Goal: Communication & Community: Answer question/provide support

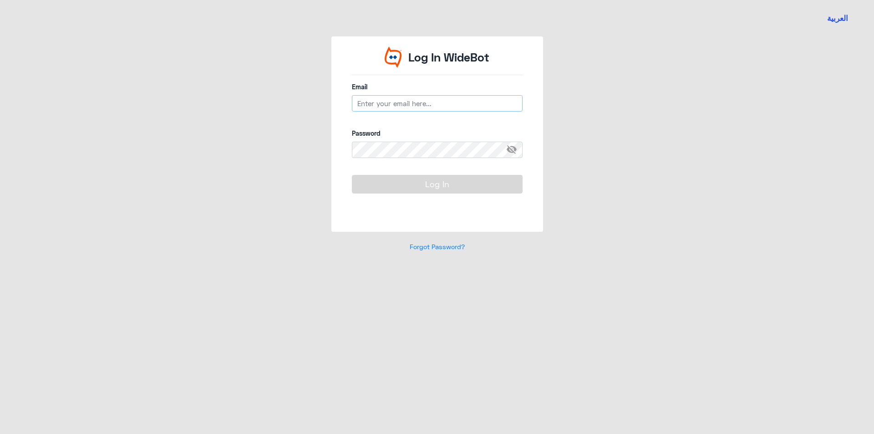
type input "[EMAIL_ADDRESS][DOMAIN_NAME]"
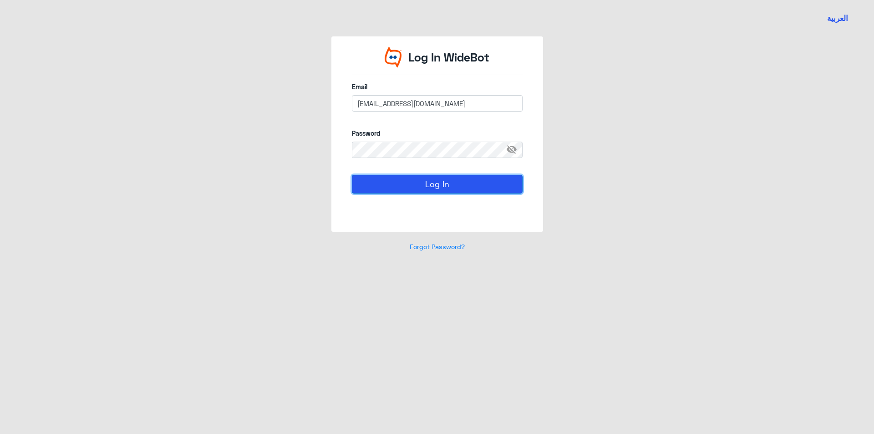
click at [499, 189] on button "Log In" at bounding box center [437, 184] width 171 height 18
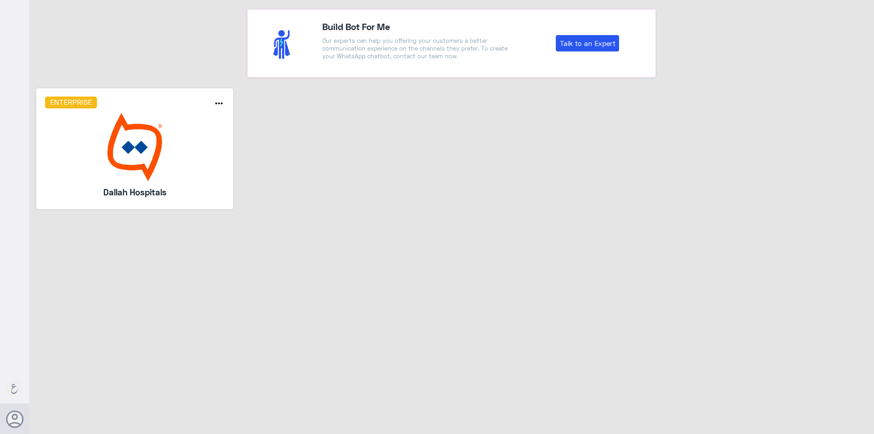
click at [140, 160] on img at bounding box center [135, 147] width 180 height 68
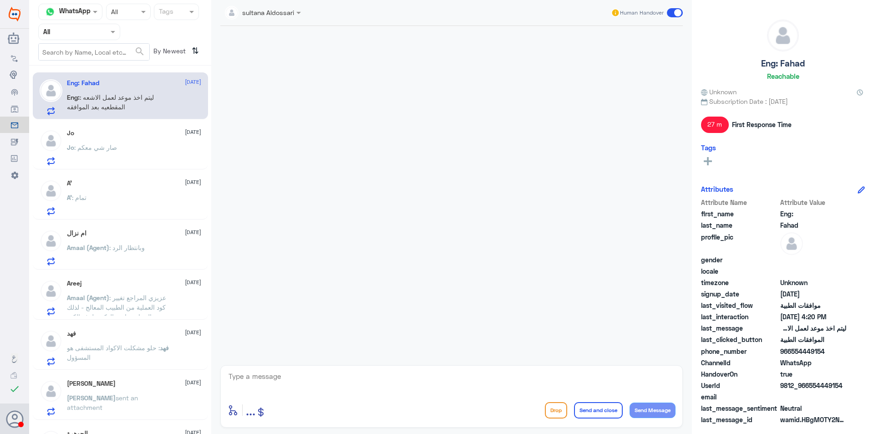
click at [145, 214] on div "A’ : تمام" at bounding box center [134, 205] width 134 height 20
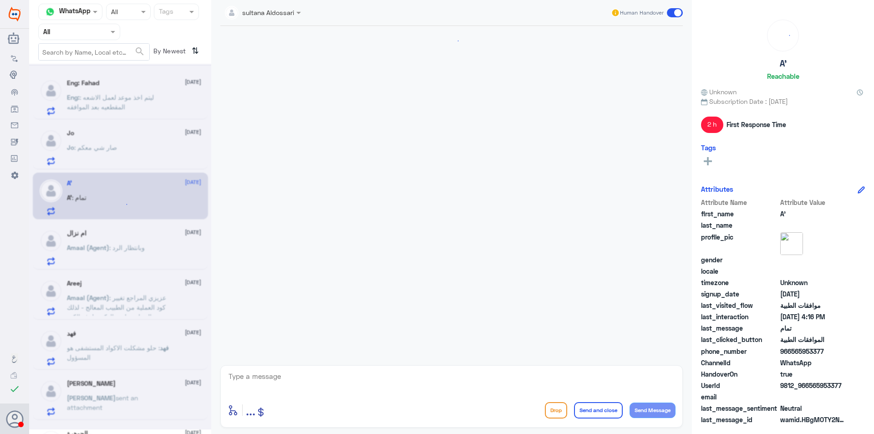
scroll to position [586, 0]
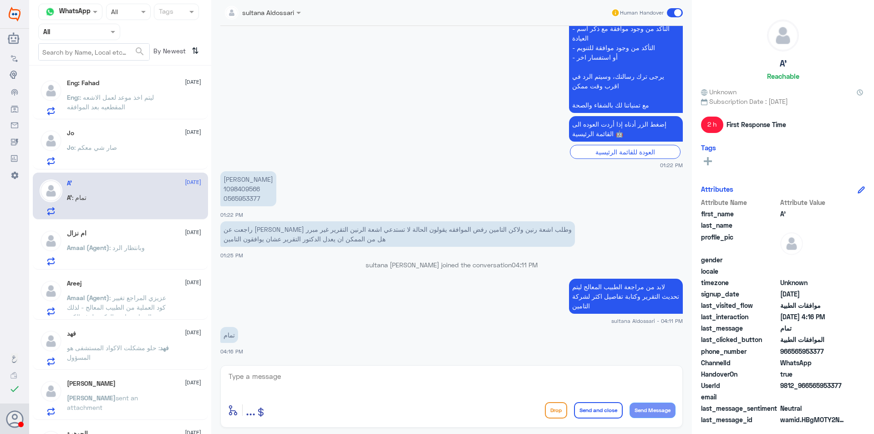
click at [117, 239] on div "ام نزال [DATE] Amaal (Agent) : وبانتظار الرد" at bounding box center [134, 247] width 134 height 36
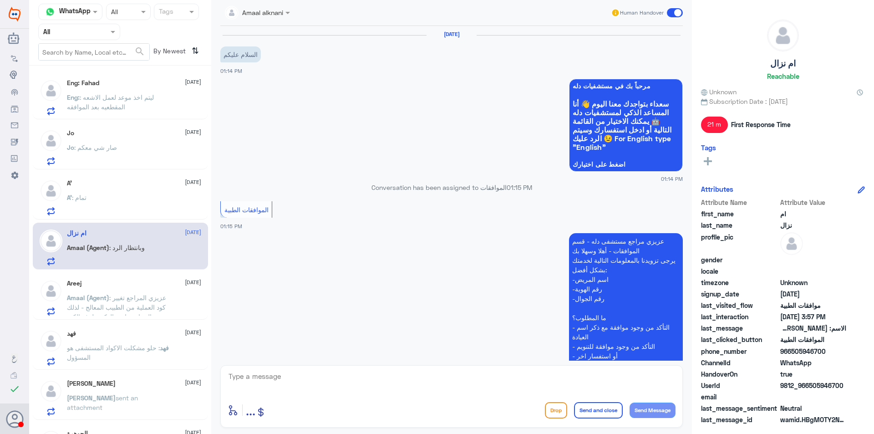
scroll to position [753, 0]
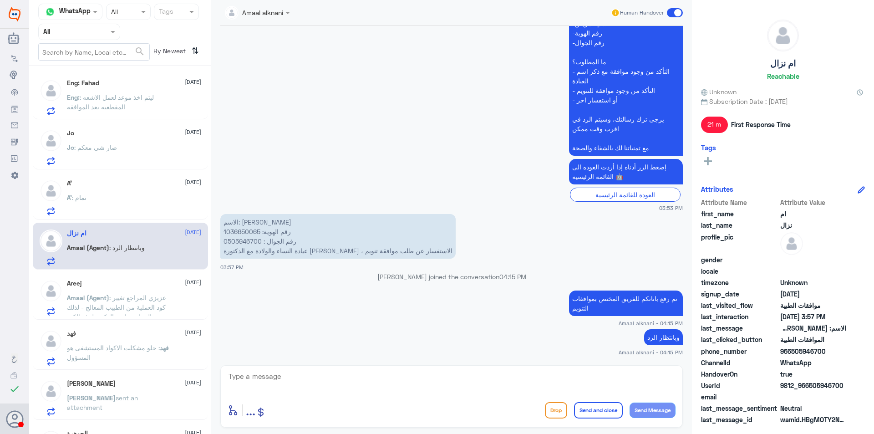
click at [149, 283] on div "Areej [DATE]" at bounding box center [134, 283] width 134 height 8
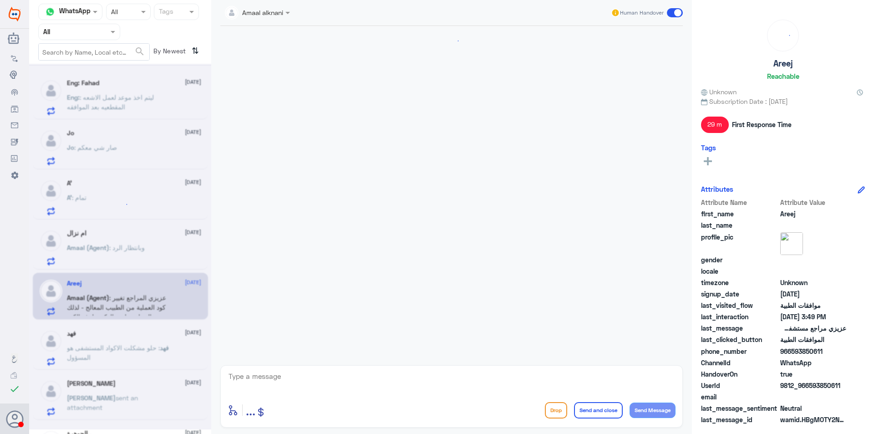
scroll to position [506, 0]
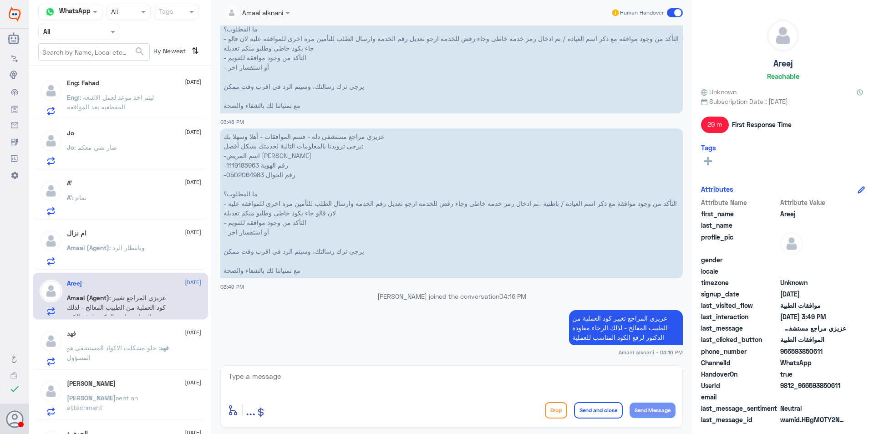
click at [141, 340] on div "فهد [DATE] [PERSON_NAME] : حلو مشكلت الاكواد المستشفى هو المسؤول" at bounding box center [134, 348] width 134 height 36
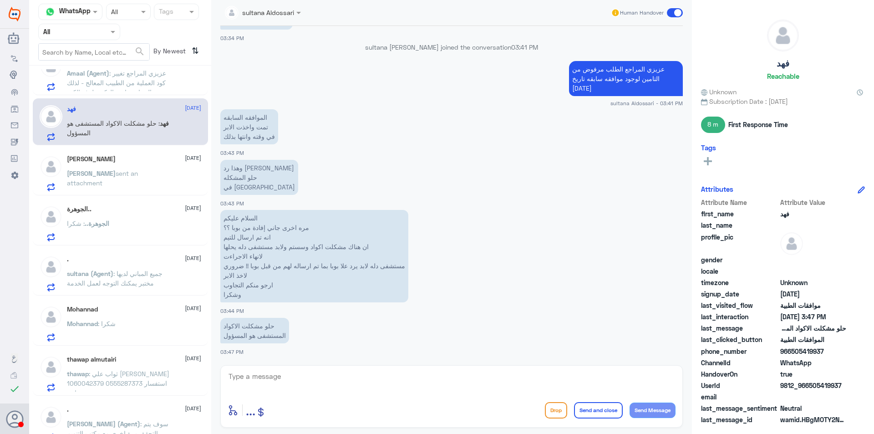
scroll to position [228, 0]
click at [105, 180] on p "[PERSON_NAME] sent an attachment" at bounding box center [118, 176] width 102 height 23
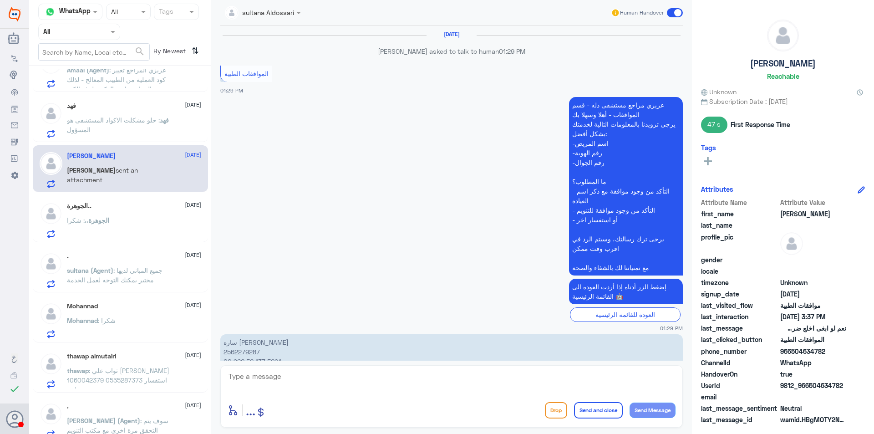
scroll to position [860, 0]
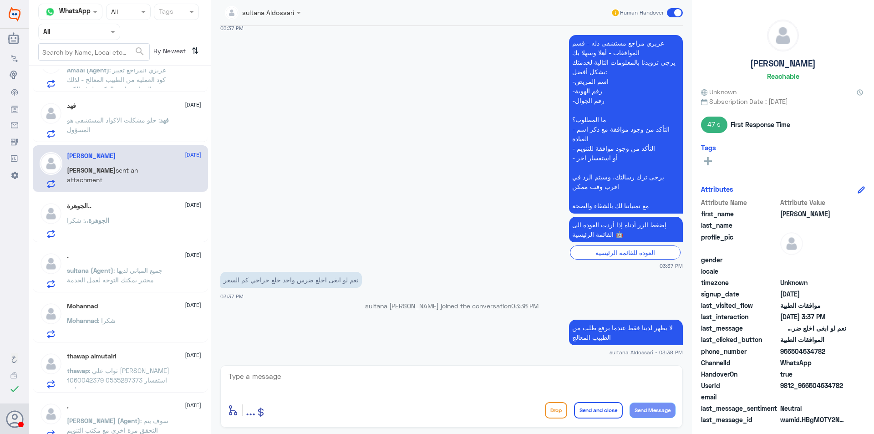
click at [156, 322] on div "Mohannad : شكرا" at bounding box center [134, 328] width 134 height 20
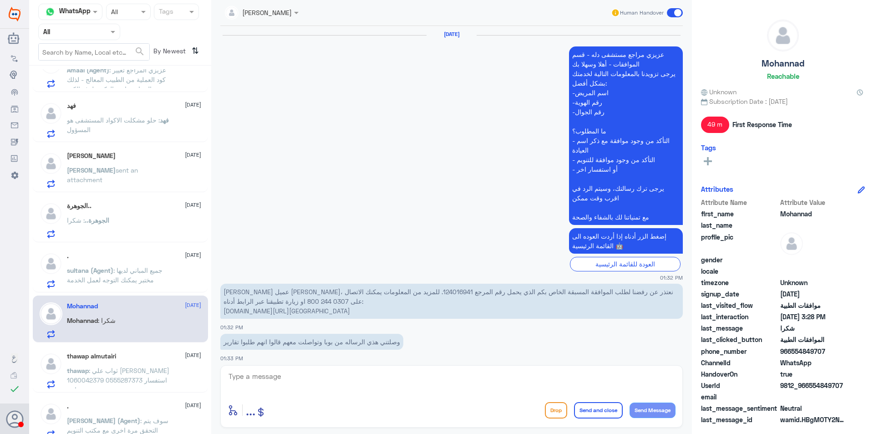
scroll to position [845, 0]
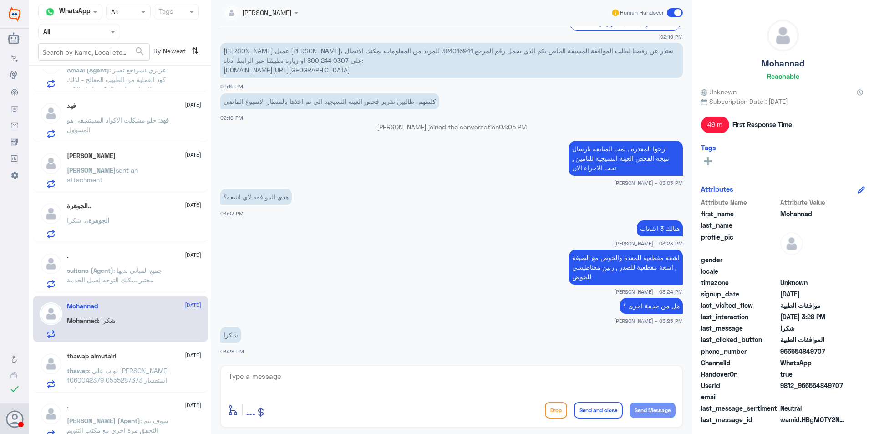
click at [149, 359] on div "thawap almutairi [DATE]" at bounding box center [134, 356] width 134 height 8
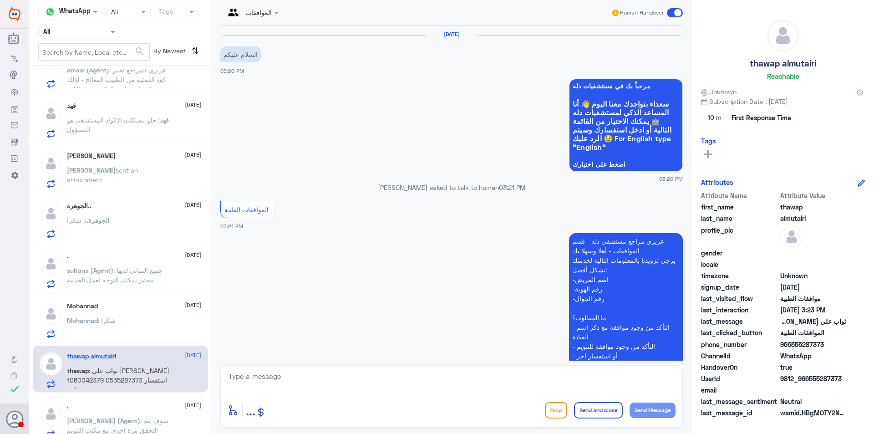
scroll to position [171, 0]
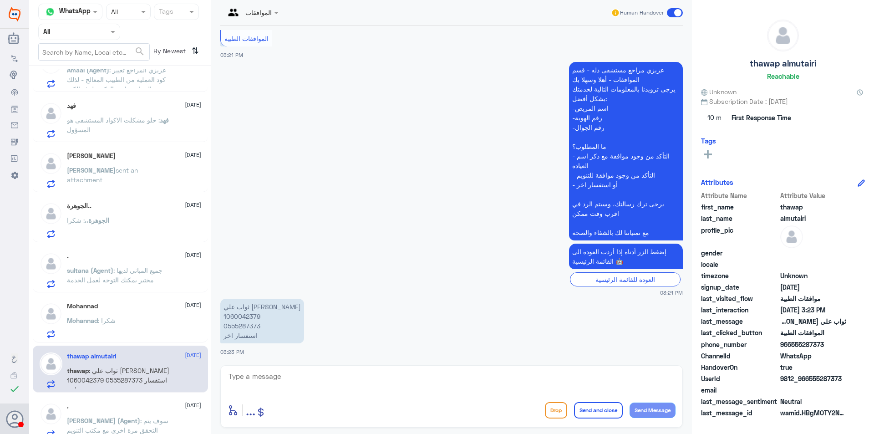
click at [154, 402] on div ". [DATE]" at bounding box center [134, 406] width 134 height 8
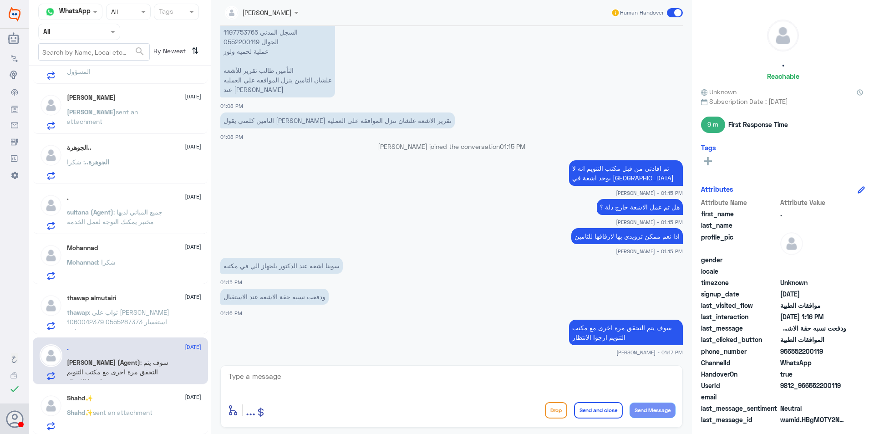
scroll to position [410, 0]
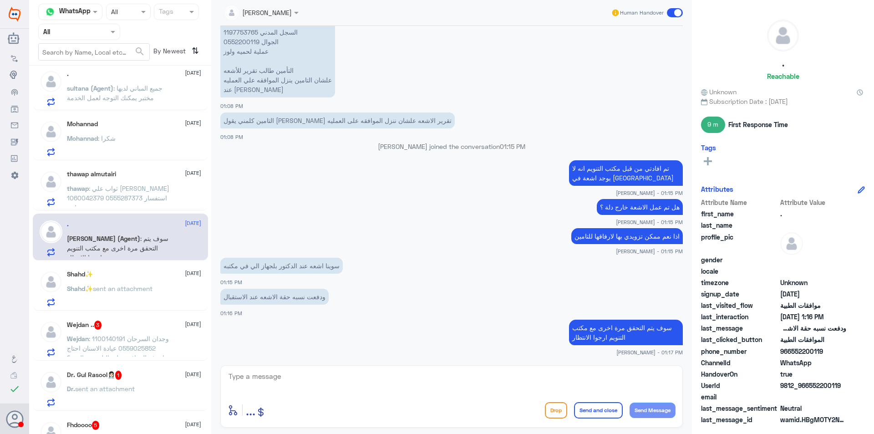
click at [130, 289] on span "sent an attachment" at bounding box center [123, 288] width 60 height 8
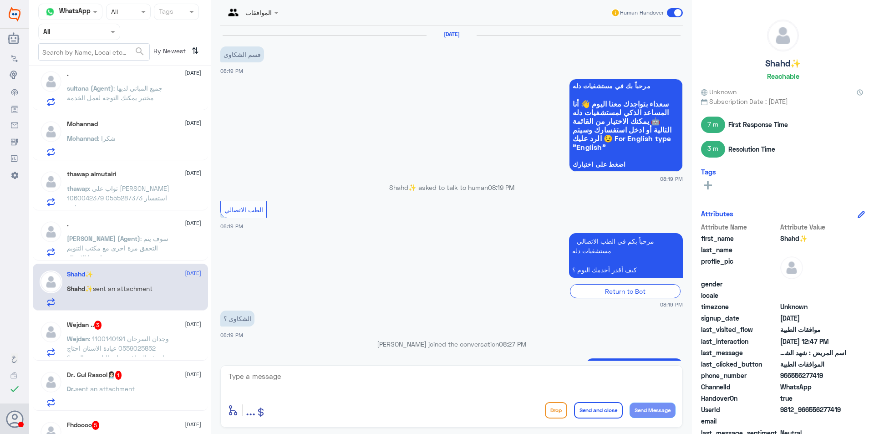
scroll to position [717, 0]
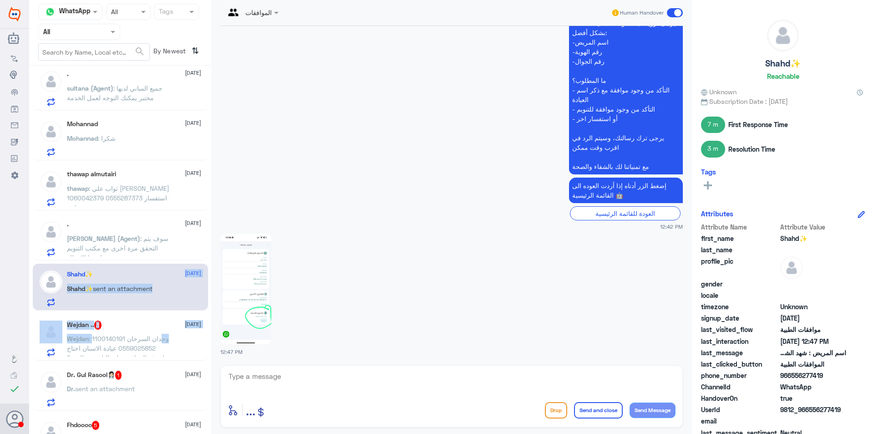
drag, startPoint x: 158, startPoint y: 343, endPoint x: 155, endPoint y: 281, distance: 61.5
click at [155, 281] on div "Eng: Fahad [DATE] Eng: : ليتم اخذ موعد لعمل الاشعه المقطعيه بعد الموافقه Jo [DA…" at bounding box center [120, 253] width 182 height 368
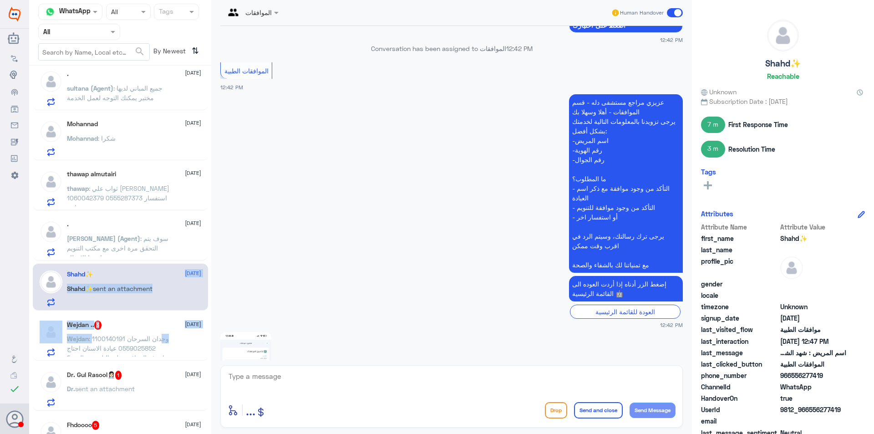
scroll to position [626, 0]
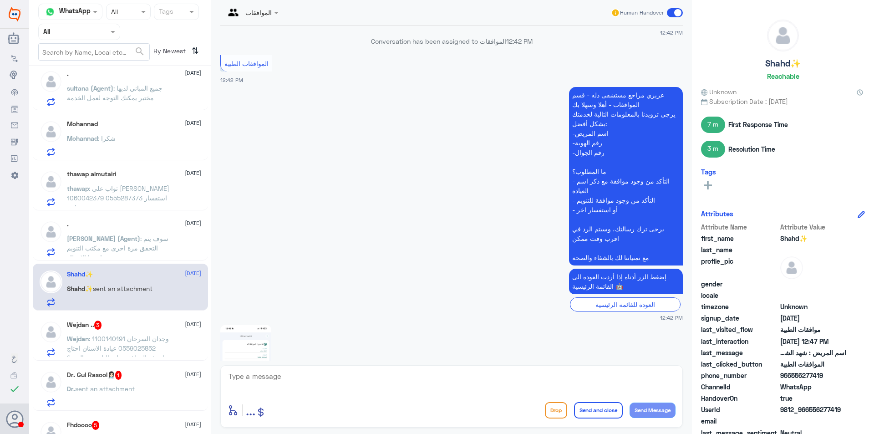
click at [130, 342] on span ": وجدان السرحان 1100140191 0559025852 عيادة الاسنان احتاج اعرف الموافقة على الت…" at bounding box center [118, 348] width 102 height 27
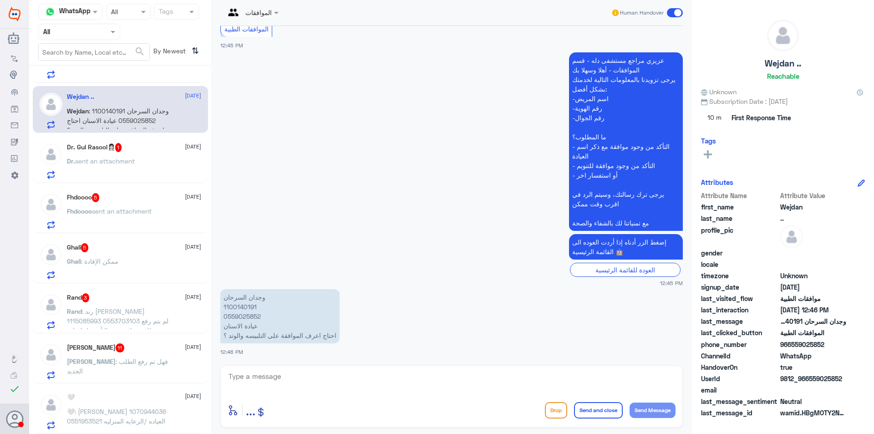
scroll to position [5, 0]
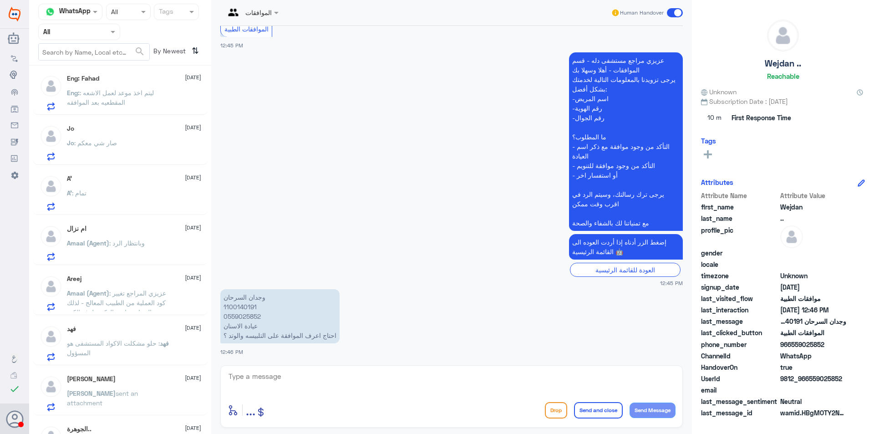
click at [148, 152] on div "Jo : صار شي معكم" at bounding box center [134, 150] width 134 height 20
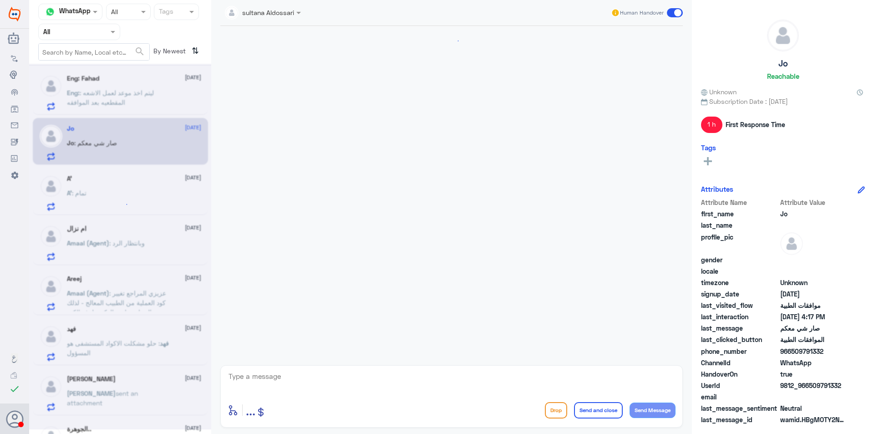
scroll to position [572, 0]
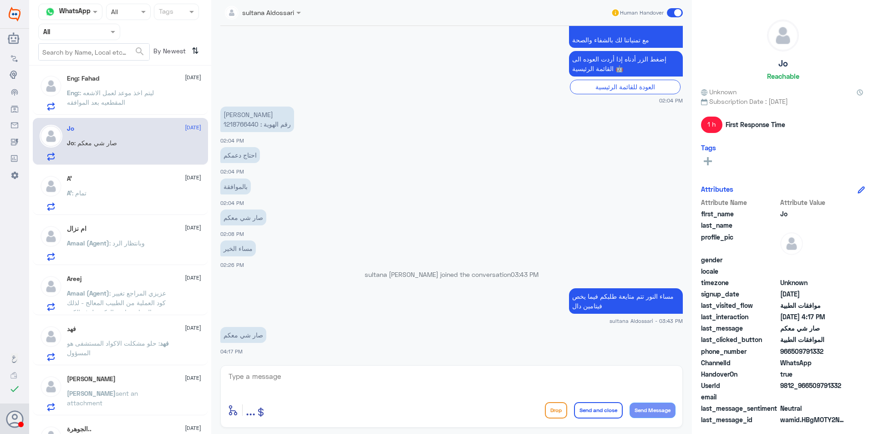
click at [146, 101] on p "Eng: : ليتم اخذ موعد لعمل الاشعه المقطعيه بعد الموافقه" at bounding box center [118, 99] width 102 height 23
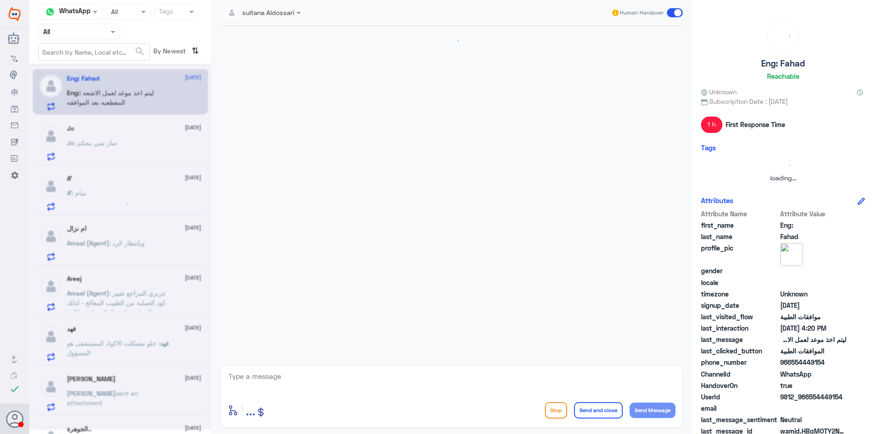
scroll to position [557, 0]
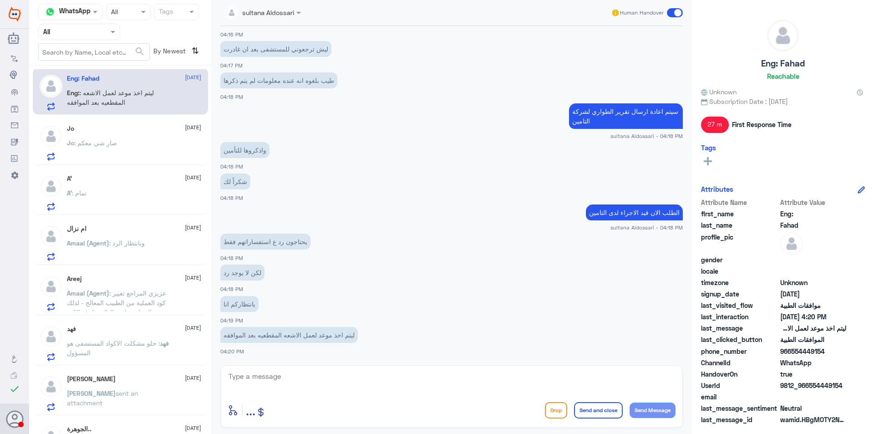
click at [159, 184] on div "A’ [DATE] A’ : تمام" at bounding box center [134, 193] width 134 height 36
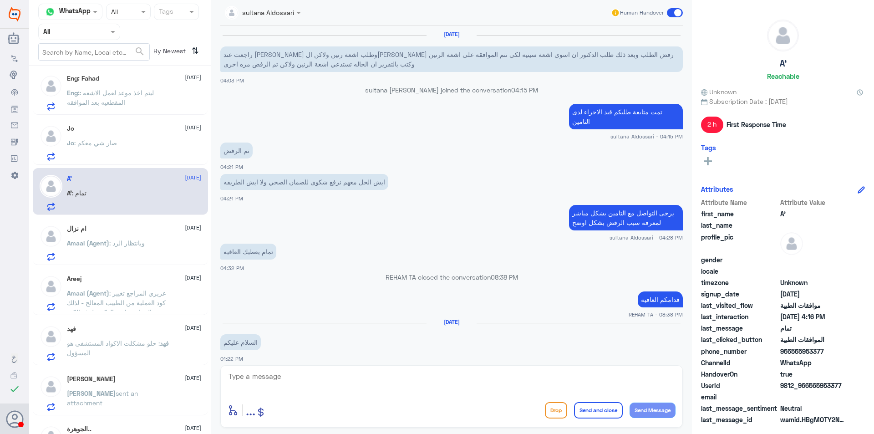
scroll to position [586, 0]
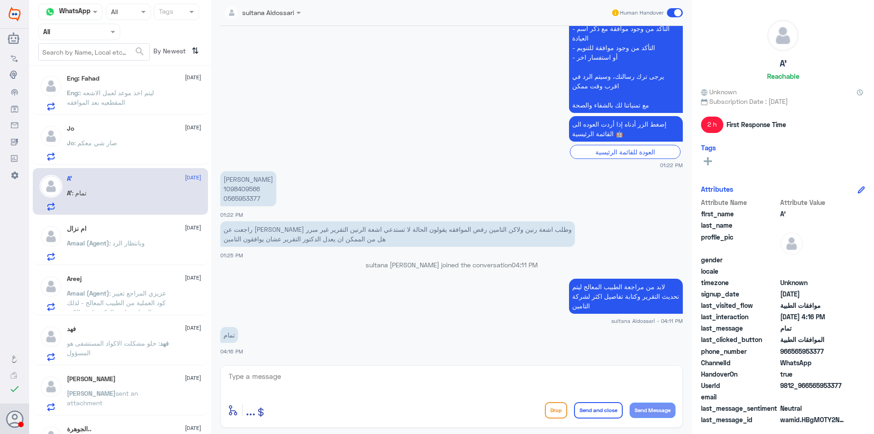
click at [141, 102] on p "Eng: : ليتم اخذ موعد لعمل الاشعه المقطعيه بعد الموافقه" at bounding box center [118, 99] width 102 height 23
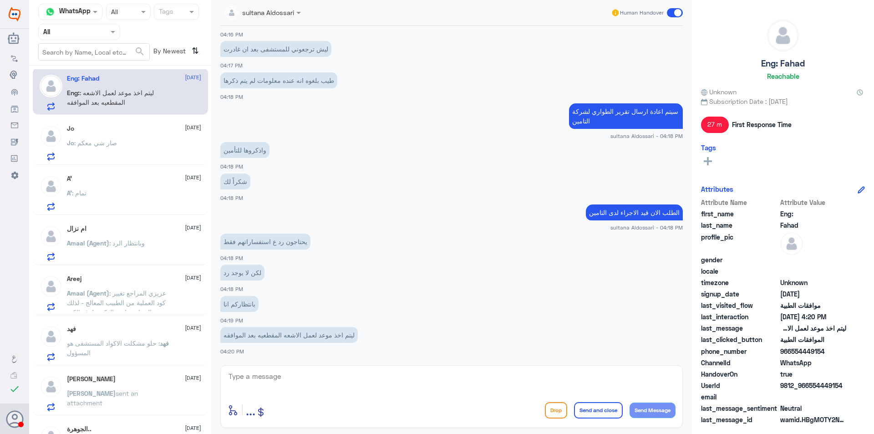
click at [128, 166] on div "Eng: Fahad [DATE] Eng: : ليتم اخذ موعد لعمل الاشعه المقطعيه بعد الموافقه Jo [DA…" at bounding box center [120, 253] width 182 height 368
drag, startPoint x: 133, startPoint y: 167, endPoint x: 354, endPoint y: 168, distance: 220.8
click at [354, 168] on div "Channel WhatsApp Status × All Tags Agent Filter All search By Newest ⇅ Eng: Fah…" at bounding box center [451, 218] width 845 height 437
click at [335, 175] on app-msgs-text "شكراً لك" at bounding box center [451, 181] width 462 height 17
click at [132, 178] on div "A’ [DATE]" at bounding box center [134, 179] width 134 height 8
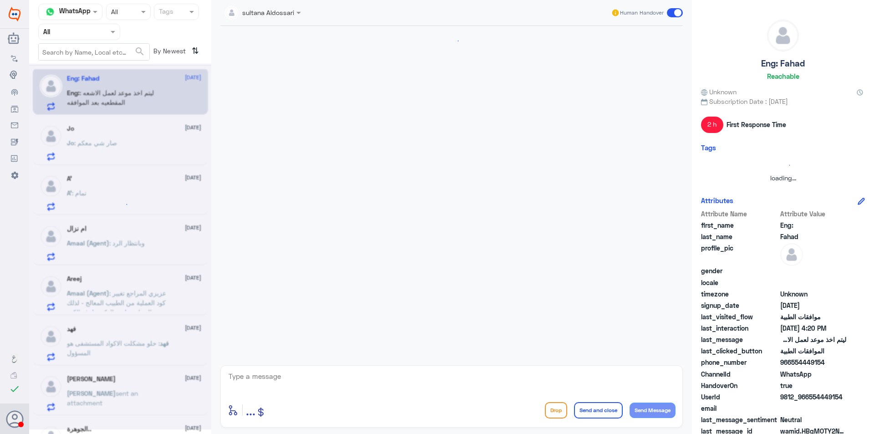
scroll to position [557, 0]
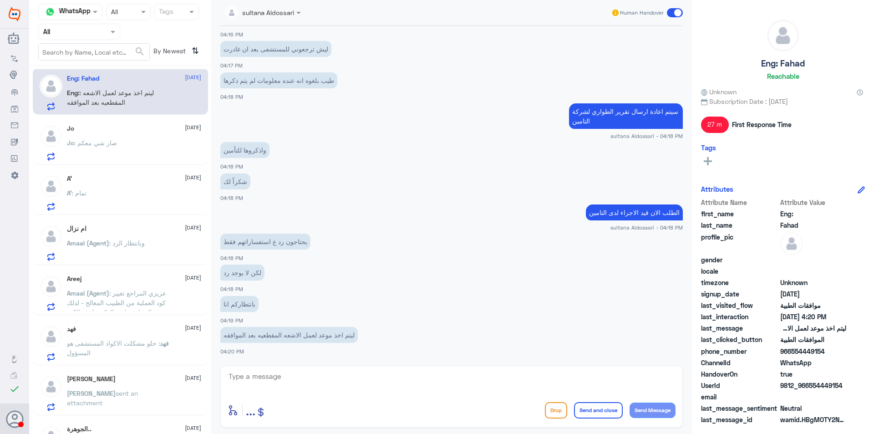
click at [160, 304] on span ": عزيزي المراجع تغيير كود العملية من الطبيب المعالج - لذلك الرجاء معاودة الدكتو…" at bounding box center [116, 307] width 99 height 36
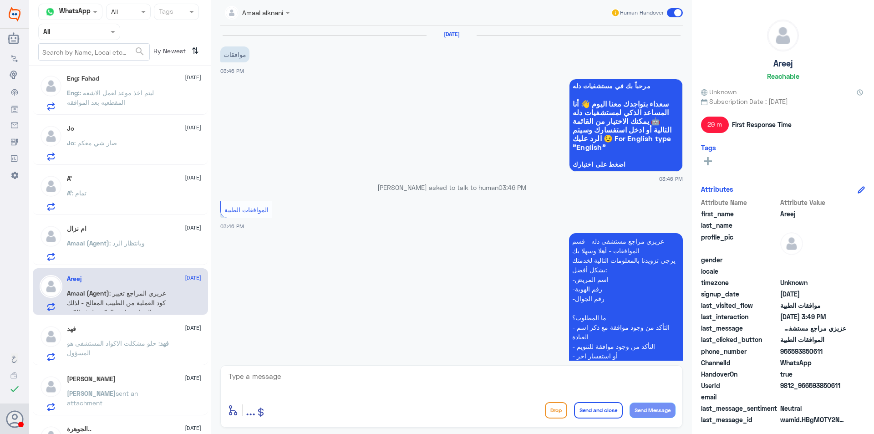
scroll to position [506, 0]
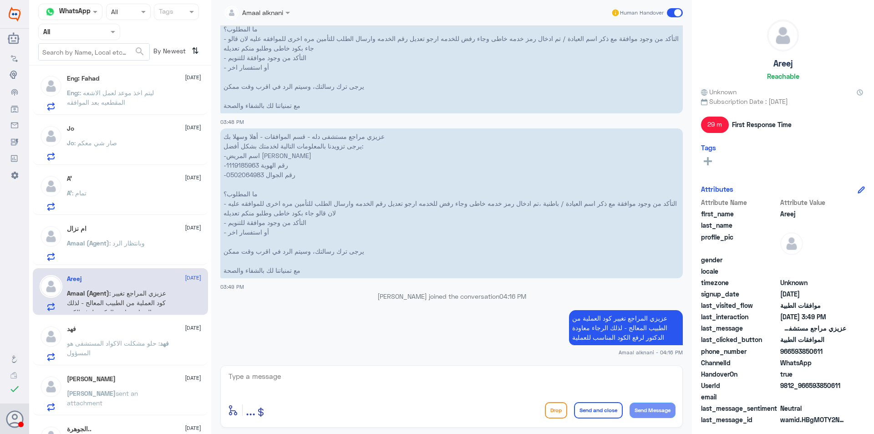
click at [163, 337] on div "فهد [DATE] [PERSON_NAME] : حلو مشكلت الاكواد المستشفى هو المسؤول" at bounding box center [134, 343] width 134 height 36
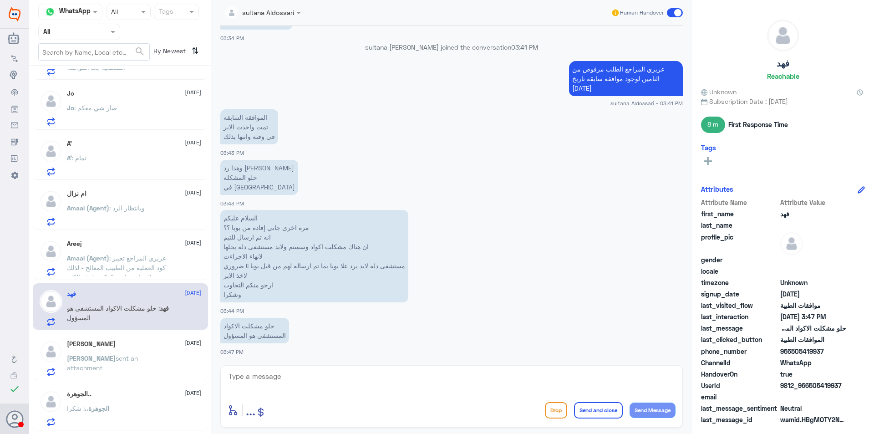
scroll to position [96, 0]
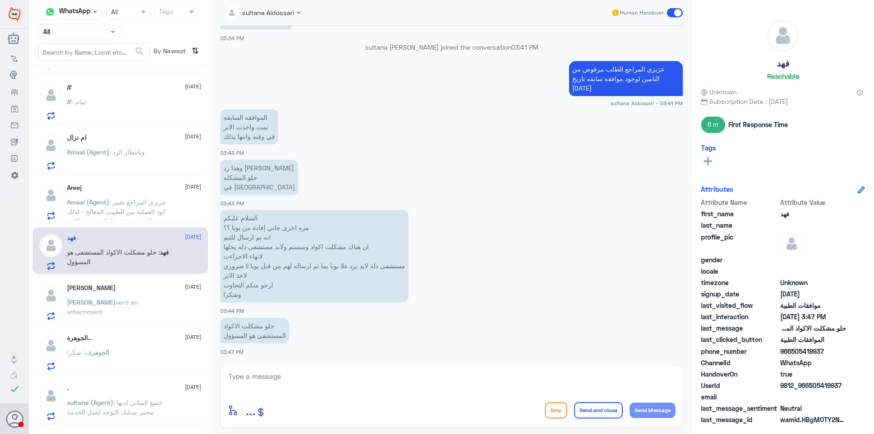
click at [157, 304] on div "[PERSON_NAME] sent an attachment" at bounding box center [134, 310] width 134 height 20
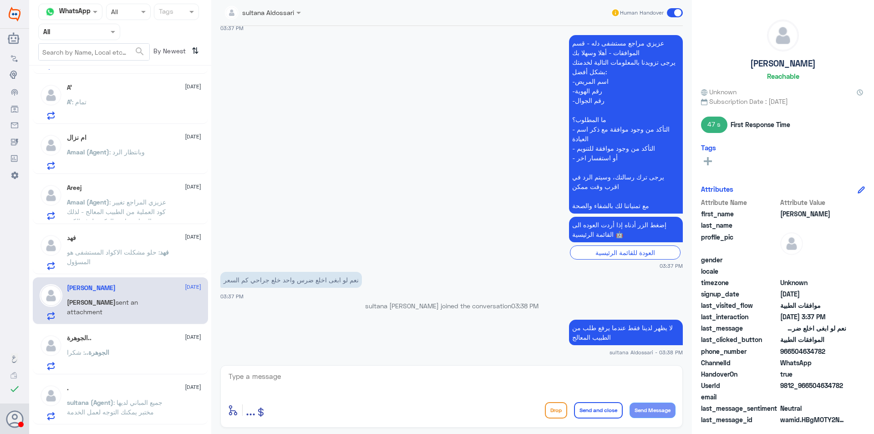
click at [190, 373] on div "الجوهرة.. [DATE] الجوهرة.. : شكرا" at bounding box center [120, 350] width 175 height 47
drag, startPoint x: 102, startPoint y: 31, endPoint x: 99, endPoint y: 44, distance: 12.8
click at [102, 33] on div at bounding box center [79, 31] width 81 height 10
click at [91, 106] on div "Your Team" at bounding box center [79, 113] width 82 height 21
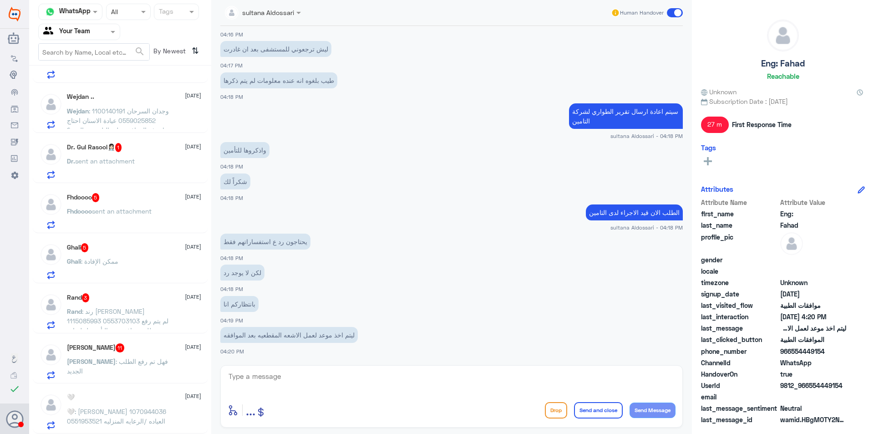
click at [164, 336] on div "Eng: Fahad [DATE] Eng: : ليتم اخذ موعد لعمل الاشعه المقطعيه بعد الموافقه Jo [DA…" at bounding box center [120, 253] width 182 height 368
click at [164, 339] on div "[PERSON_NAME] 11 [DATE] [PERSON_NAME] : فهل تم رفع الطلب الجديد" at bounding box center [120, 359] width 175 height 47
click at [163, 365] on div "[PERSON_NAME] : فهل تم رفع الطلب الجديد" at bounding box center [134, 369] width 134 height 20
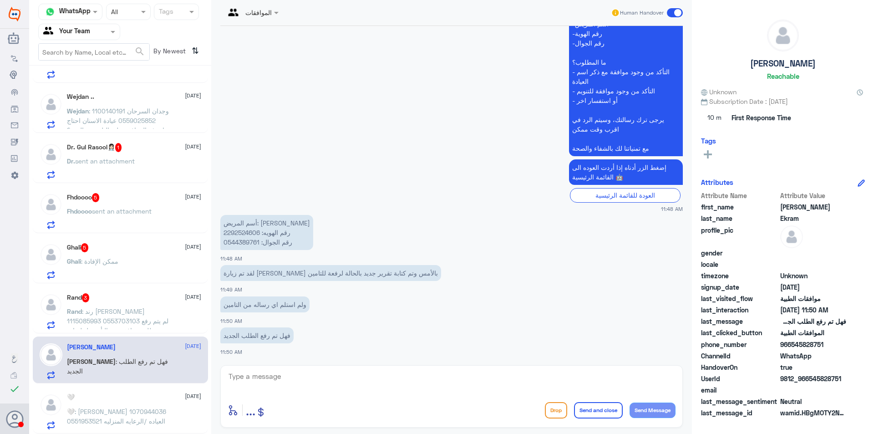
click at [138, 332] on div "Rand 3 [DATE] Rand : رند [PERSON_NAME] 1115085993 0553703103 لم يتم رفع طلب موا…" at bounding box center [120, 309] width 175 height 47
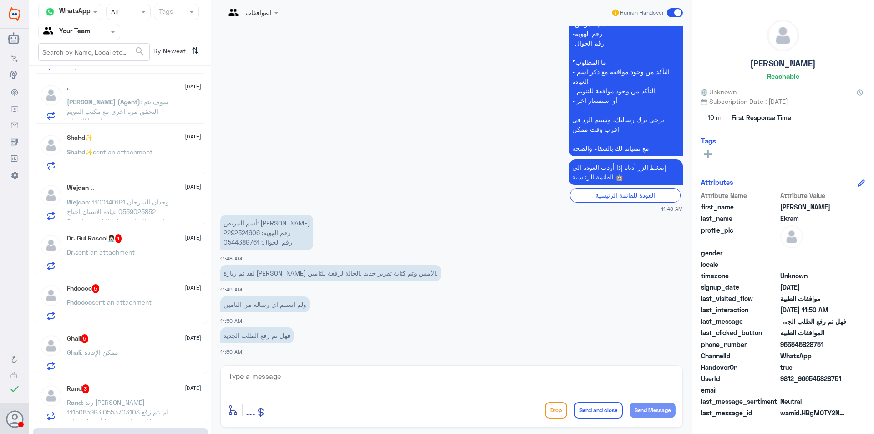
click at [137, 208] on span ": وجدان السرحان 1100140191 0559025852 عيادة الاسنان احتاج اعرف الموافقة على الت…" at bounding box center [118, 211] width 102 height 27
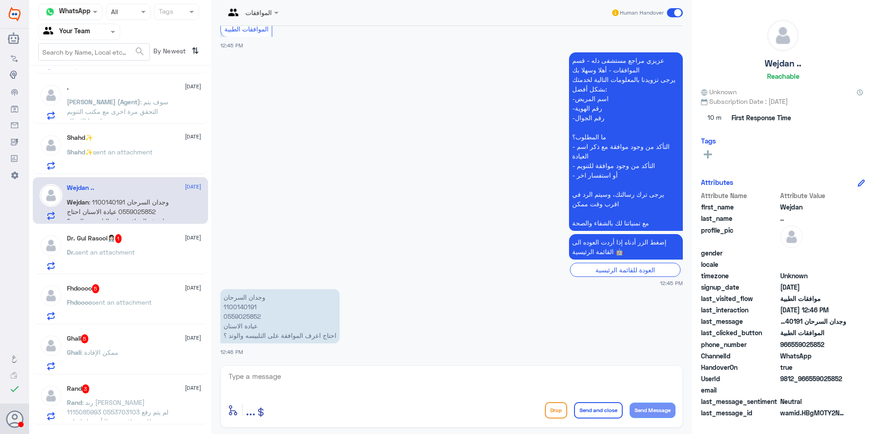
click at [127, 102] on span ": سوف يتم التحقق مرة اخرى مع مكتب التنويم ارجوا الانتظار" at bounding box center [118, 111] width 102 height 27
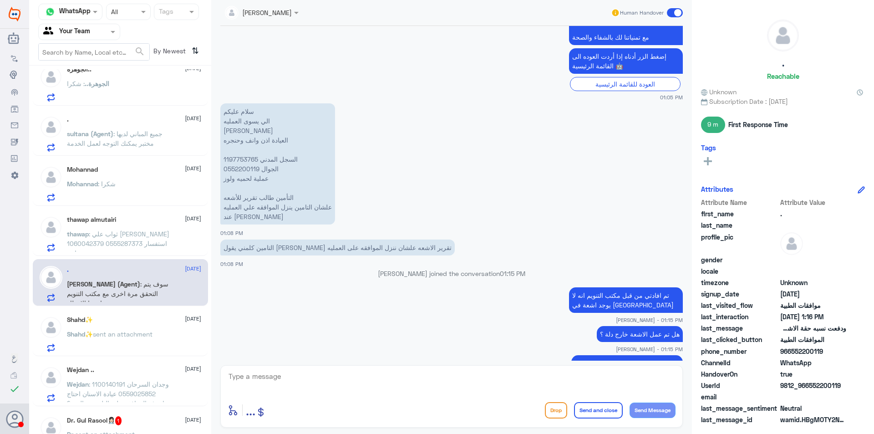
click at [133, 227] on div "thawap almutairi [DATE] thawap : ثواب علي [PERSON_NAME] 1060042379 0555287373 ا…" at bounding box center [134, 234] width 134 height 36
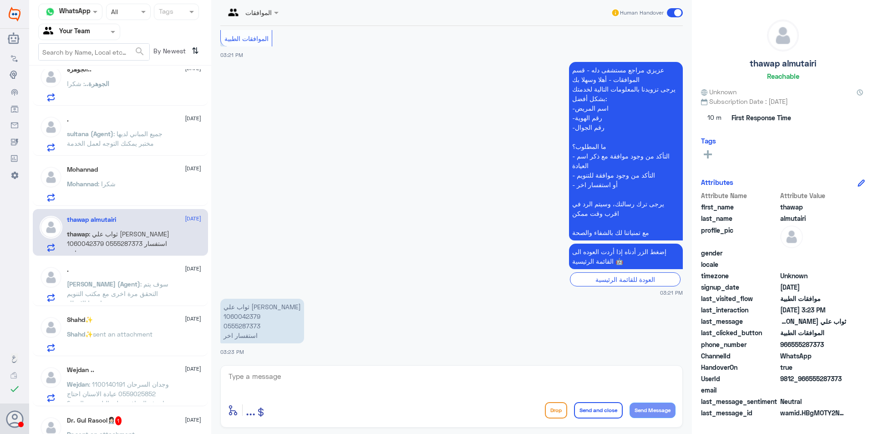
click at [137, 190] on div "Mohannad : شكرا" at bounding box center [134, 191] width 134 height 20
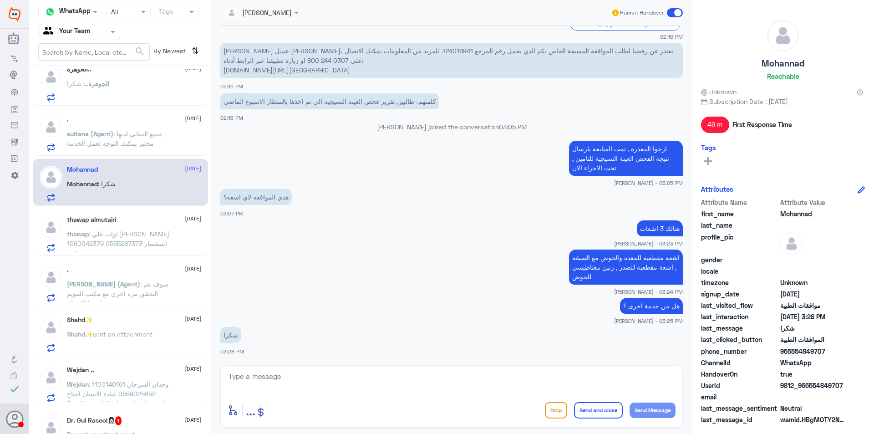
click at [146, 143] on span ": جميع المباني لديها مختبر يمكنك التوجه لعمل الخدمة" at bounding box center [115, 138] width 96 height 17
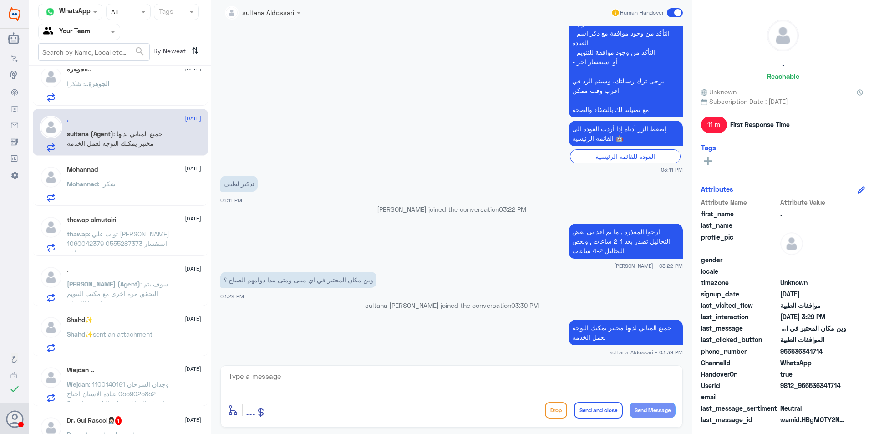
click at [137, 98] on div "الجوهرة.. : شكرا" at bounding box center [134, 91] width 134 height 20
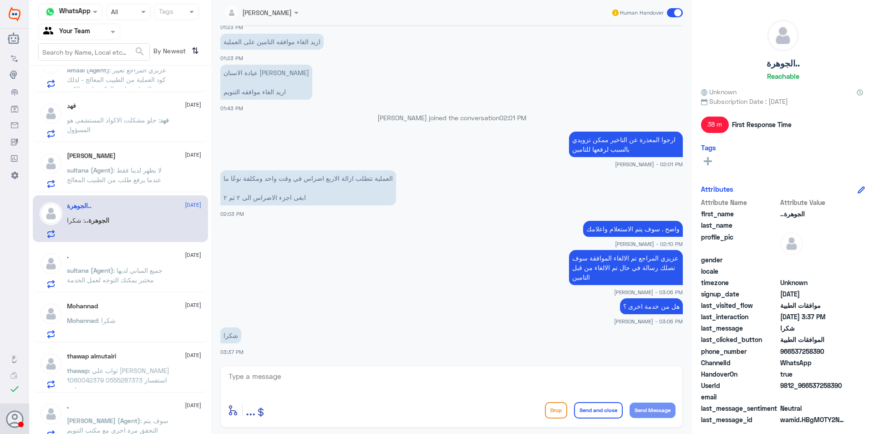
click at [139, 164] on div "[PERSON_NAME] [DATE] sultana (Agent) : لا يظهر لدينا فقط عندما يرفع طلب من الطب…" at bounding box center [134, 170] width 134 height 36
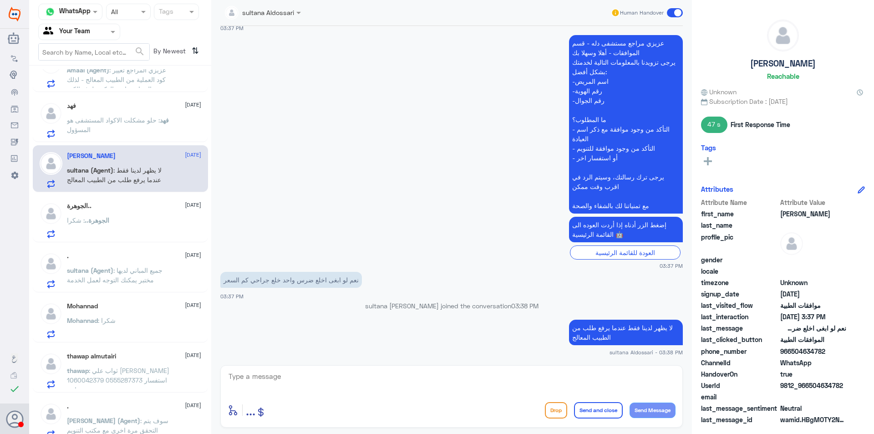
click at [130, 128] on p "[PERSON_NAME] : حلو مشكلت الاكواد المستشفى هو المسؤول" at bounding box center [118, 126] width 102 height 23
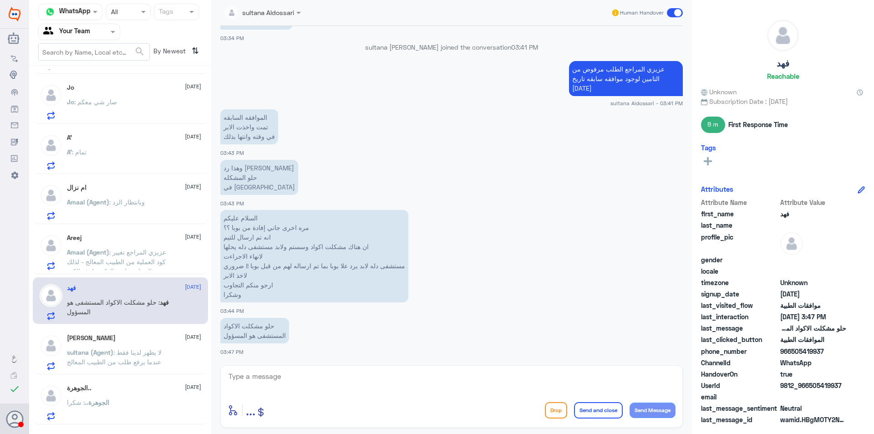
click at [127, 264] on span ": عزيزي المراجع تغيير كود العملية من الطبيب المعالج - لذلك الرجاء معاودة الدكتو…" at bounding box center [116, 266] width 99 height 36
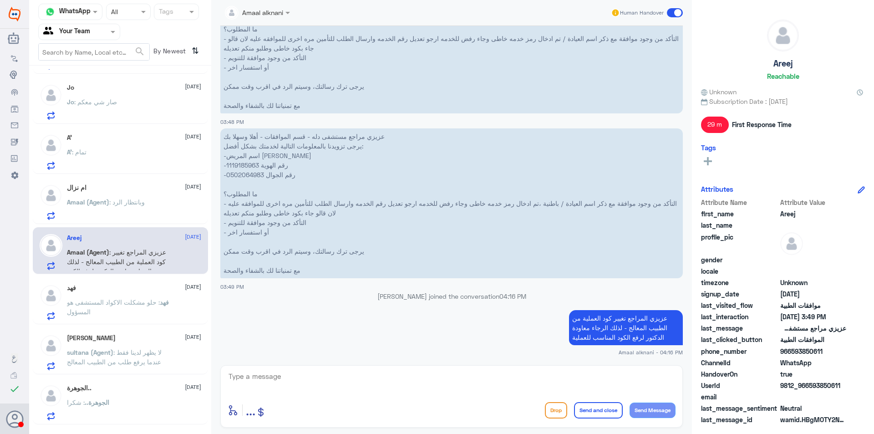
click at [132, 194] on div "ام نزال [DATE] Amaal (Agent) : وبانتظار الرد" at bounding box center [134, 202] width 134 height 36
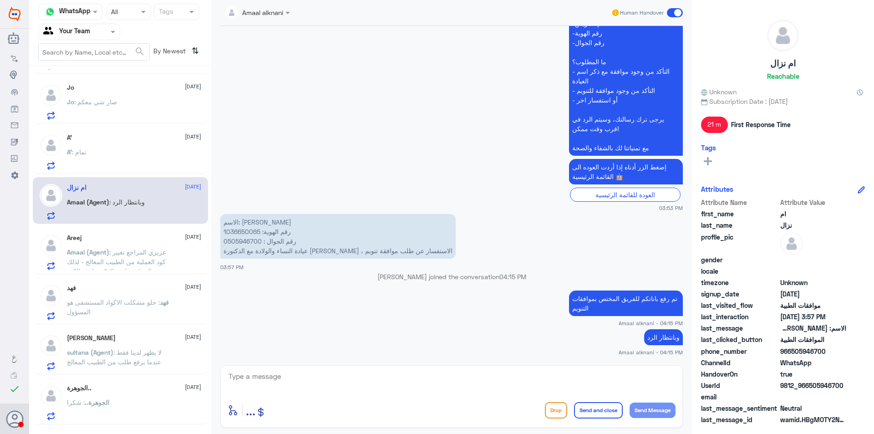
click at [130, 163] on div "A’ : تمام" at bounding box center [134, 159] width 134 height 20
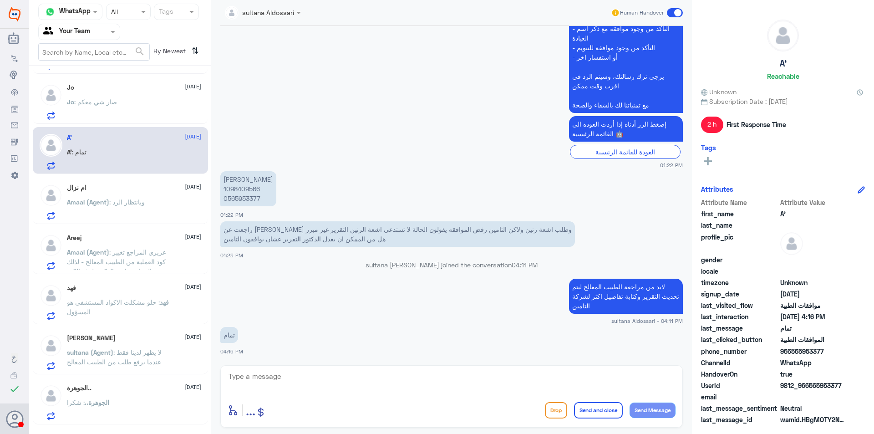
click at [119, 112] on div "Jo : صار شي معكم" at bounding box center [134, 109] width 134 height 20
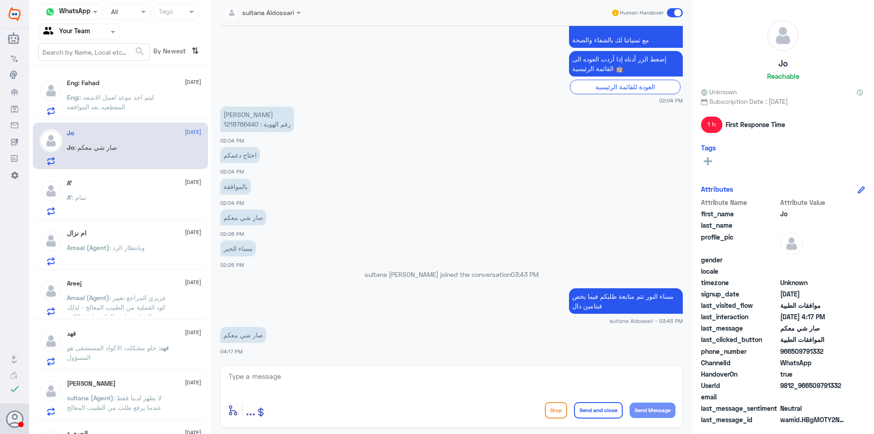
click at [121, 120] on div "Eng: Fahad [DATE] Eng: : ليتم اخذ موعد لعمل الاشعه المقطعيه بعد الموافقه Jo [DA…" at bounding box center [120, 253] width 182 height 368
click at [134, 225] on div "ام نزال [DATE] Amaal (Agent) : وبانتظار الرد" at bounding box center [120, 246] width 175 height 47
click at [130, 205] on div "A’ : تمام" at bounding box center [134, 205] width 134 height 20
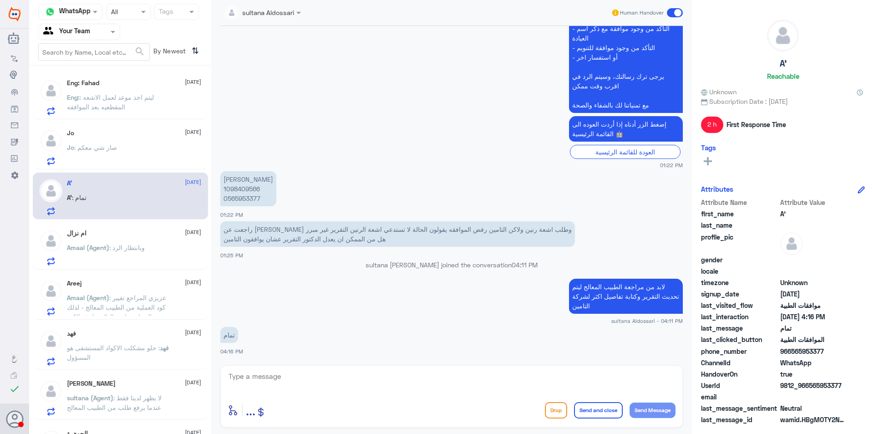
click at [248, 195] on p "[PERSON_NAME] 1098409566 0565953377" at bounding box center [248, 188] width 56 height 35
copy p "0565953377"
click at [104, 161] on p "Jo : صار شي معكم" at bounding box center [92, 153] width 50 height 23
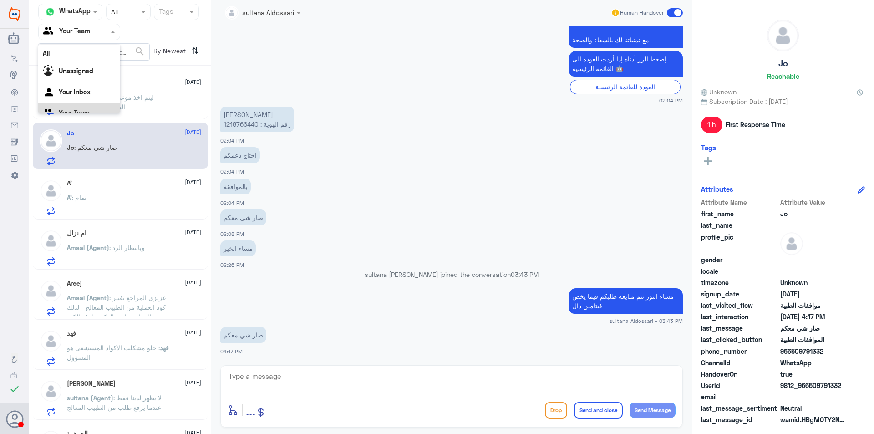
click at [72, 28] on input "text" at bounding box center [68, 31] width 50 height 10
drag, startPoint x: 112, startPoint y: 31, endPoint x: 105, endPoint y: 53, distance: 23.0
click at [112, 32] on span at bounding box center [113, 32] width 5 height 2
click at [95, 34] on div at bounding box center [79, 31] width 81 height 10
click at [100, 57] on div "Unassigned" at bounding box center [79, 60] width 82 height 21
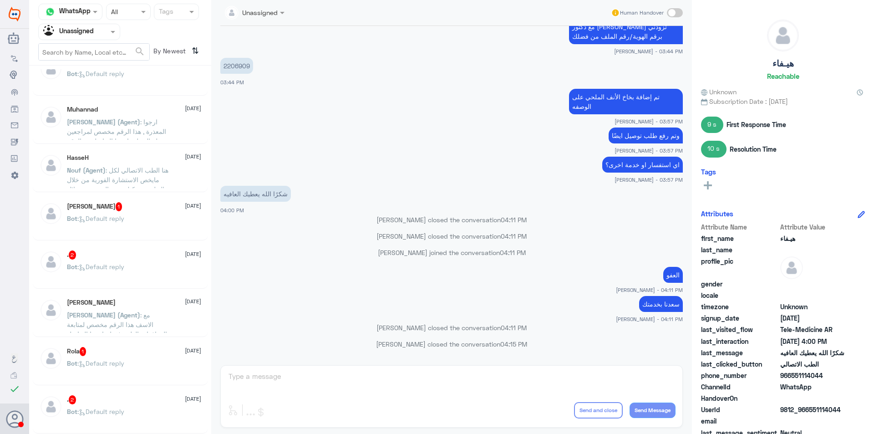
click at [147, 404] on div ". 2 [DATE] Bot : Default reply" at bounding box center [134, 412] width 134 height 34
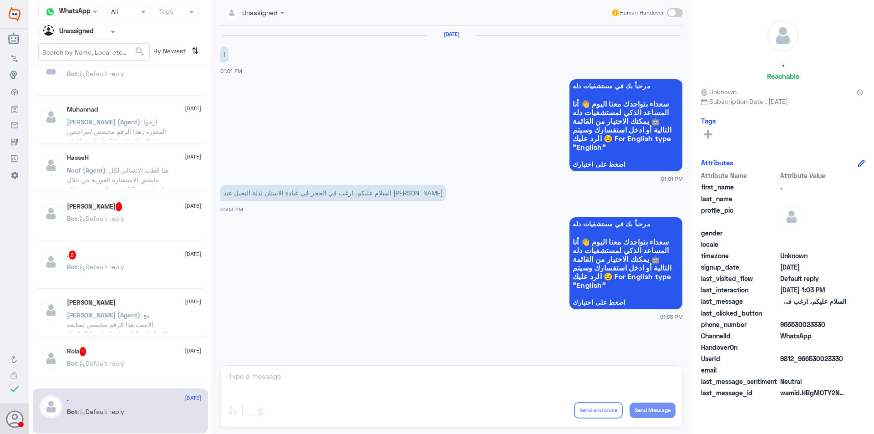
click at [135, 365] on div "Bot : Default reply" at bounding box center [134, 370] width 134 height 20
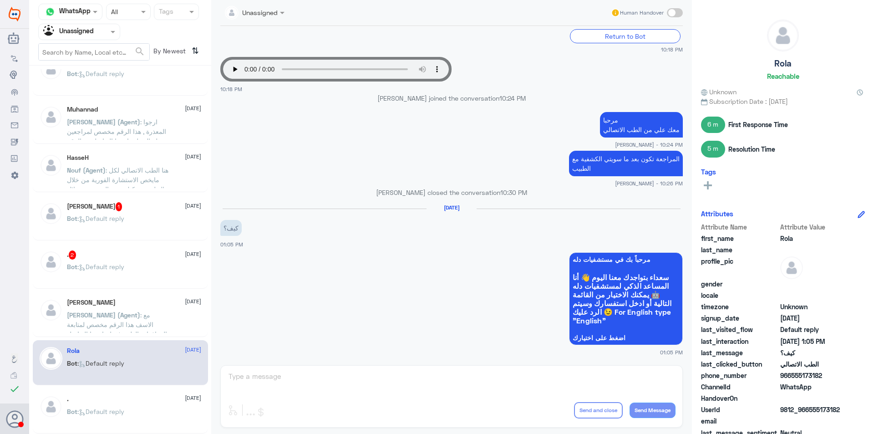
click at [118, 309] on div "[PERSON_NAME] [DATE] [PERSON_NAME] (Agent) : مع الاسف هذا الرقم مخصص لمتابعة ال…" at bounding box center [134, 316] width 134 height 34
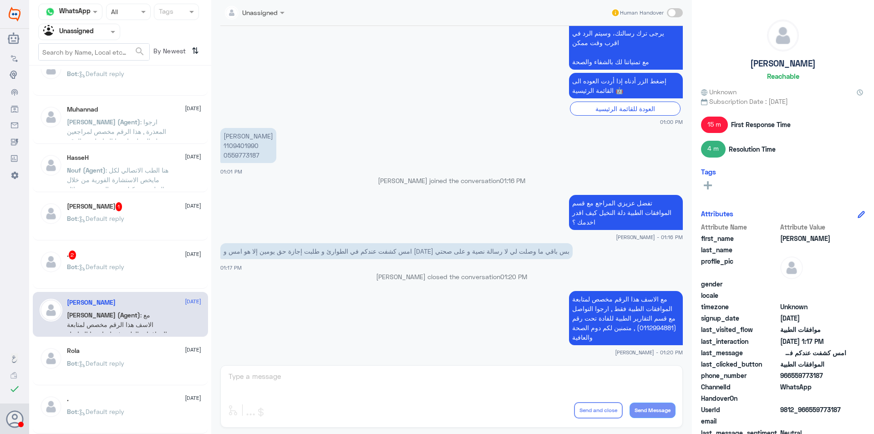
click at [118, 261] on div ". 2 [DATE] Bot : Default reply" at bounding box center [134, 267] width 134 height 34
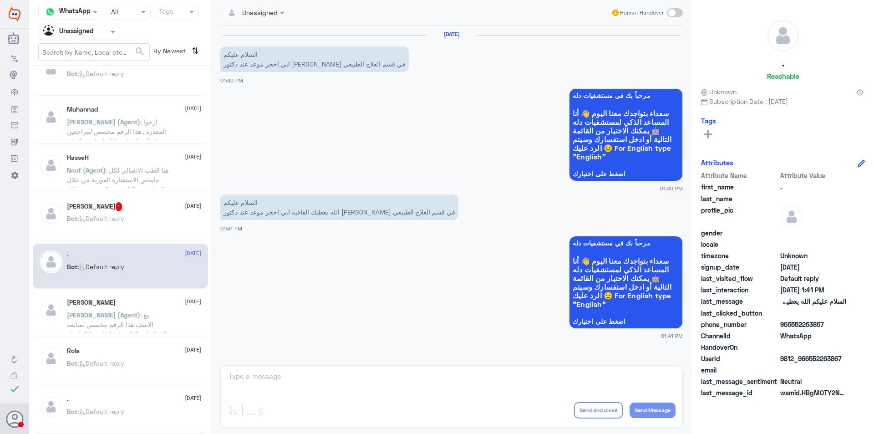
click at [131, 217] on div "Bot : Default reply" at bounding box center [134, 226] width 134 height 20
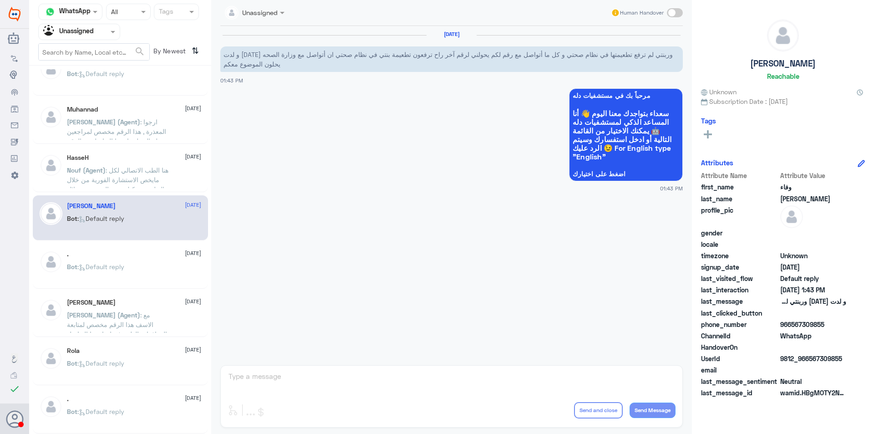
click at [129, 191] on div "HasseH [DATE] Nouf (Agent) : هنا الطب الاتصالي لكل مايخص الاستشارة الفورية من خ…" at bounding box center [120, 169] width 175 height 45
click at [134, 162] on div "HasseH [DATE] Nouf (Agent) : هنا الطب الاتصالي لكل مايخص الاستشارة الفورية من خ…" at bounding box center [134, 171] width 134 height 34
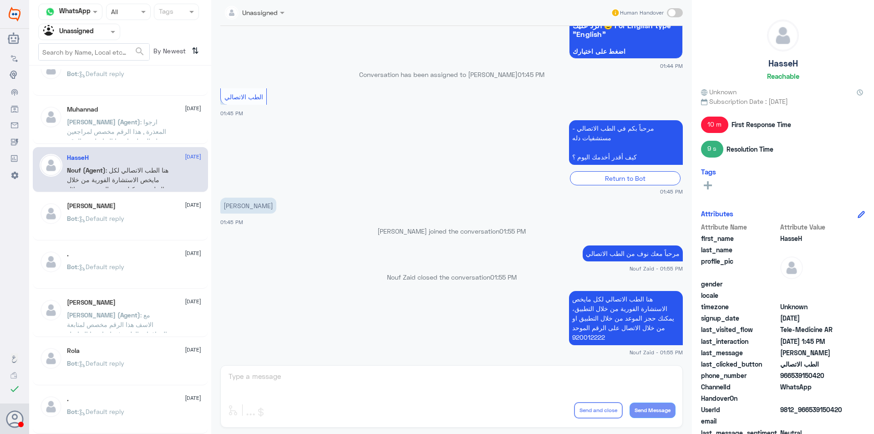
click at [128, 121] on span ": ارجوا المعذرة , هذا الرقم مخصص لمراجعين دلة النخيل , ارجوا التواصل مع الرقم م…" at bounding box center [116, 146] width 99 height 56
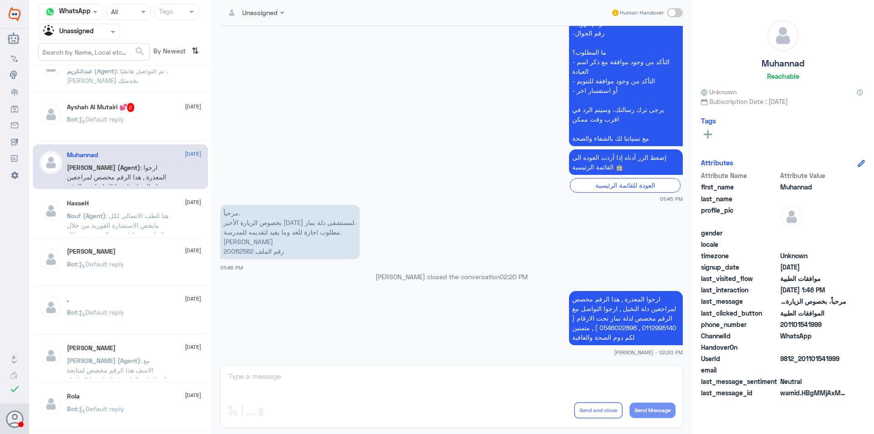
click at [119, 115] on p "Bot : Default reply" at bounding box center [95, 125] width 57 height 23
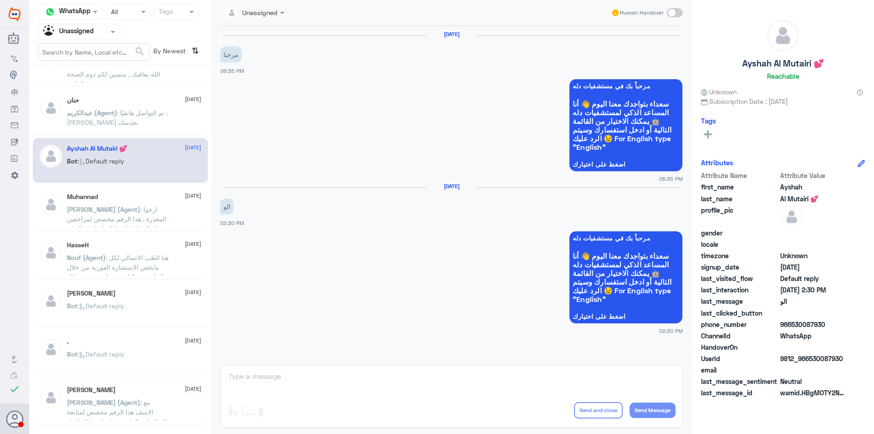
scroll to position [464, 0]
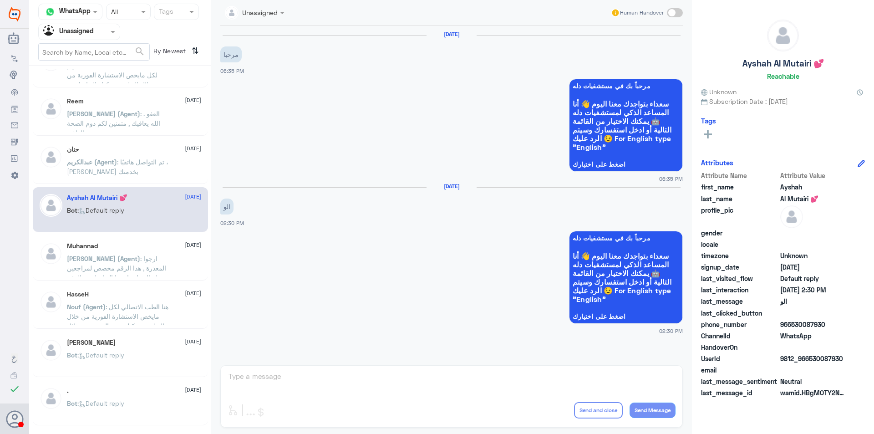
click at [122, 140] on div "حنان [DATE] [PERSON_NAME] (Agent) : تم التواصل هاتفيًا ، [PERSON_NAME] بخدمتك" at bounding box center [120, 161] width 175 height 45
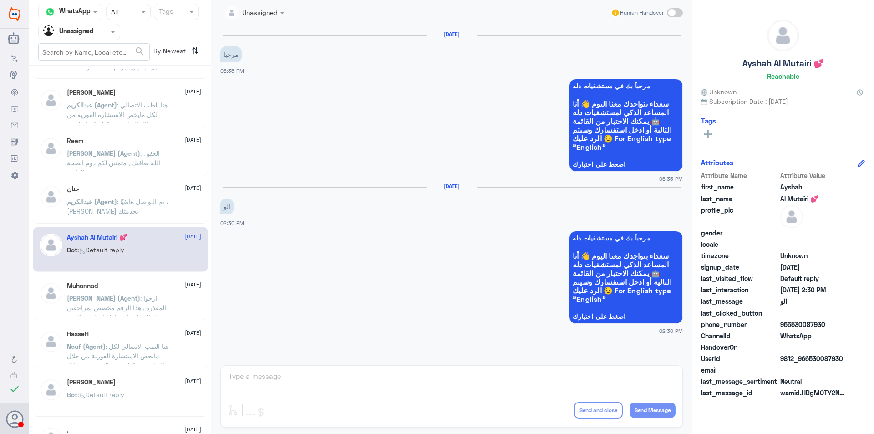
scroll to position [373, 0]
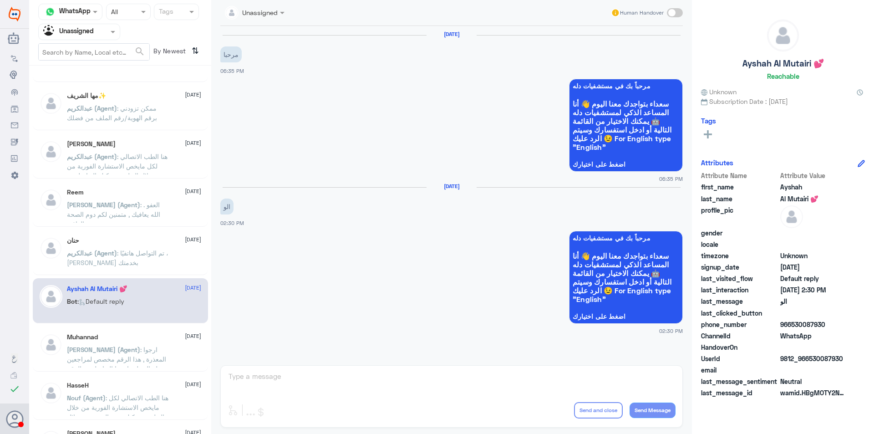
click at [132, 162] on span ": هنا الطب الاتصالي لكل مايخص الاستشارة الفورية من خلال التطبيق، يمكنك التواصل …" at bounding box center [117, 175] width 101 height 46
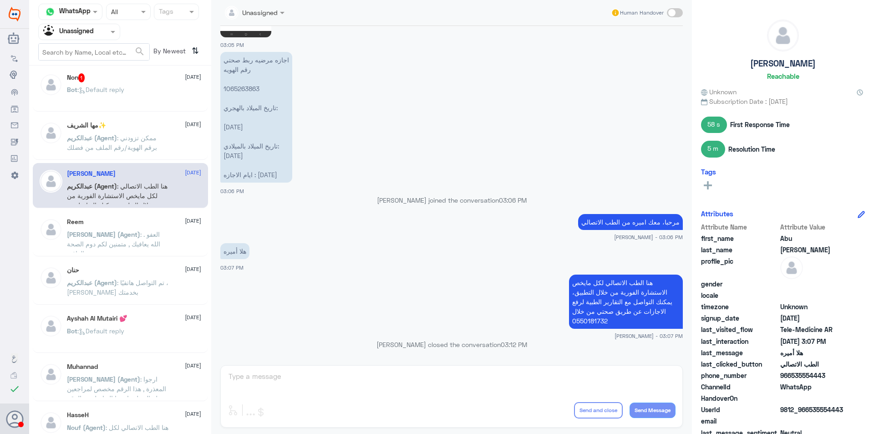
scroll to position [328, 0]
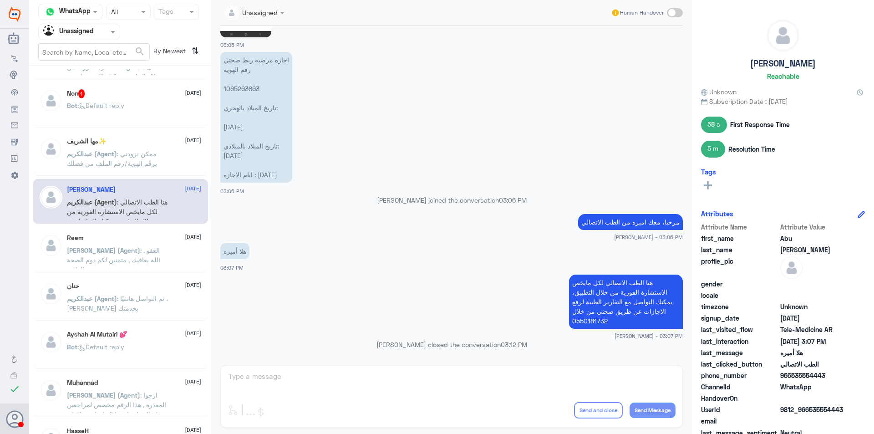
click at [120, 161] on span ": ممكن تزودني برقم الهوية/رقم الملف من فضلك" at bounding box center [112, 158] width 90 height 17
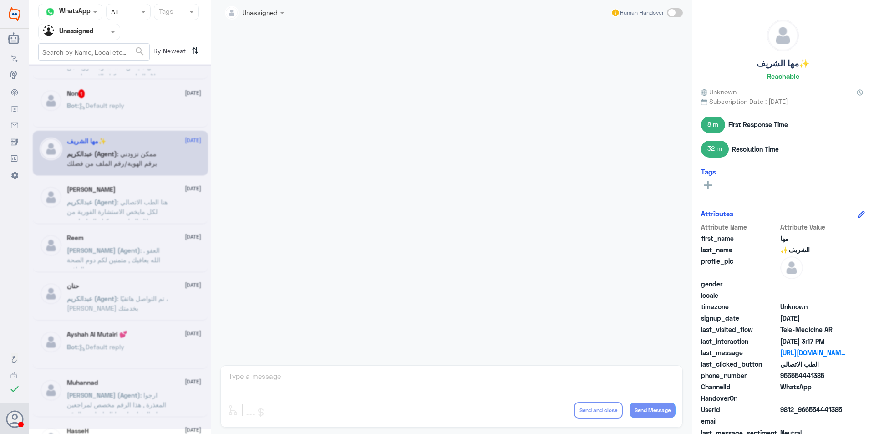
scroll to position [650, 0]
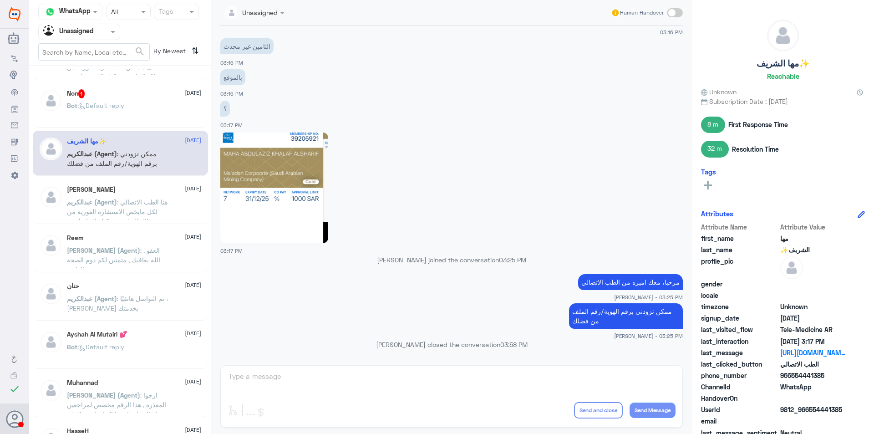
click at [111, 112] on p "Bot : Default reply" at bounding box center [95, 112] width 57 height 23
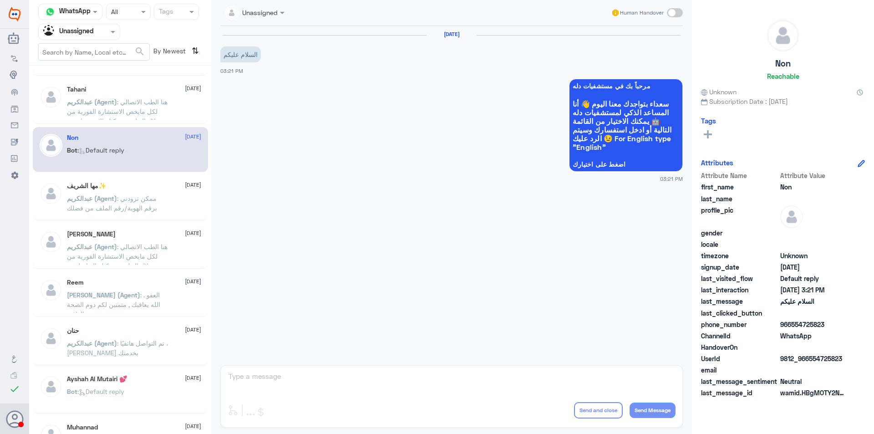
scroll to position [282, 0]
click at [113, 108] on span ": هنا الطب الاتصالي لكل مايخص الاستشارة الفورية من خلال التطبيق، يمكنك الاستفسا…" at bounding box center [117, 122] width 101 height 46
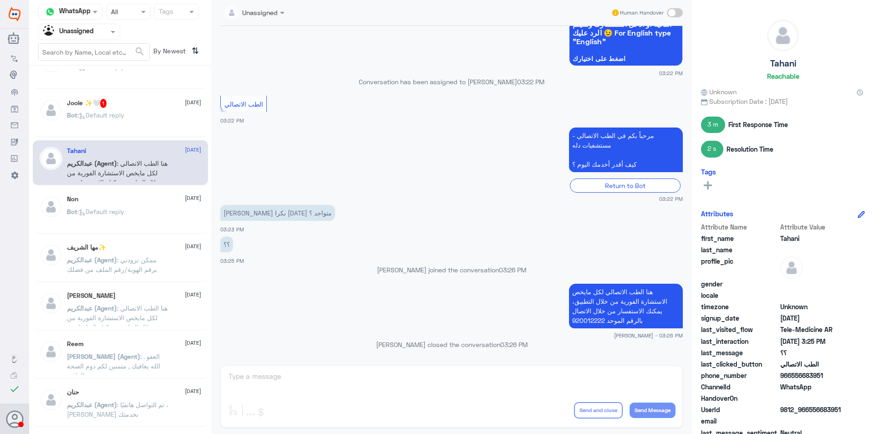
scroll to position [100, 0]
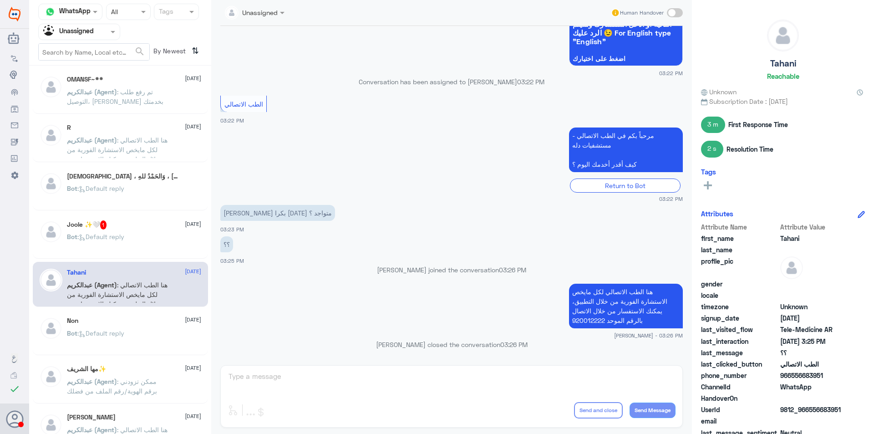
click at [137, 236] on div "Bot : Default reply" at bounding box center [134, 244] width 134 height 20
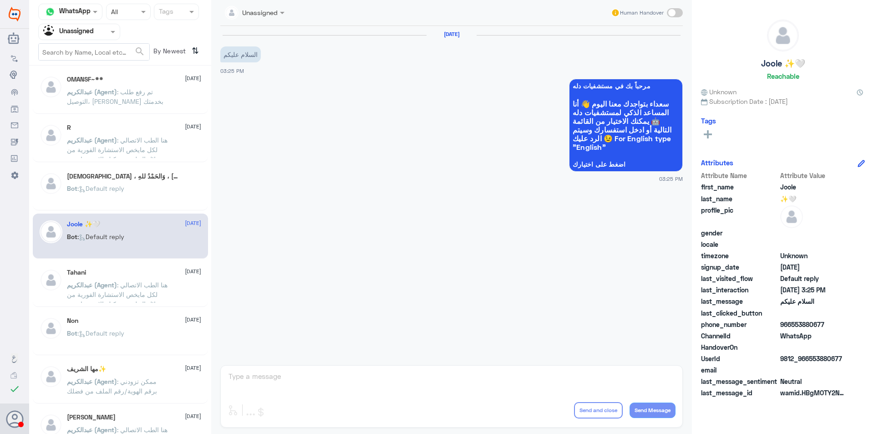
click at [137, 198] on div "Bot : Default reply" at bounding box center [148, 196] width 162 height 20
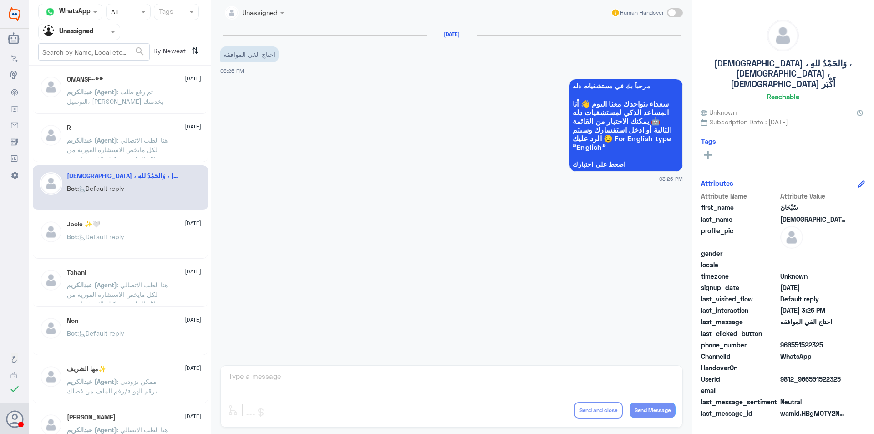
click at [146, 144] on p "[PERSON_NAME] (Agent) : هنا الطب الاتصالي لكل مايخص الاستشارة الفورية من خلال ا…" at bounding box center [118, 146] width 102 height 23
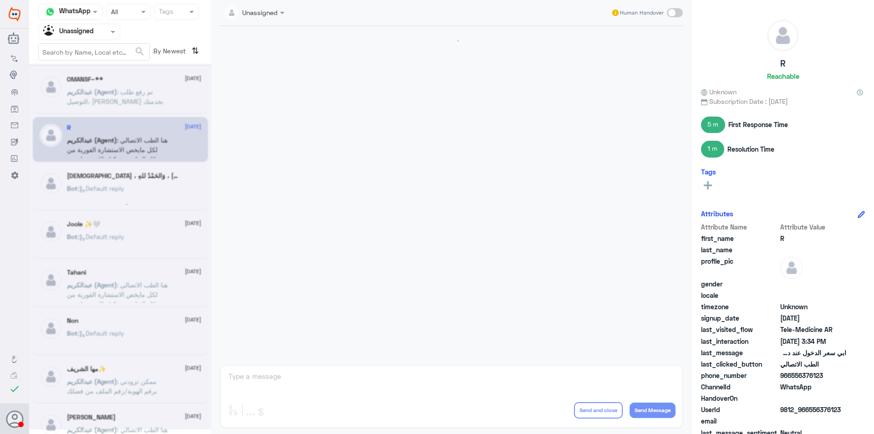
scroll to position [103, 0]
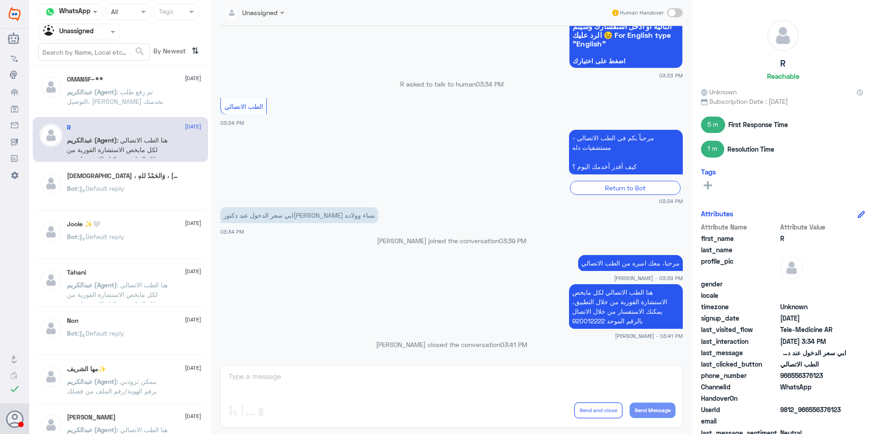
click at [143, 106] on p "[PERSON_NAME] (Agent) : تم رفع طلب التوصيل، [PERSON_NAME] بخدمتك" at bounding box center [118, 98] width 102 height 23
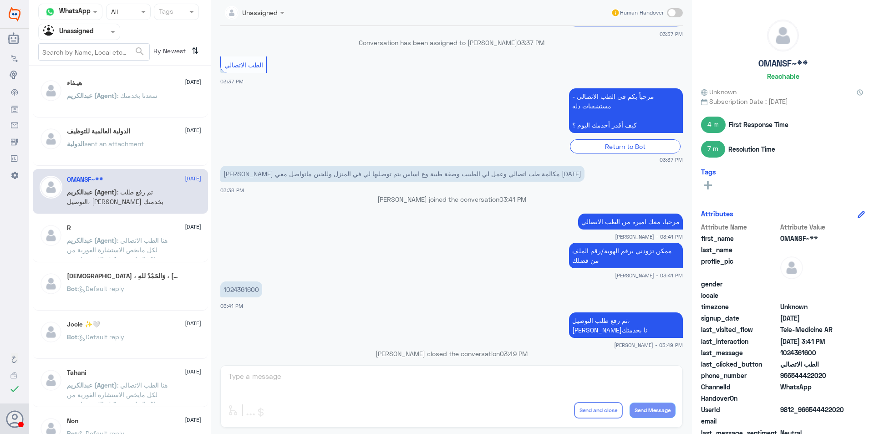
click at [126, 148] on p "الدولية sent an attachment" at bounding box center [105, 150] width 77 height 23
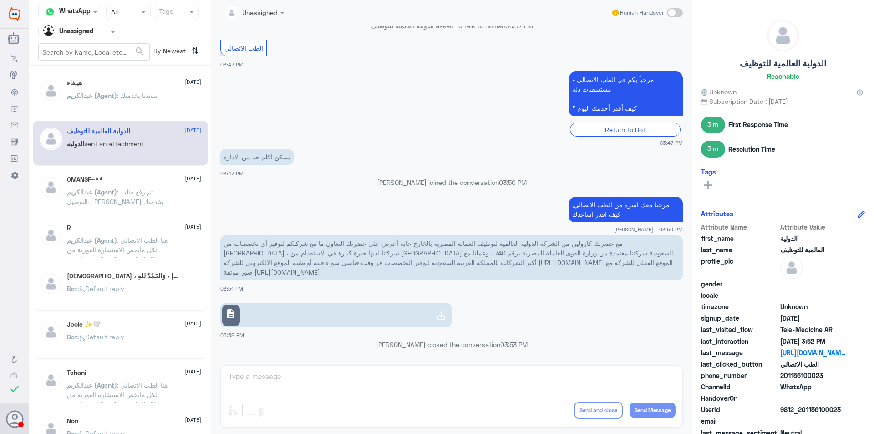
click at [127, 100] on p "[PERSON_NAME] (Agent) : [PERSON_NAME] بخدمتك" at bounding box center [112, 102] width 91 height 23
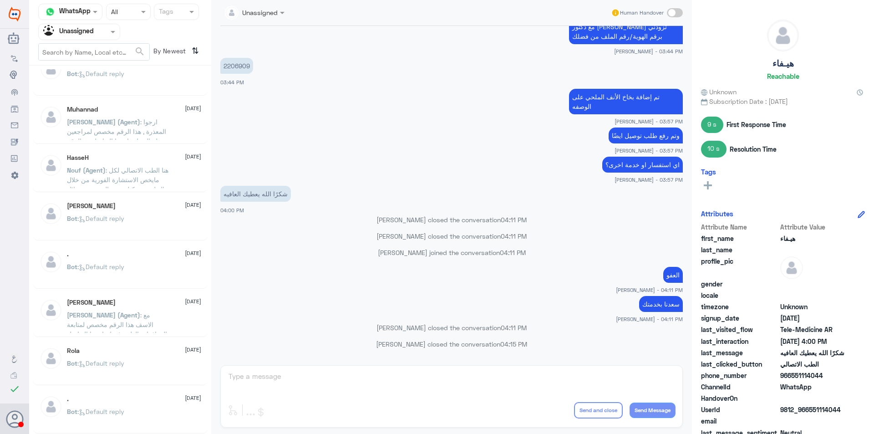
click at [117, 404] on div ". [DATE] Bot : Default reply" at bounding box center [134, 412] width 134 height 34
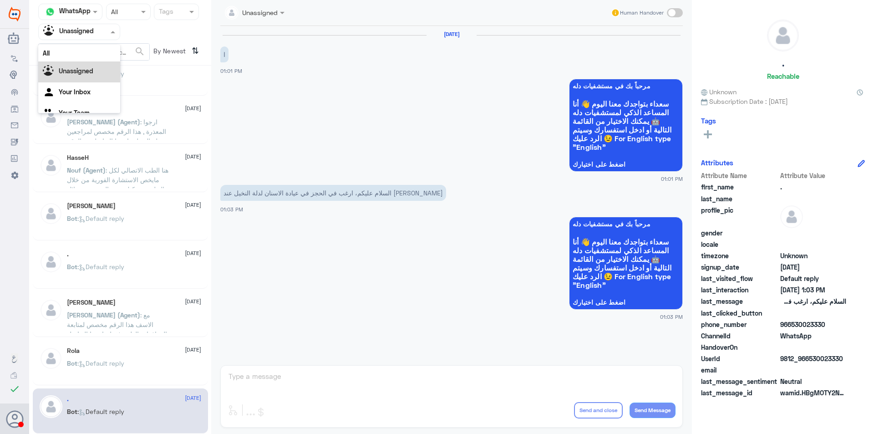
click at [93, 27] on input "text" at bounding box center [68, 31] width 50 height 10
click at [96, 94] on div "Your Team" at bounding box center [79, 102] width 82 height 21
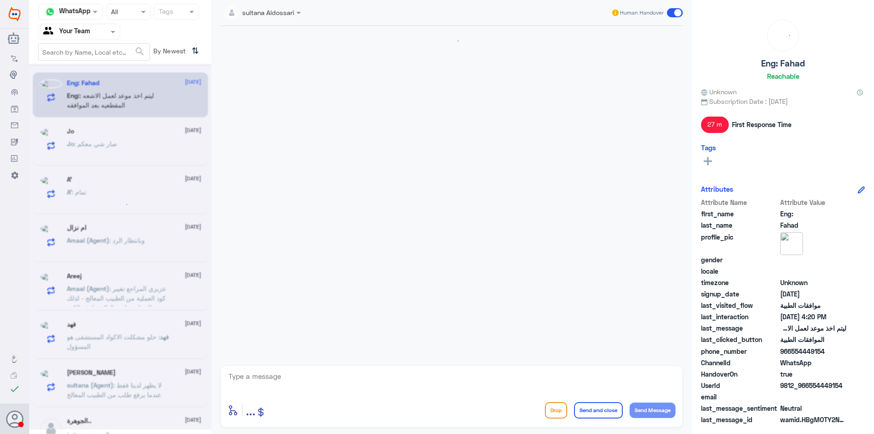
click at [119, 16] on input "text" at bounding box center [119, 11] width 17 height 10
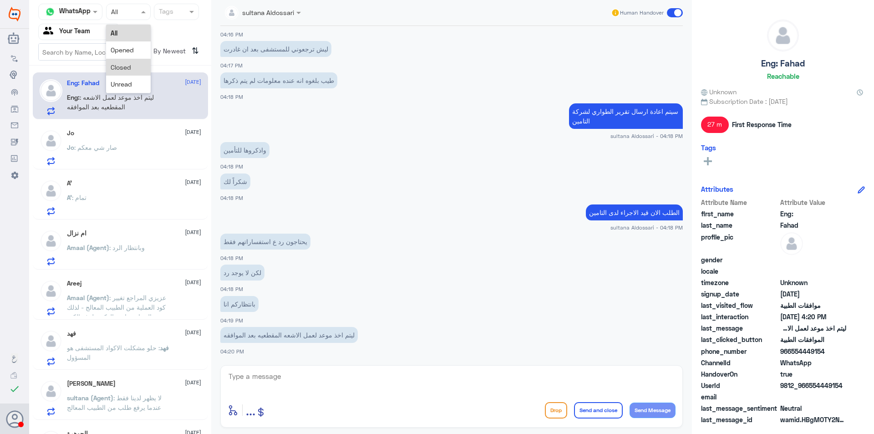
click at [125, 67] on span "Closed" at bounding box center [121, 67] width 20 height 8
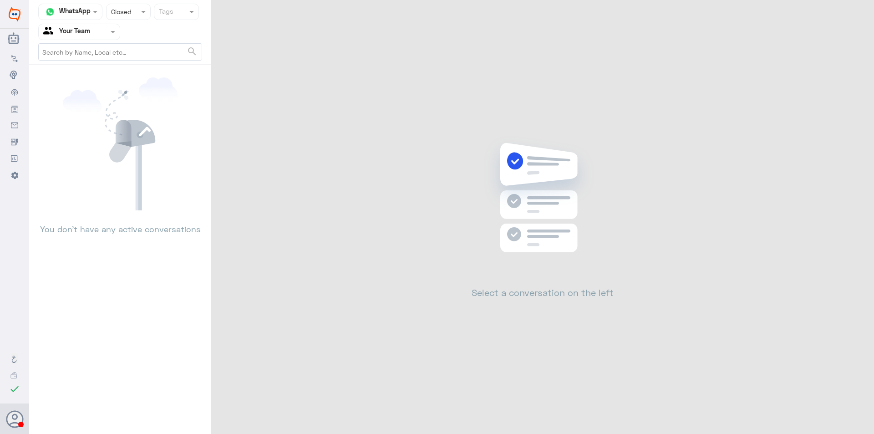
click at [109, 27] on span at bounding box center [113, 32] width 11 height 10
click at [111, 61] on div "Unassigned" at bounding box center [79, 60] width 82 height 21
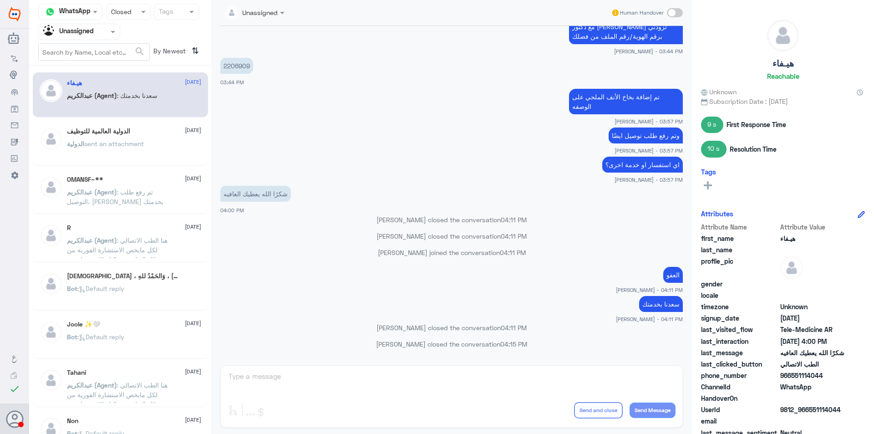
click at [130, 134] on h5 "الدولية العالمية للتوظيف" at bounding box center [98, 131] width 63 height 8
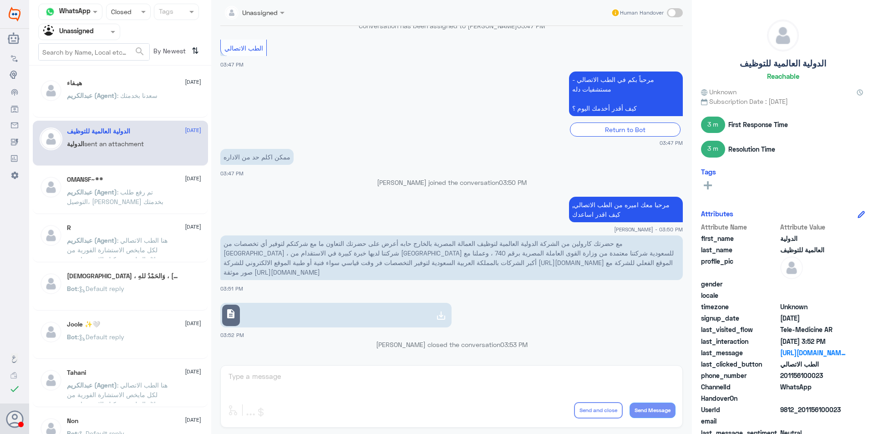
click at [131, 201] on p "[PERSON_NAME] (Agent) : تم رفع طلب التوصيل، [PERSON_NAME] بخدمتك" at bounding box center [118, 198] width 102 height 23
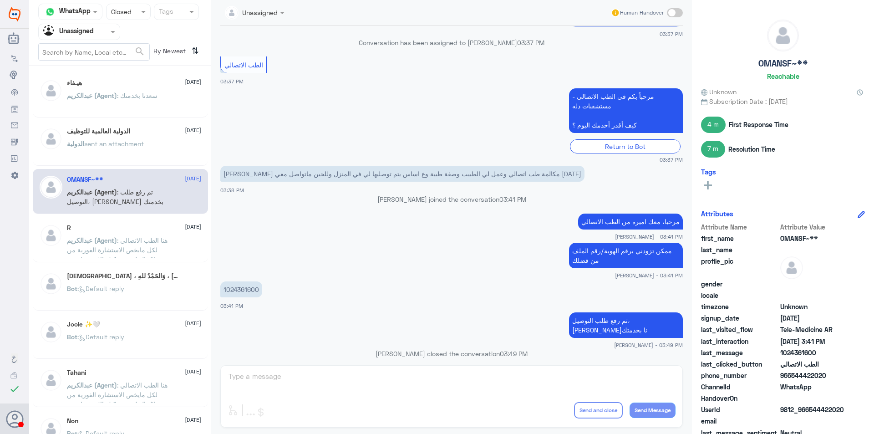
click at [156, 244] on p "[PERSON_NAME] (Agent) : هنا الطب الاتصالي لكل مايخص الاستشارة الفورية من خلال ا…" at bounding box center [118, 246] width 102 height 23
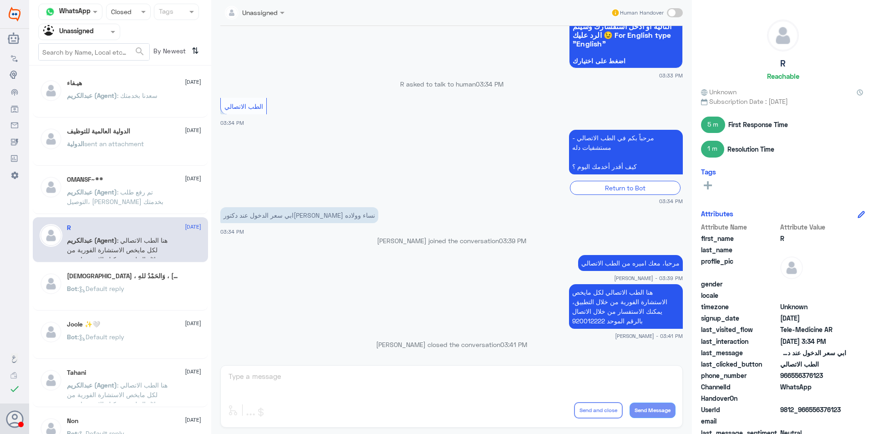
click at [151, 283] on div "[DEMOGRAPHIC_DATA] ، وَالحَمْدُ للهِ ، [DEMOGRAPHIC_DATA] ، [DEMOGRAPHIC_DATA] …" at bounding box center [148, 289] width 162 height 34
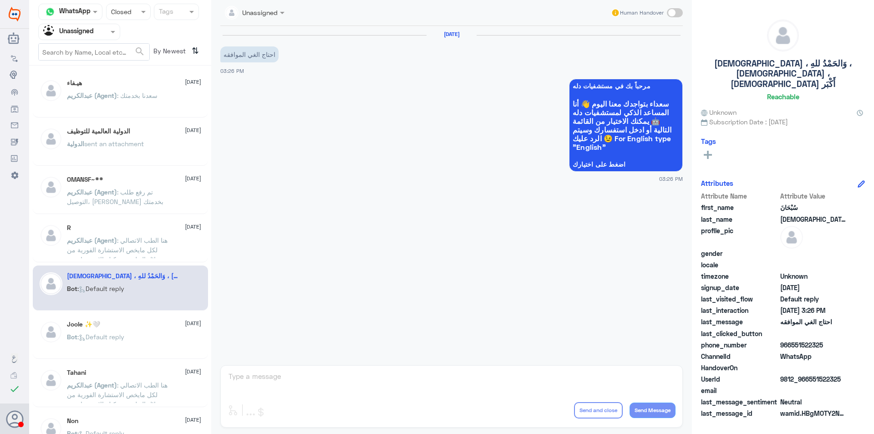
click at [138, 322] on div "Joole ✨🤍 [DATE]" at bounding box center [134, 324] width 134 height 8
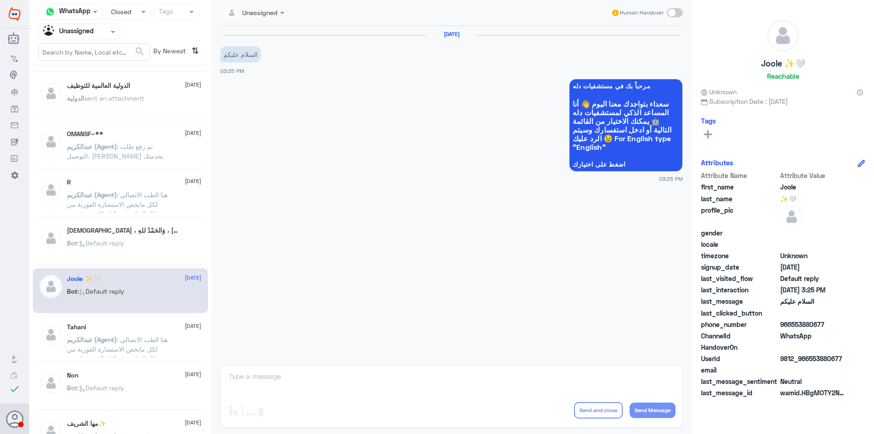
click at [152, 321] on div "Tahani [DATE] [PERSON_NAME] (Agent) : هنا الطب الاتصالي لكل مايخص الاستشارة الف…" at bounding box center [120, 338] width 175 height 45
click at [152, 338] on p "[PERSON_NAME] (Agent) : هنا الطب الاتصالي لكل مايخص الاستشارة الفورية من خلال ا…" at bounding box center [118, 346] width 102 height 23
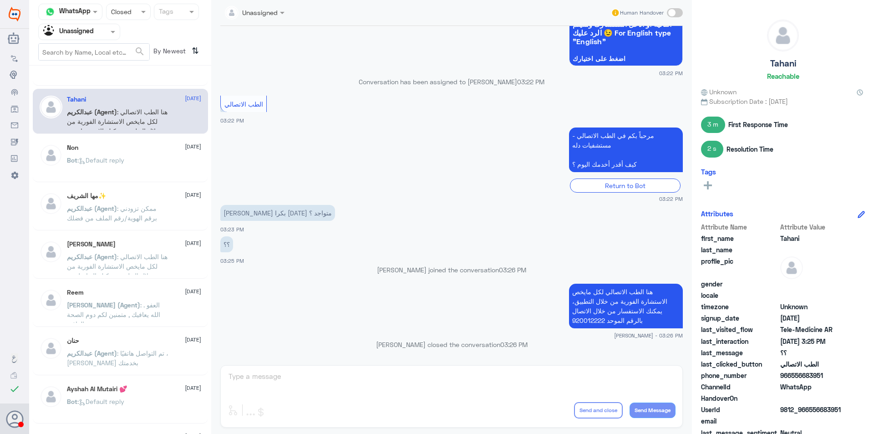
click at [156, 249] on div "[PERSON_NAME] [DATE] [PERSON_NAME] (Agent) : هنا الطب الاتصالي لكل مايخص الاستش…" at bounding box center [134, 257] width 134 height 34
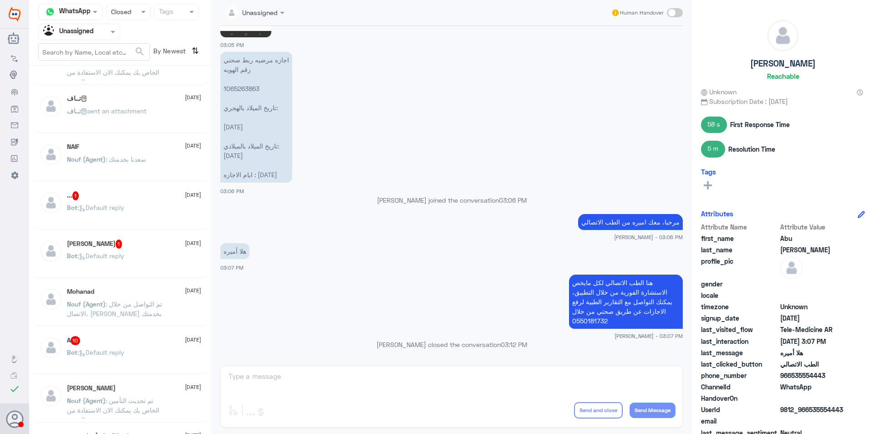
click at [147, 360] on div "Bot : Default reply" at bounding box center [134, 360] width 134 height 20
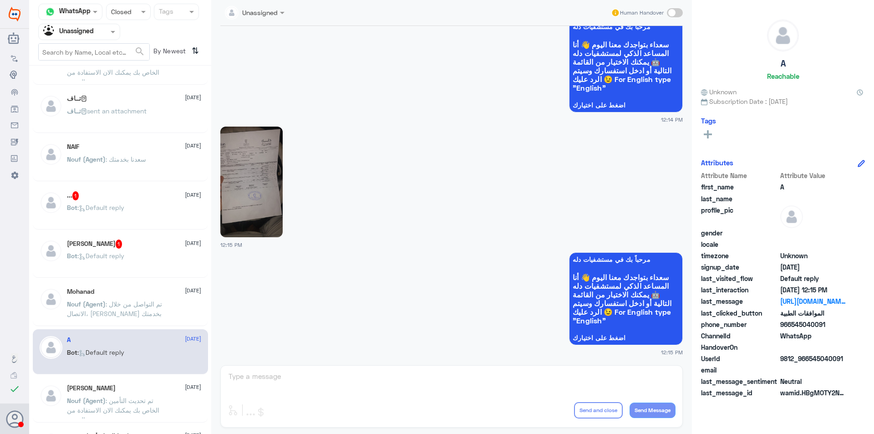
click at [122, 203] on p "Bot : Default reply" at bounding box center [95, 214] width 57 height 23
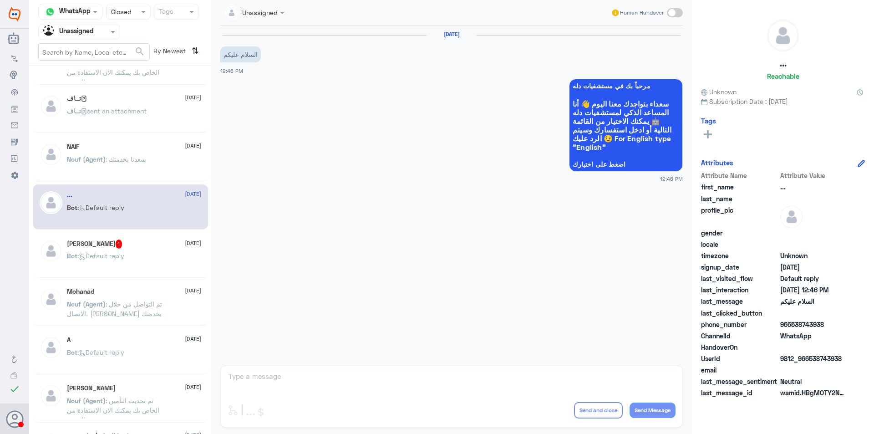
click at [124, 162] on span ": سعدنا بخدمتك" at bounding box center [126, 159] width 41 height 8
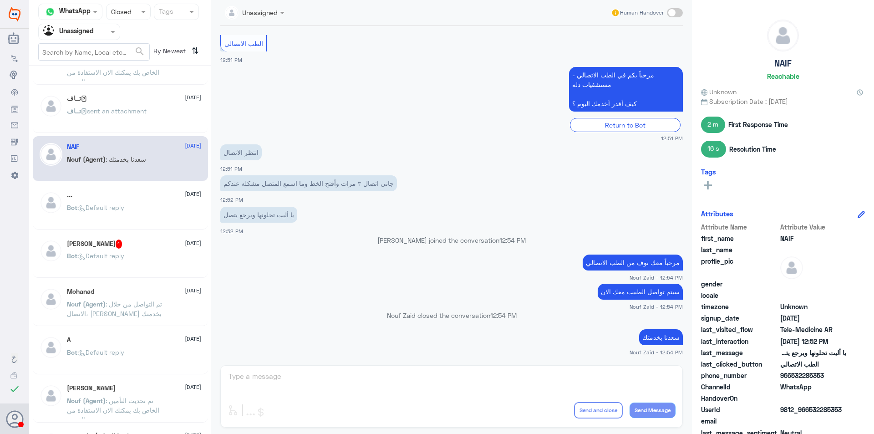
click at [123, 107] on span "sent an attachment" at bounding box center [117, 111] width 60 height 8
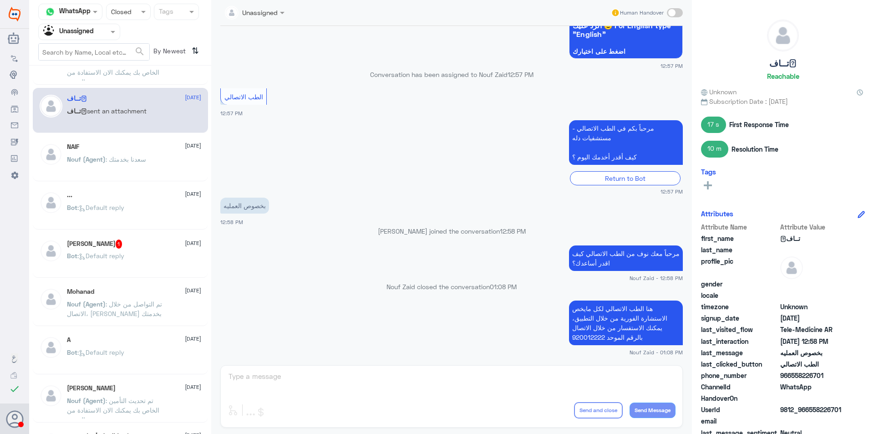
click at [130, 145] on div "NAIF [DATE]" at bounding box center [134, 147] width 134 height 8
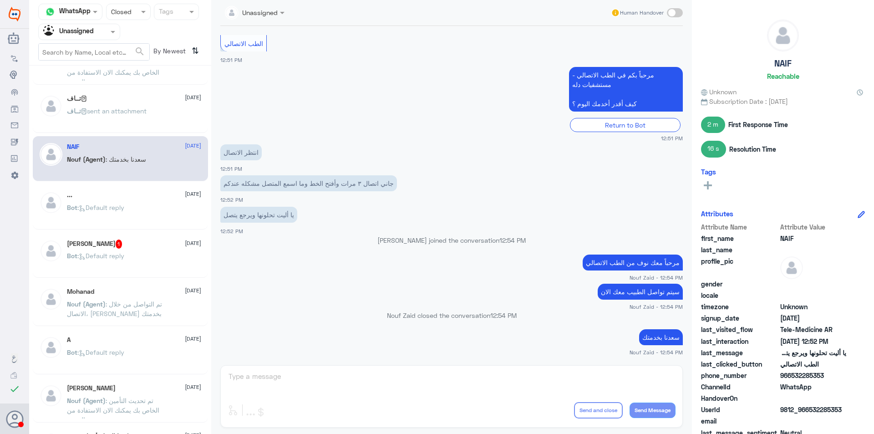
click at [134, 250] on div "[PERSON_NAME] 1 [DATE] Bot : Default reply" at bounding box center [134, 256] width 134 height 34
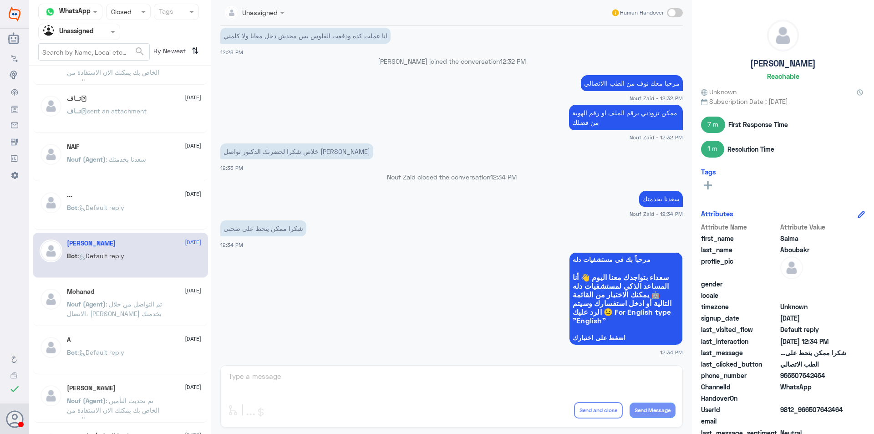
click at [137, 299] on p "Nouf (Agent) : تم التواصل من خلال الاتصال، [PERSON_NAME] بخدمتك" at bounding box center [118, 310] width 102 height 23
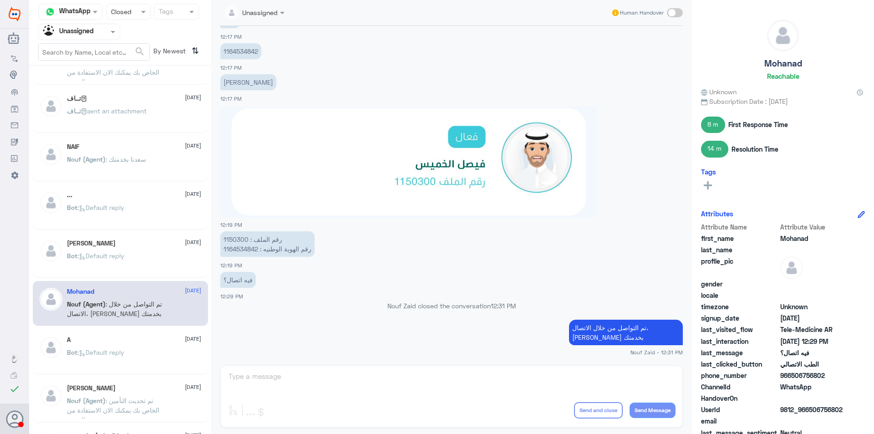
click at [148, 341] on div "A [DATE]" at bounding box center [134, 340] width 134 height 8
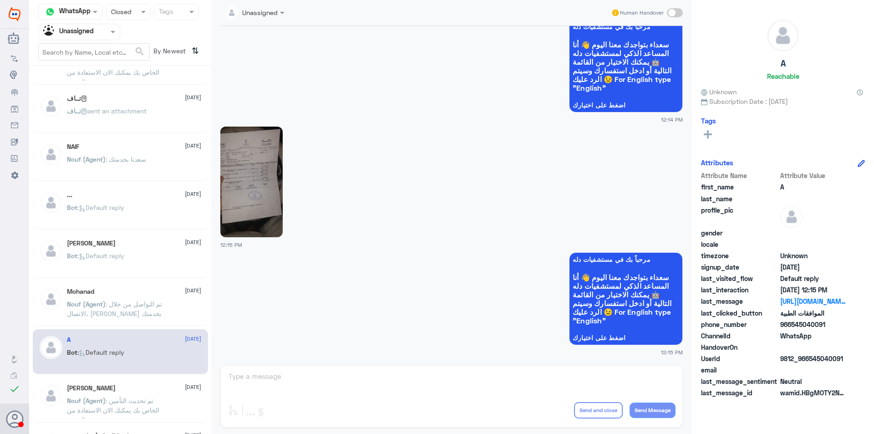
click at [146, 396] on p "Nouf (Agent) : تم تحديث التأمين الخاص بك يمكنك الان الاستفادة من الخدمة" at bounding box center [118, 407] width 102 height 23
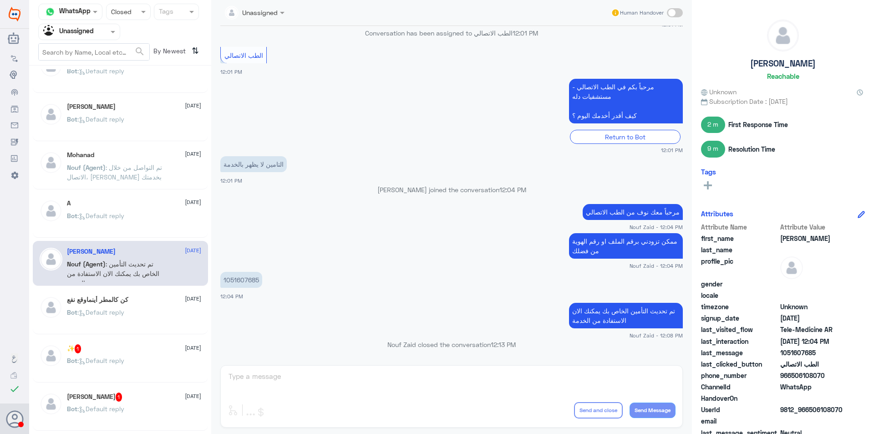
click at [143, 331] on div "كن كالمطر أينماوقع نفع [DATE] Bot : Default reply" at bounding box center [120, 311] width 175 height 45
click at [141, 314] on div "Bot : Default reply" at bounding box center [134, 320] width 134 height 20
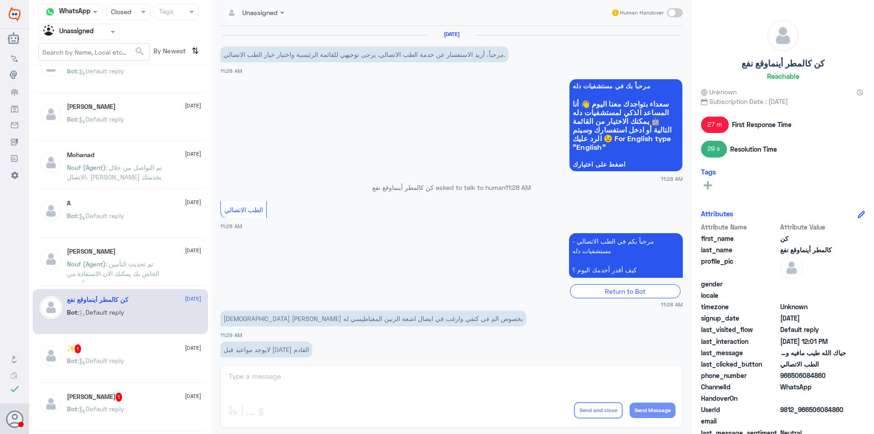
click at [122, 368] on p "Bot : Default reply" at bounding box center [95, 366] width 57 height 23
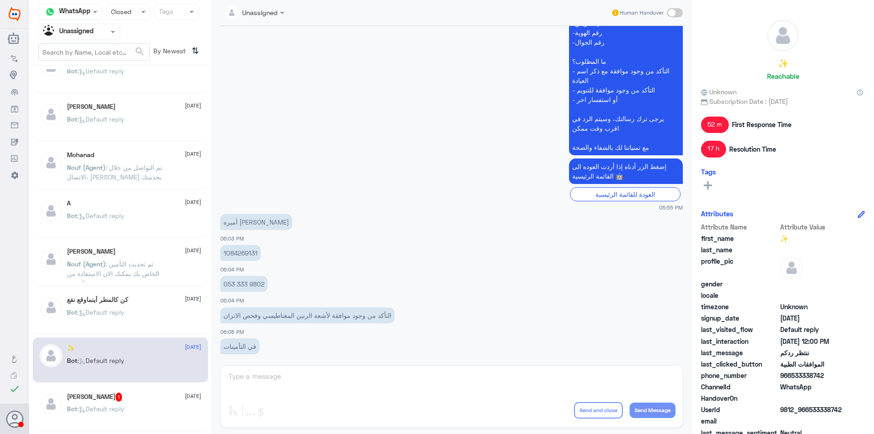
click at [157, 396] on div "[PERSON_NAME] 1 [DATE]" at bounding box center [134, 396] width 134 height 9
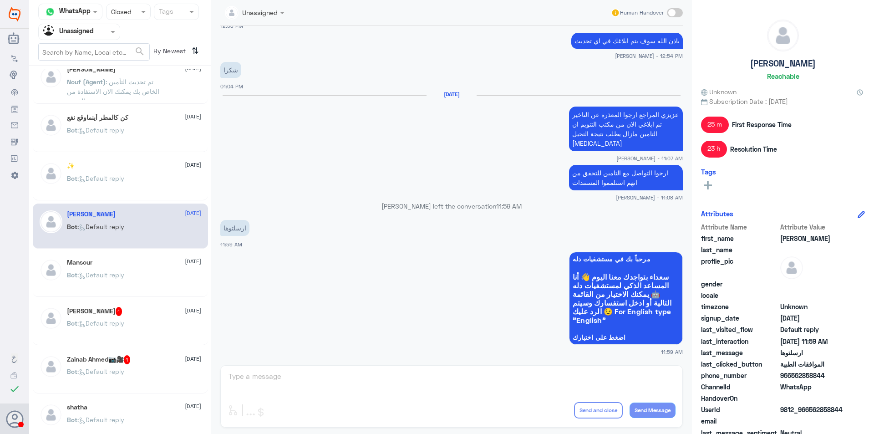
click at [114, 283] on p "Bot : Default reply" at bounding box center [95, 281] width 57 height 23
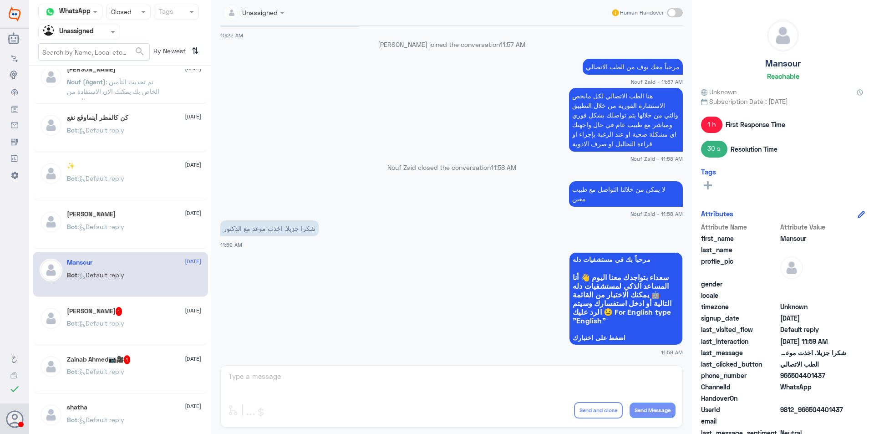
click at [130, 310] on div "[PERSON_NAME] 1 [DATE]" at bounding box center [134, 311] width 134 height 9
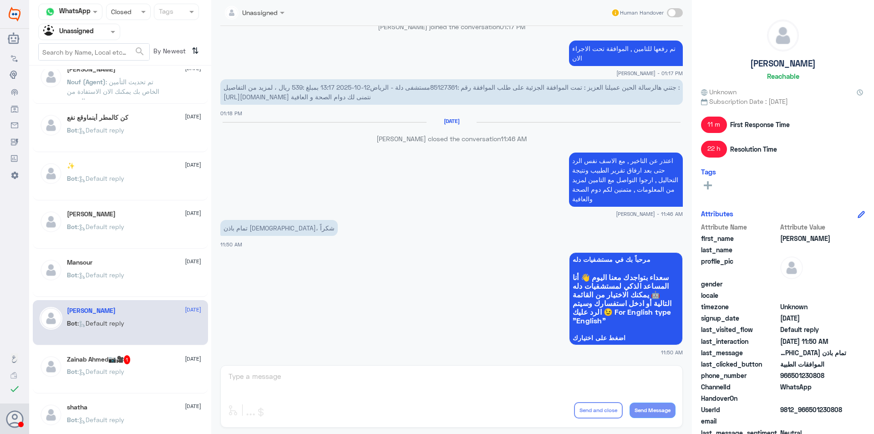
click at [129, 360] on span "1" at bounding box center [127, 359] width 7 height 9
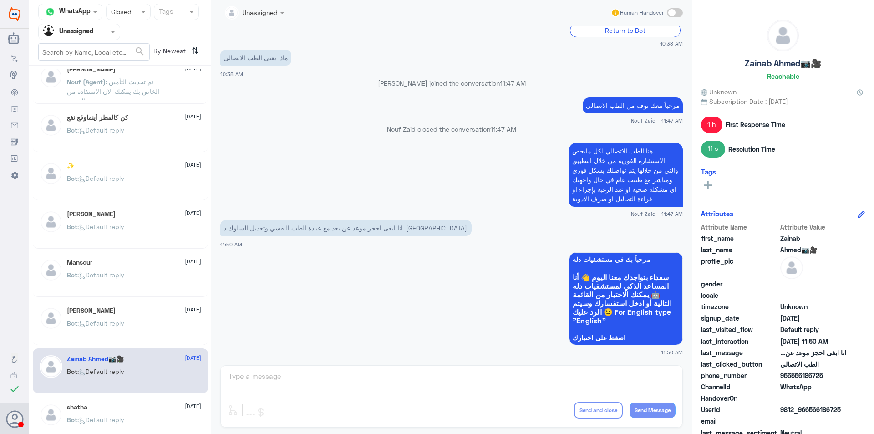
drag, startPoint x: 127, startPoint y: 403, endPoint x: 124, endPoint y: 360, distance: 42.5
click at [127, 401] on div "shatha [DATE] Bot : Default reply" at bounding box center [120, 418] width 175 height 45
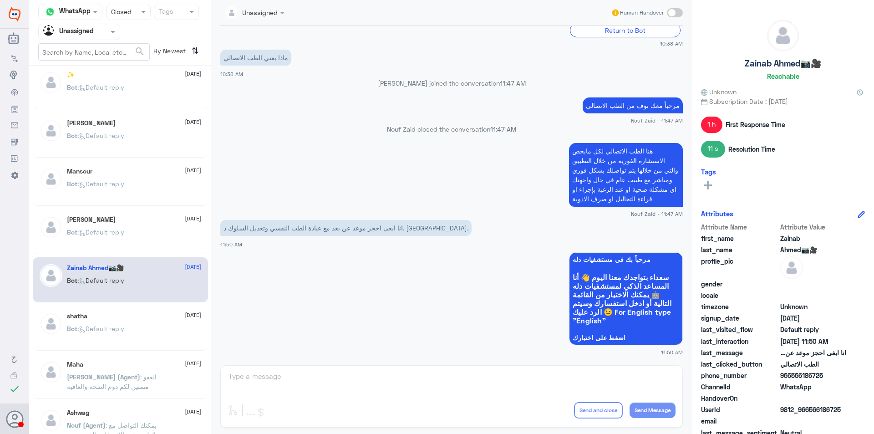
click at [138, 336] on div "Bot : Default reply" at bounding box center [134, 336] width 134 height 20
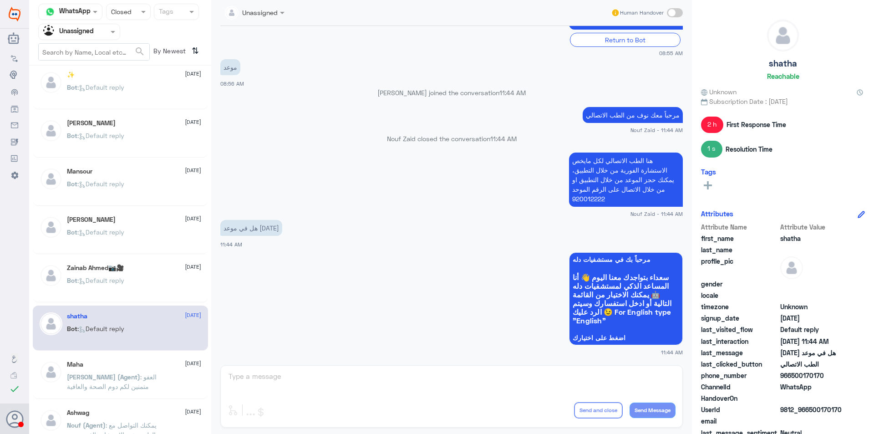
click at [142, 388] on p "[PERSON_NAME] (Agent) : العفو متمنين لكم دوم الصحة والعافية" at bounding box center [118, 383] width 102 height 23
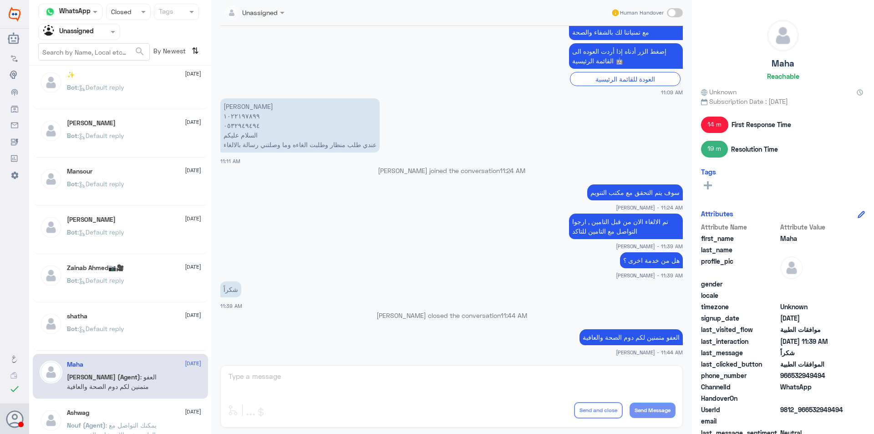
click at [142, 405] on div "Ashwag [DATE] Nouf (Agent) : يمكنك التواصل مع الطبيب عبر الاستشارة الفورية من خ…" at bounding box center [120, 424] width 175 height 45
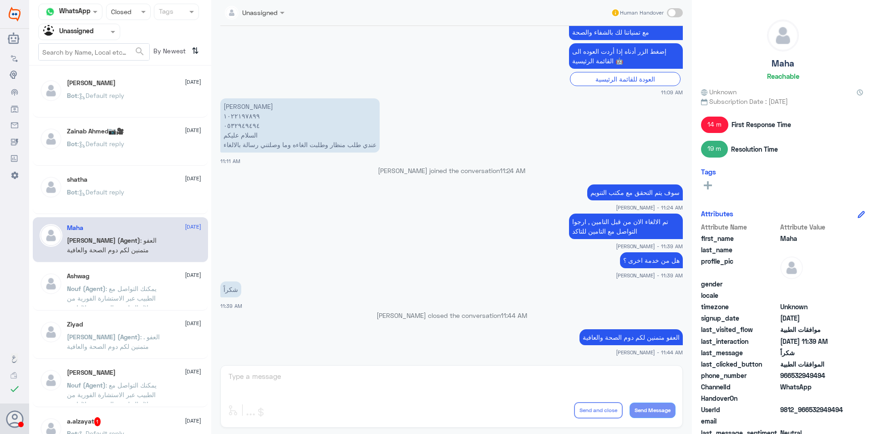
click at [127, 277] on div "Ashwag [DATE]" at bounding box center [134, 276] width 134 height 8
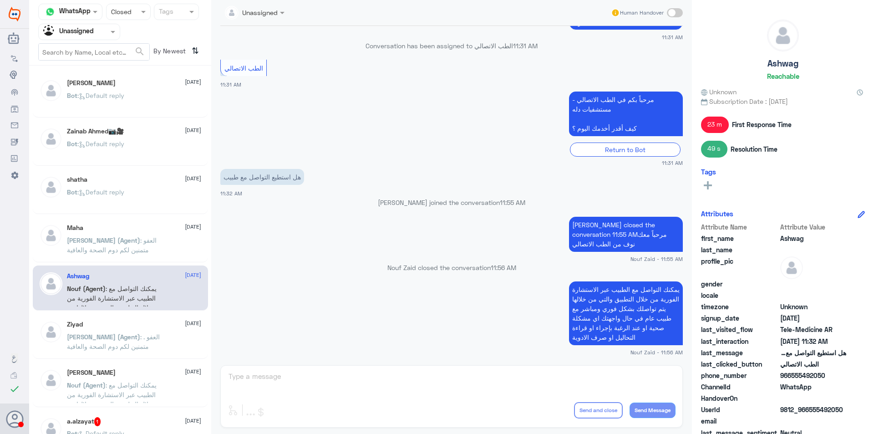
click at [155, 340] on span ": العفو . متمنين لكم دوم الصحة والعافية" at bounding box center [113, 341] width 93 height 17
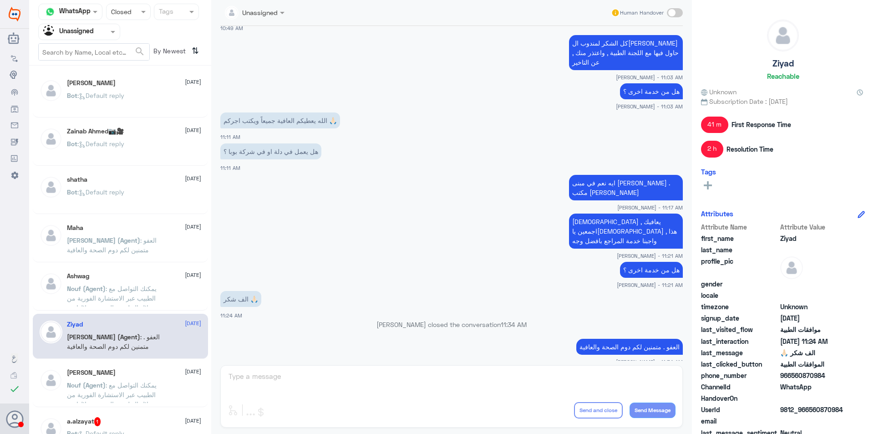
click at [149, 383] on span ": يمكنك التواصل مع الطبيب عبر الاستشارة الفورية من خلال التطبيق والتي من خلالها…" at bounding box center [117, 413] width 101 height 65
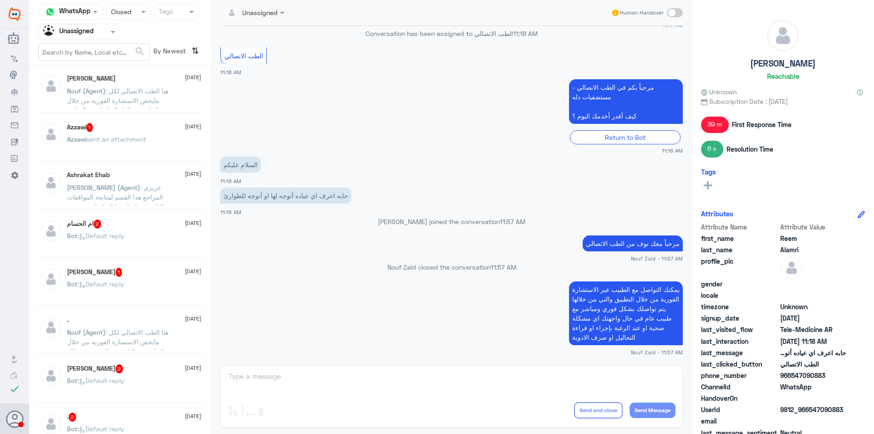
click at [129, 105] on p "Nouf (Agent) : هنا الطب الاتصالي لكل مايخص الاستشارة الفورية من خلال التطبيق، ي…" at bounding box center [118, 97] width 102 height 23
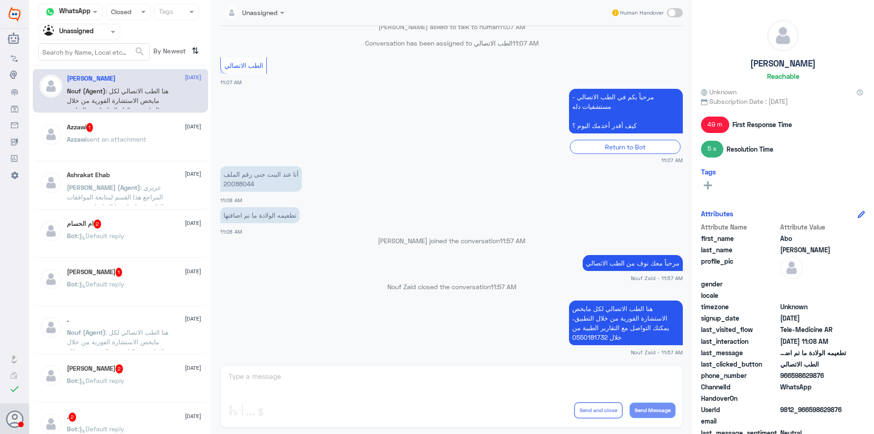
click at [161, 140] on div "Azzawi sent an attachment" at bounding box center [134, 147] width 134 height 20
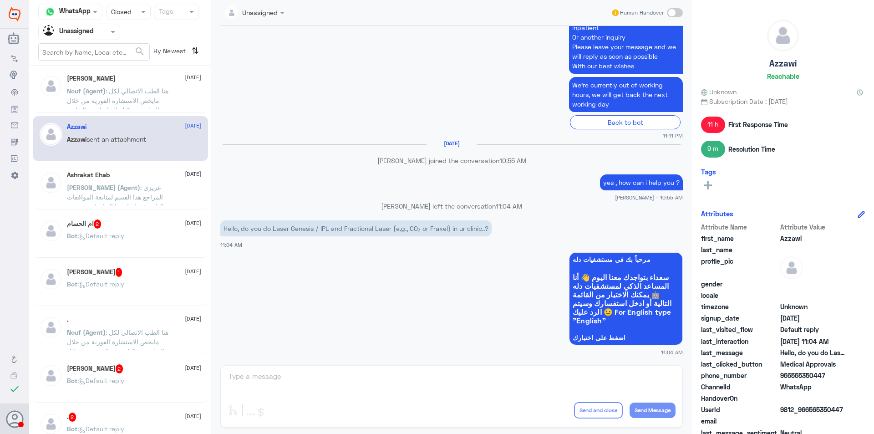
click at [156, 180] on div "Ashrakat Ehab [DATE] [PERSON_NAME] (Agent) : عزيزي المراجع هذا القسم لمتابعة ال…" at bounding box center [134, 188] width 134 height 34
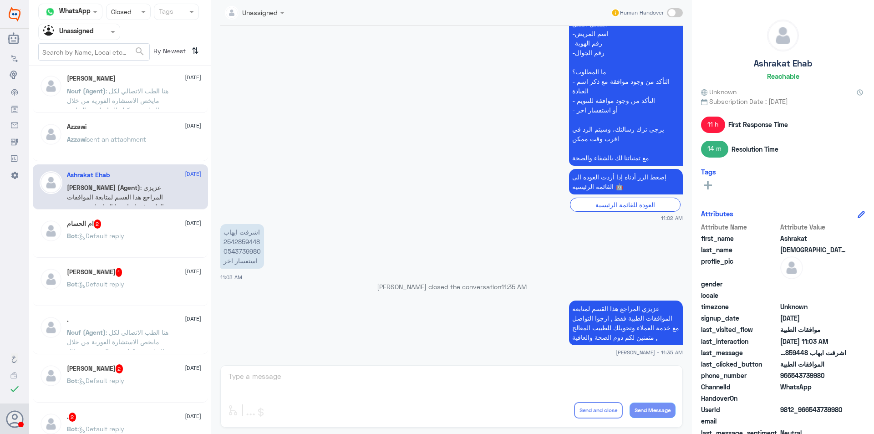
click at [149, 226] on div "ام الحسام 2 [DATE]" at bounding box center [134, 223] width 134 height 9
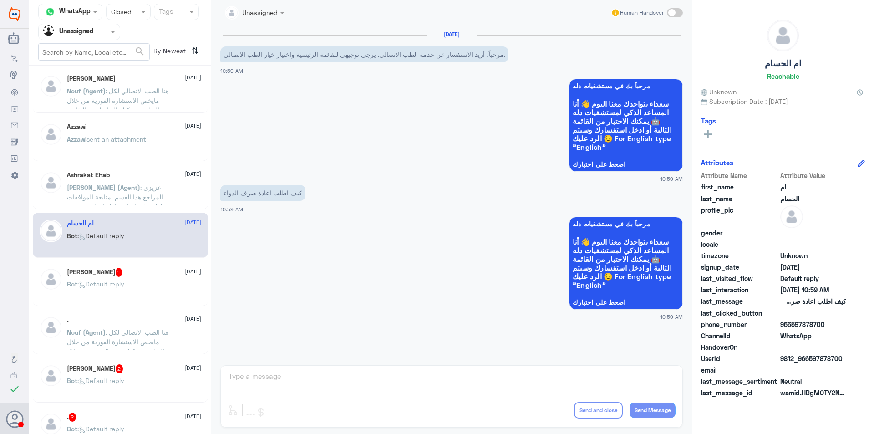
click at [146, 276] on div "Jihan Hemdan 1 [DATE]" at bounding box center [134, 272] width 134 height 9
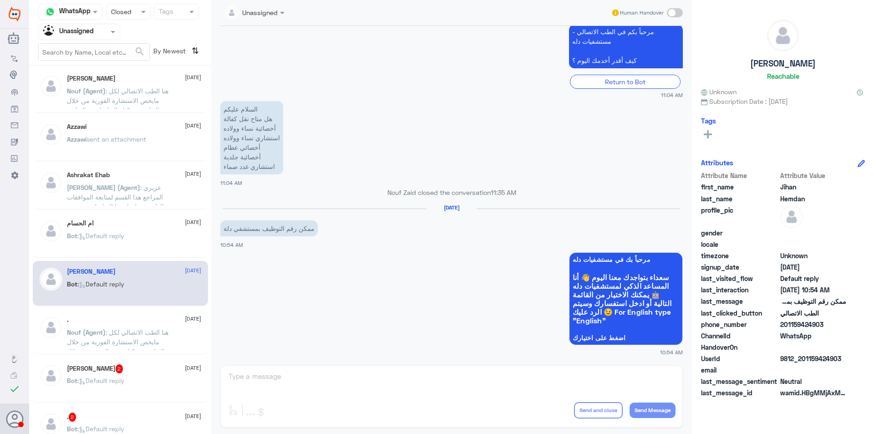
click at [139, 315] on div ". [DATE] Nouf (Agent) : هنا الطب الاتصالي لكل مايخص الاستشارة الفورية من خلال ا…" at bounding box center [120, 331] width 175 height 45
click at [137, 338] on span ": هنا الطب الاتصالي لكل مايخص الاستشارة الفورية من خلال التطبيق، يمكنك حجز المو…" at bounding box center [118, 351] width 102 height 46
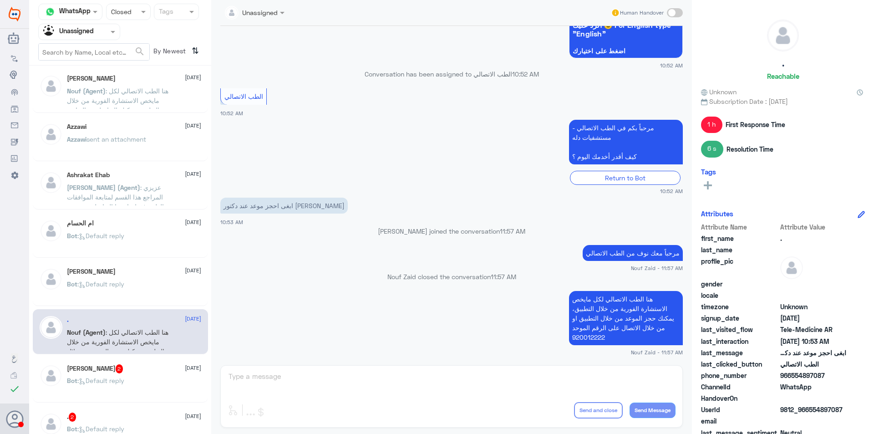
click at [123, 376] on p "Bot : Default reply" at bounding box center [95, 387] width 57 height 23
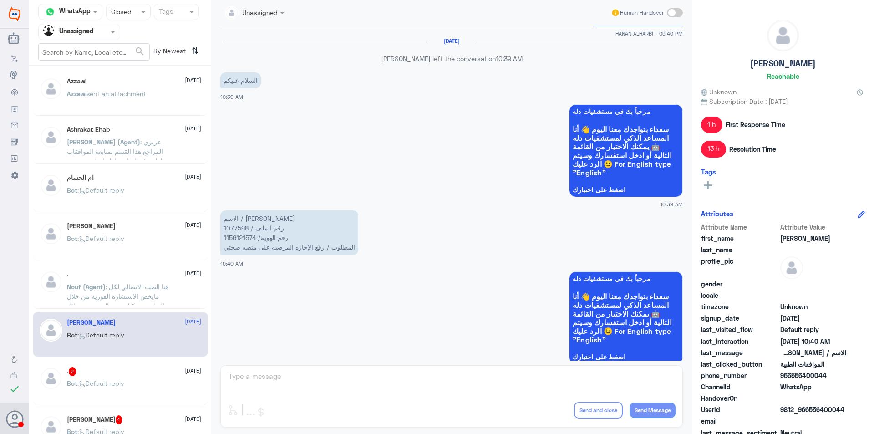
click at [133, 371] on div ". 2 [DATE]" at bounding box center [134, 371] width 134 height 9
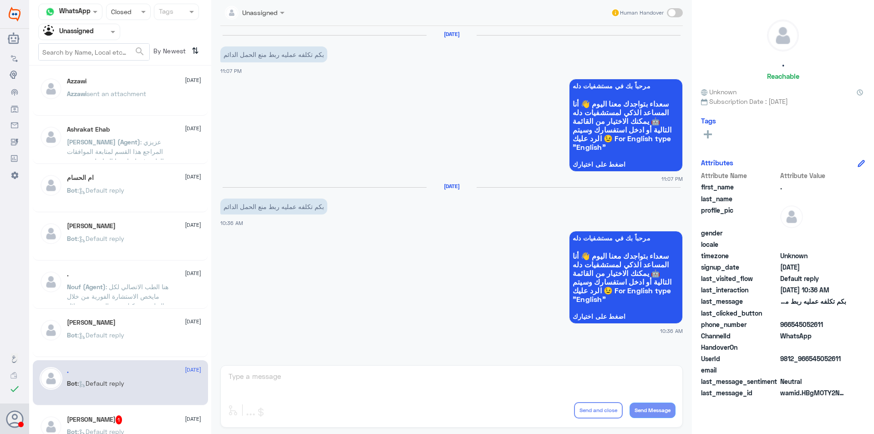
click at [153, 324] on div "[PERSON_NAME] [DATE]" at bounding box center [134, 323] width 134 height 8
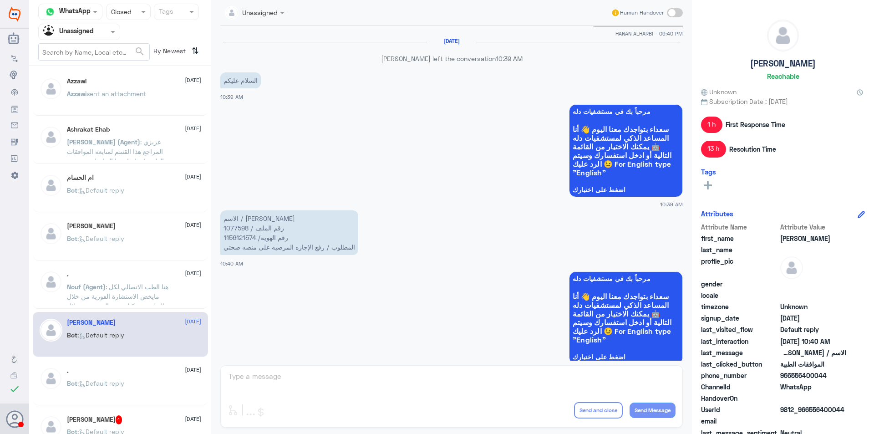
click at [124, 393] on p "Bot : Default reply" at bounding box center [95, 389] width 57 height 23
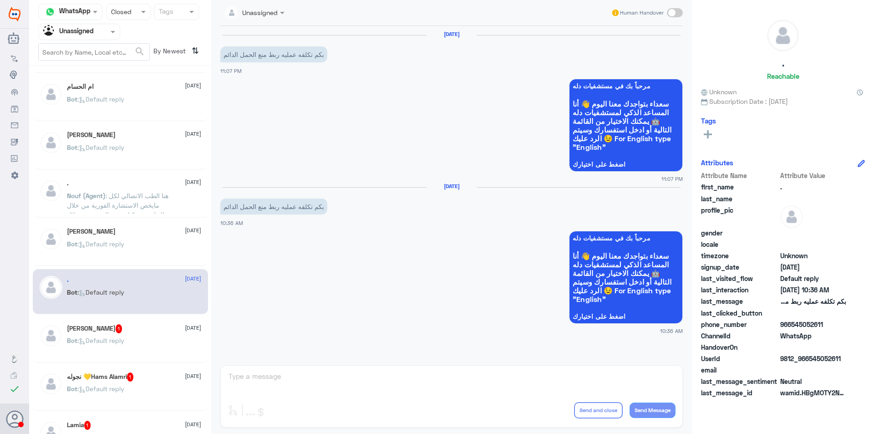
click at [132, 344] on div "Bot : Default reply" at bounding box center [134, 348] width 134 height 20
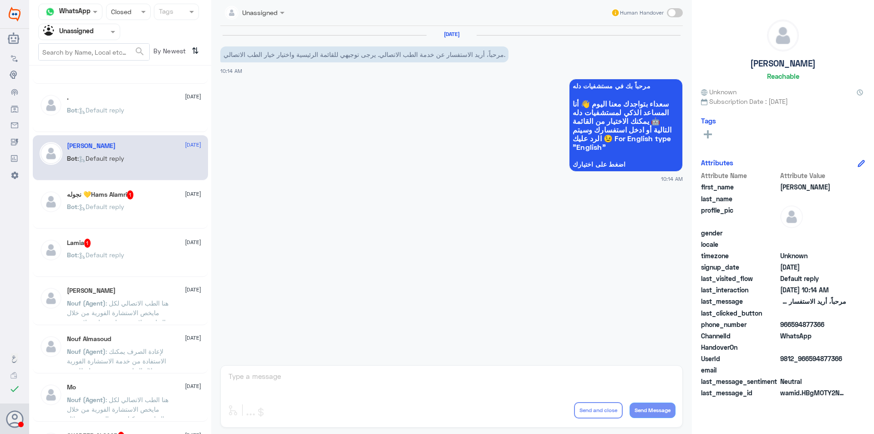
click at [138, 193] on div "نجوله 💛Hams Alamri 1 [DATE]" at bounding box center [134, 194] width 134 height 9
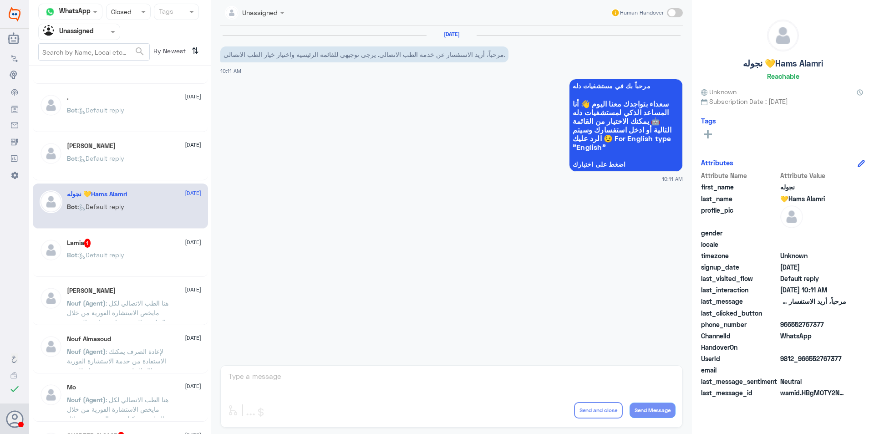
click at [152, 253] on div "Bot : Default reply" at bounding box center [134, 262] width 134 height 20
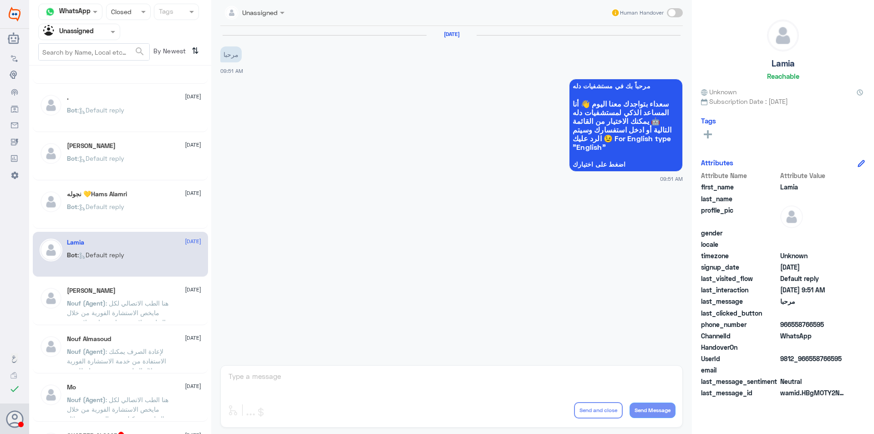
click at [143, 309] on span ": هنا الطب الاتصالي لكل مايخص الاستشارة الفورية من خلال التطبيق، لا توجد عيادة …" at bounding box center [118, 327] width 102 height 56
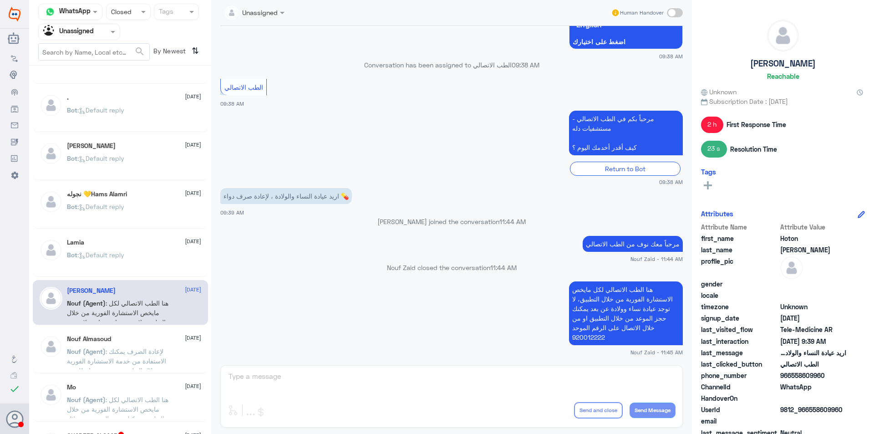
click at [142, 347] on span ": لإعادة الصرف يمكنك الاستفادة من خدمة الاستشارة الفورية من خلال التطبيق بحيث ي…" at bounding box center [117, 370] width 100 height 46
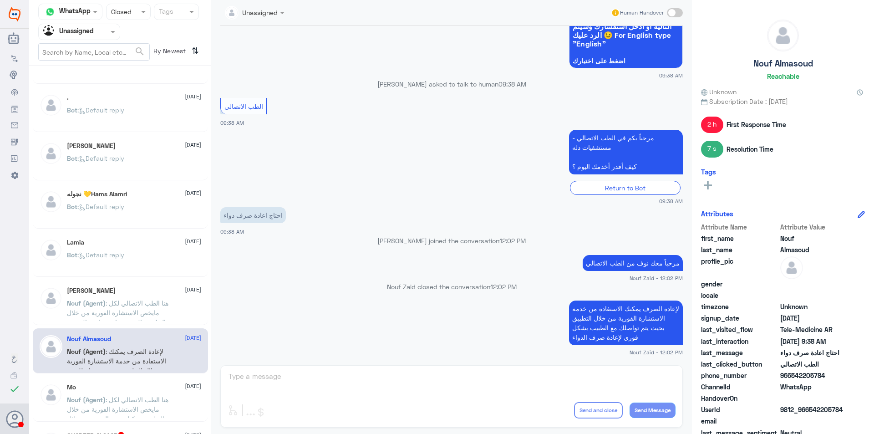
click at [132, 393] on div "[DATE] Nouf (Agent) : هنا الطب الاتصالي لكل مايخص الاستشارة الفورية من خلال الت…" at bounding box center [134, 400] width 134 height 34
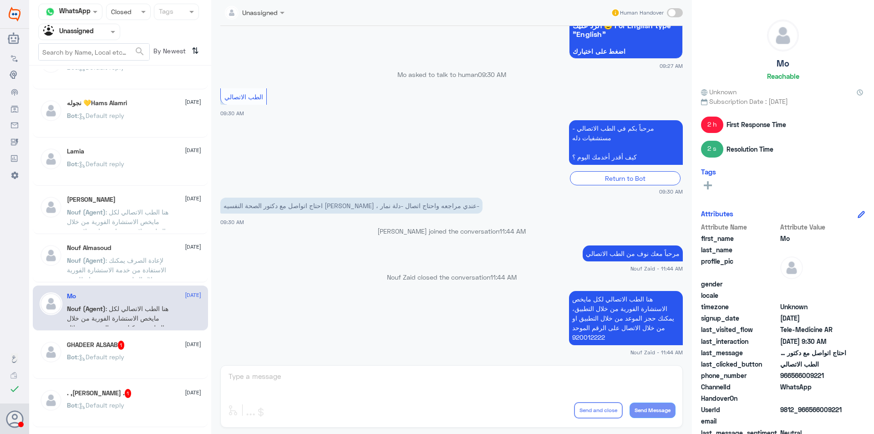
click at [136, 348] on div "GHADEER ALSAAB 1 [DATE]" at bounding box center [134, 344] width 134 height 9
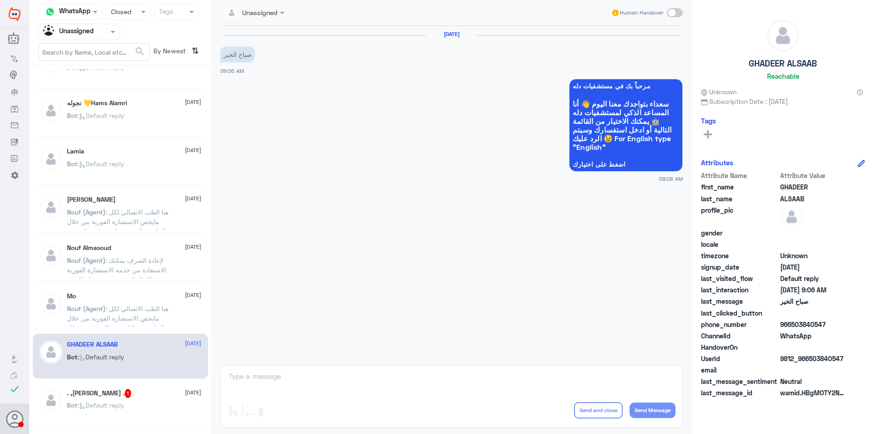
click at [140, 402] on div ". ,[PERSON_NAME] . 1 [DATE] Bot : Default reply" at bounding box center [134, 406] width 134 height 34
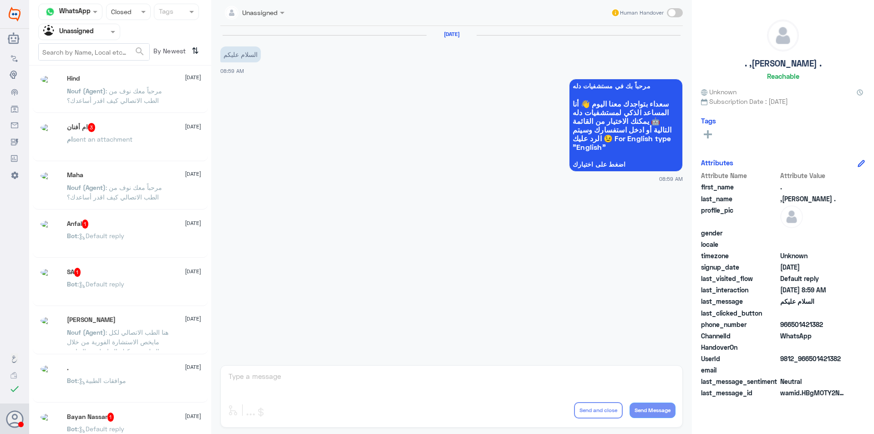
click at [133, 259] on div "Hind [DATE] Nouf (Agent) : مرحباً معك نوف من الطب الاتصالي كيف اقدر أساعدك؟ ام …" at bounding box center [120, 253] width 182 height 368
click at [143, 90] on span ": مرحباً معك نوف من الطب الاتصالي كيف اقدر أساعدك؟" at bounding box center [114, 95] width 95 height 17
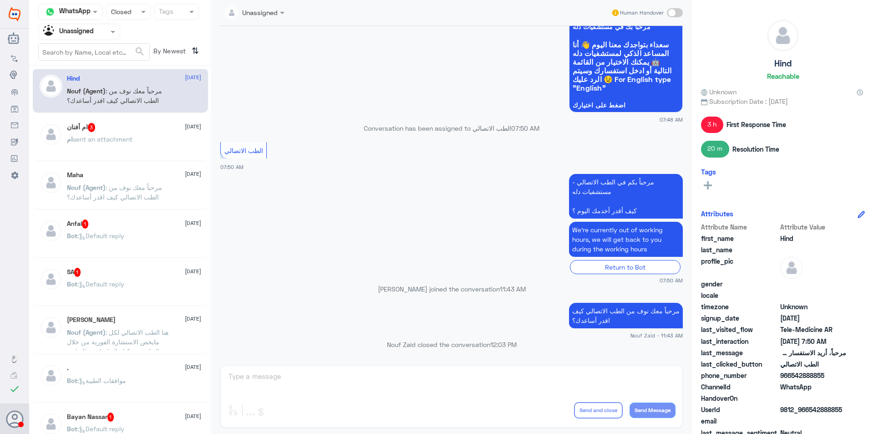
click at [124, 288] on p "Bot : Default reply" at bounding box center [95, 290] width 57 height 23
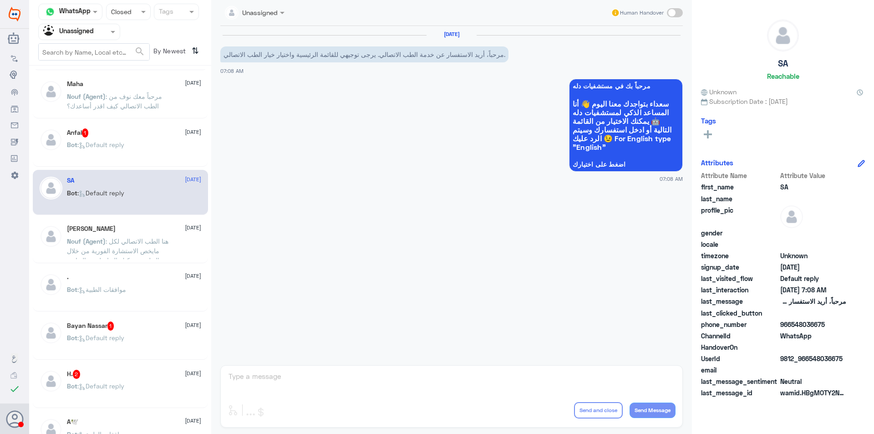
click at [134, 290] on div "Bot : موافقات الطبية" at bounding box center [134, 297] width 134 height 20
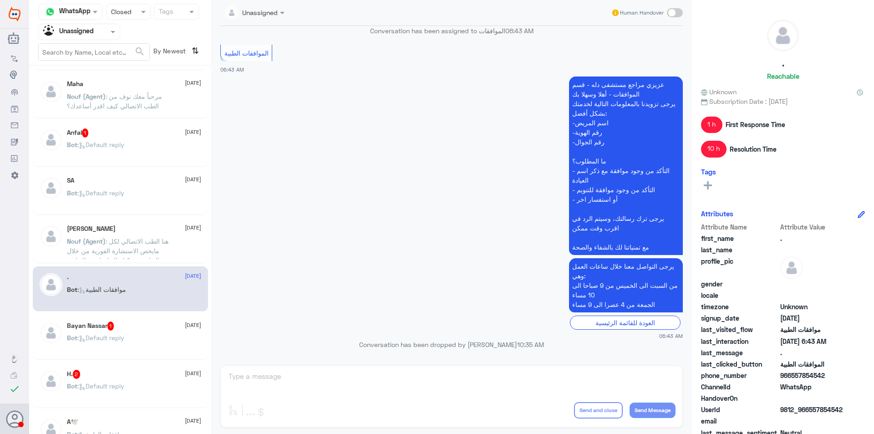
click at [147, 379] on div "H. 2 [DATE] Bot : Default reply" at bounding box center [134, 387] width 134 height 34
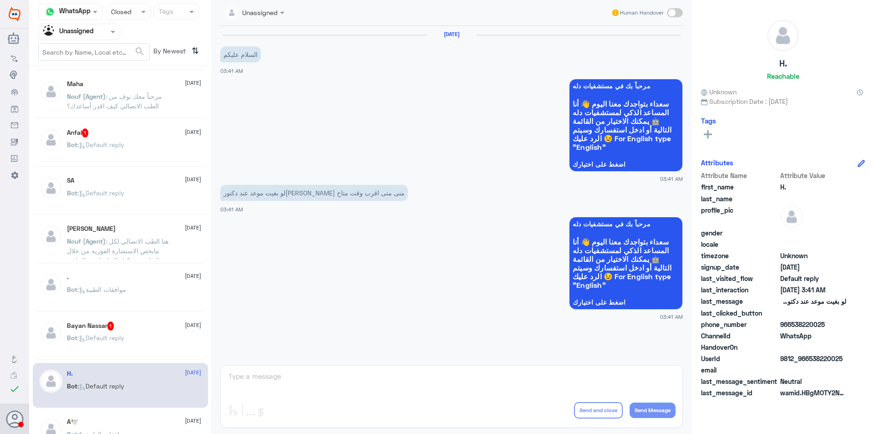
click at [138, 290] on div "Bot : موافقات الطبية" at bounding box center [134, 297] width 134 height 20
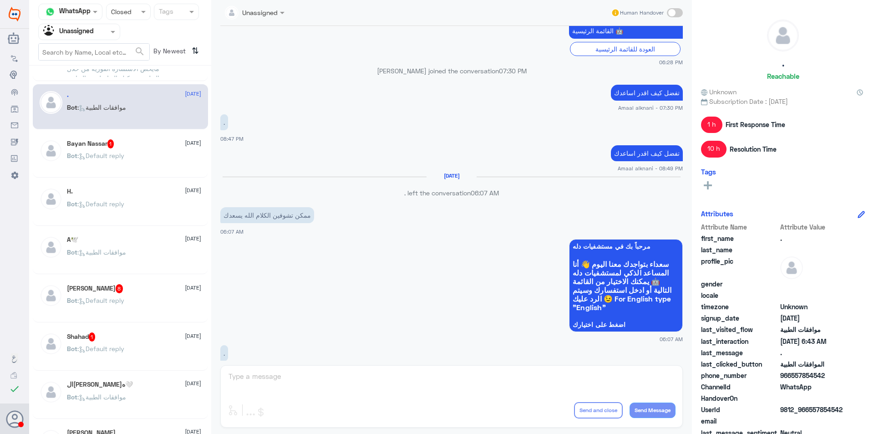
click at [103, 293] on div "[PERSON_NAME] 8 [DATE] Bot : Default reply" at bounding box center [134, 301] width 134 height 34
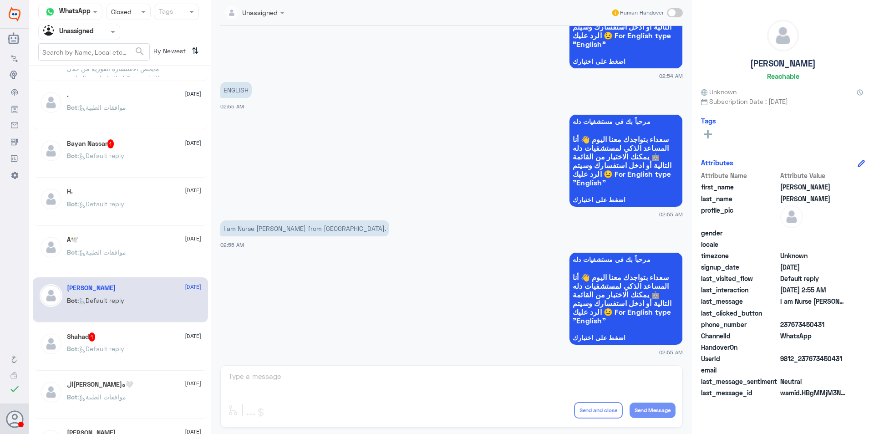
click at [142, 391] on div "الحمدلله🤍 [DATE] Bot : موافقات الطبية" at bounding box center [134, 398] width 134 height 34
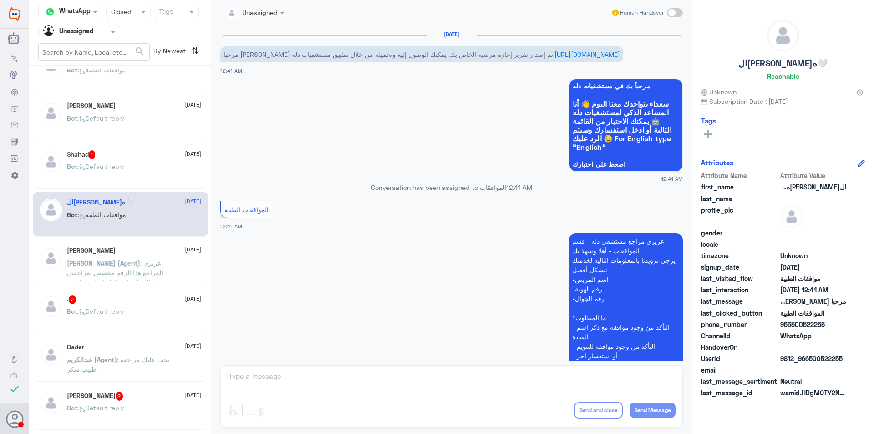
click at [117, 258] on p "[PERSON_NAME] (Agent) : [PERSON_NAME] المراجع هذا الرقم مخصص لمراجعين دلة النخي…" at bounding box center [118, 269] width 102 height 23
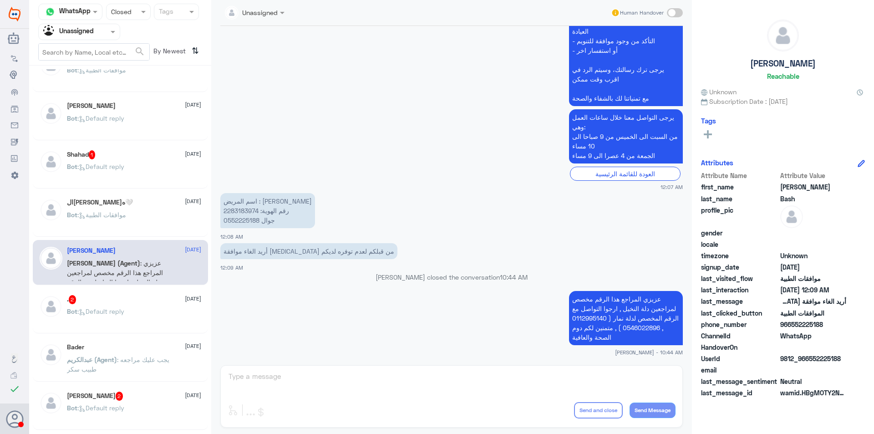
click at [138, 317] on div "Bot : Default reply" at bounding box center [134, 319] width 134 height 20
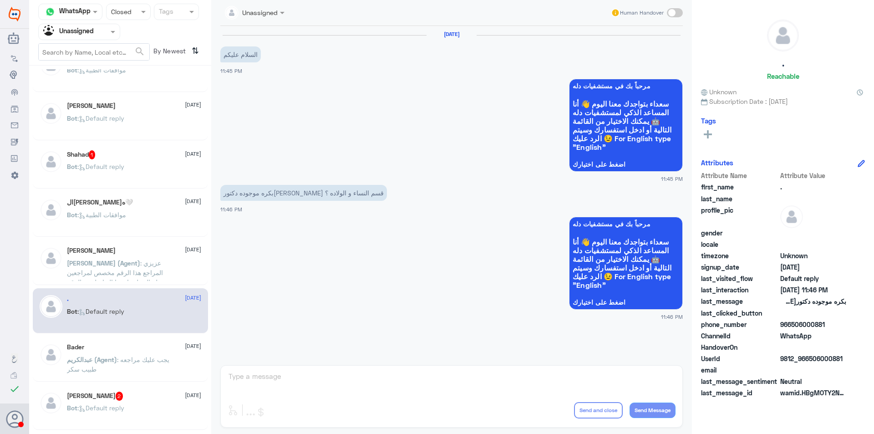
click at [140, 347] on div "Bader [DATE]" at bounding box center [134, 347] width 134 height 8
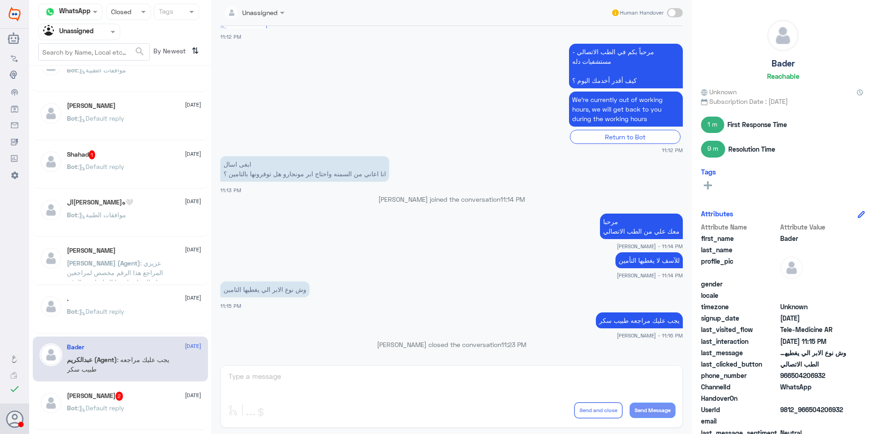
click at [118, 386] on div "[PERSON_NAME] 2 [DATE] Bot : Default reply" at bounding box center [120, 407] width 175 height 45
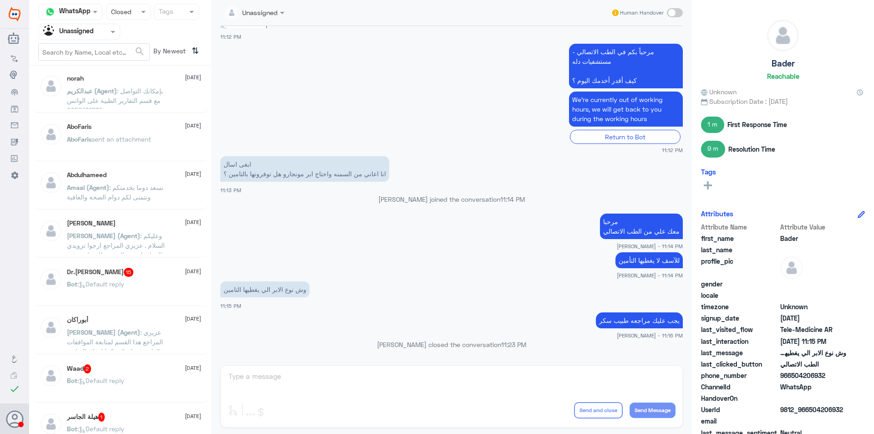
click at [149, 330] on span ": عزيزي المراجع هذا القسم لمتابعة الموافقات الطبية فقط , لا يمكننا ارفاق التقار…" at bounding box center [115, 360] width 96 height 65
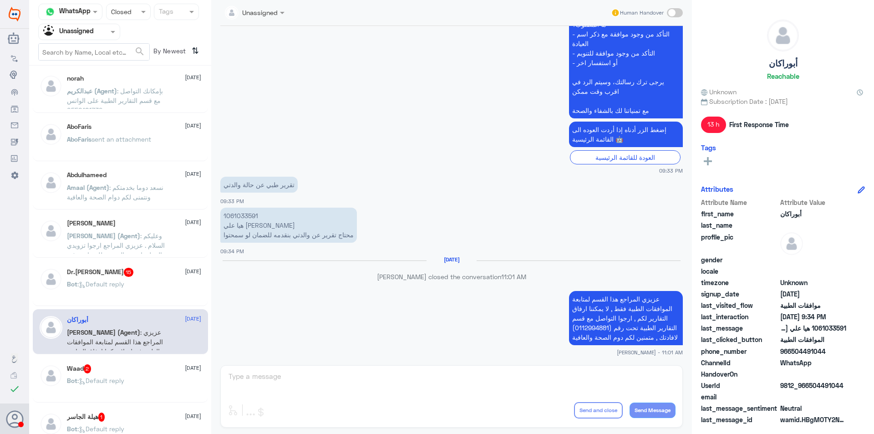
click at [137, 96] on p "[PERSON_NAME] (Agent) : بإمكانك التواصل مع قسم التقارير الطبية على الواتس 05501…" at bounding box center [118, 97] width 102 height 23
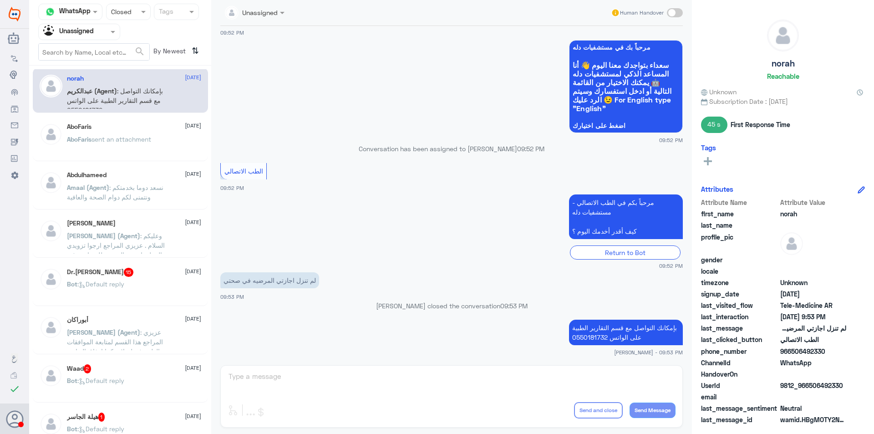
click at [151, 142] on span "sent an attachment" at bounding box center [121, 139] width 60 height 8
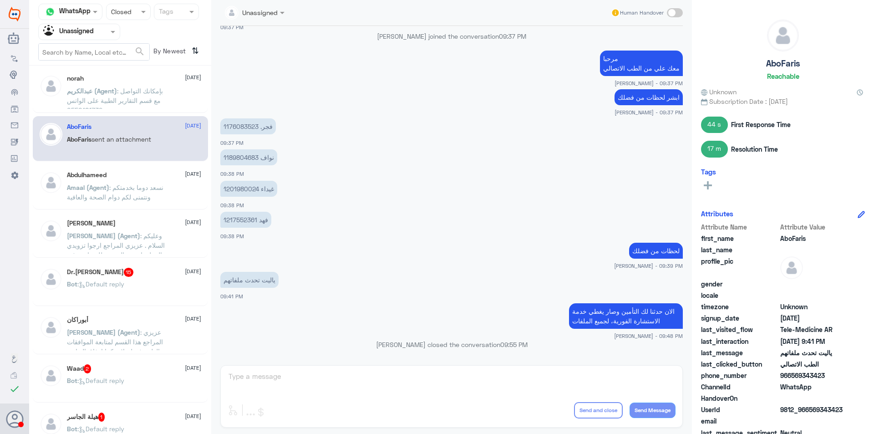
click at [158, 165] on div "Abdulhameed [DATE] Amaal (Agent) : نسعد دوما بخدمتكم ونتمنى لكم دوام الصحة والع…" at bounding box center [120, 186] width 175 height 45
click at [135, 166] on div "Abdulhameed [DATE] Amaal (Agent) : نسعد دوما بخدمتكم ونتمنى لكم دوام الصحة والع…" at bounding box center [120, 186] width 175 height 45
click at [139, 171] on div "Abdulhameed [DATE]" at bounding box center [134, 175] width 134 height 8
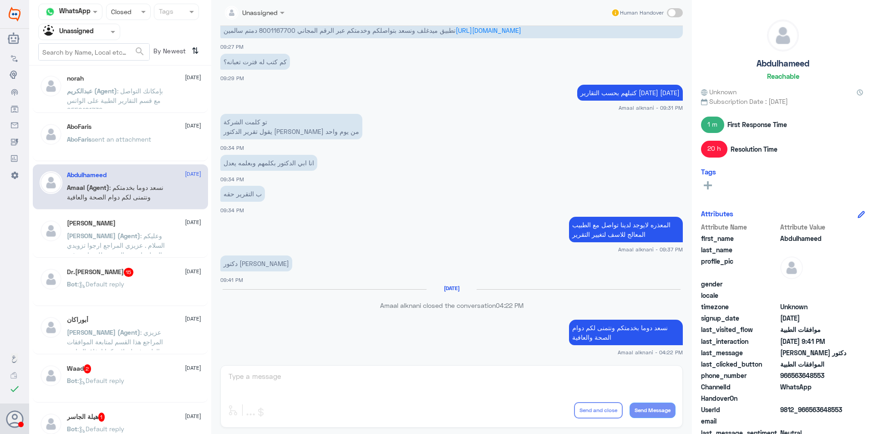
click at [139, 231] on p "[PERSON_NAME] (Agent) : وعليكم السلام . عزيزي المراجع ارجوا تزويدي بالمعلومات م…" at bounding box center [118, 242] width 102 height 23
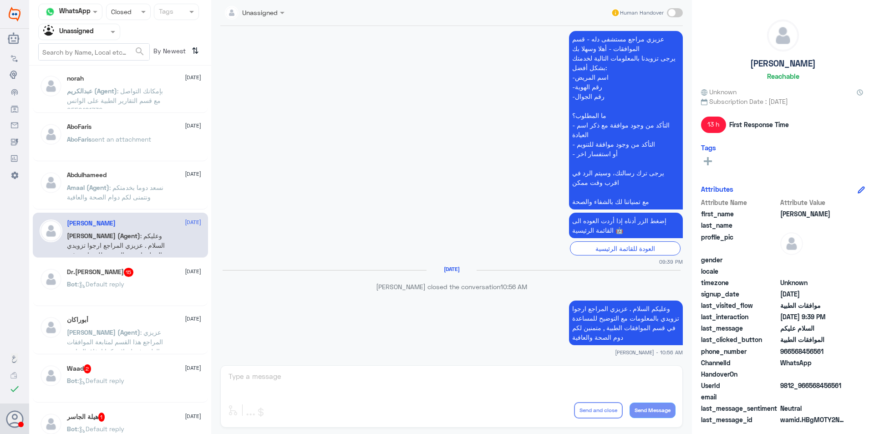
click at [149, 274] on div "Dr.[PERSON_NAME] 15 [DATE]" at bounding box center [134, 272] width 134 height 9
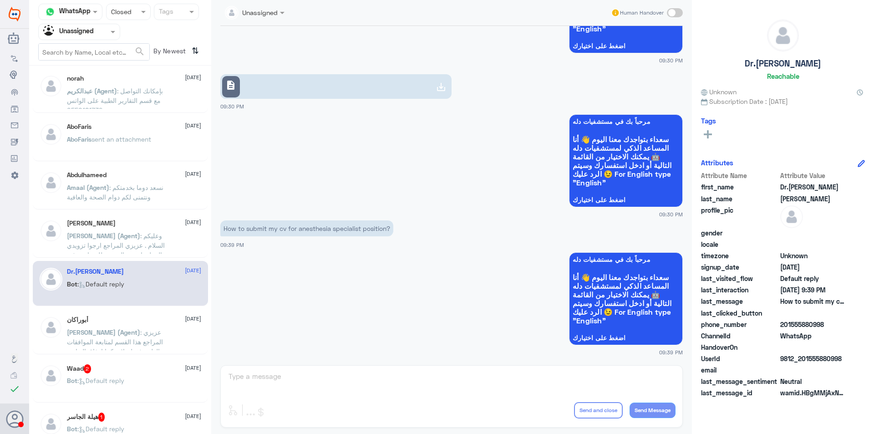
click at [132, 336] on p "[PERSON_NAME] (Agent) : عزيزي المراجع هذا القسم لمتابعة الموافقات الطبية فقط , …" at bounding box center [118, 338] width 102 height 23
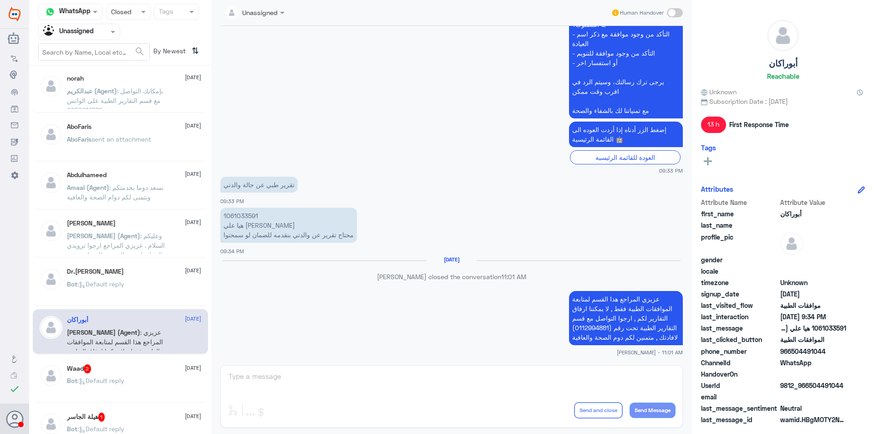
click at [152, 367] on div "Waad 2 [DATE]" at bounding box center [134, 368] width 134 height 9
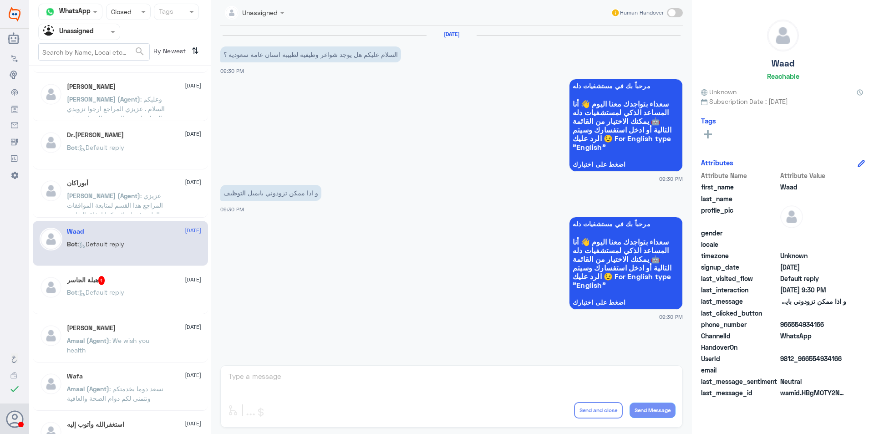
click at [146, 303] on div "Bot : Default reply" at bounding box center [134, 299] width 134 height 20
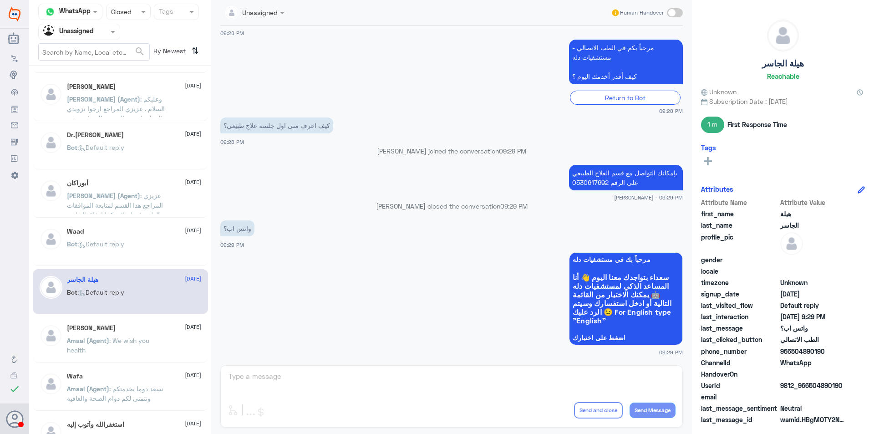
click at [149, 330] on div "[PERSON_NAME] [DATE]" at bounding box center [134, 328] width 134 height 8
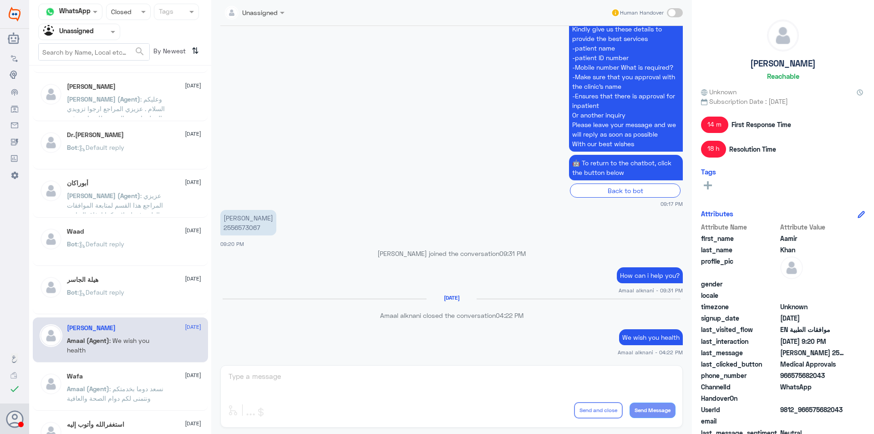
click at [152, 381] on div "Wafa [DATE] Amaal (Agent) : نسعد دوما بخدمتكم ونتمنى لكم دوام الصحة والعافية" at bounding box center [134, 389] width 134 height 34
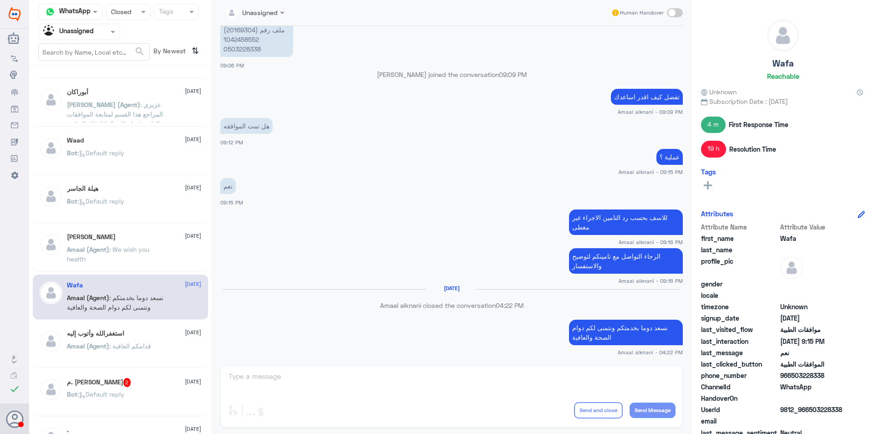
click at [151, 344] on span ": قدامكم العافية" at bounding box center [130, 346] width 42 height 8
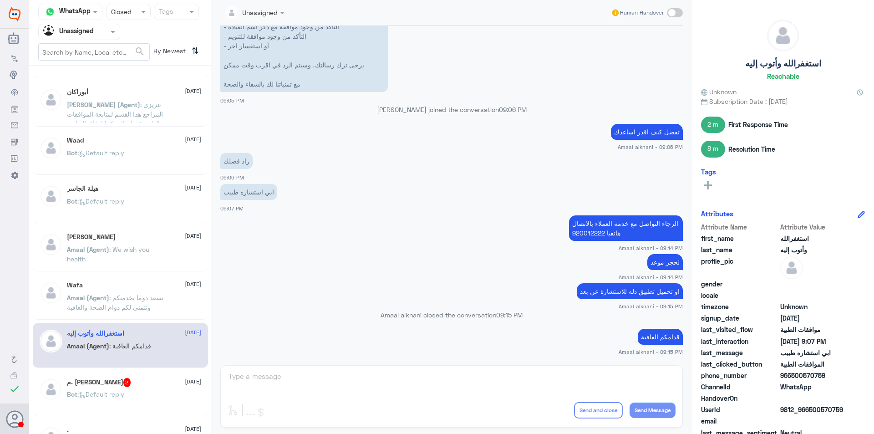
click at [151, 386] on div "م. [PERSON_NAME] 2 [DATE]" at bounding box center [134, 382] width 134 height 9
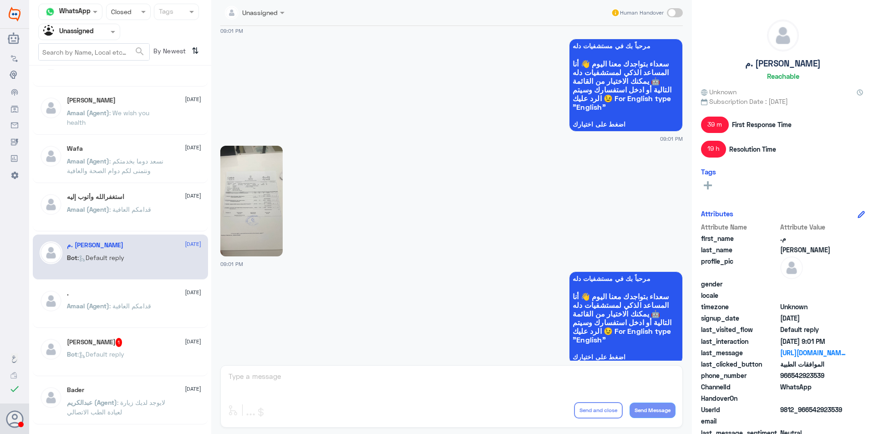
click at [148, 295] on div ". [DATE]" at bounding box center [134, 293] width 134 height 8
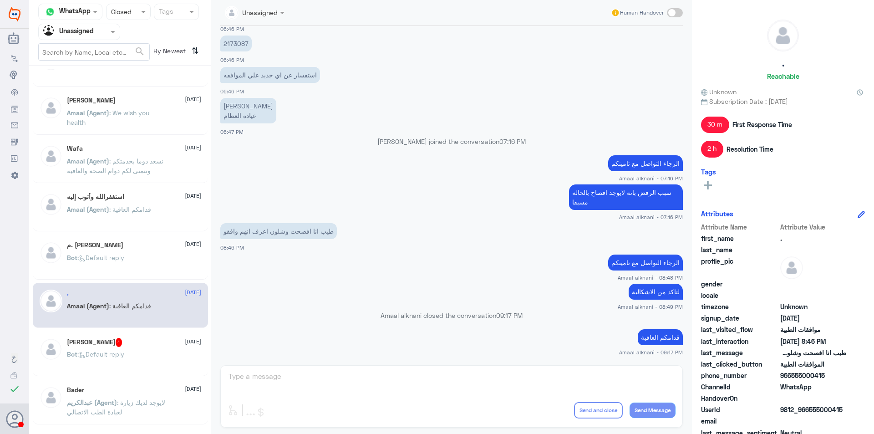
click at [150, 333] on div "[PERSON_NAME] 1 [DATE] Bot : Default reply" at bounding box center [120, 353] width 175 height 45
click at [147, 356] on div "Bot : Default reply" at bounding box center [134, 361] width 134 height 20
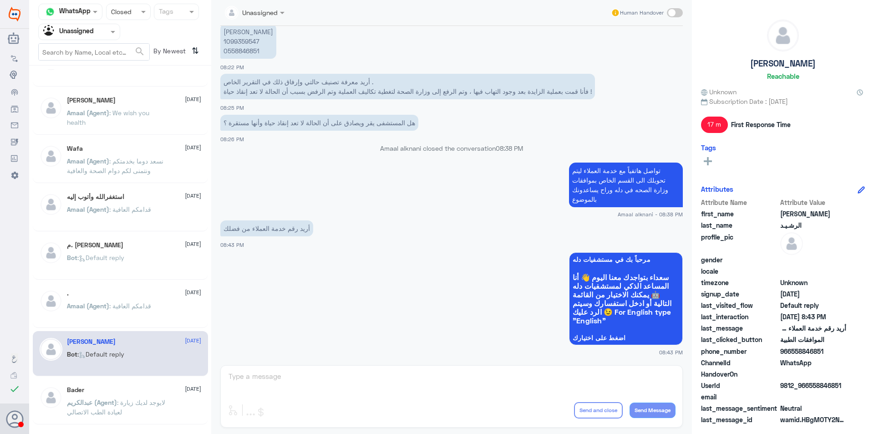
click at [147, 306] on span ": قدامكم العافية" at bounding box center [130, 306] width 42 height 8
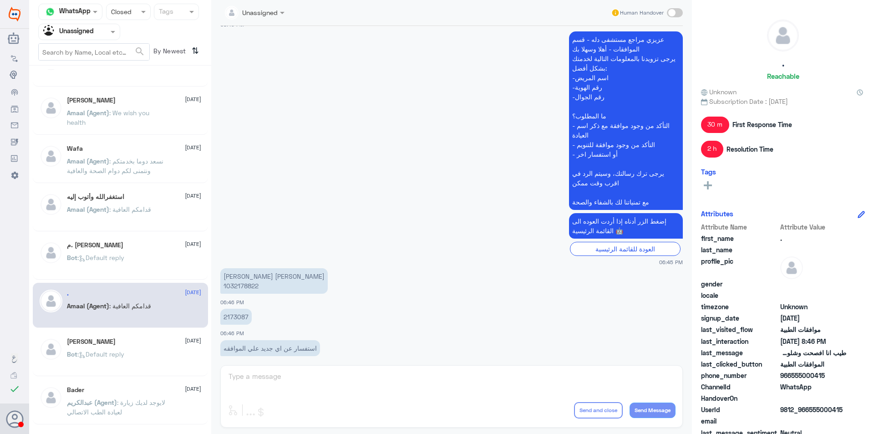
click at [95, 366] on p "Bot : Default reply" at bounding box center [95, 360] width 57 height 23
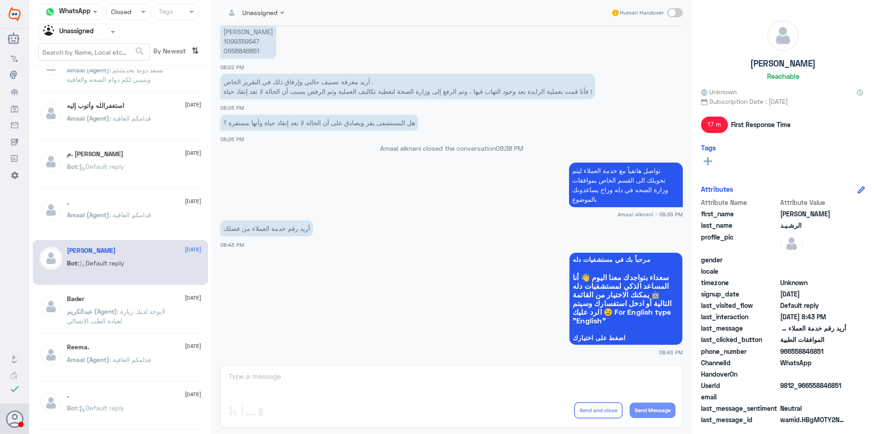
click at [107, 319] on span ": لايوجد لديك زيارة لعيادة الطب الاتصالي" at bounding box center [116, 315] width 98 height 17
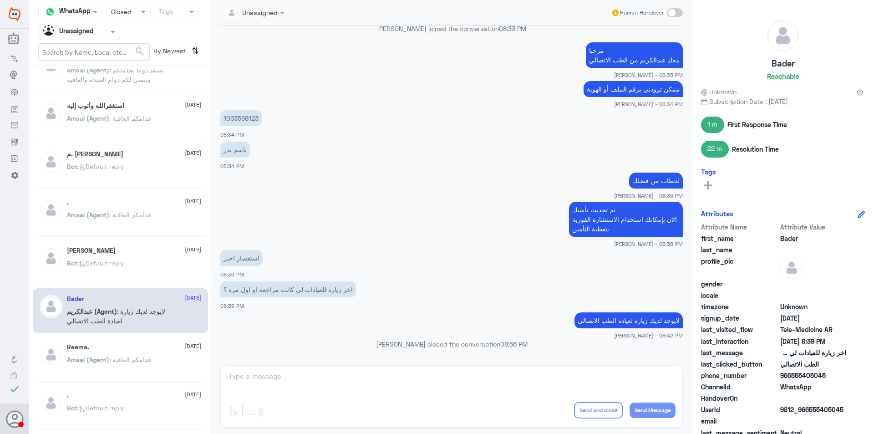
click at [129, 350] on div "Reema. [DATE]" at bounding box center [134, 347] width 134 height 8
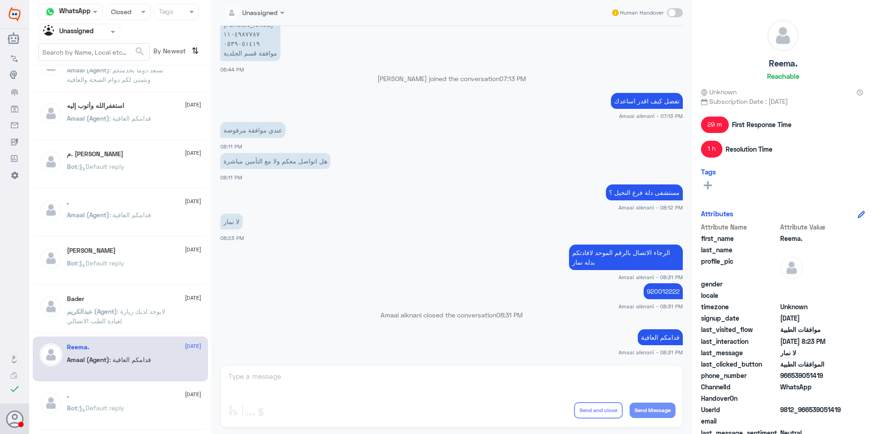
click at [154, 400] on div ". [DATE] Bot : Default reply" at bounding box center [134, 408] width 134 height 34
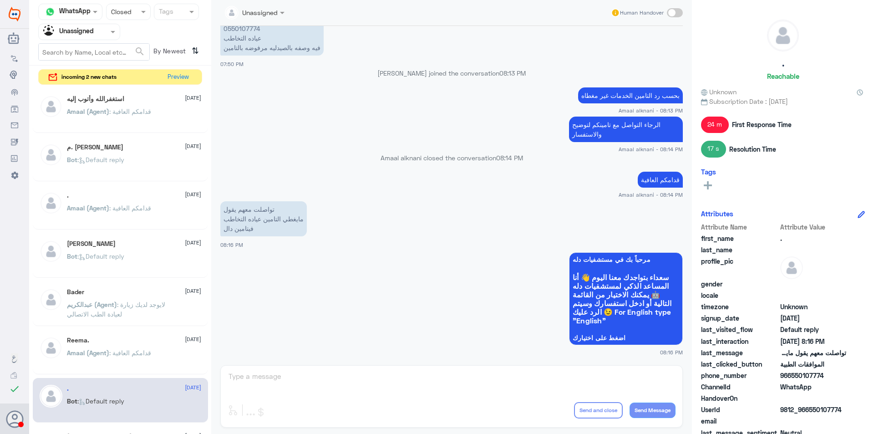
scroll to position [505, 0]
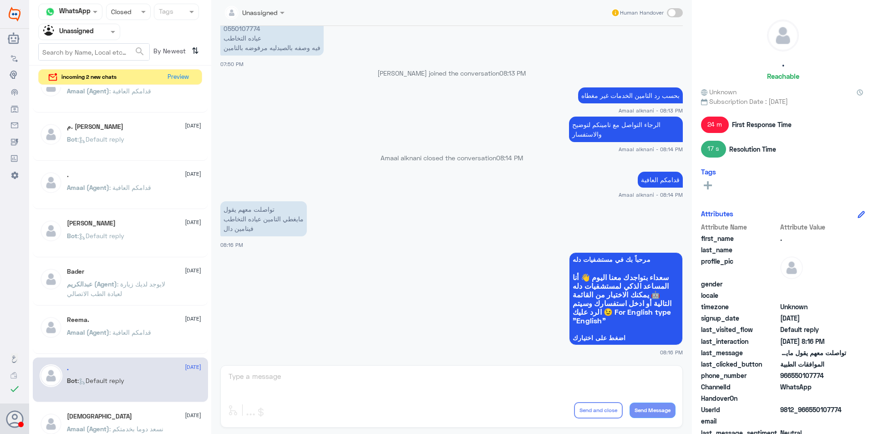
click at [122, 417] on div "[DEMOGRAPHIC_DATA] [DATE]" at bounding box center [134, 416] width 134 height 8
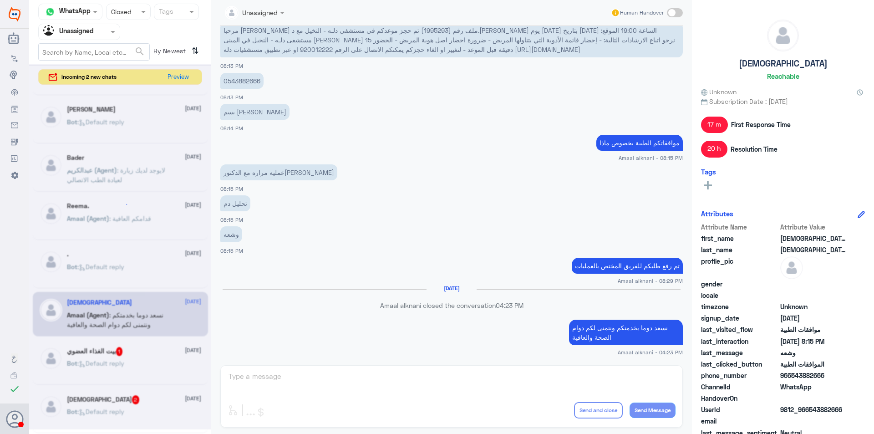
scroll to position [5, 0]
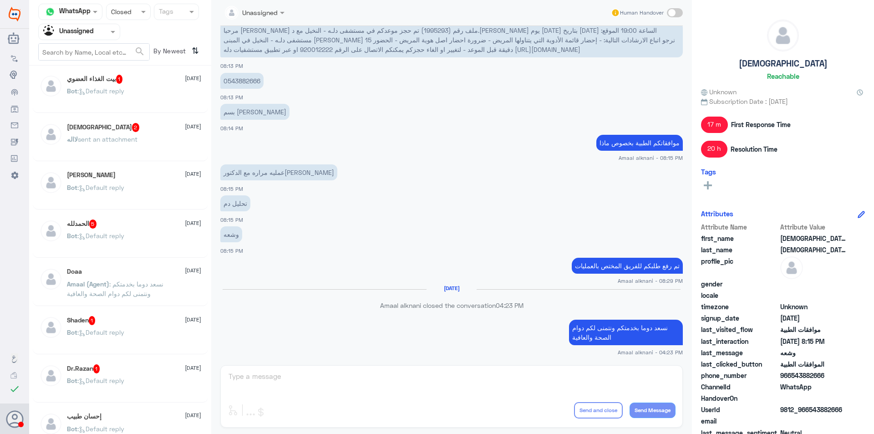
click at [134, 105] on div "Bot : Default reply" at bounding box center [134, 98] width 134 height 20
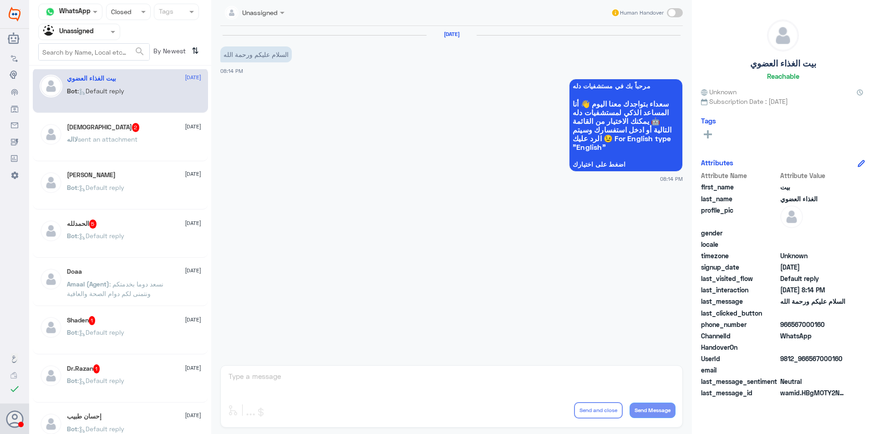
click at [149, 140] on div "لااله sent an attachment" at bounding box center [134, 147] width 134 height 20
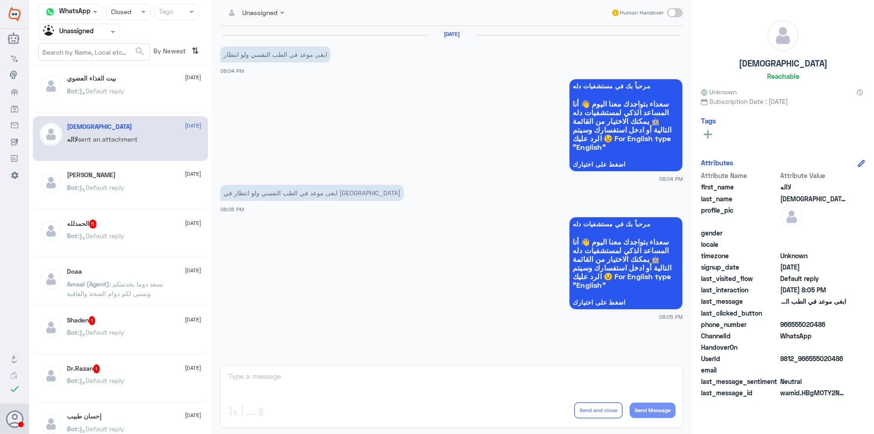
click at [155, 176] on div "[PERSON_NAME] [DATE]" at bounding box center [134, 175] width 134 height 8
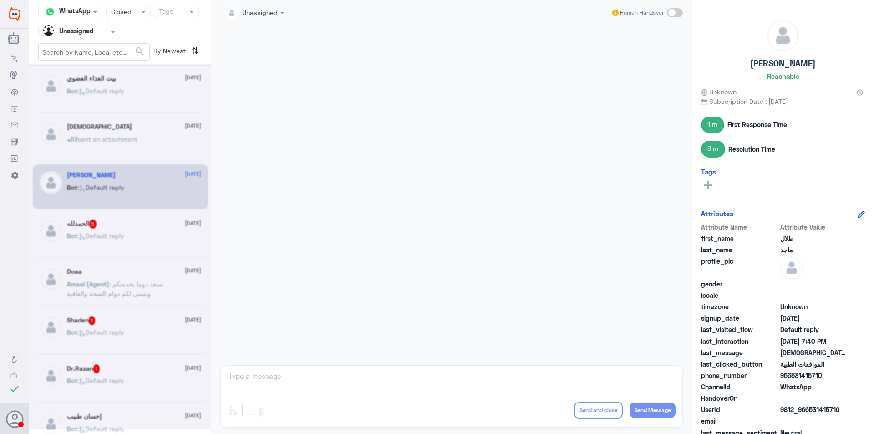
scroll to position [581, 0]
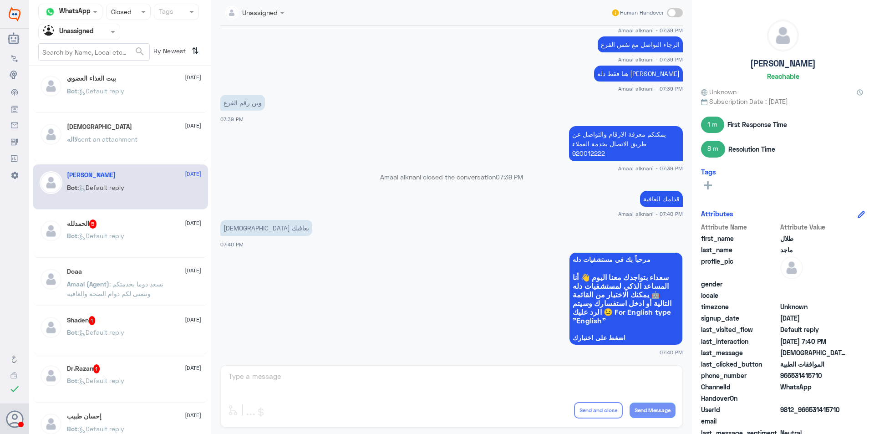
click at [151, 241] on div "Bot : Default reply" at bounding box center [134, 243] width 134 height 20
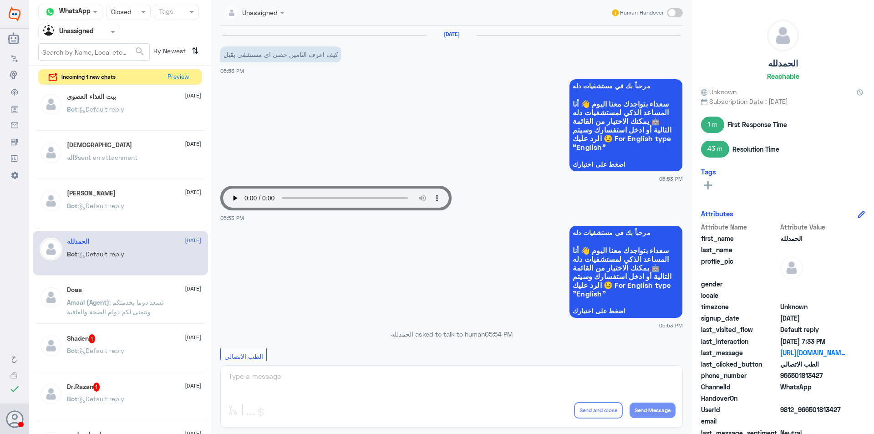
scroll to position [262, 0]
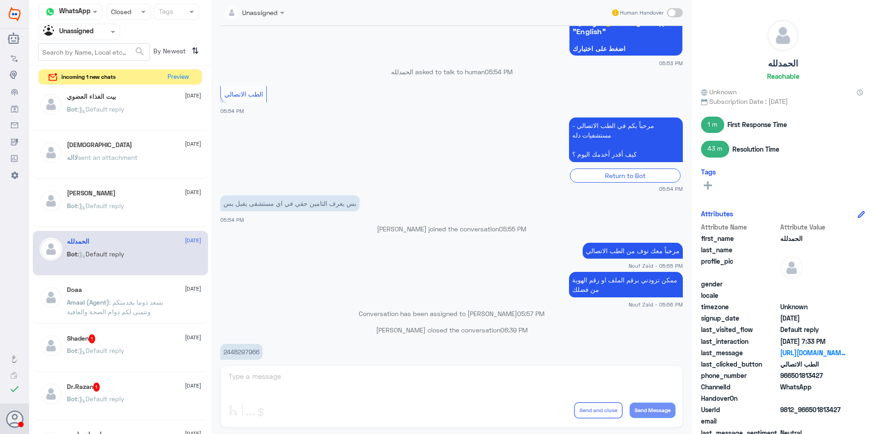
click at [137, 314] on span ": نسعد دوما بخدمتكم ونتمنى لكم دوام الصحة والعافية" at bounding box center [115, 306] width 96 height 17
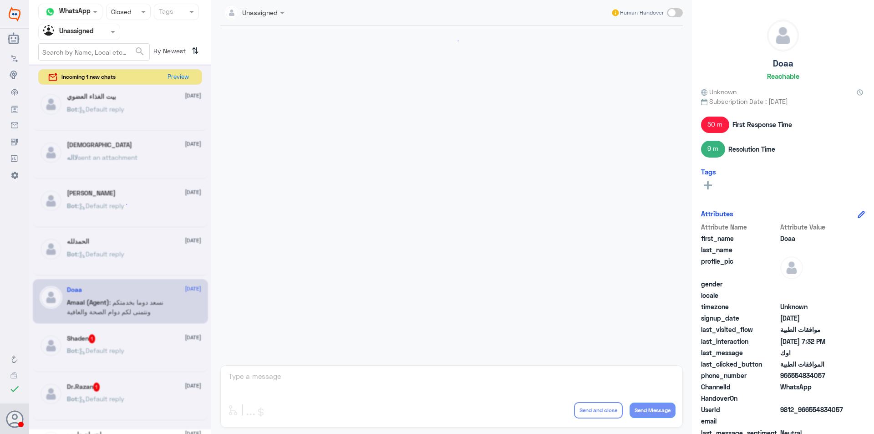
scroll to position [563, 0]
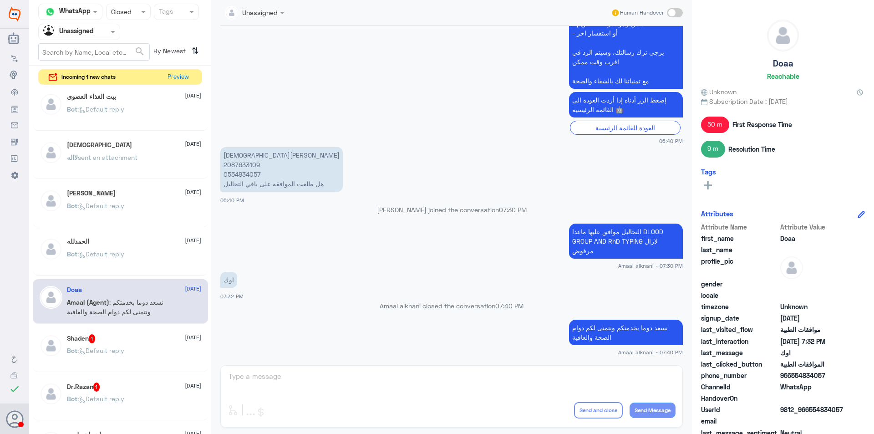
click at [154, 348] on div "Bot : Default reply" at bounding box center [134, 358] width 134 height 20
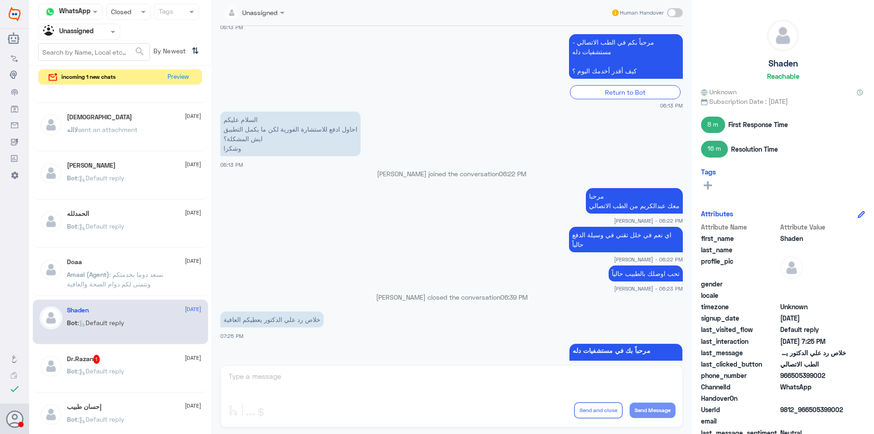
scroll to position [96, 0]
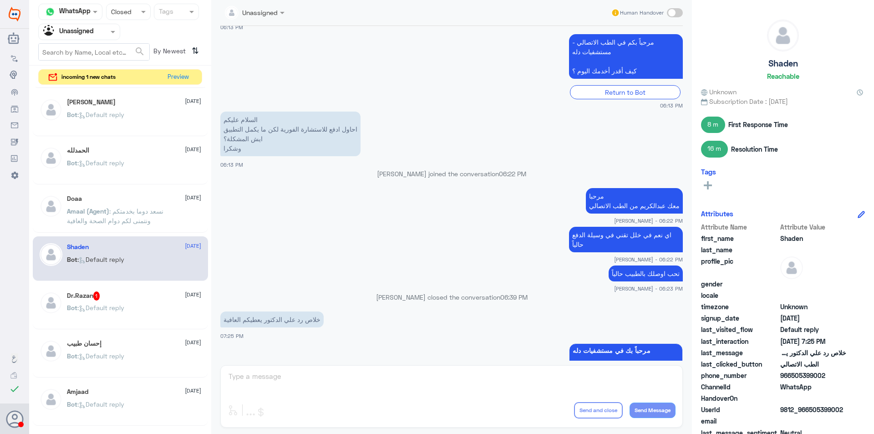
click at [142, 302] on div "Dr.Razan 1 [DATE] Bot : Default reply" at bounding box center [134, 308] width 134 height 34
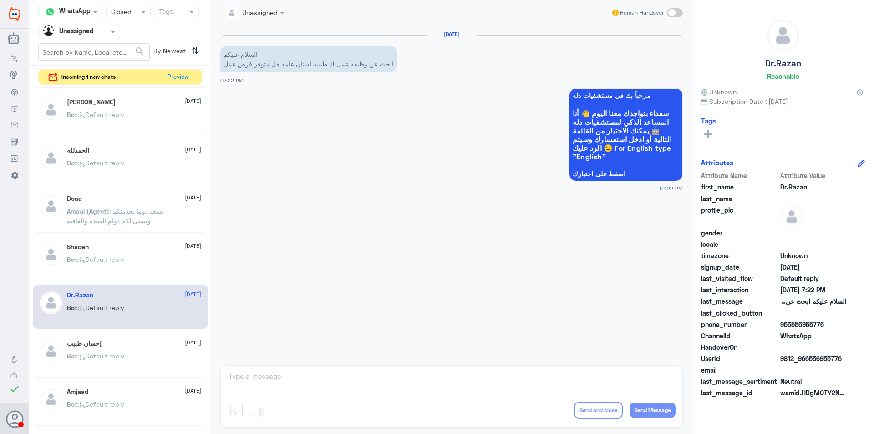
click at [148, 345] on div "إحسان طبيب [DATE]" at bounding box center [134, 344] width 134 height 8
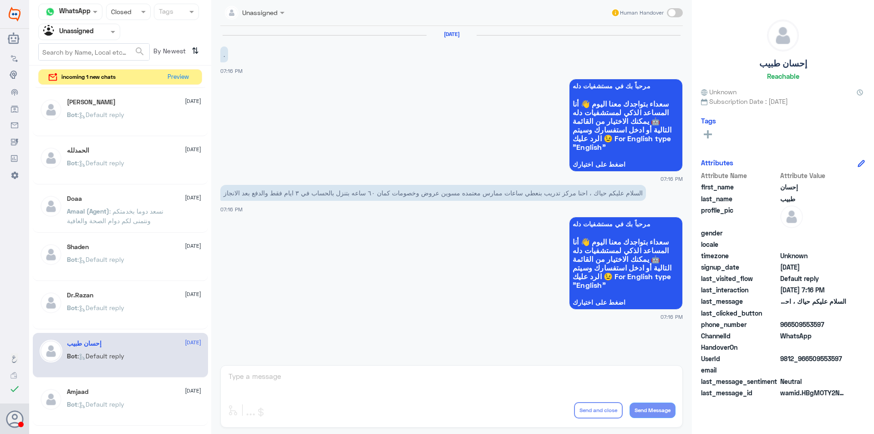
click at [149, 398] on div "Amjaad [DATE] Bot : Default reply" at bounding box center [134, 405] width 134 height 34
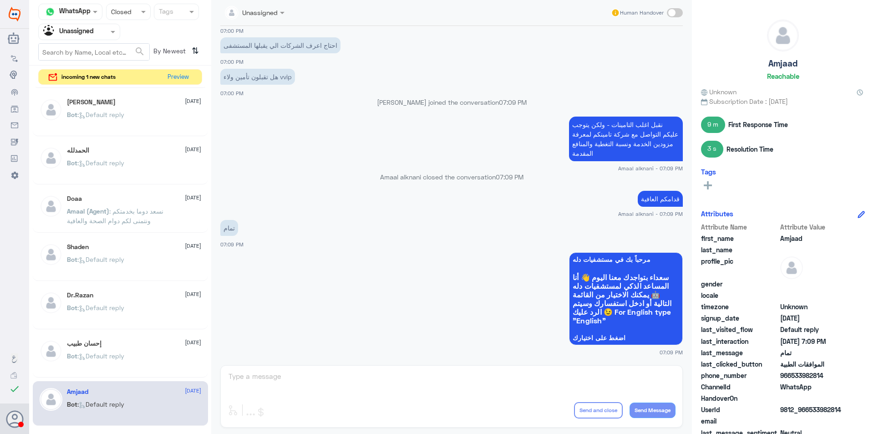
scroll to position [141, 0]
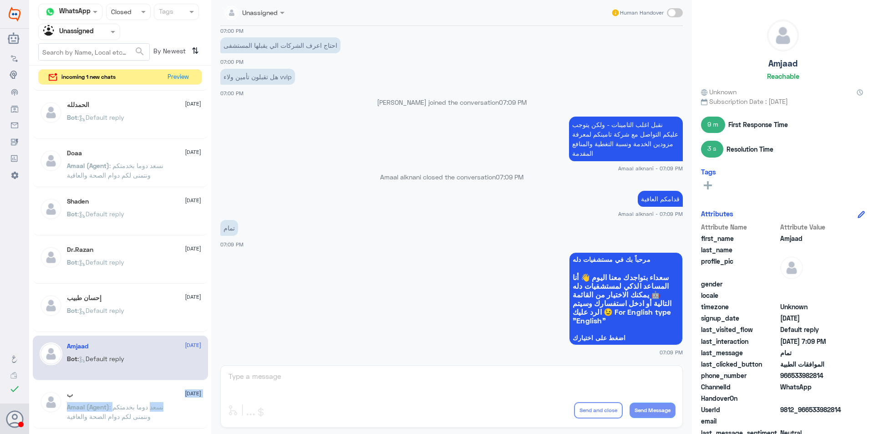
click at [154, 401] on div "ب [DATE] Amaal (Agent) : نسعد دوما بخدمتكم ونتمنى لكم دوام الصحة والعافية" at bounding box center [134, 408] width 134 height 34
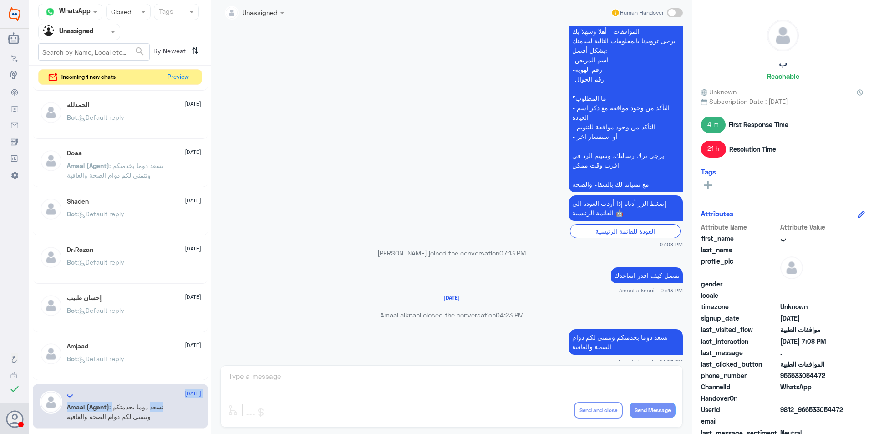
scroll to position [278, 0]
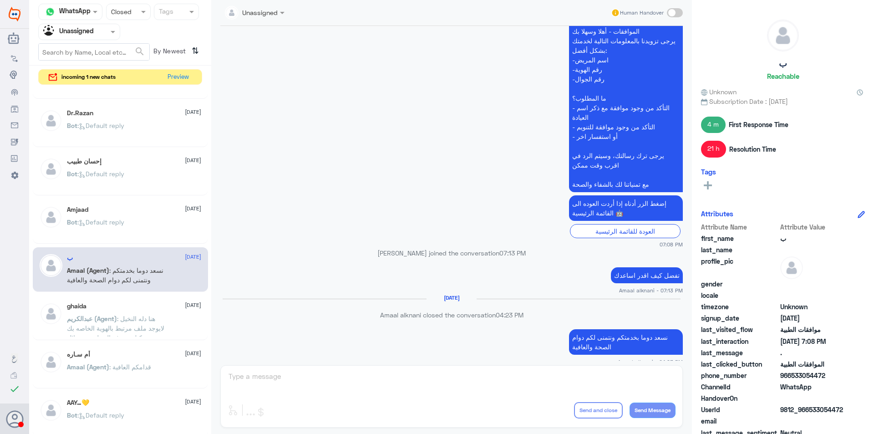
click at [143, 327] on span ": هنا دله النخيل لايوجد ملف مرتبط بالهوية الخاصه بك يمكنك معرفة التغطية من خلال…" at bounding box center [115, 333] width 97 height 36
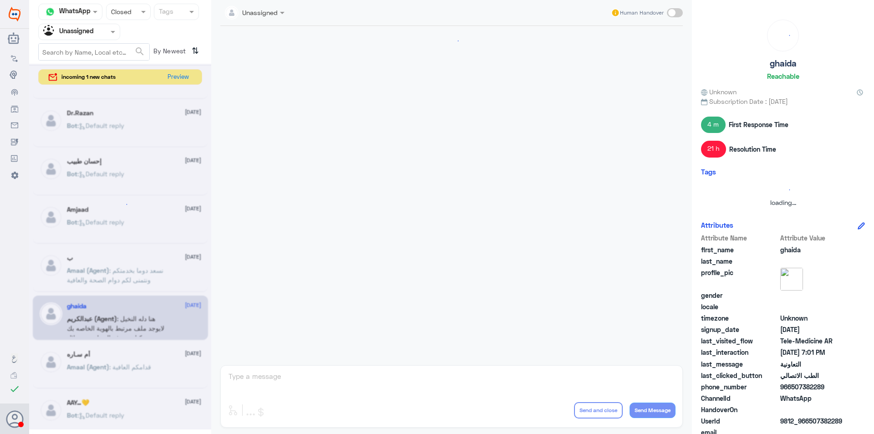
scroll to position [403, 0]
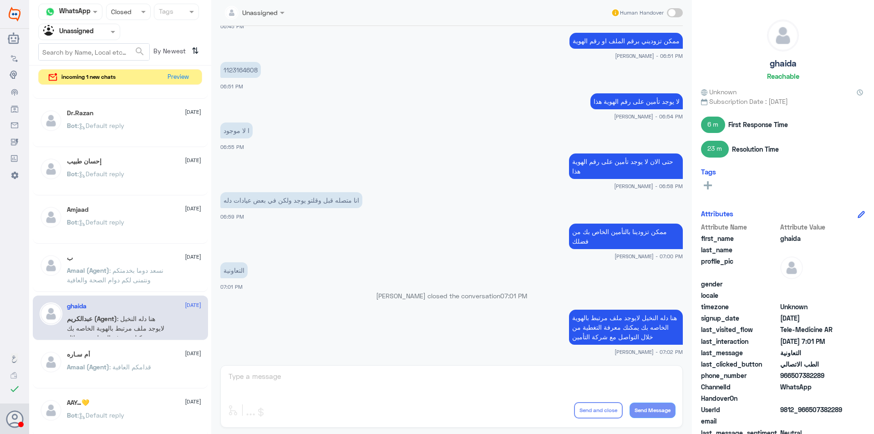
click at [149, 362] on p "Amaal (Agent) : قدامكم العافية" at bounding box center [109, 373] width 84 height 23
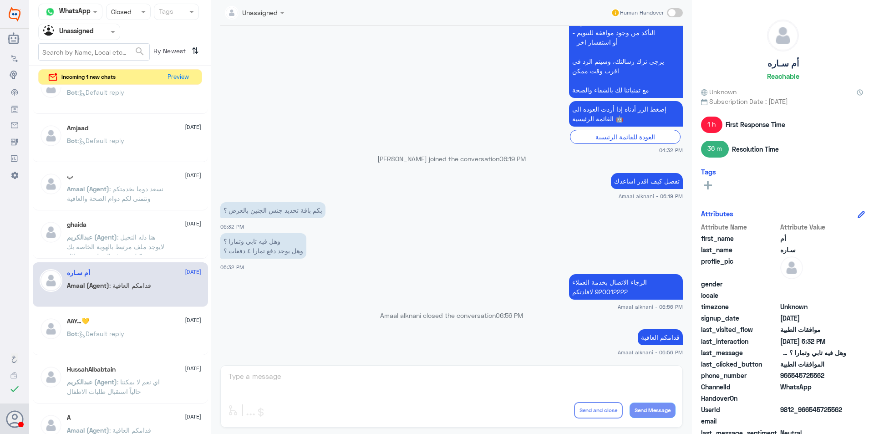
scroll to position [369, 0]
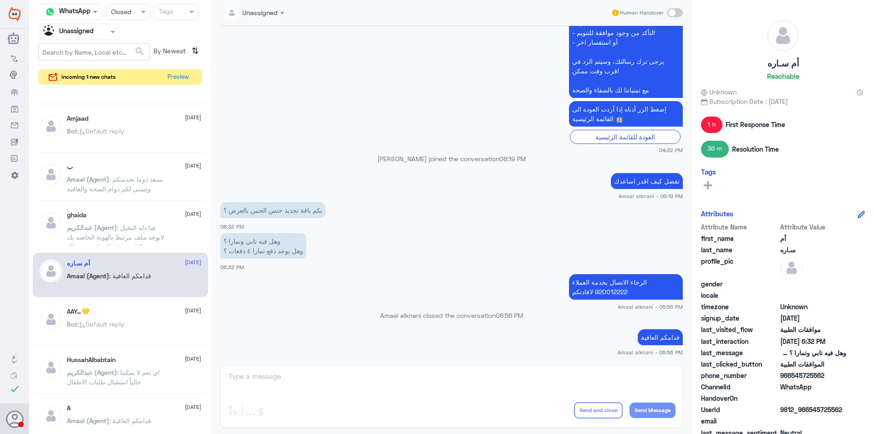
click at [139, 324] on div "Bot : Default reply" at bounding box center [134, 331] width 134 height 20
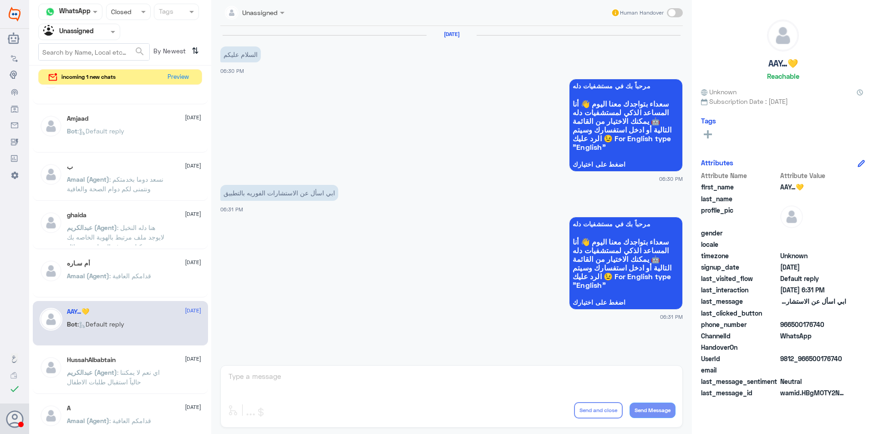
click at [137, 354] on div "HussahAlbabtain [DATE] [PERSON_NAME] (Agent) : اي نعم لا يمكننا حالياً استقبال …" at bounding box center [120, 371] width 175 height 45
click at [136, 389] on p "[PERSON_NAME] (Agent) : اي نعم لا يمكننا حالياً استقبال طلبات الاطفال" at bounding box center [118, 378] width 102 height 23
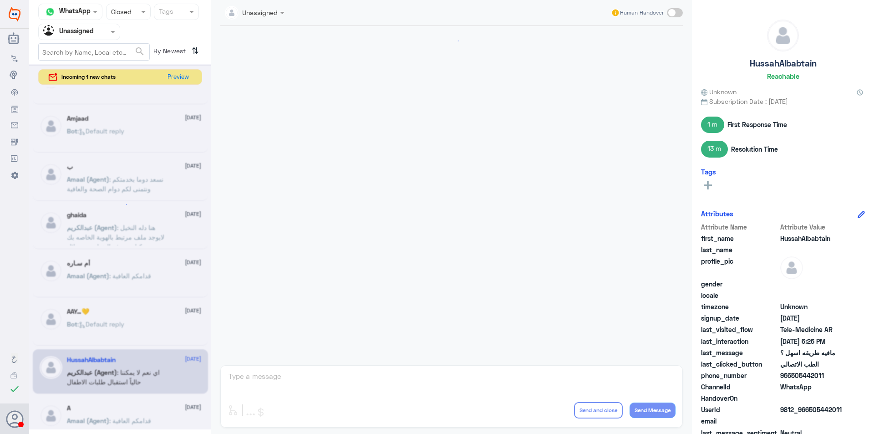
scroll to position [294, 0]
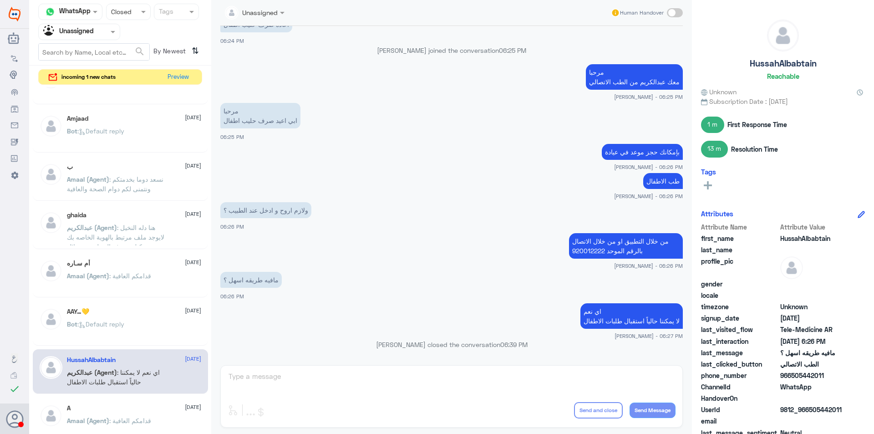
click at [140, 411] on div "A [DATE]" at bounding box center [134, 408] width 134 height 8
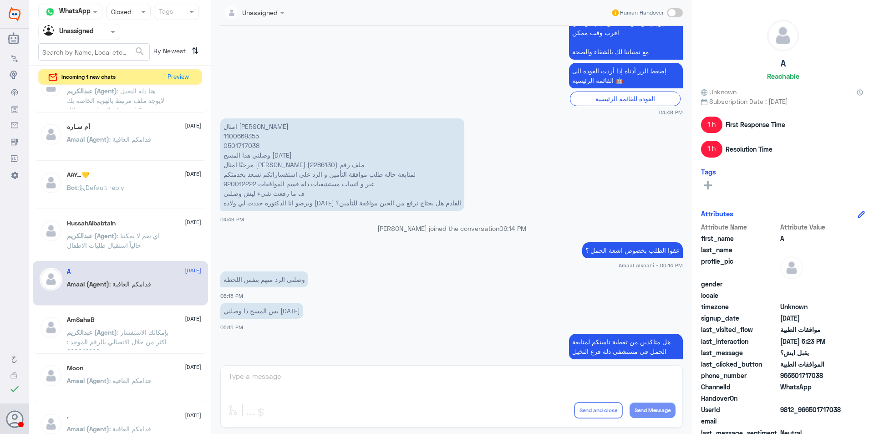
click at [139, 319] on div "AmSahaB [DATE]" at bounding box center [134, 320] width 134 height 8
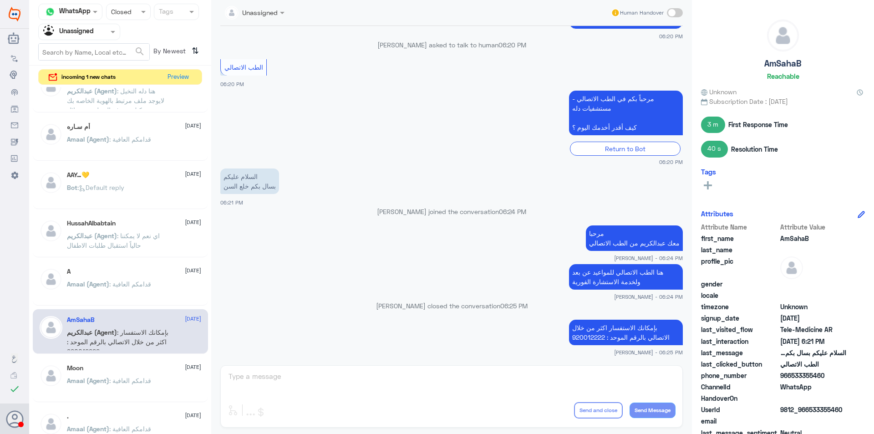
click at [140, 372] on div "Moon [DATE] Amaal (Agent) : قدامكم العافية" at bounding box center [134, 381] width 134 height 34
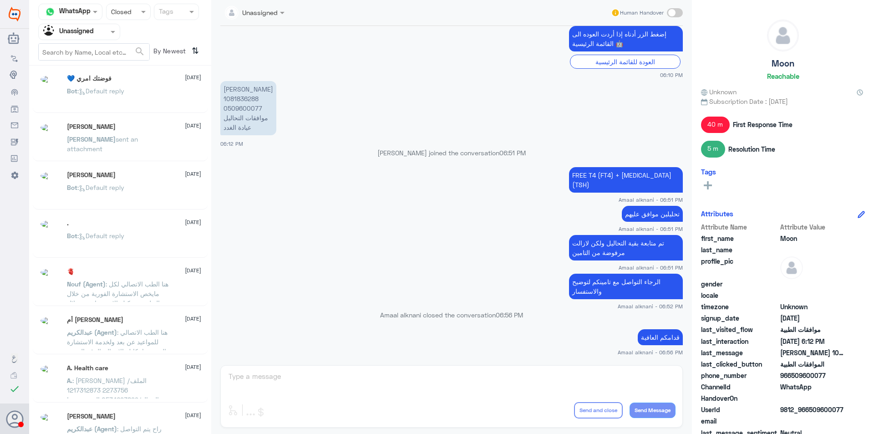
click at [141, 311] on div "أم [PERSON_NAME] [DATE] [PERSON_NAME] (Agent) : هنا الطب الاتصالي للمواعيد عن ب…" at bounding box center [120, 331] width 175 height 45
click at [126, 272] on div "🫀 [DATE]" at bounding box center [134, 272] width 134 height 8
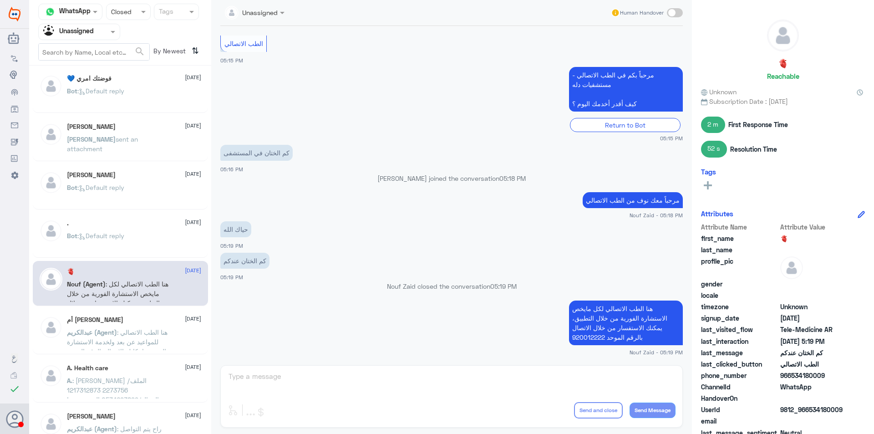
click at [134, 174] on div "[PERSON_NAME] [DATE]" at bounding box center [134, 175] width 134 height 8
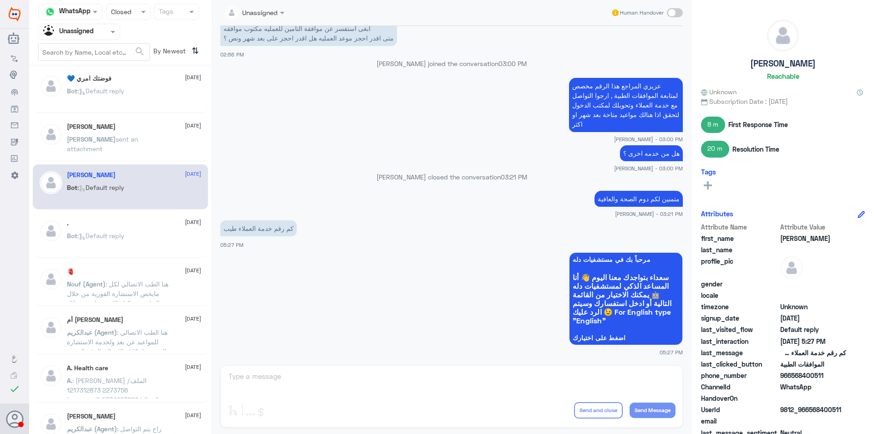
click at [144, 241] on div "Bot : Default reply" at bounding box center [134, 243] width 134 height 20
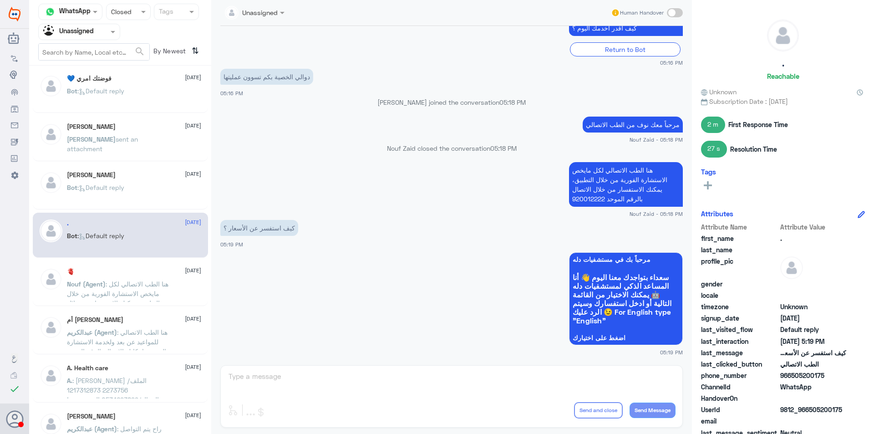
click at [120, 289] on p "Nouf (Agent) : هنا الطب الاتصالي لكل مايخص الاستشارة الفورية من خلال التطبيق، ي…" at bounding box center [118, 290] width 102 height 23
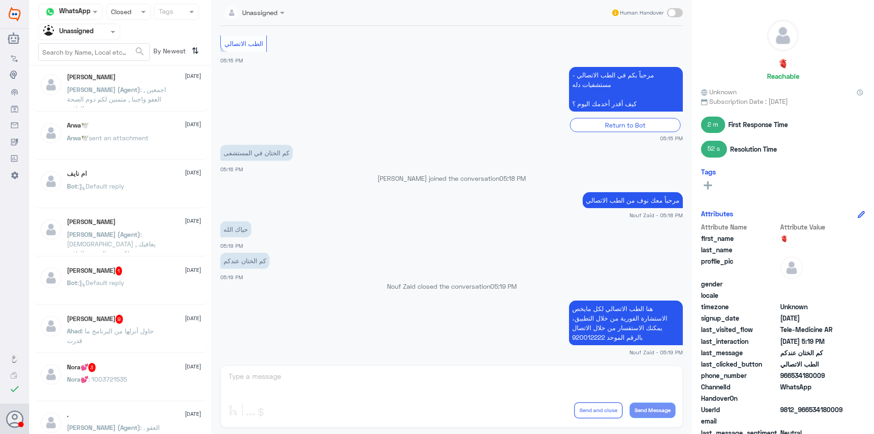
click at [139, 101] on span ": اجمعين , العفو واجبنا , متمنين لكم دوم الصحة والعافية" at bounding box center [116, 99] width 99 height 27
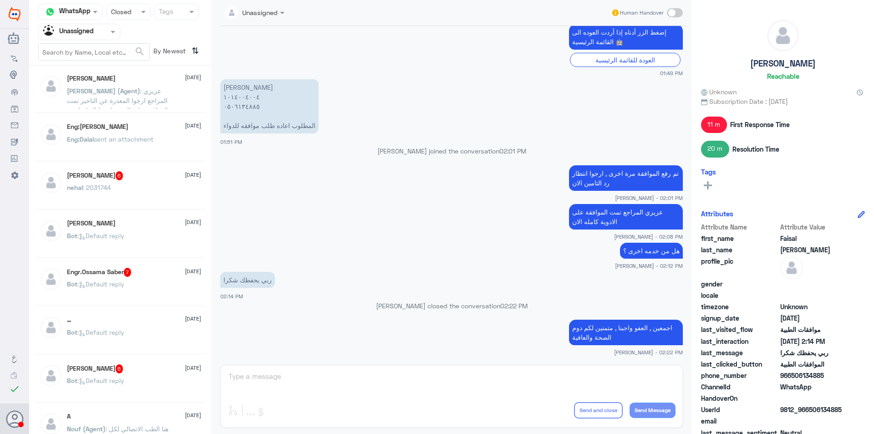
click at [152, 415] on div "A [DATE]" at bounding box center [134, 416] width 134 height 8
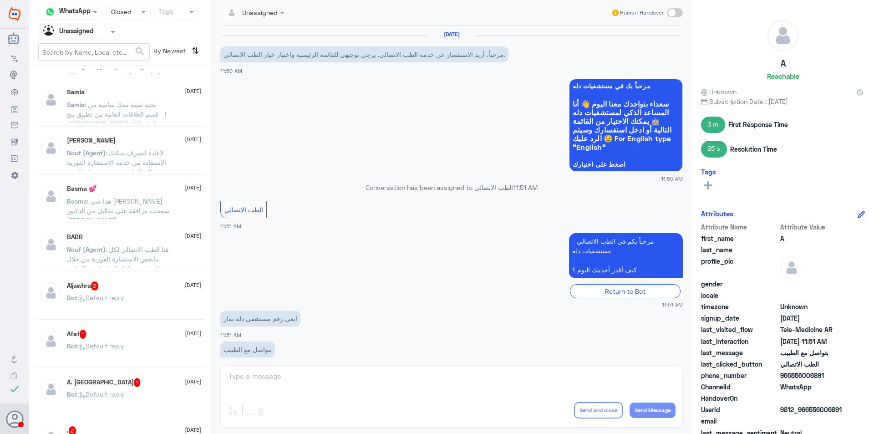
click at [139, 383] on div "A. Faragalla 1 [DATE]" at bounding box center [134, 382] width 134 height 9
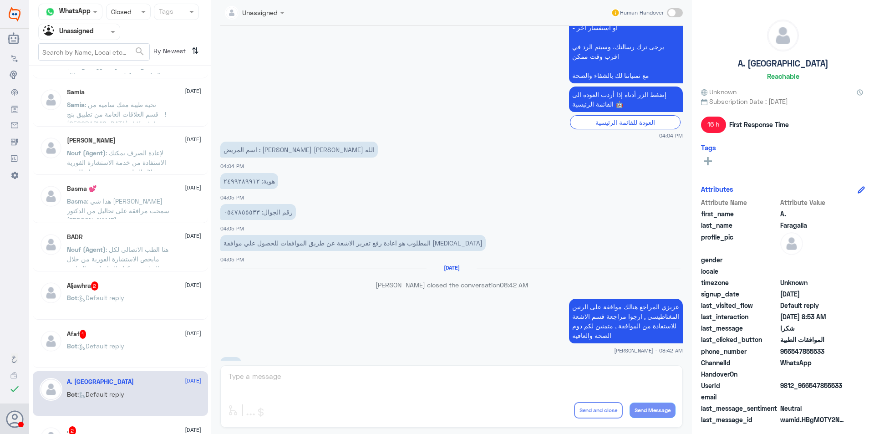
click at [235, 181] on p "هوية: ٢٤٩٩٢٨٩٩١٢" at bounding box center [249, 181] width 58 height 16
copy p "٢٤٩٩٢٨٩٩١٢"
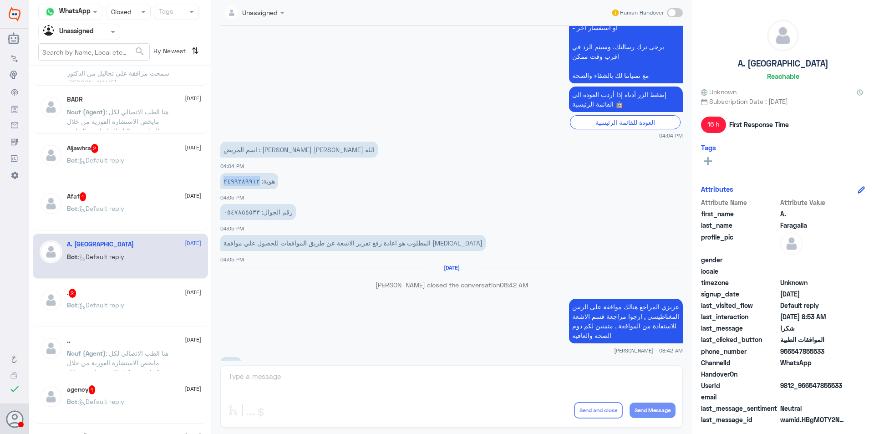
scroll to position [414, 0]
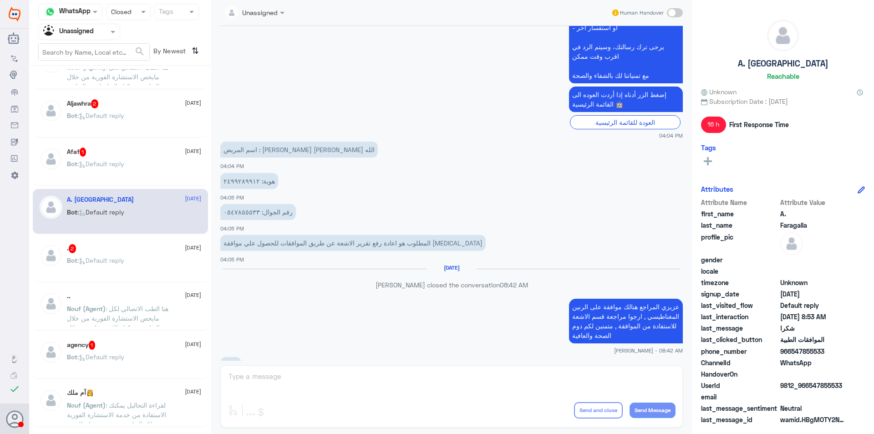
click at [139, 249] on div ". 2 [DATE]" at bounding box center [134, 248] width 134 height 9
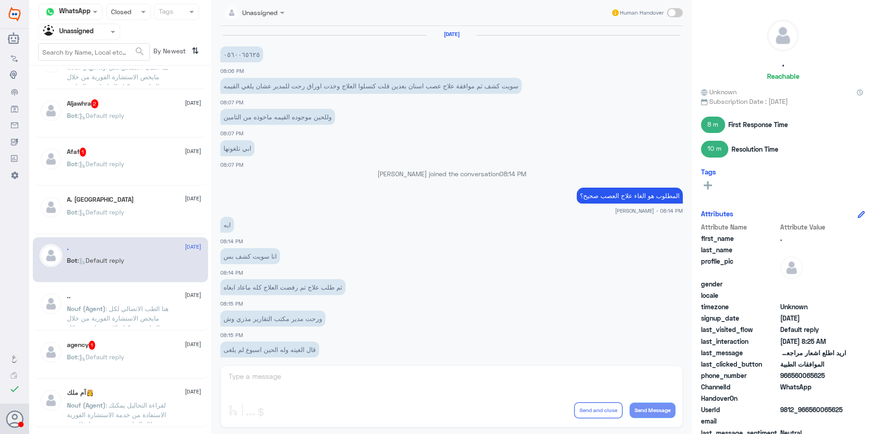
scroll to position [440, 0]
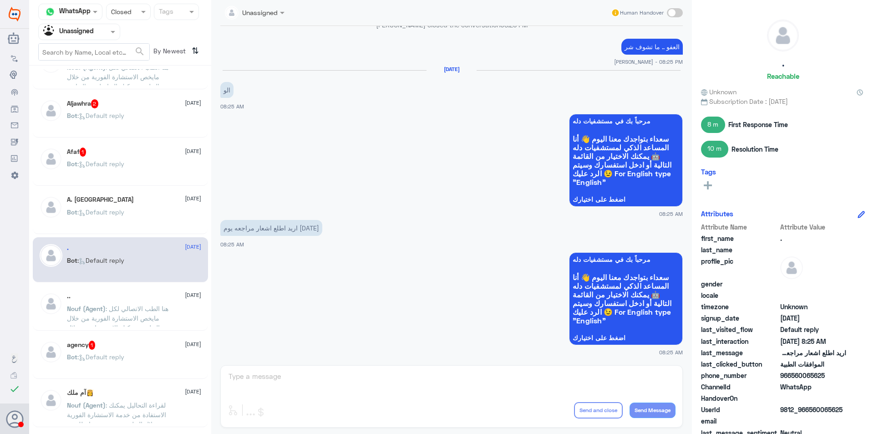
click at [146, 311] on span ": هنا الطب الاتصالي لكل مايخص الاستشارة الفورية من خلال التطبيق، يمكنك الاستفسا…" at bounding box center [118, 328] width 102 height 46
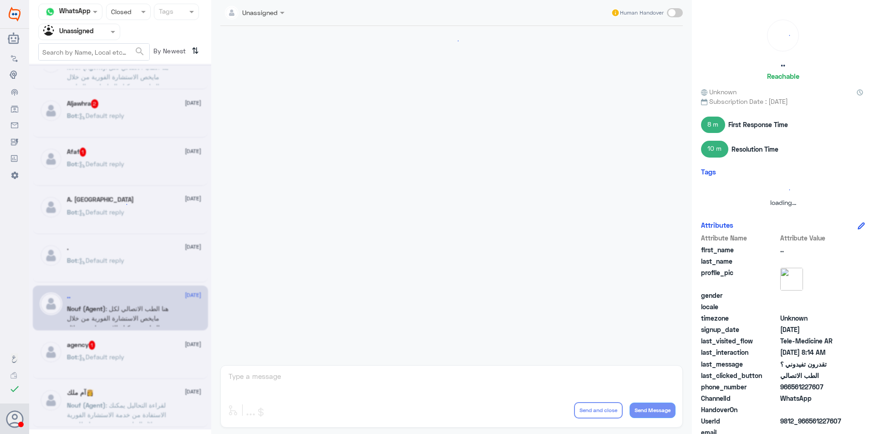
scroll to position [454, 0]
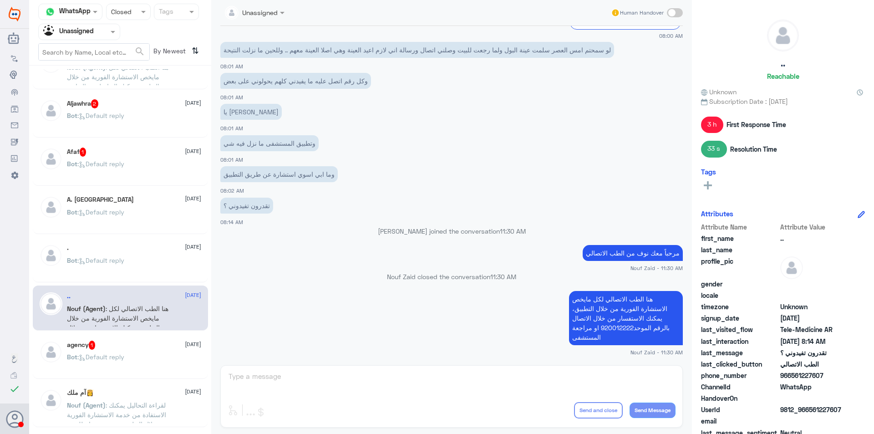
click at [155, 350] on div "agency 1 [DATE] Bot : Default reply" at bounding box center [134, 357] width 134 height 34
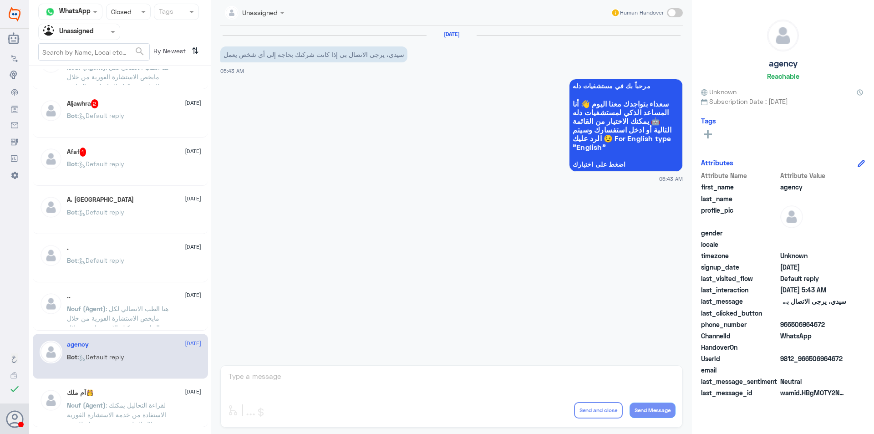
click at [138, 399] on div "آم ملك👸 [DATE] Nouf (Agent) : لقراءة التحاليل يمكنك الاستفادة من خدمة الاستشارة…" at bounding box center [134, 406] width 134 height 34
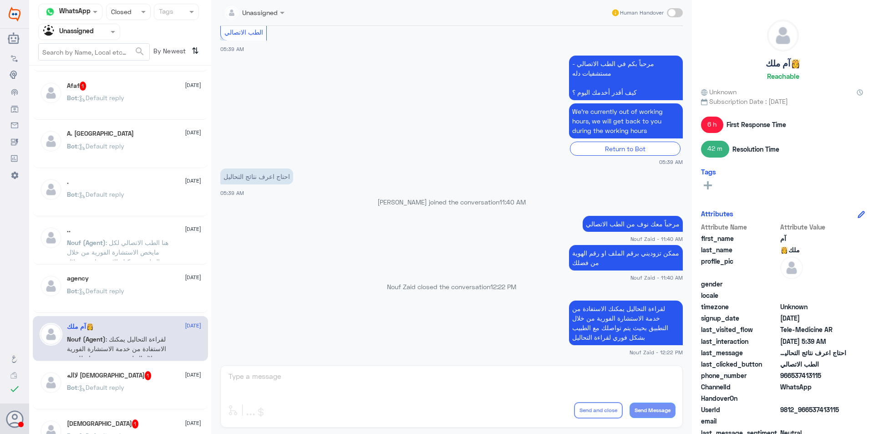
scroll to position [551, 0]
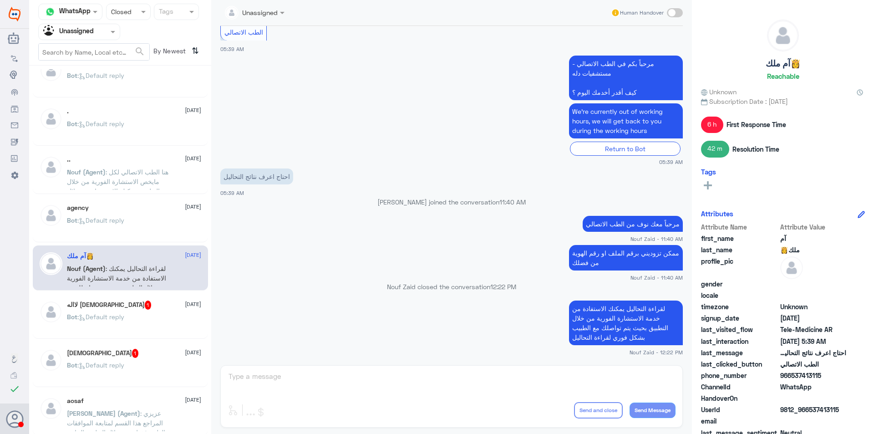
click at [136, 305] on div "لااله [DEMOGRAPHIC_DATA] 1 [DATE]" at bounding box center [134, 304] width 134 height 9
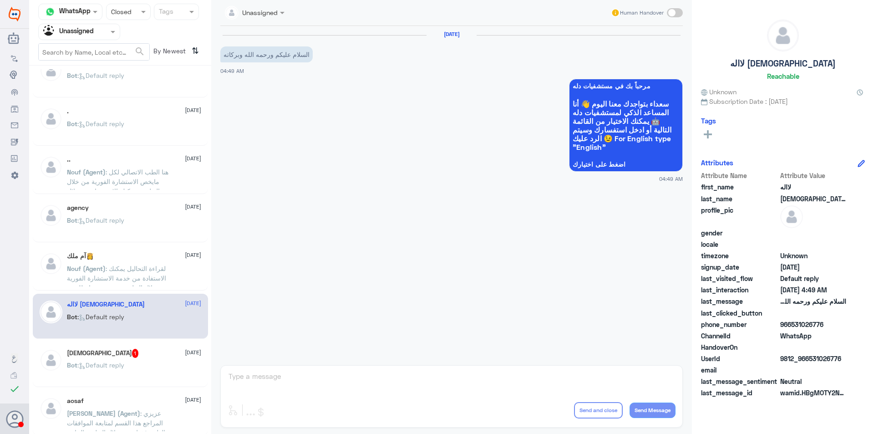
click at [146, 354] on div "[DEMOGRAPHIC_DATA] 1 [DATE]" at bounding box center [134, 353] width 134 height 9
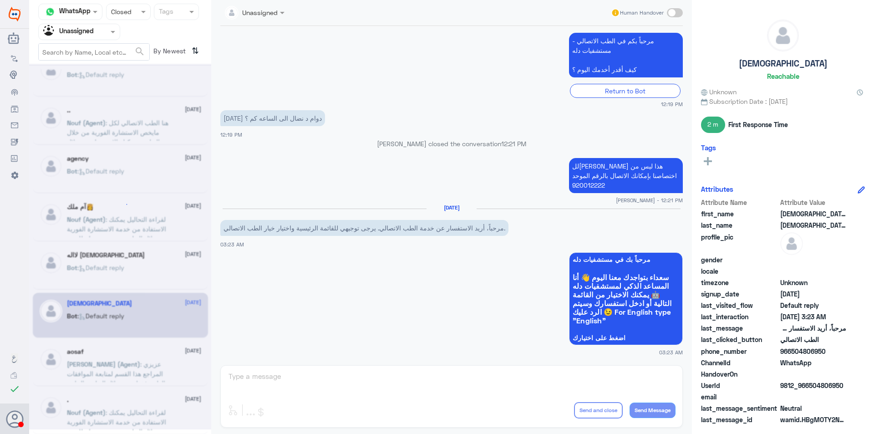
scroll to position [601, 0]
click at [151, 356] on div at bounding box center [120, 247] width 182 height 366
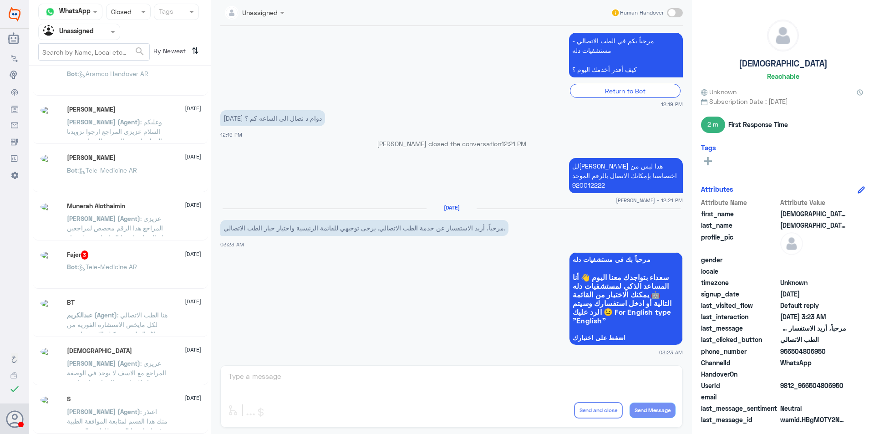
scroll to position [5, 0]
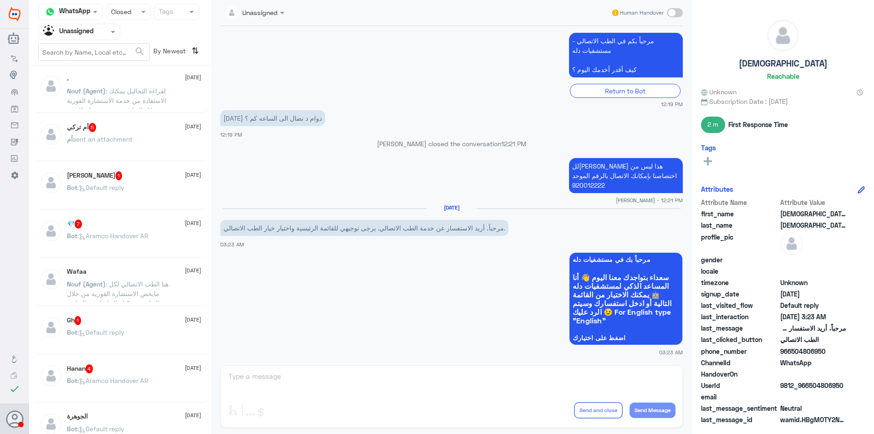
click at [118, 97] on span ": لقراءة التحاليل يمكنك الاستفادة من خدمة الاستشارة الفورية من خلال التطبيق بحي…" at bounding box center [117, 105] width 100 height 36
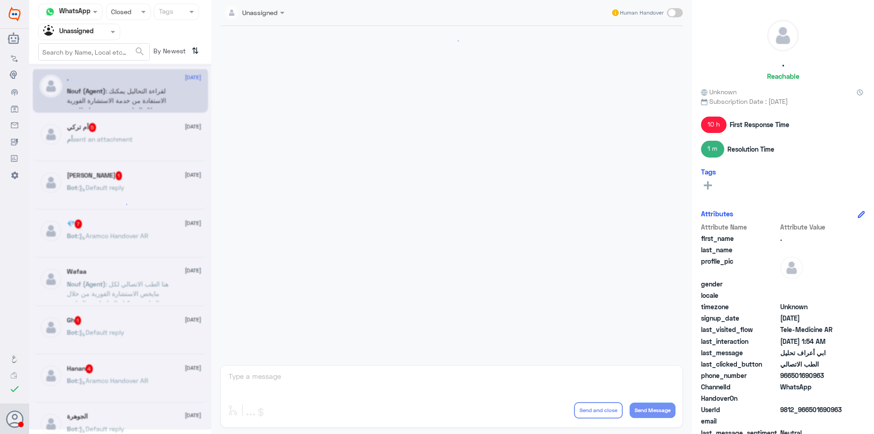
scroll to position [138, 0]
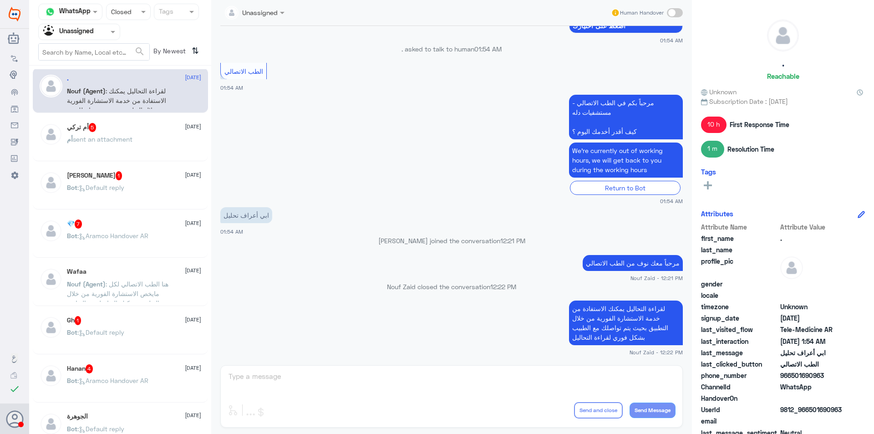
click at [123, 148] on p "أم sent an attachment" at bounding box center [100, 145] width 66 height 23
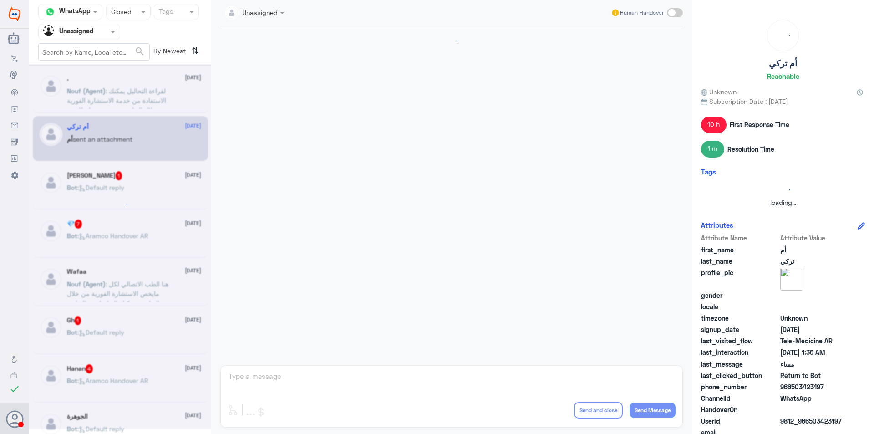
scroll to position [413, 0]
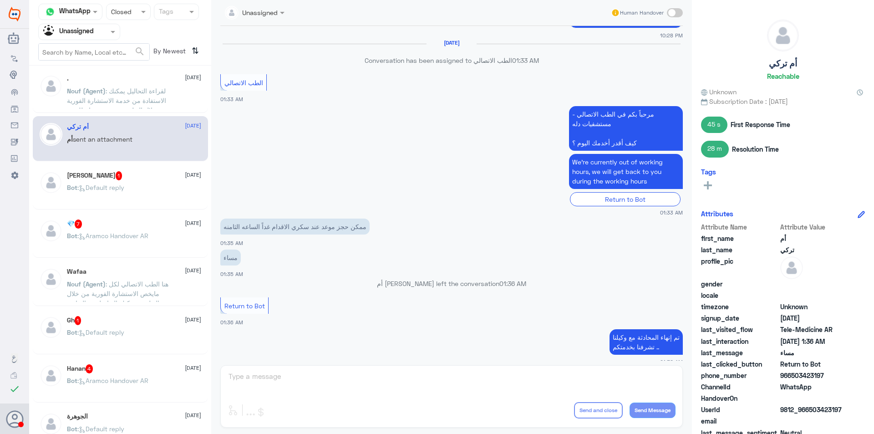
click at [108, 189] on span ": Default reply" at bounding box center [100, 187] width 47 height 8
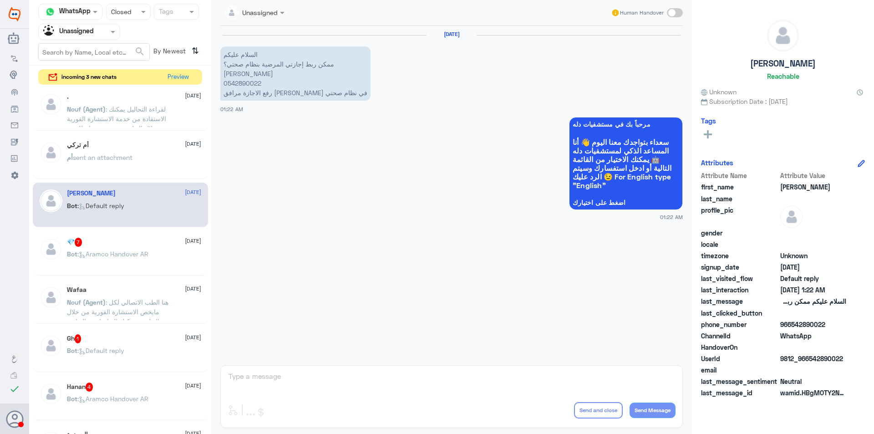
click at [138, 252] on span ": Aramco Handover AR" at bounding box center [112, 254] width 71 height 8
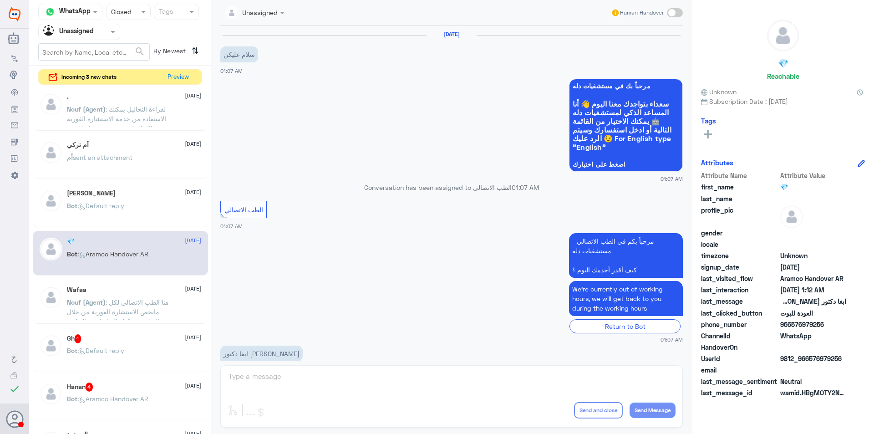
scroll to position [433, 0]
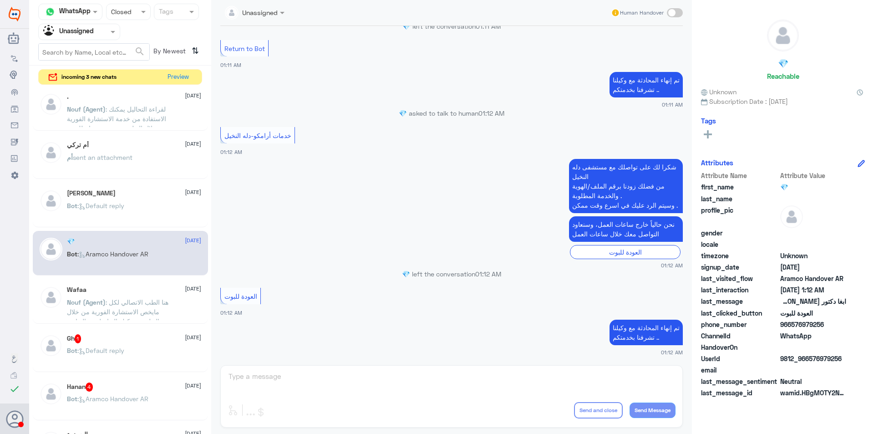
click at [134, 205] on div "Bot : Default reply" at bounding box center [134, 213] width 134 height 20
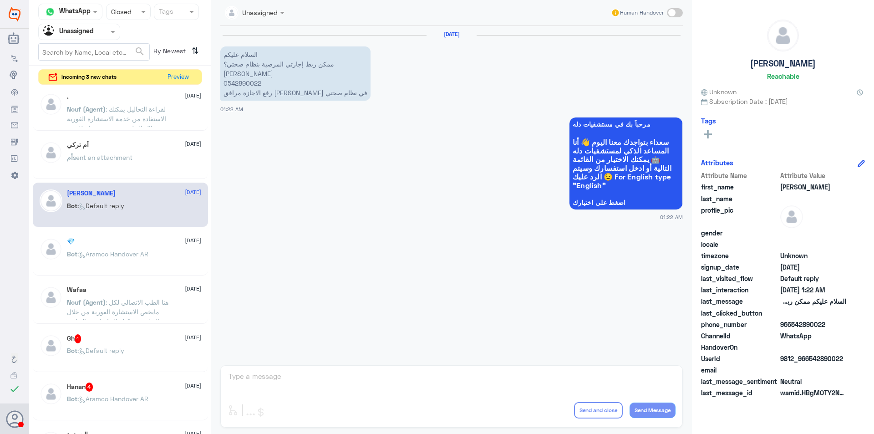
click at [148, 275] on div "💎 [DATE] Bot : Aramco Handover AR" at bounding box center [120, 253] width 175 height 45
click at [144, 327] on div "Gh 1 [DATE] Bot : Default reply" at bounding box center [120, 349] width 175 height 45
click at [157, 379] on div "Hanan 4 [DATE] Bot : Aramco Handover AR" at bounding box center [120, 398] width 175 height 45
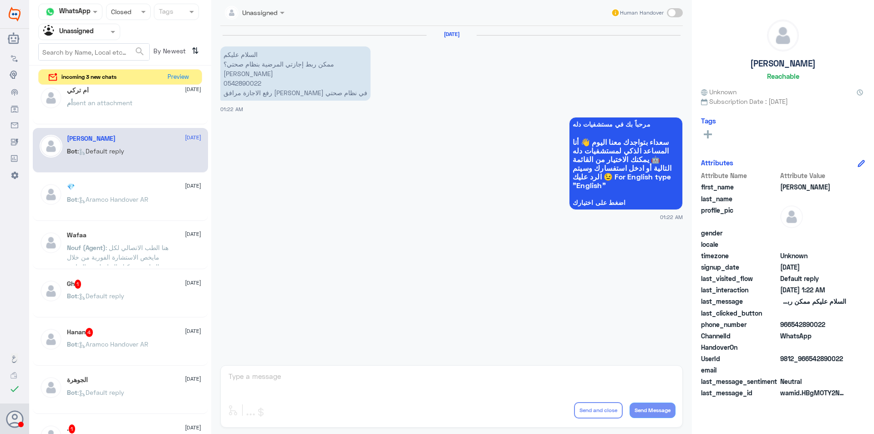
scroll to position [141, 0]
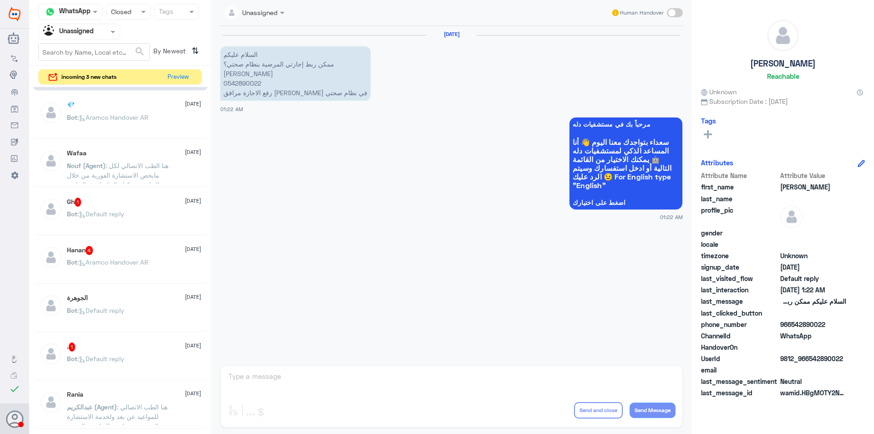
click at [135, 291] on div "الجوهرة [DATE] Bot : Default reply" at bounding box center [120, 309] width 175 height 45
click at [148, 324] on div "Bot : Default reply" at bounding box center [134, 318] width 134 height 20
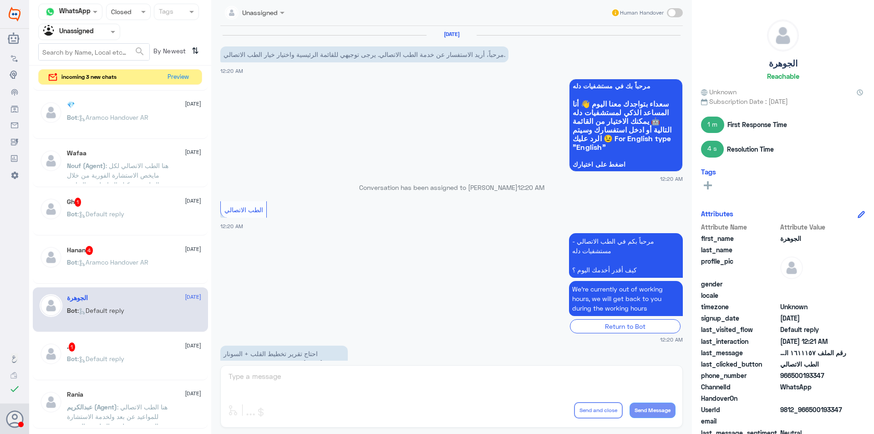
scroll to position [293, 0]
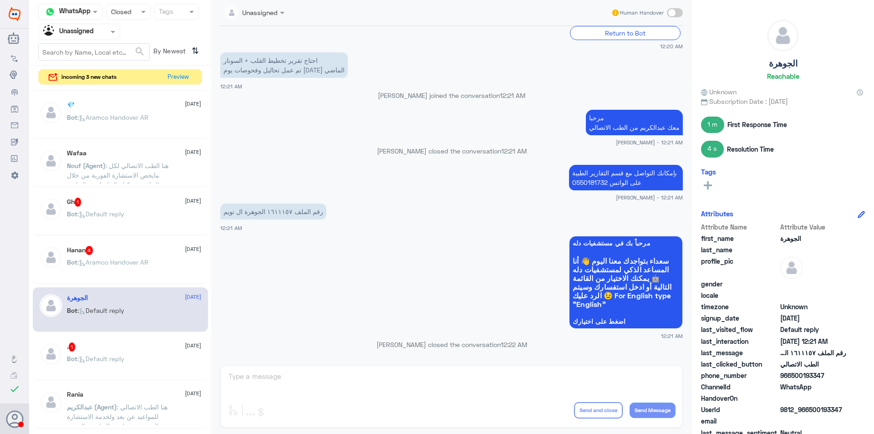
click at [88, 345] on div ". 1 [DATE]" at bounding box center [134, 346] width 134 height 9
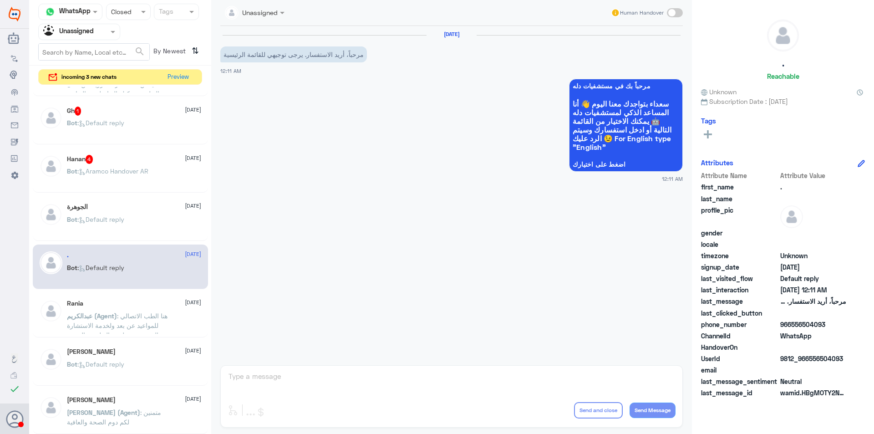
scroll to position [323, 0]
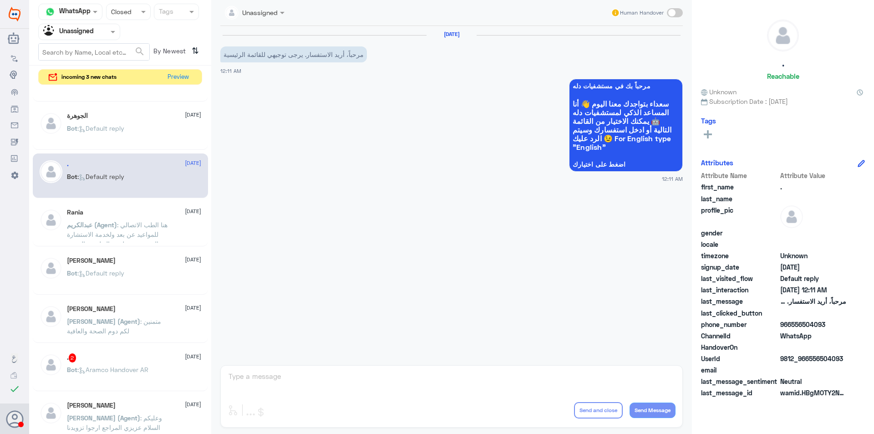
click at [154, 218] on div "Rania [DATE] [PERSON_NAME] (Agent) : هنا الطب الاتصالي للمواعيد عن بعد ولخدمة ا…" at bounding box center [134, 225] width 134 height 34
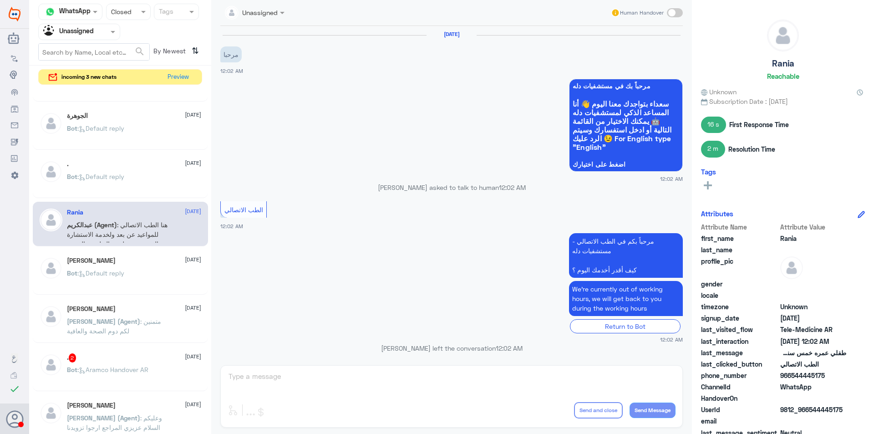
scroll to position [563, 0]
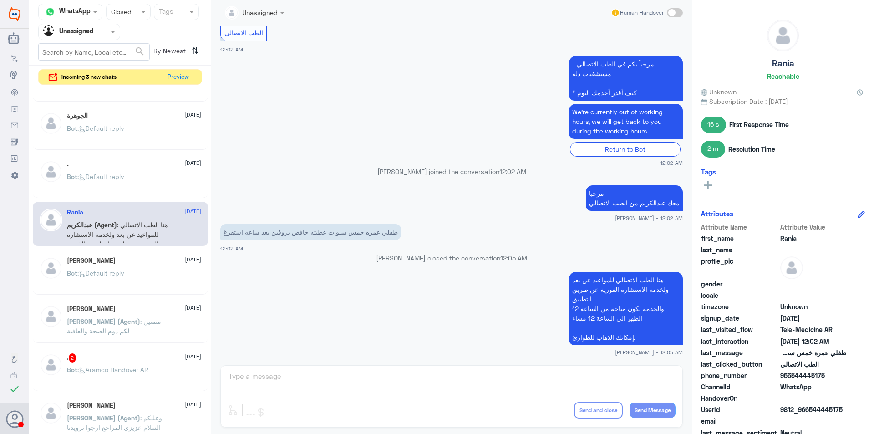
click at [162, 277] on div "Bot : Default reply" at bounding box center [134, 280] width 134 height 20
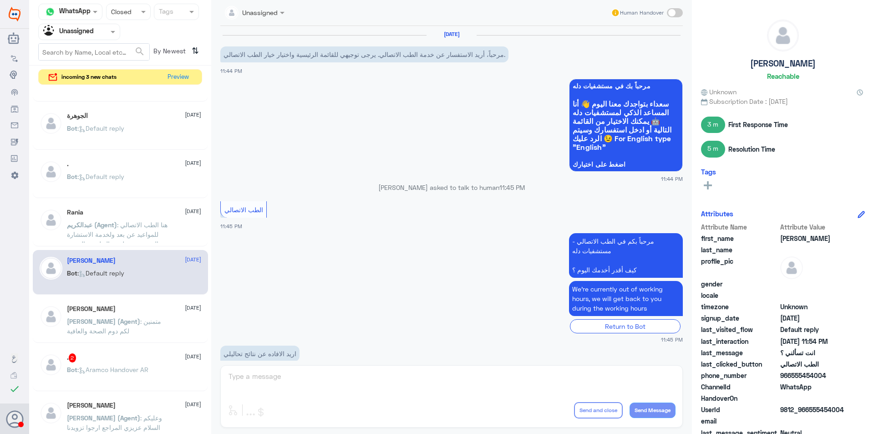
scroll to position [409, 0]
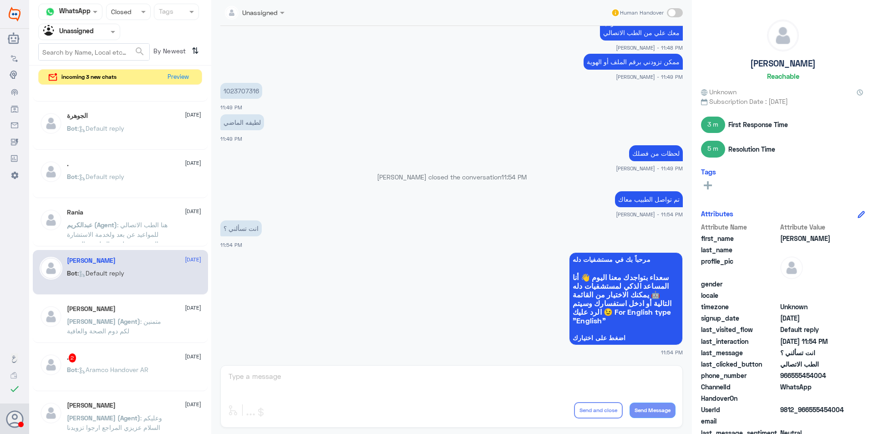
click at [150, 315] on div "[PERSON_NAME] [DATE] [PERSON_NAME] (Agent) : متمنين لكم دوم الصحة والعافية" at bounding box center [134, 322] width 134 height 34
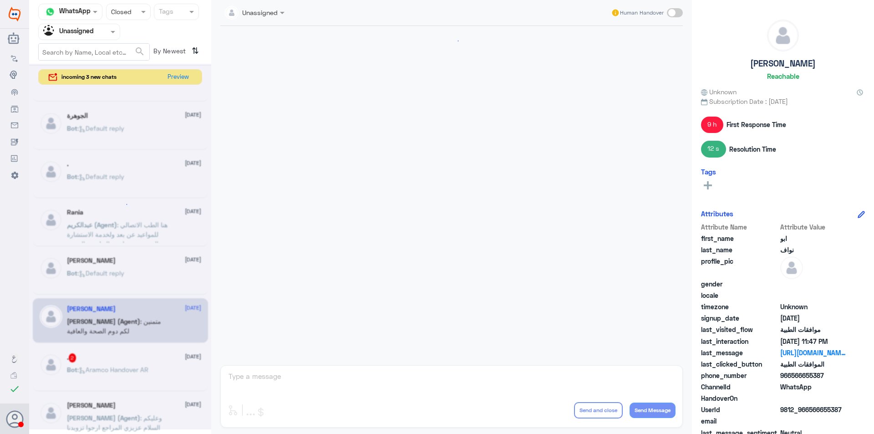
scroll to position [1058, 0]
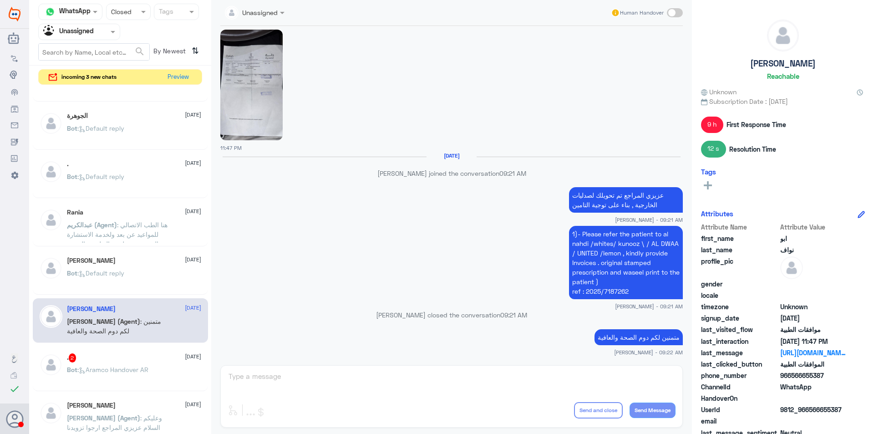
click at [155, 355] on div ". 2 [DATE]" at bounding box center [134, 357] width 134 height 9
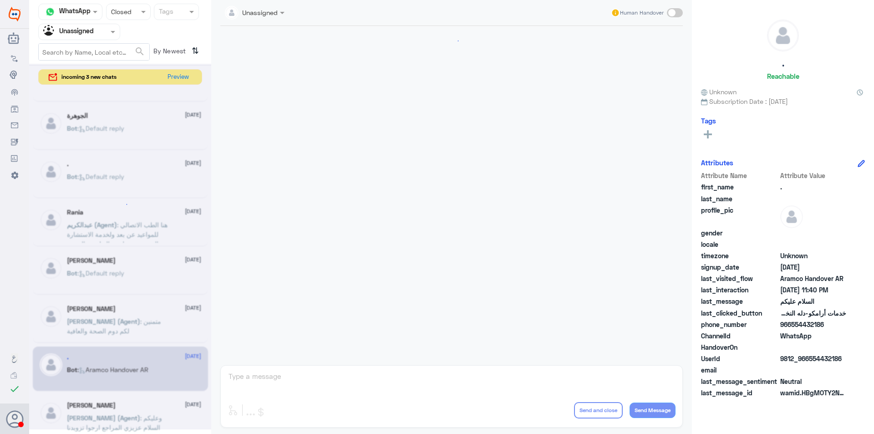
scroll to position [544, 0]
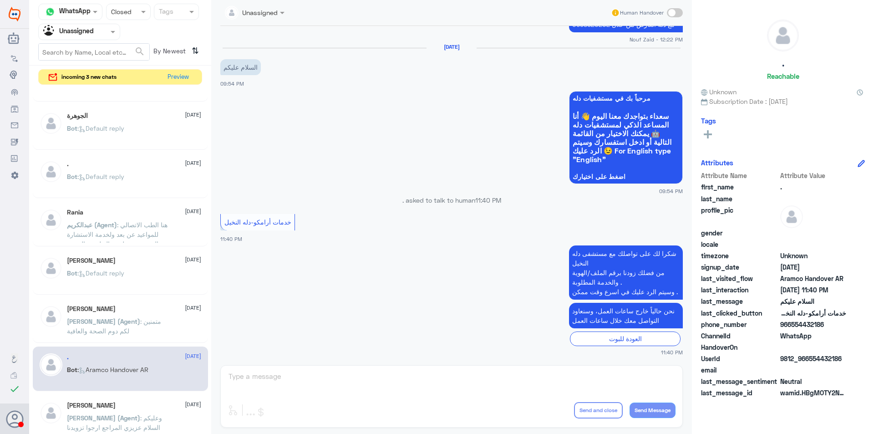
click at [153, 395] on div "[PERSON_NAME] [DATE] [PERSON_NAME] (Agent) : وعليكم السلام عزيزي المراجع ارجوا …" at bounding box center [120, 417] width 175 height 45
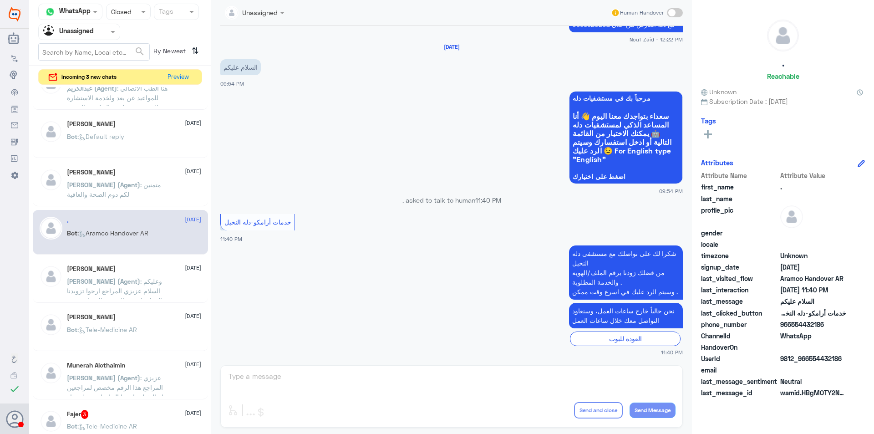
click at [130, 297] on span ": وعليكم السلام عزيزي المراجع ارجوا تزويدنا بالمعلومات مع التضويح للمساعدة في ا…" at bounding box center [115, 300] width 97 height 46
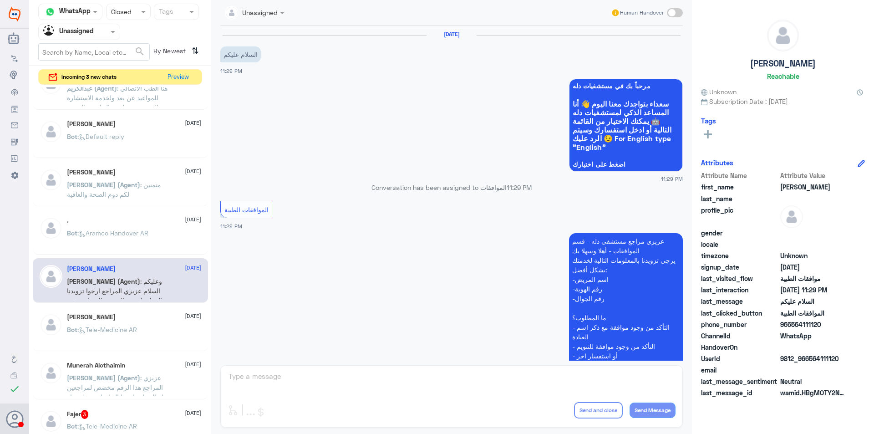
click at [122, 320] on div "FAISAL DARRAJ [DATE]" at bounding box center [134, 317] width 134 height 8
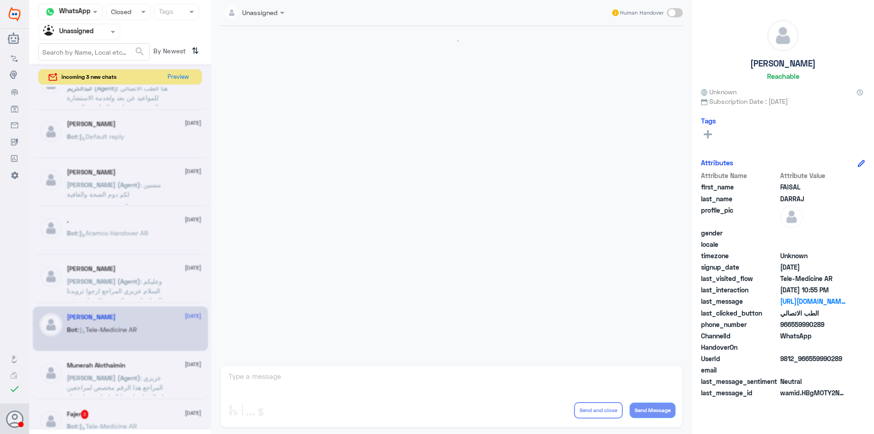
scroll to position [656, 0]
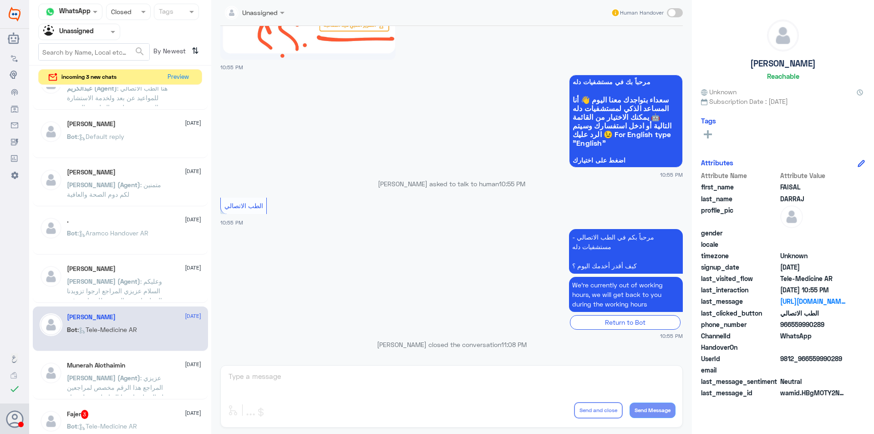
click at [139, 385] on span ": عزيزي المراجع هذا الرقم مخصص لمراجعين دلة النخيل , ارجوا التواصل مع دلة نمار …" at bounding box center [116, 402] width 99 height 56
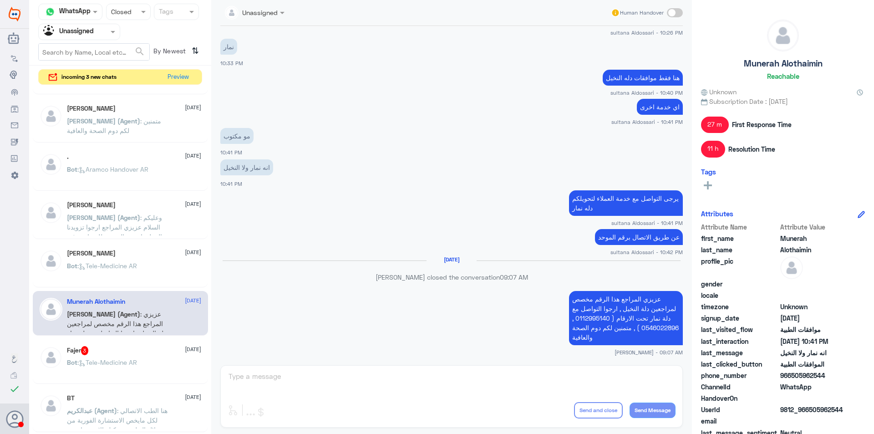
scroll to position [596, 0]
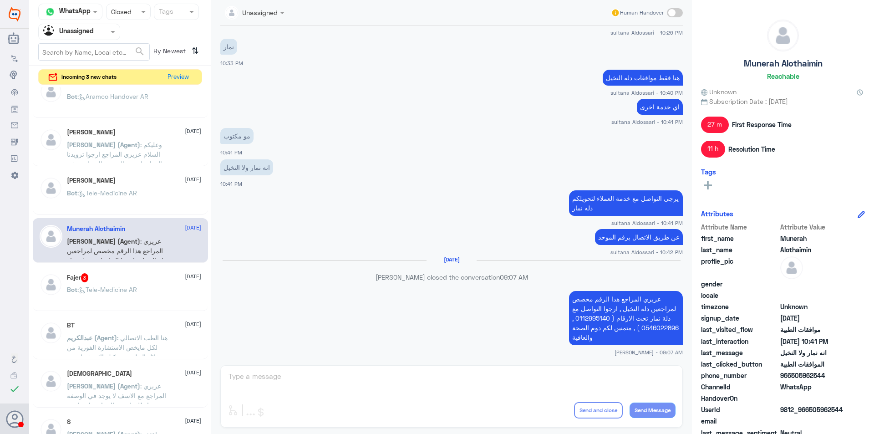
click at [136, 263] on div "Munerah Alothaimin [DATE] [PERSON_NAME] (Agent) : عزيزي المراجع هذا الرقم مخصص …" at bounding box center [120, 240] width 175 height 45
click at [144, 283] on div "Fajer 3 [DATE] Bot : Tele-Medicine [GEOGRAPHIC_DATA]" at bounding box center [134, 290] width 134 height 34
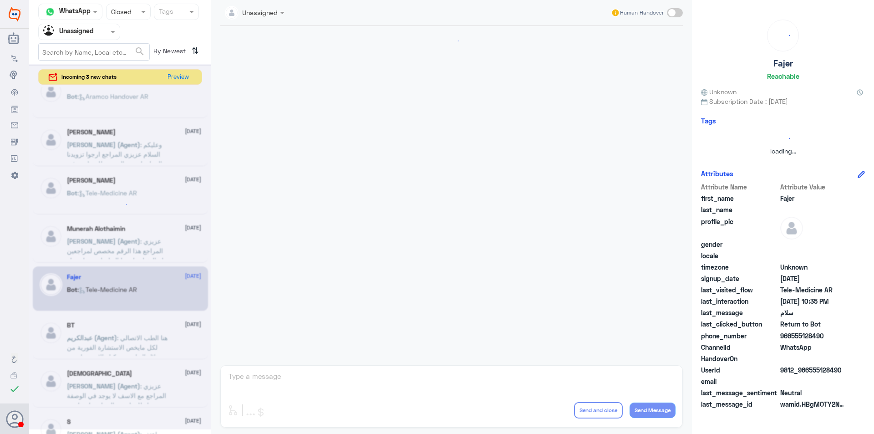
scroll to position [74, 0]
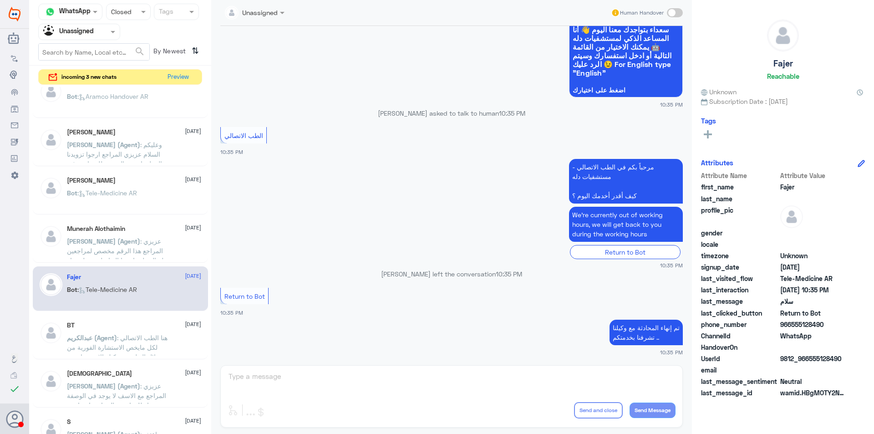
click at [150, 323] on div "BT [DATE]" at bounding box center [134, 325] width 134 height 8
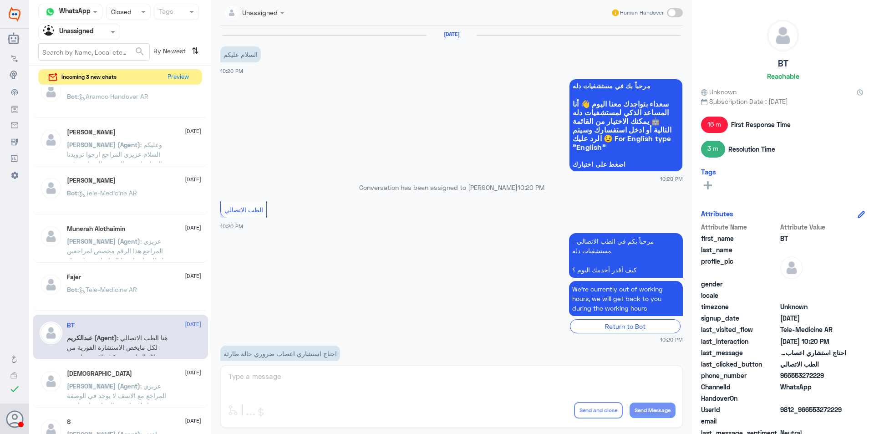
scroll to position [148, 0]
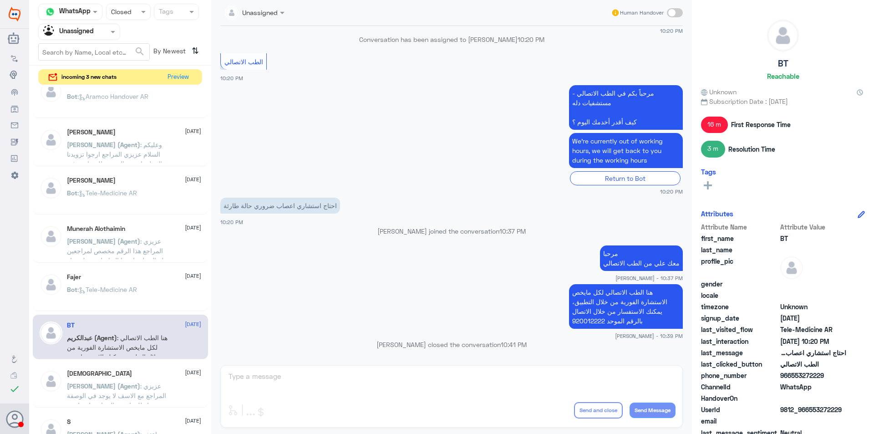
click at [133, 382] on span ": عزيزي المراجع مع الاسف لا يوجد في الوصفة دواء للفيتامين دال , ارجوا مراجعة ال…" at bounding box center [116, 410] width 99 height 56
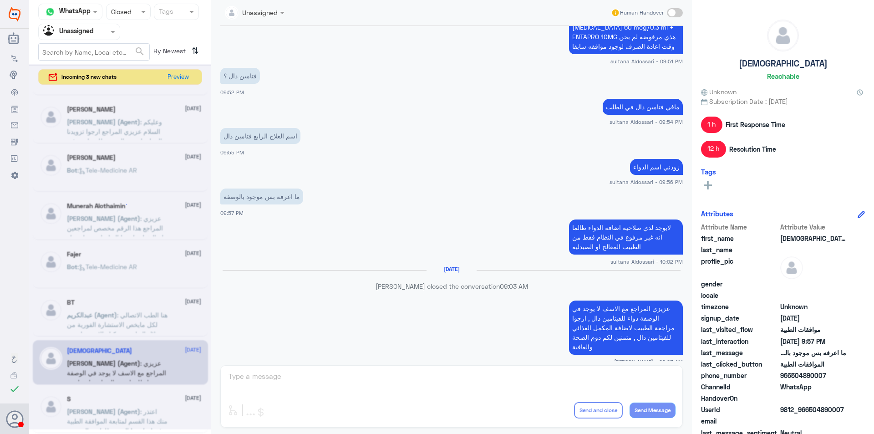
scroll to position [5, 0]
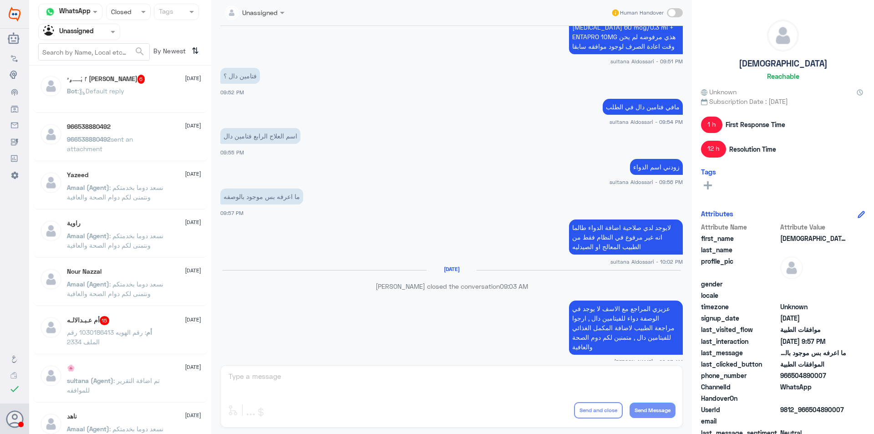
click at [139, 99] on div "Bot : Default reply" at bounding box center [134, 98] width 134 height 20
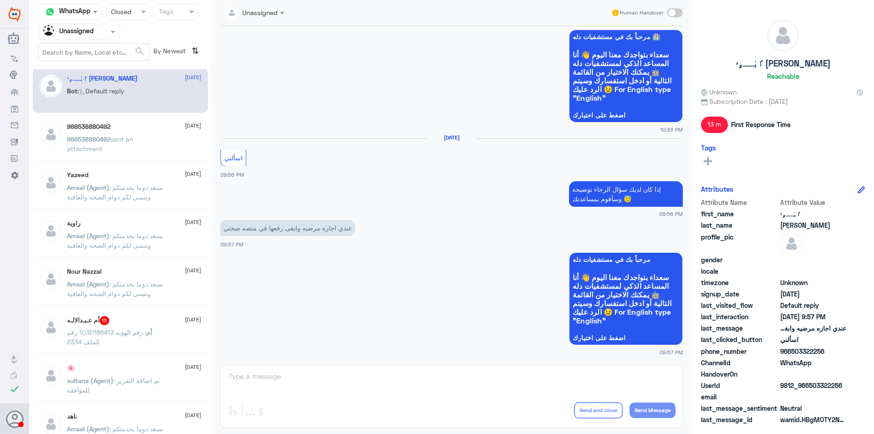
click at [151, 142] on p "966538880492 sent an attachment" at bounding box center [118, 145] width 102 height 23
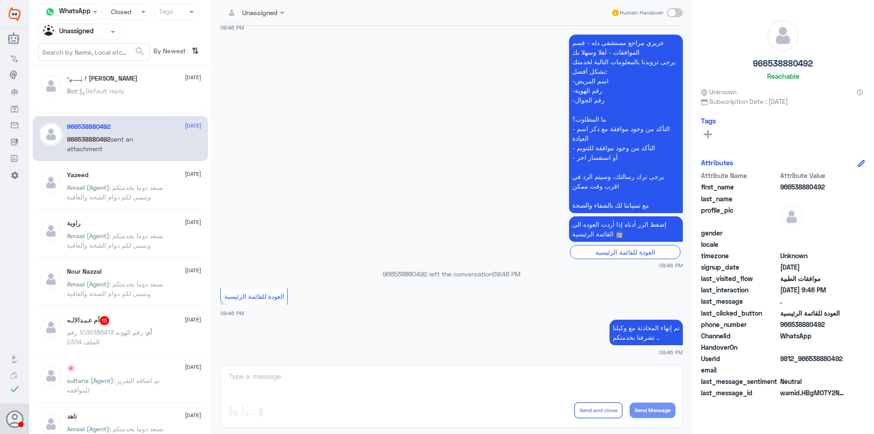
click at [147, 186] on span ": نسعد دوما بخدمتكم ونتمنى لكم دوام الصحة والعافية" at bounding box center [115, 191] width 96 height 17
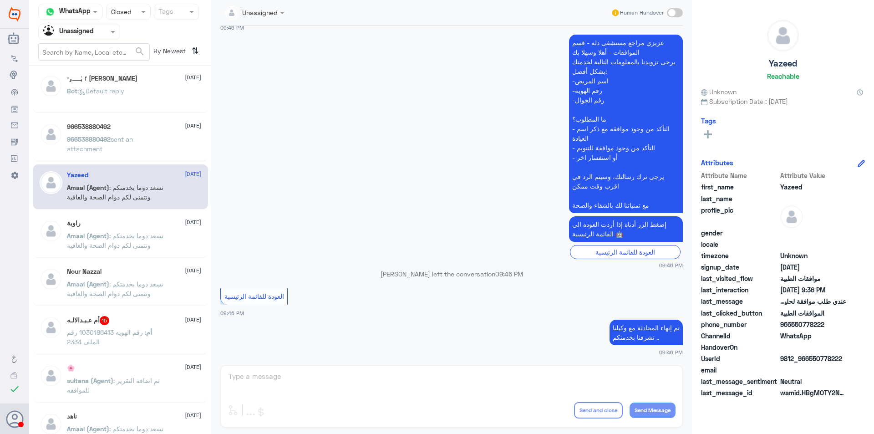
click at [133, 376] on span ": تم اضافة التقرير للموافقه" at bounding box center [113, 384] width 93 height 17
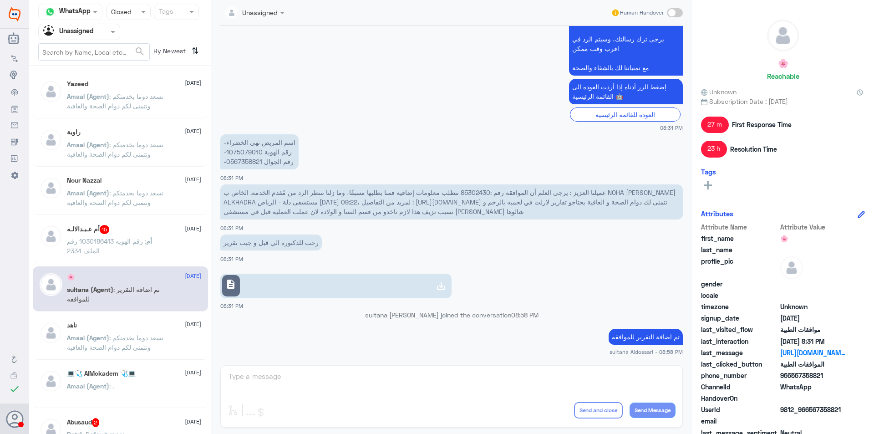
click at [154, 324] on div "ناهد [DATE]" at bounding box center [134, 325] width 134 height 8
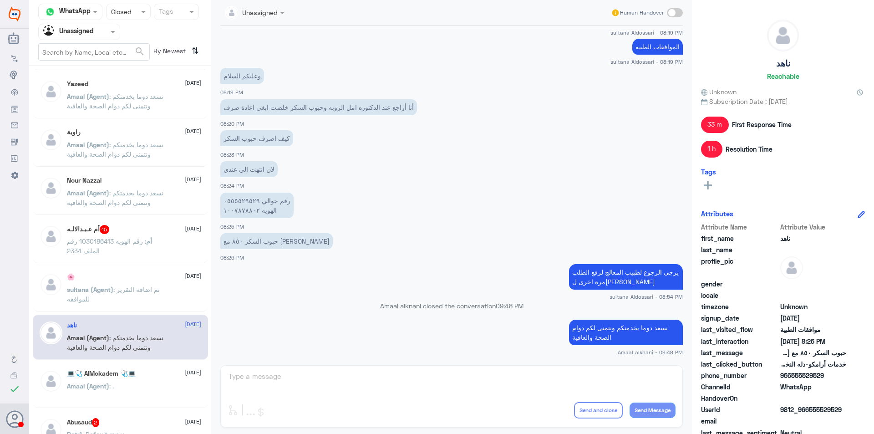
click at [122, 380] on div "💻🩺 AlMokadem 🩺💻 [DATE] Amaal (Agent) : ." at bounding box center [134, 387] width 134 height 34
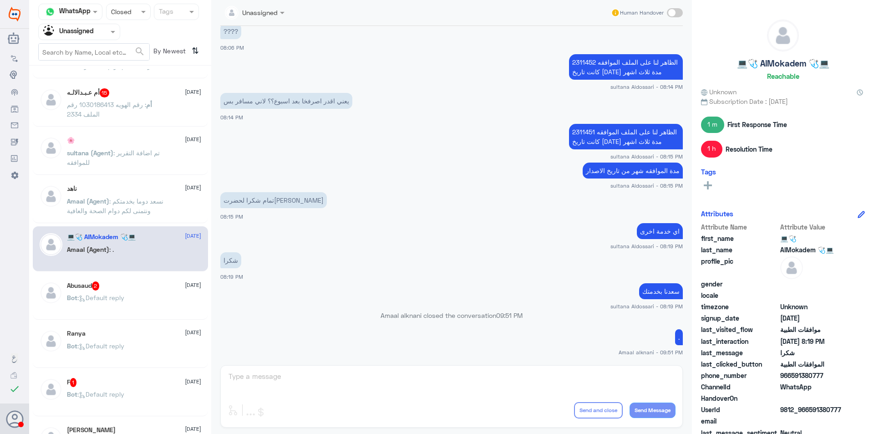
click at [128, 300] on div "Bot : Default reply" at bounding box center [134, 305] width 134 height 20
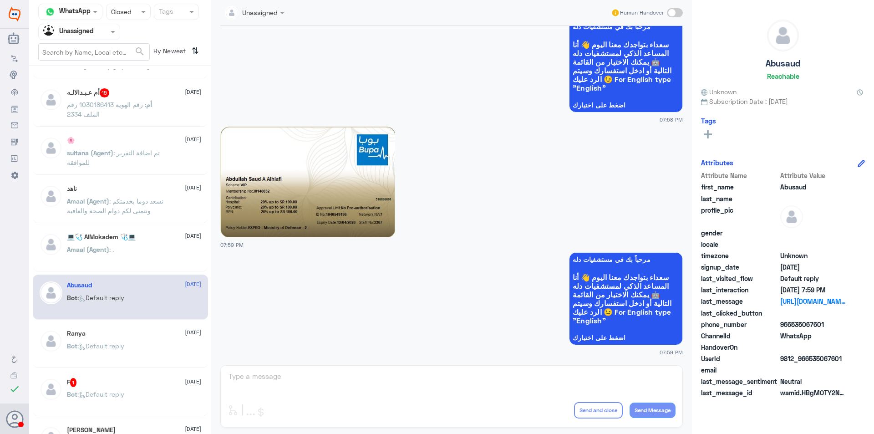
click at [151, 332] on div "Ranya [DATE]" at bounding box center [134, 334] width 134 height 8
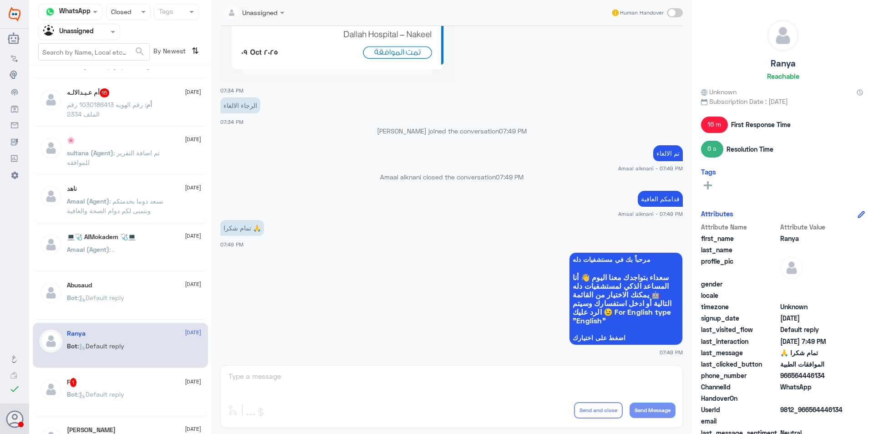
click at [137, 391] on div "Bot : Default reply" at bounding box center [134, 401] width 134 height 20
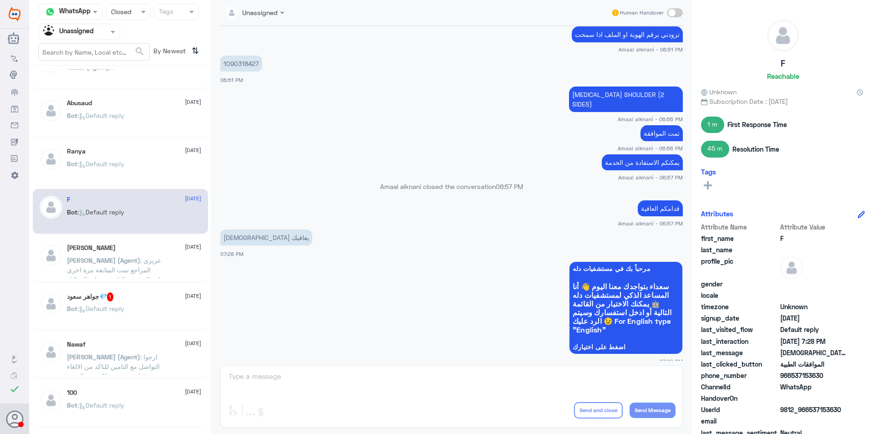
click at [108, 254] on div "[PERSON_NAME] [DATE] [PERSON_NAME] (Agent) : عزيزي المراجع تمت المتابعة مرة اخر…" at bounding box center [134, 261] width 134 height 34
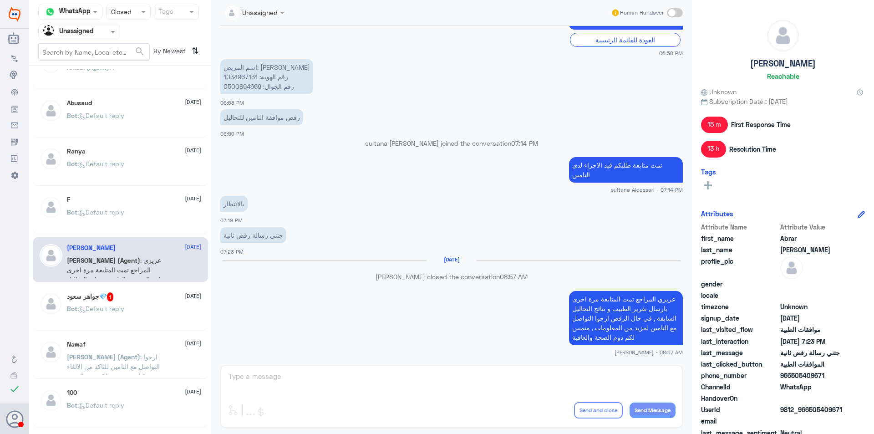
click at [158, 302] on div "جواهر سعود💎 1 [DATE] Bot : Default reply" at bounding box center [134, 309] width 134 height 34
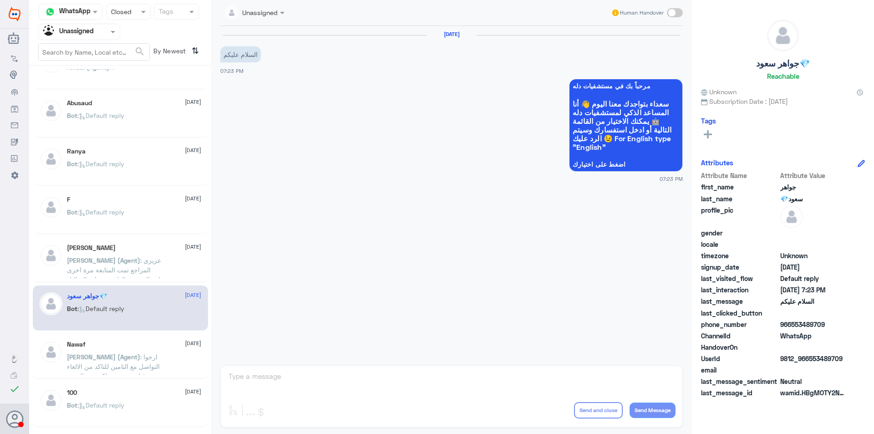
click at [151, 353] on span ": ارجوا التواصل مع التامين للتاكد من الالغاء من قبلهم , متمنين لكم دوم الصحة وا…" at bounding box center [113, 371] width 93 height 36
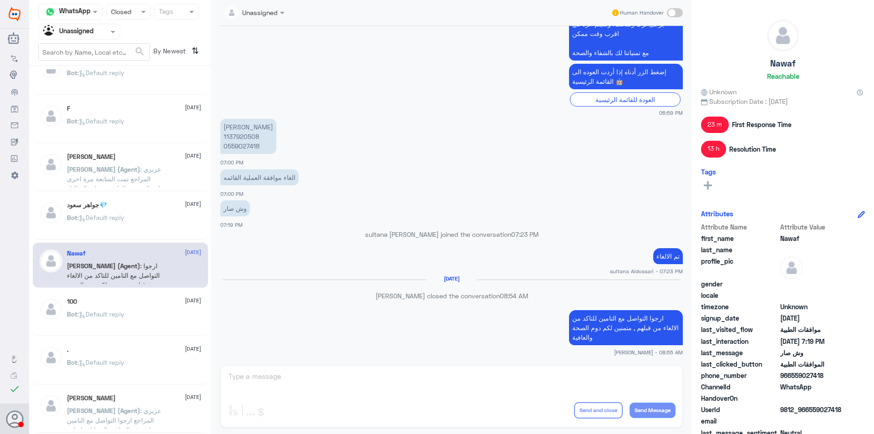
click at [142, 320] on div "Bot : Default reply" at bounding box center [134, 321] width 134 height 20
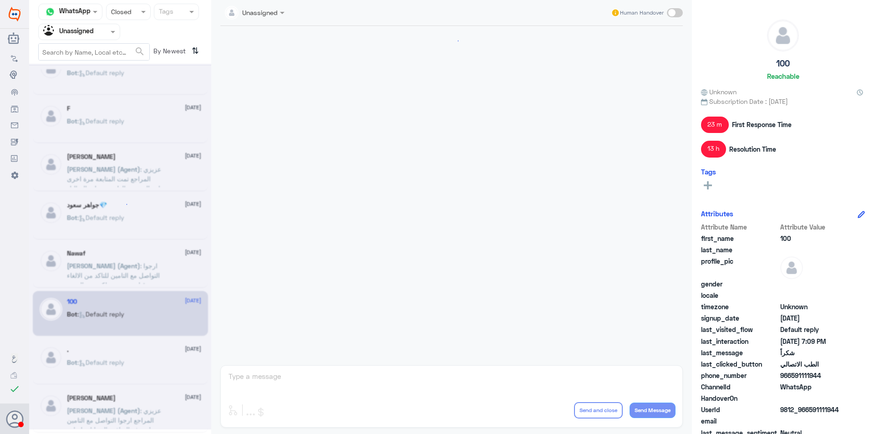
click at [145, 357] on div ". [DATE] Bot : Default reply" at bounding box center [134, 363] width 134 height 34
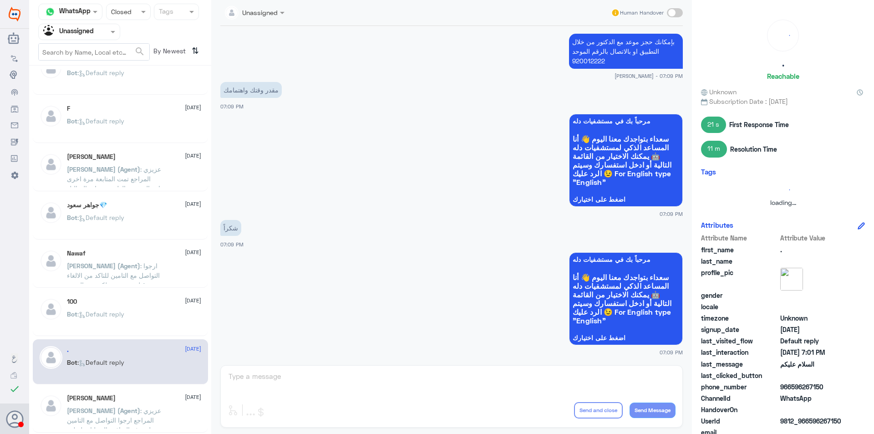
click at [145, 357] on div ". [DATE] Bot : Default reply" at bounding box center [134, 363] width 134 height 34
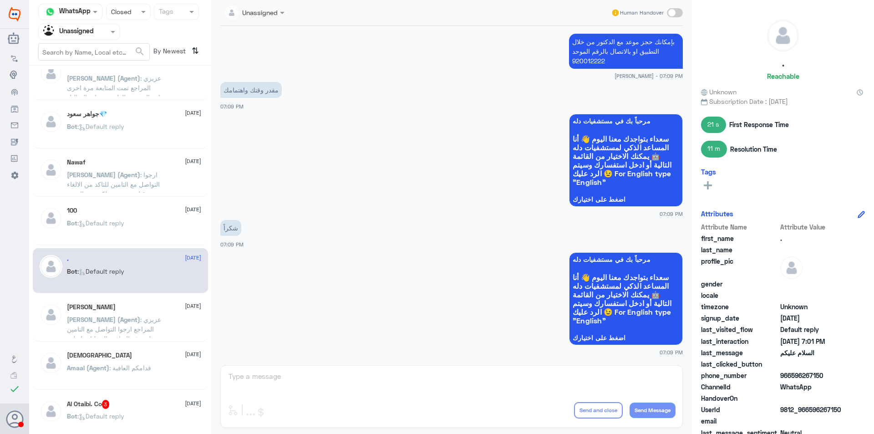
click at [149, 327] on span ": عزيزي المراجع ارجوا التواصل مع التامين لمعرفة المنافع والتغطيات لديك , متمنين…" at bounding box center [114, 333] width 94 height 36
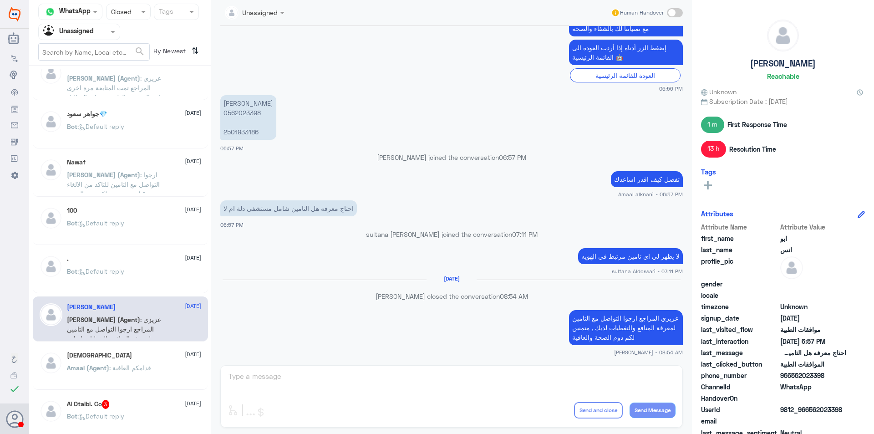
click at [142, 351] on div "[PERSON_NAME] [DATE] Amaal (Agent) : قدامكم العافية" at bounding box center [120, 367] width 175 height 45
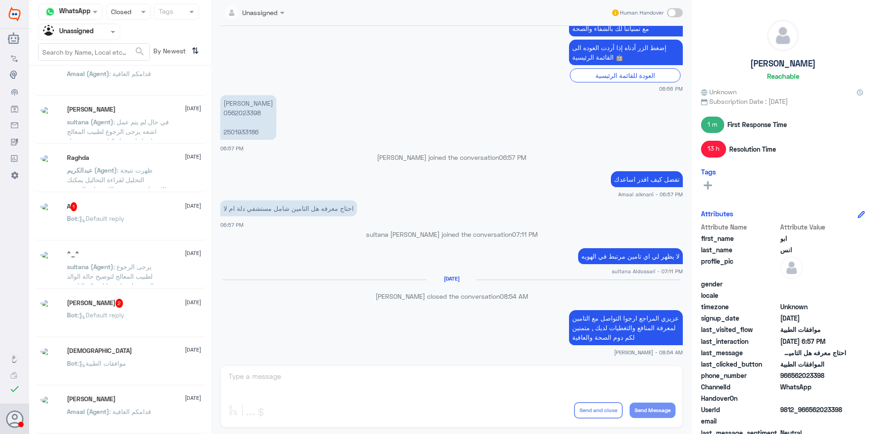
click at [133, 341] on div "[PERSON_NAME] 1 [DATE] Bot : Default reply [PERSON_NAME] [DATE] [PERSON_NAME] s…" at bounding box center [120, 253] width 182 height 368
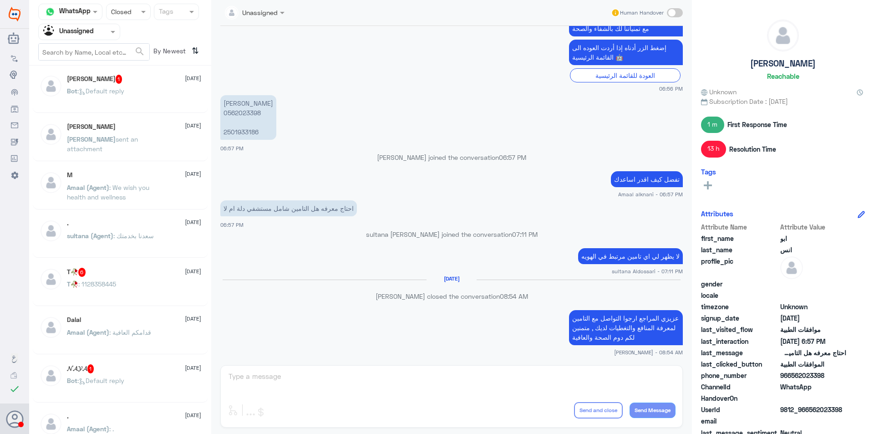
click at [136, 87] on div "[PERSON_NAME] 1 [DATE] Bot : Default reply" at bounding box center [134, 92] width 134 height 34
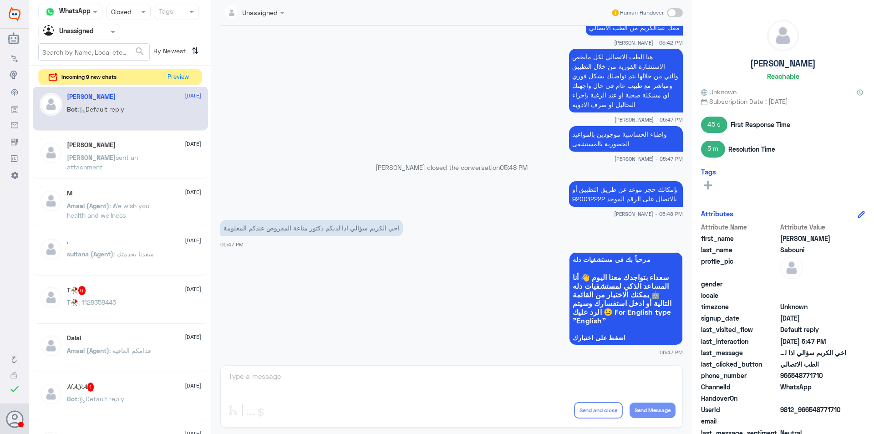
click at [112, 148] on div "[PERSON_NAME] [DATE]" at bounding box center [134, 145] width 134 height 8
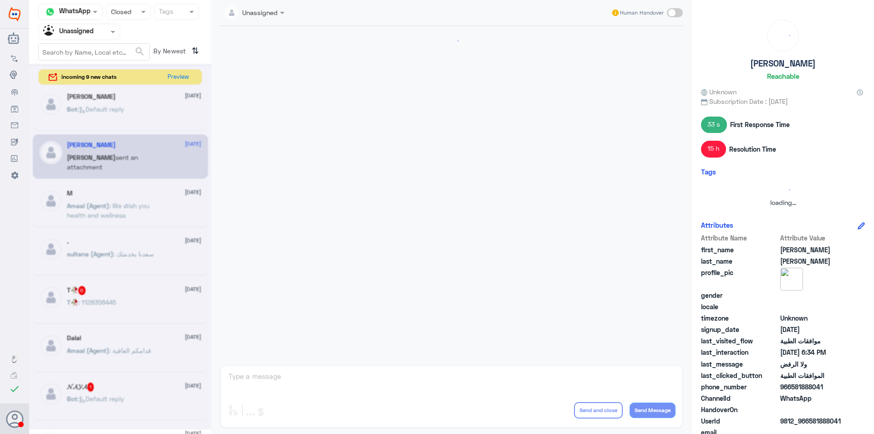
scroll to position [339, 0]
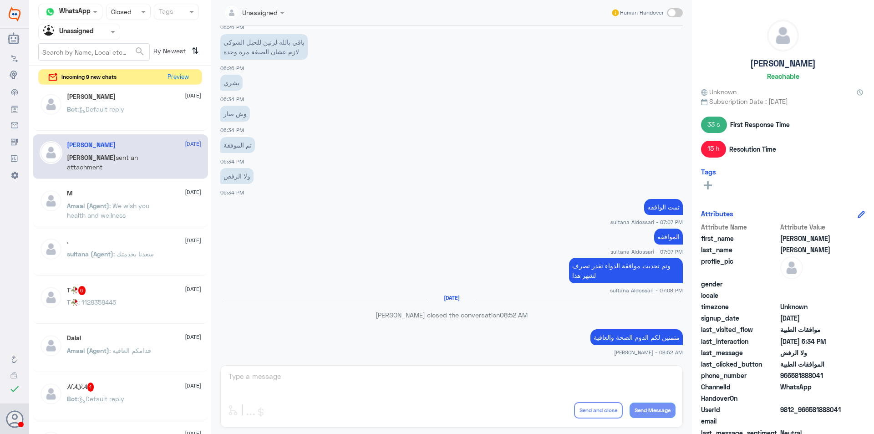
click at [127, 217] on p "Amaal (Agent) : We wish you health and wellness" at bounding box center [118, 212] width 102 height 23
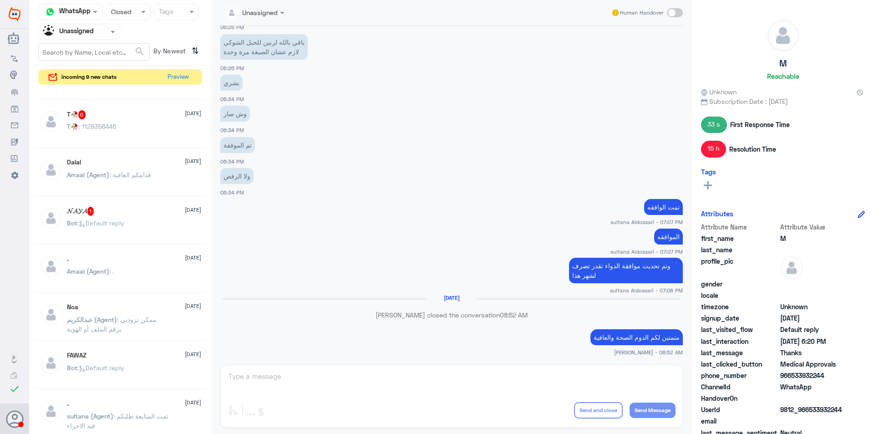
scroll to position [187, 0]
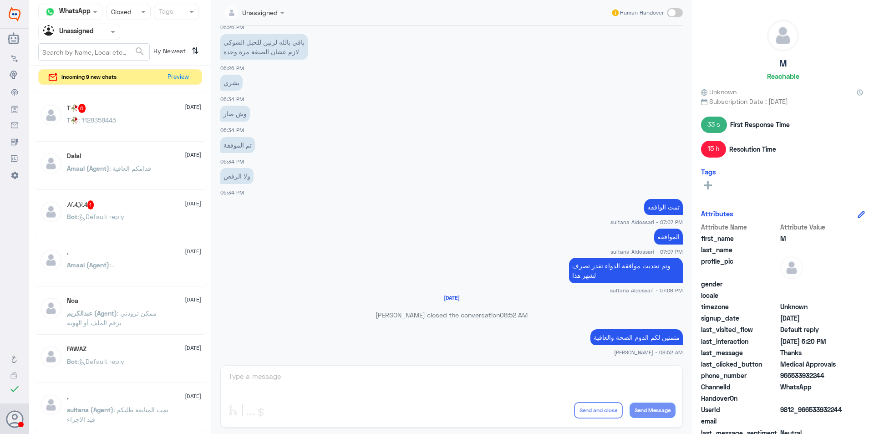
click at [126, 322] on p "[PERSON_NAME] (Agent) : ممكن تزودني برقم الملف أو الهوية" at bounding box center [118, 319] width 102 height 23
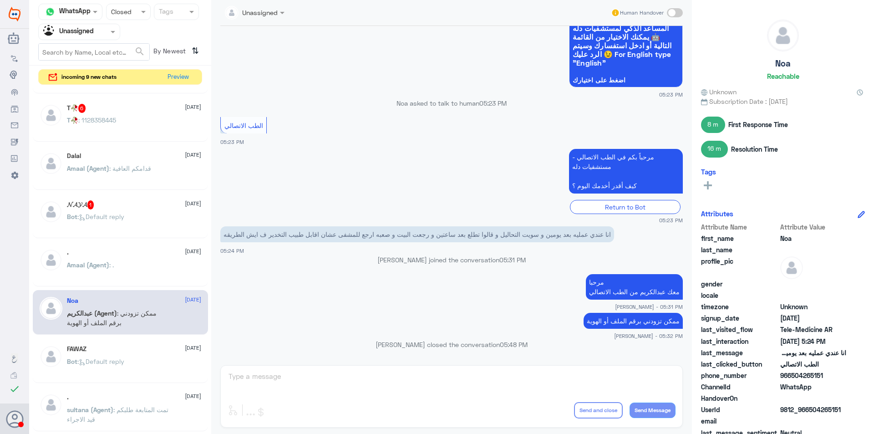
scroll to position [278, 0]
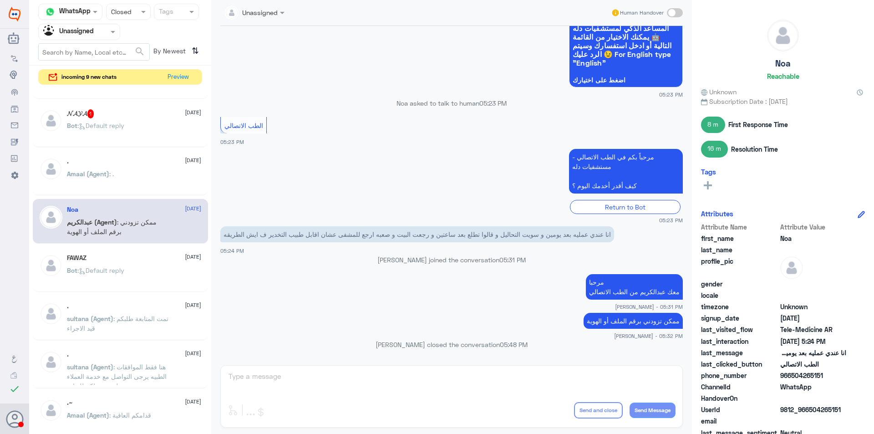
click at [137, 328] on p "sultana (Agent) : تمت المتابعة طلبكم قيد الاجراء" at bounding box center [118, 325] width 102 height 23
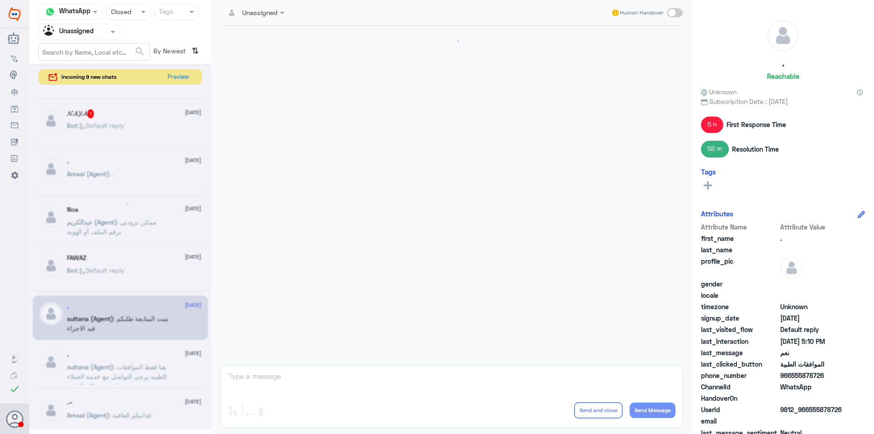
scroll to position [759, 0]
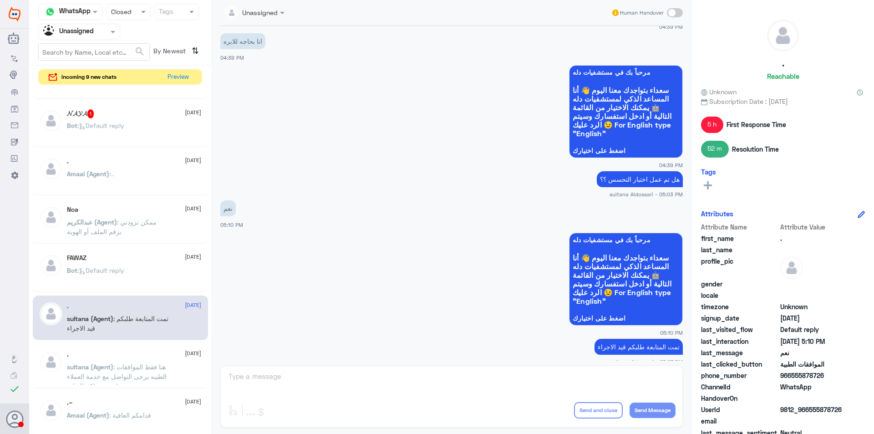
click at [152, 377] on span ": هنا فقط الموافقات الطبيه يرجى التواصل مع خدمة العملاء ليتم تحويلكم للعياده" at bounding box center [117, 376] width 100 height 27
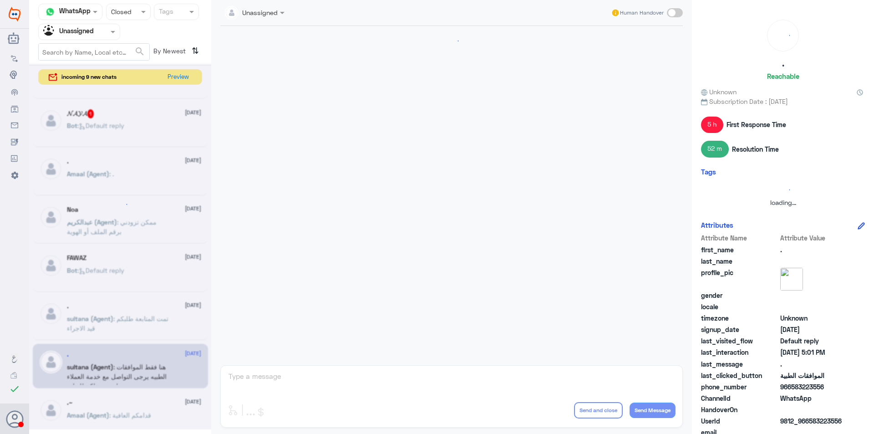
scroll to position [1066, 0]
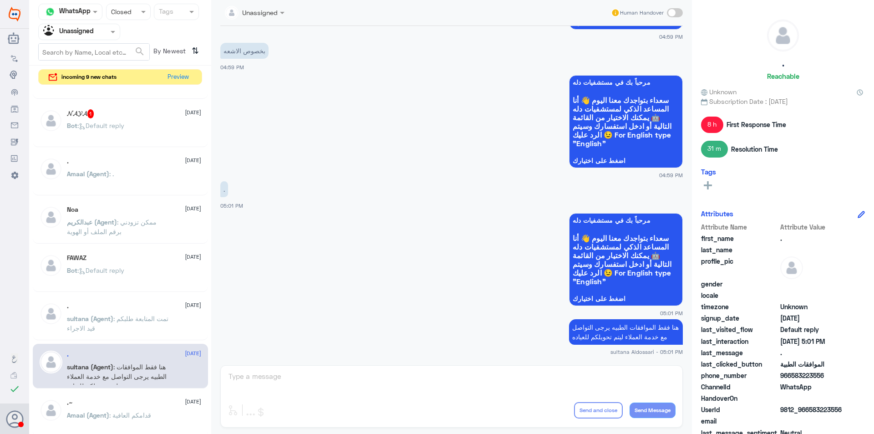
click at [151, 416] on span ": قدامكم العافية" at bounding box center [130, 415] width 42 height 8
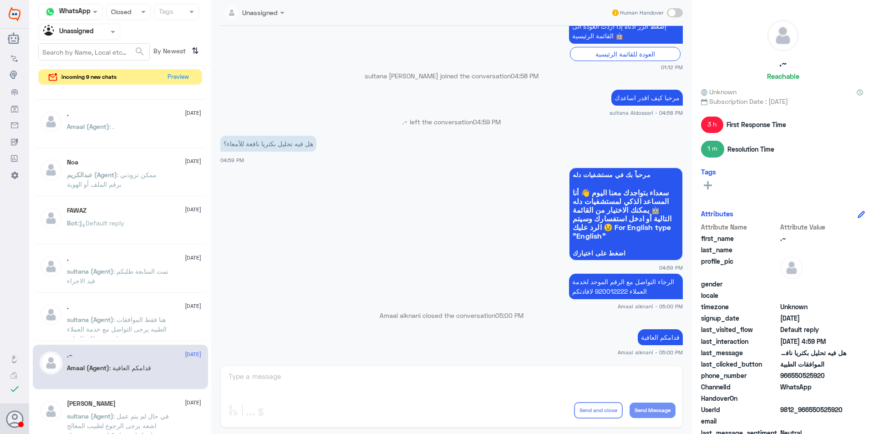
scroll to position [414, 0]
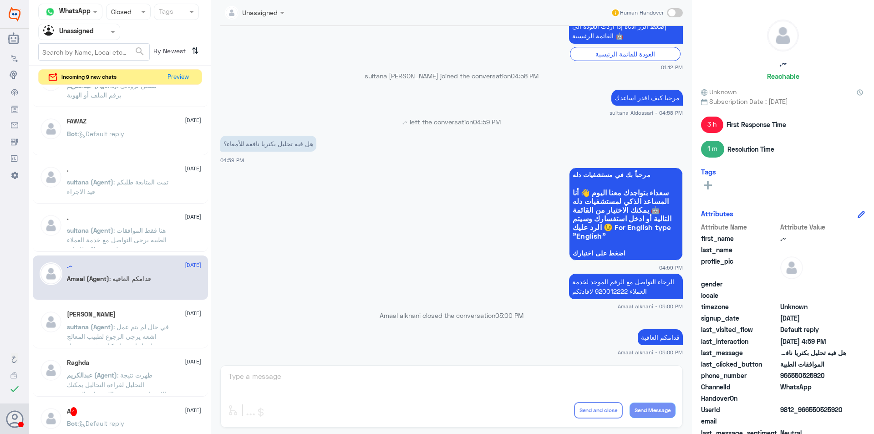
click at [125, 329] on span ": في حال لم يتم عمل اشعه يرجى الرجوع لطبيب المعالج لعمل اشعه او كتابة تقرير مفص…" at bounding box center [118, 341] width 102 height 36
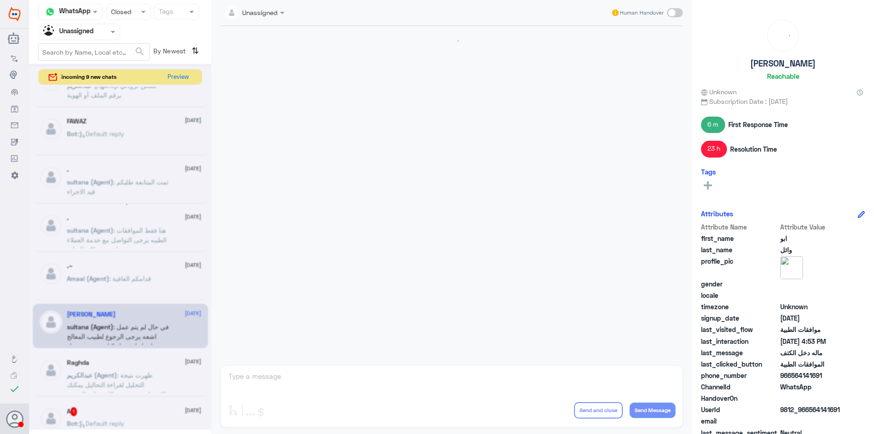
scroll to position [879, 0]
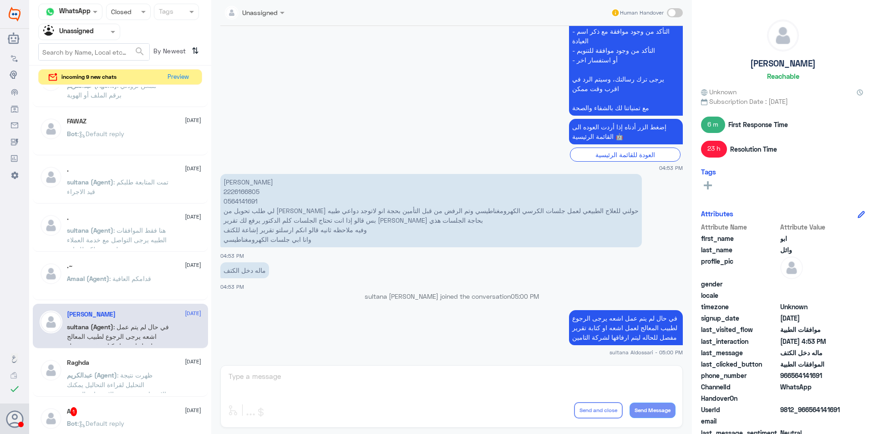
click at [132, 412] on div "A 1 [DATE]" at bounding box center [134, 411] width 134 height 9
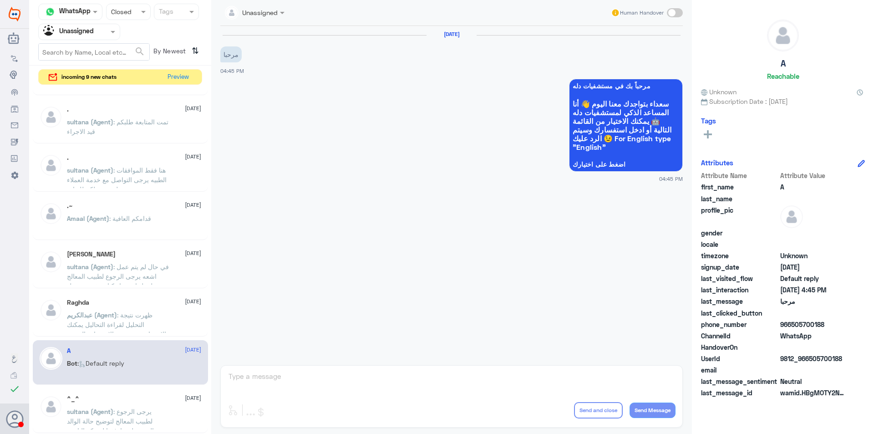
scroll to position [551, 0]
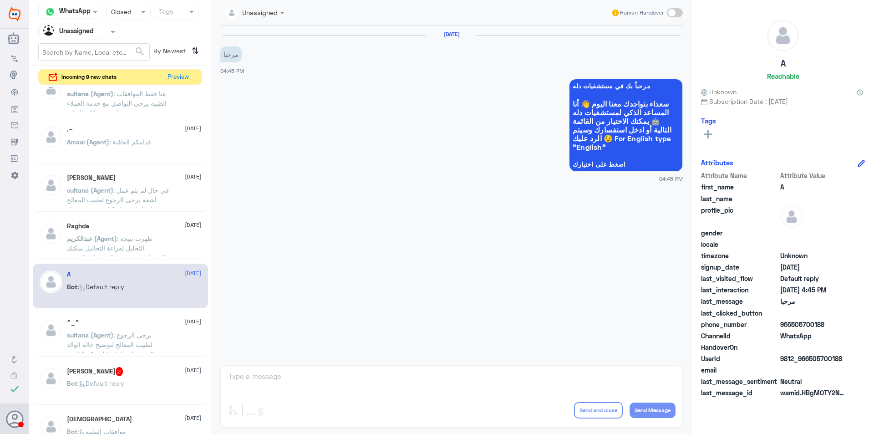
click at [112, 350] on span ": يرجى الرجوع لطبيب المعالج لتوضيح حالة الوالد الصحيه ليتم ارفقها لشركة التامين" at bounding box center [110, 344] width 87 height 27
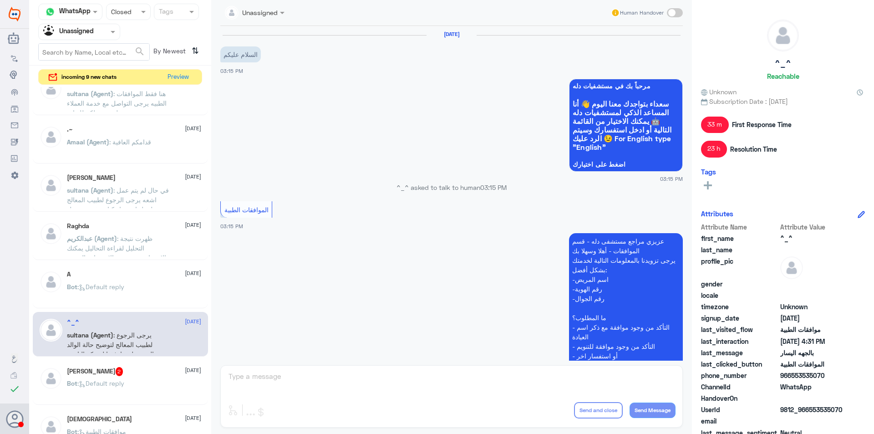
scroll to position [592, 0]
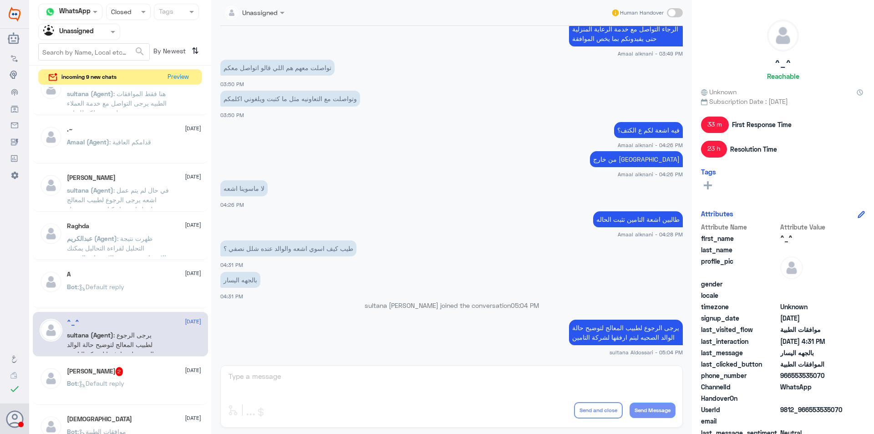
click at [123, 372] on h5 "[PERSON_NAME] 2" at bounding box center [95, 371] width 56 height 9
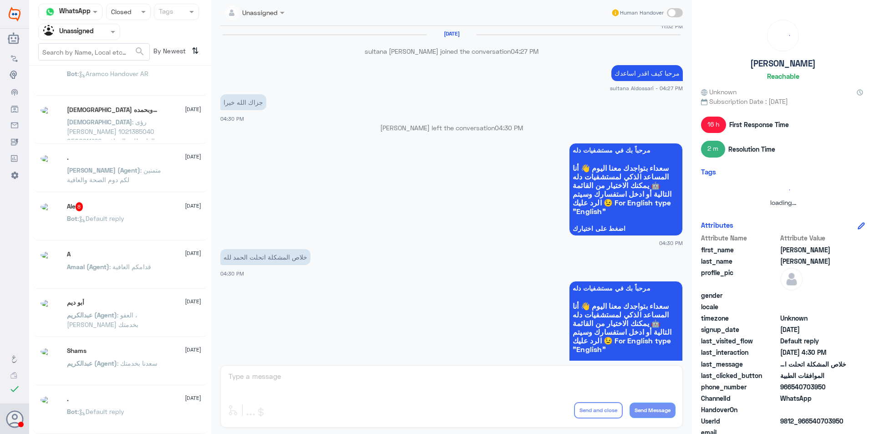
scroll to position [5, 0]
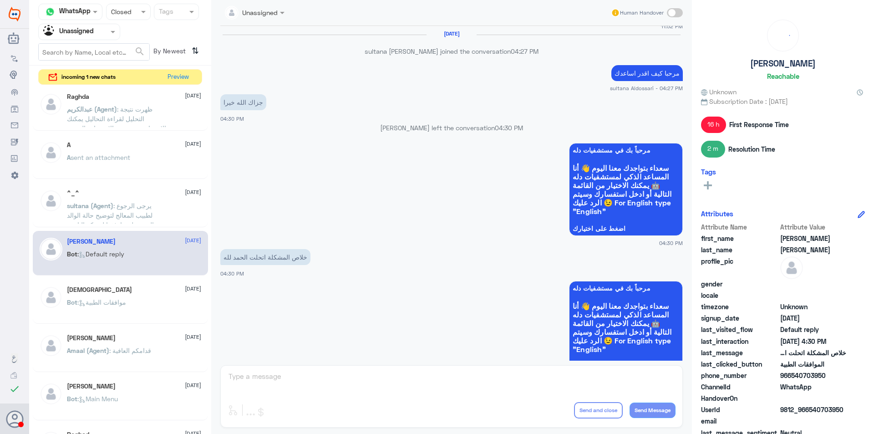
click at [134, 310] on div "Bot : موافقات الطبية" at bounding box center [134, 310] width 134 height 20
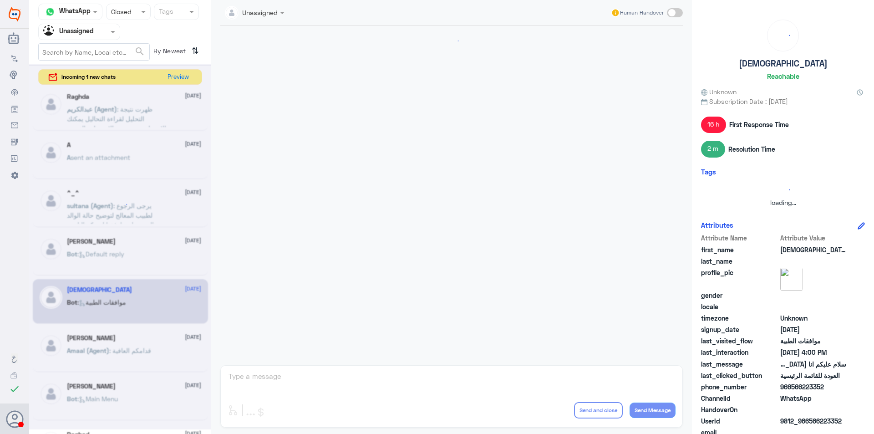
scroll to position [198, 0]
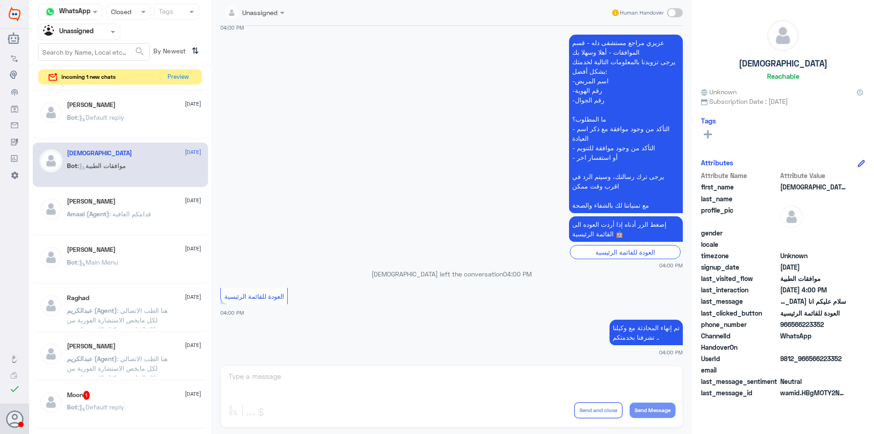
click at [123, 236] on div "Raghda [DATE] [PERSON_NAME] (Agent) : ظهرت نتيجة التحليل لقراءة التحاليل يمكنك …" at bounding box center [120, 262] width 182 height 350
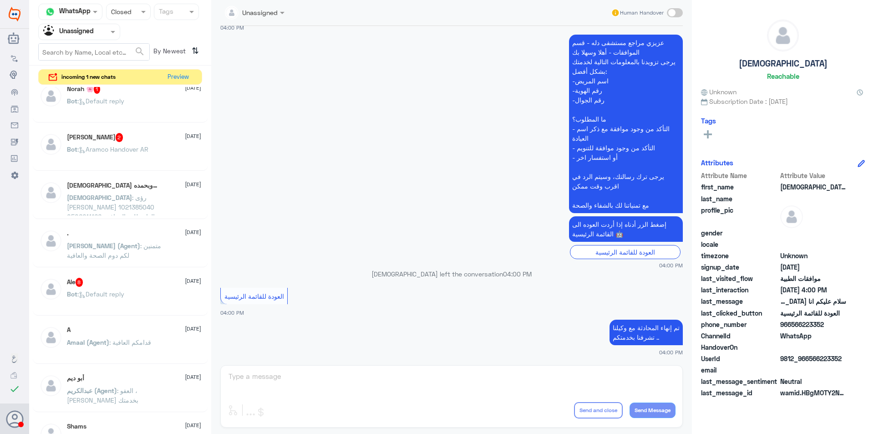
scroll to position [551, 0]
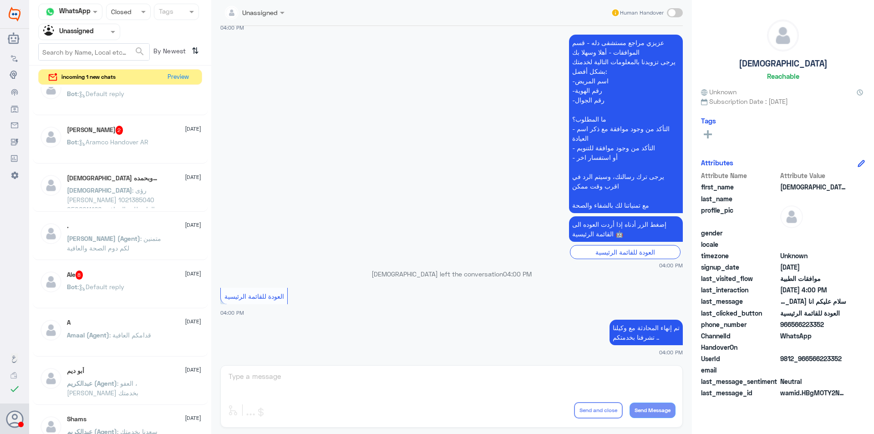
click at [147, 333] on span ": قدامكم العافية" at bounding box center [130, 335] width 42 height 8
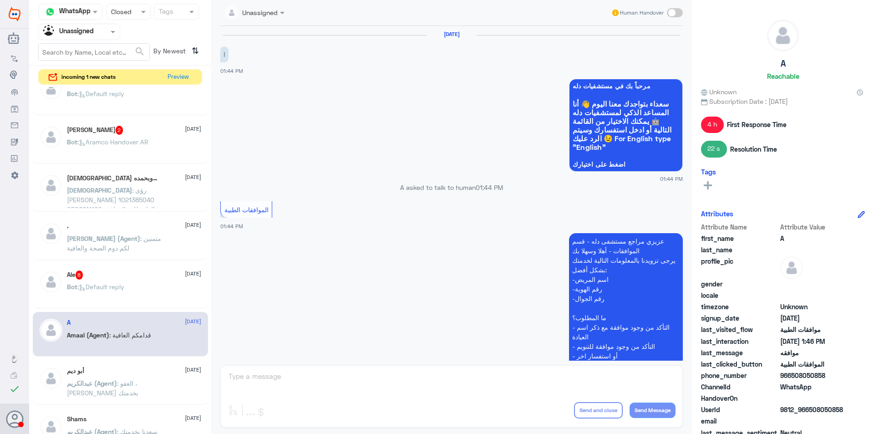
click at [122, 392] on p "[PERSON_NAME] (Agent) : العفو ، [PERSON_NAME] بخدمتك" at bounding box center [118, 389] width 102 height 23
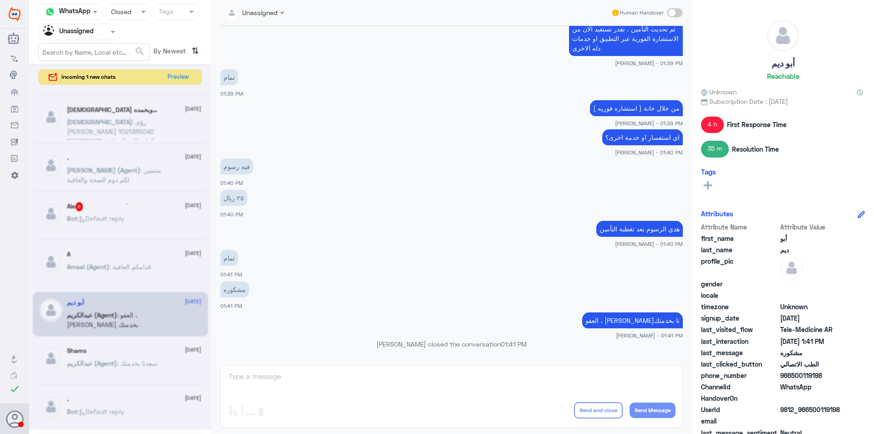
scroll to position [5, 0]
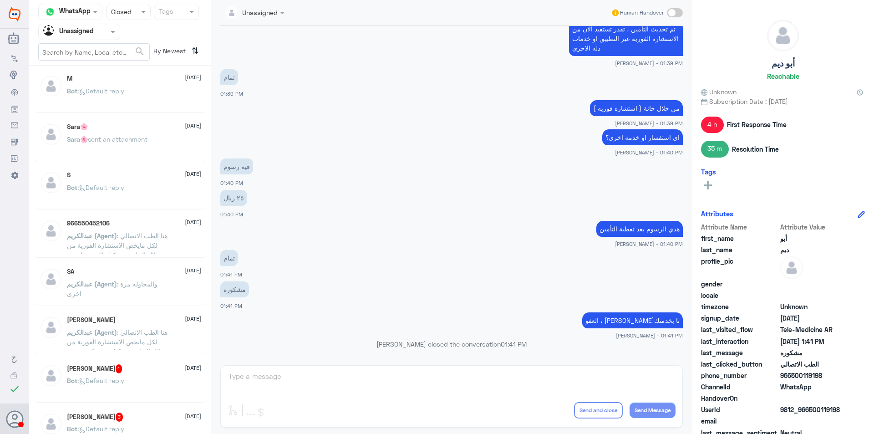
click at [113, 102] on p "Bot : Default reply" at bounding box center [95, 97] width 57 height 23
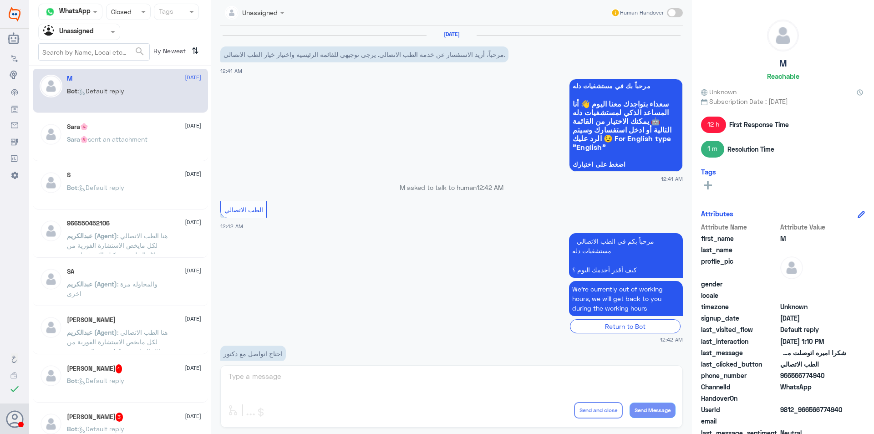
scroll to position [264, 0]
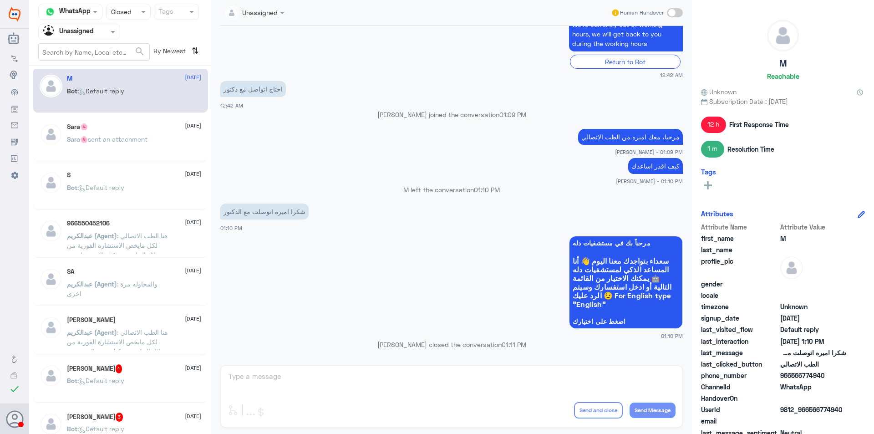
click at [144, 132] on div "Sara🌸 [DATE] Sara🌸 sent an attachment" at bounding box center [134, 140] width 134 height 34
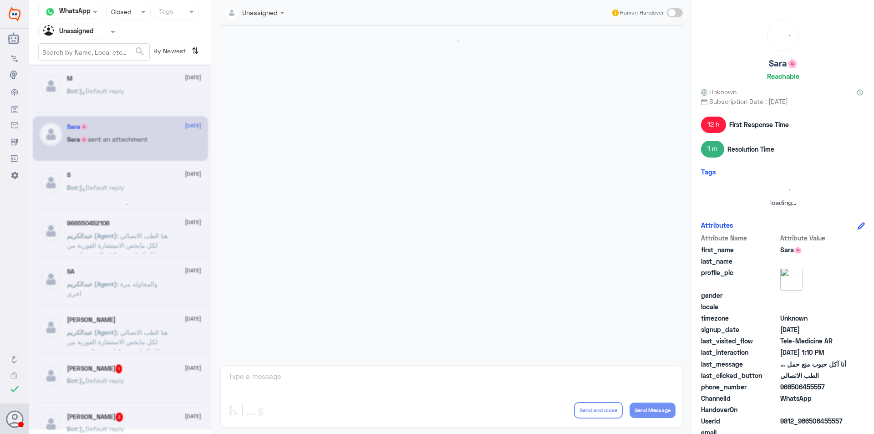
scroll to position [457, 0]
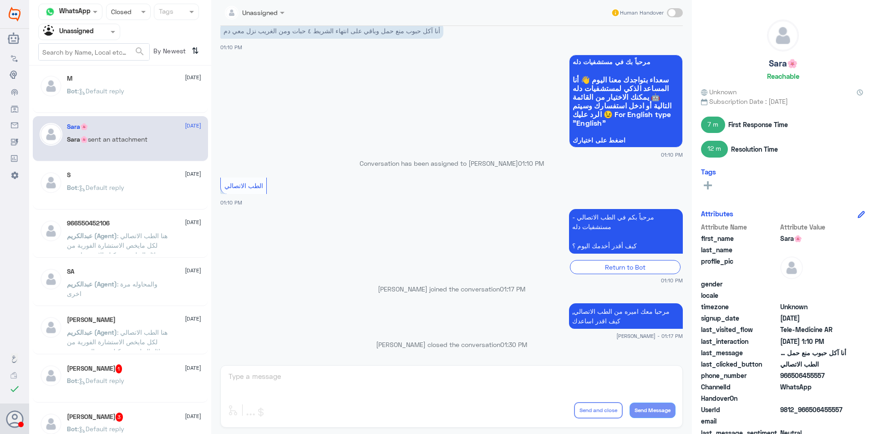
click at [148, 180] on div "S [DATE] Bot : Default reply" at bounding box center [134, 188] width 134 height 34
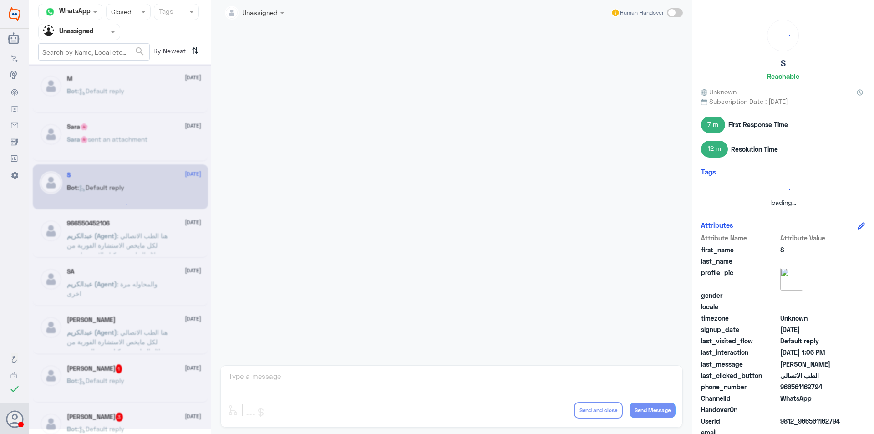
scroll to position [374, 0]
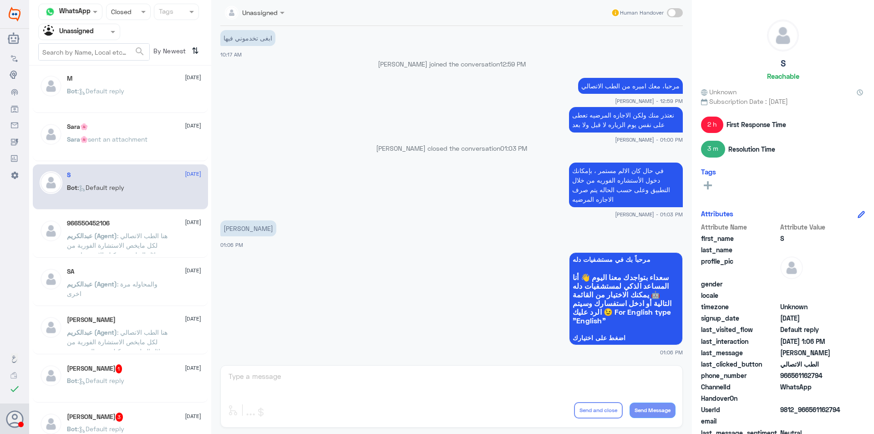
click at [125, 130] on div "Sara🌸 [DATE]" at bounding box center [134, 127] width 134 height 8
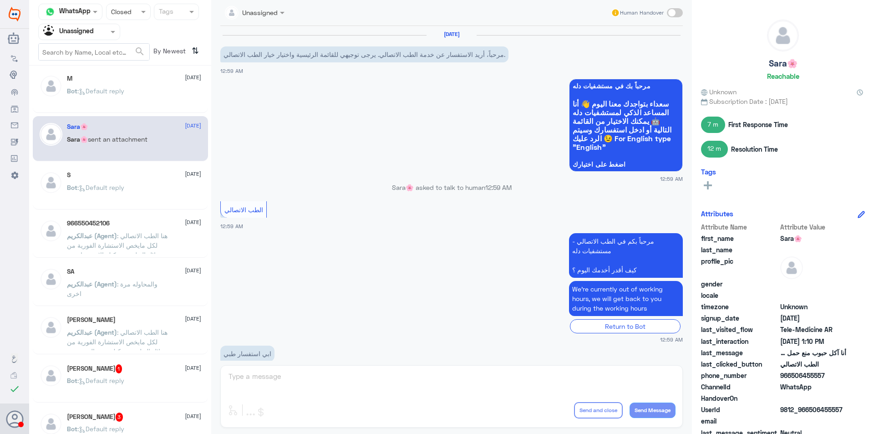
scroll to position [457, 0]
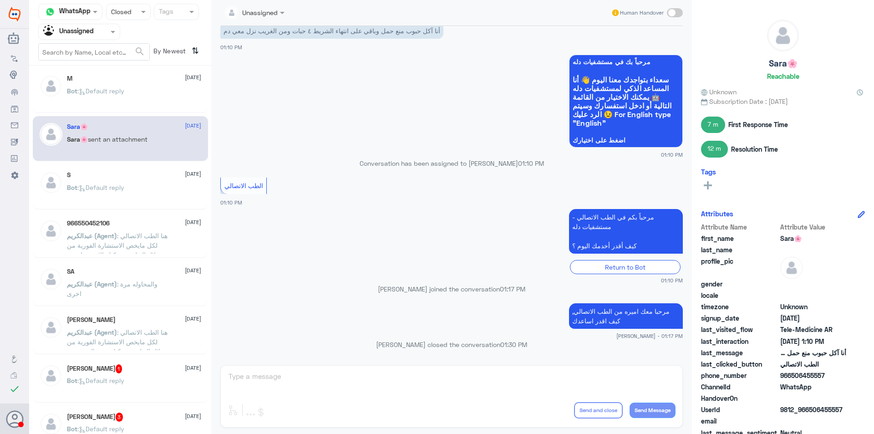
click at [137, 229] on div "966550452106 [DATE] [PERSON_NAME] (Agent) : هنا الطب الاتصالي لكل مايخص الاستشا…" at bounding box center [134, 236] width 134 height 34
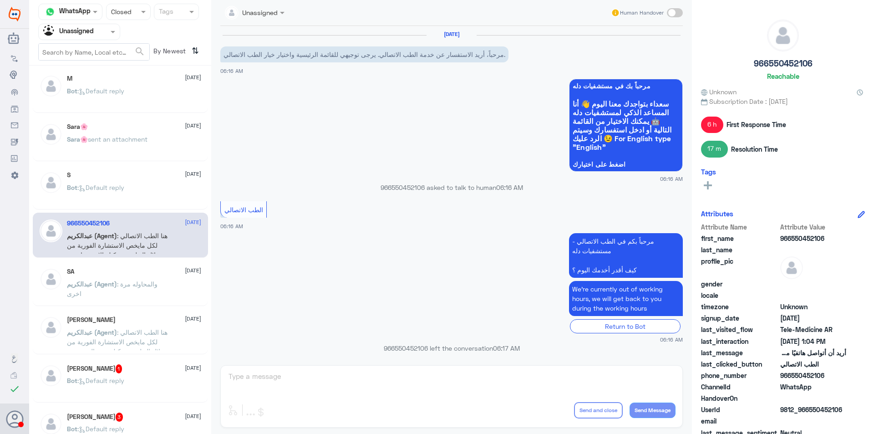
scroll to position [487, 0]
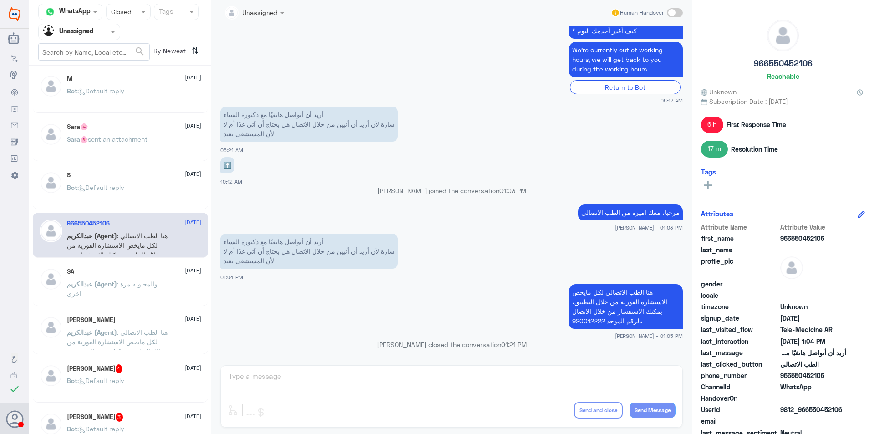
click at [139, 274] on div "[DATE]" at bounding box center [134, 272] width 134 height 8
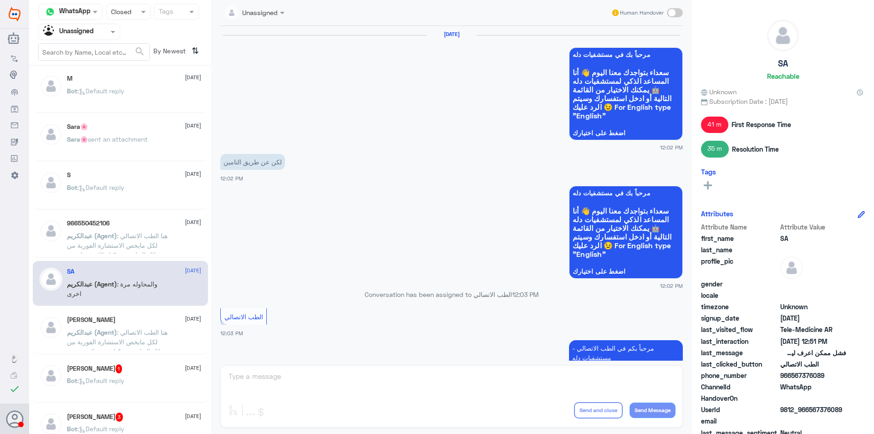
scroll to position [566, 0]
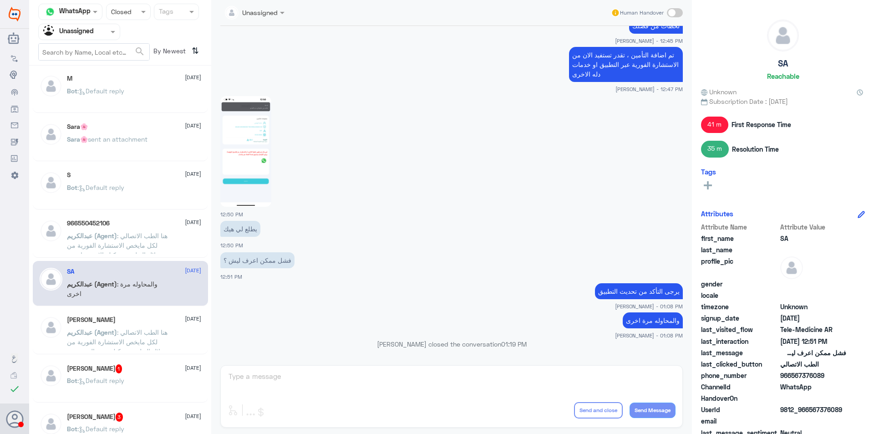
click at [135, 315] on div "[PERSON_NAME] [DATE] [PERSON_NAME] (Agent) : هنا الطب الاتصالي لكل مايخص الاستش…" at bounding box center [120, 331] width 175 height 45
click at [130, 348] on span ": هنا الطب الاتصالي لكل مايخص الاستشارة الفورية من خلال التطبيق، يمكنك حجز المو…" at bounding box center [117, 351] width 101 height 46
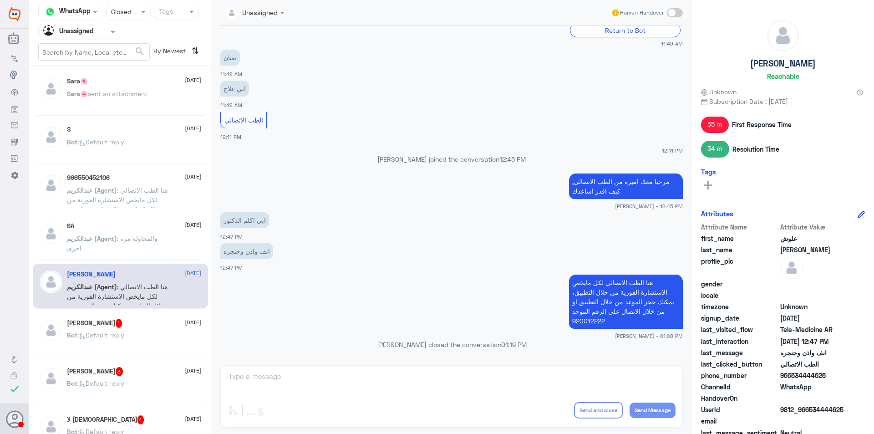
scroll to position [187, 0]
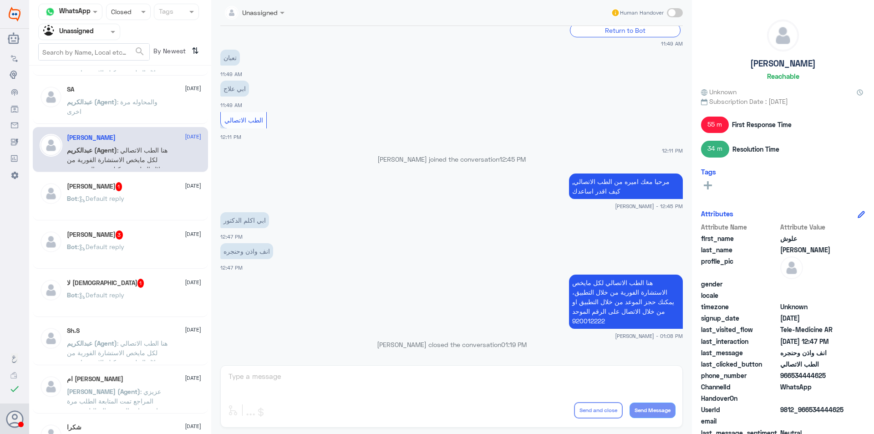
click at [145, 339] on span ": هنا الطب الاتصالي لكل مايخص الاستشارة الفورية من خلال التطبيق، يمكنك الاستفسا…" at bounding box center [117, 362] width 101 height 46
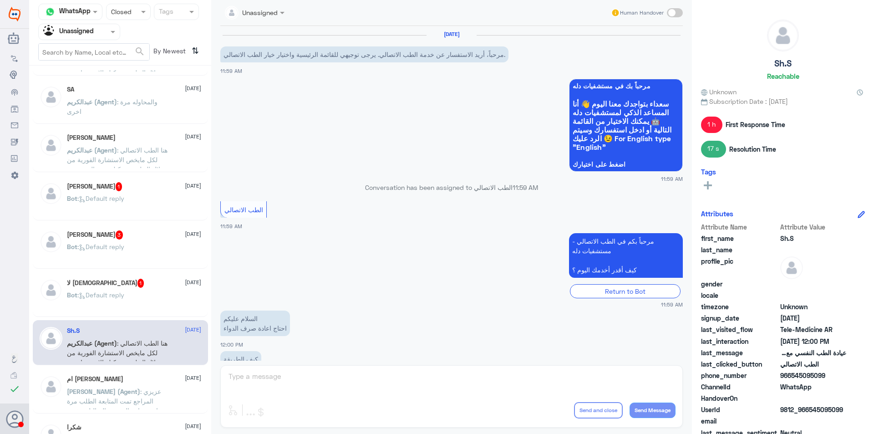
scroll to position [208, 0]
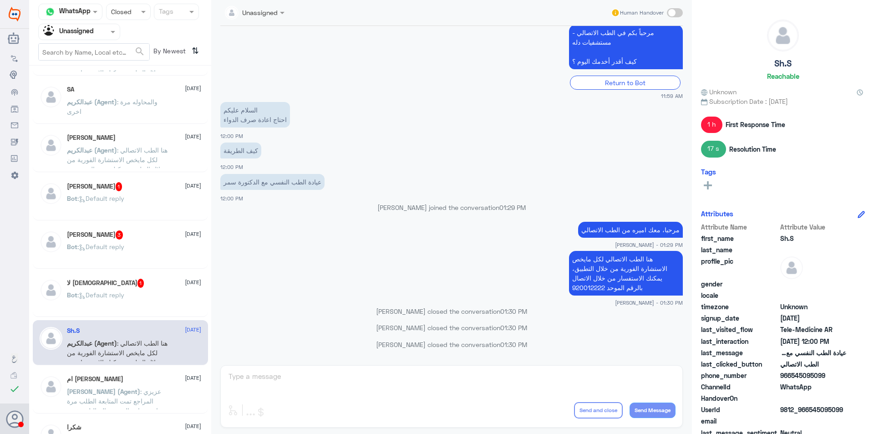
click at [150, 379] on div "ام [PERSON_NAME] [DATE]" at bounding box center [134, 379] width 134 height 8
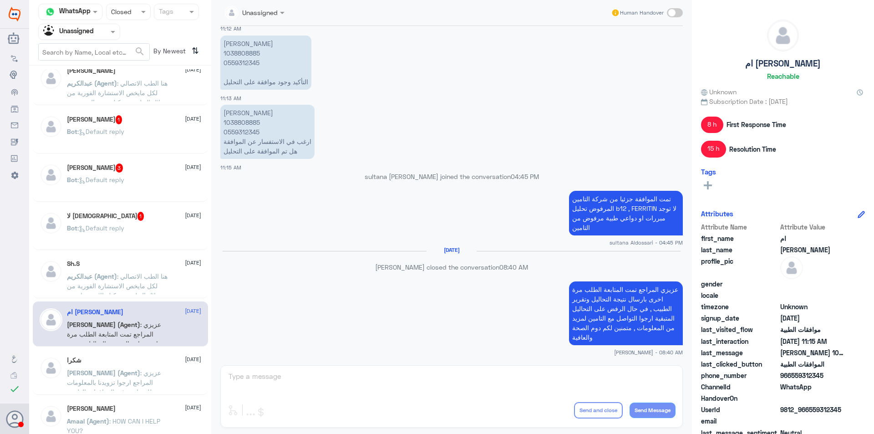
scroll to position [323, 0]
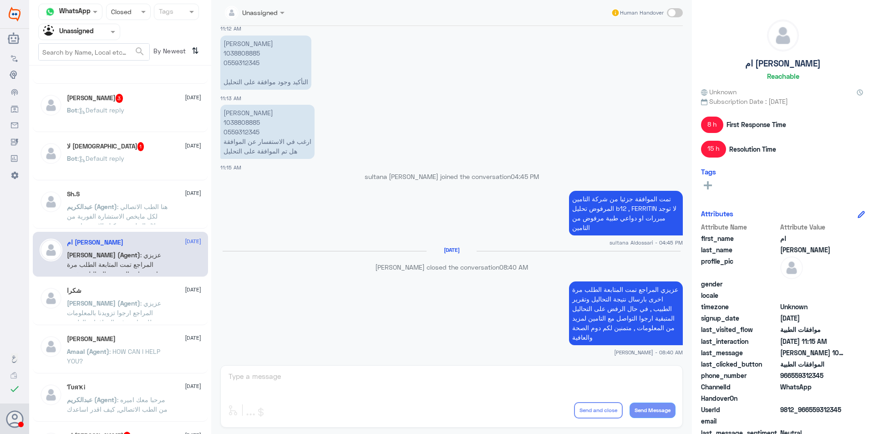
click at [152, 366] on p "Amaal (Agent) : HOW CAN I HELP YOU?" at bounding box center [118, 357] width 102 height 23
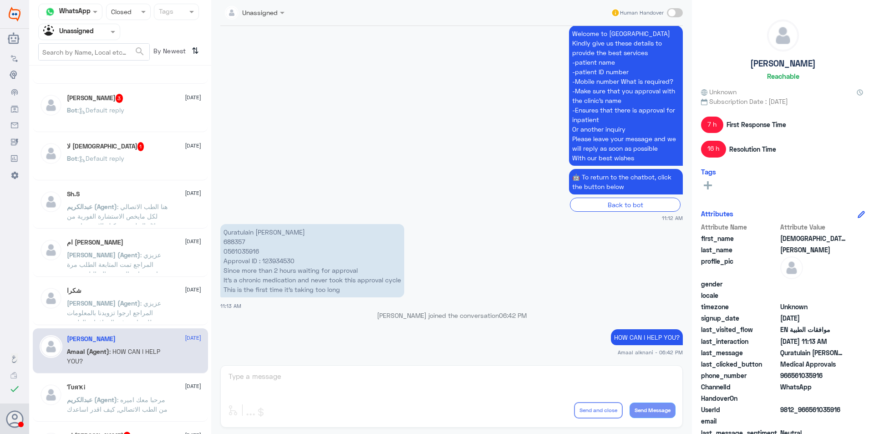
click at [148, 302] on span ": عزيزي المراجع ارجوا تزويدنا بالمعلومات للمساعدة في الموافقات الطبية , متمنين …" at bounding box center [114, 317] width 94 height 36
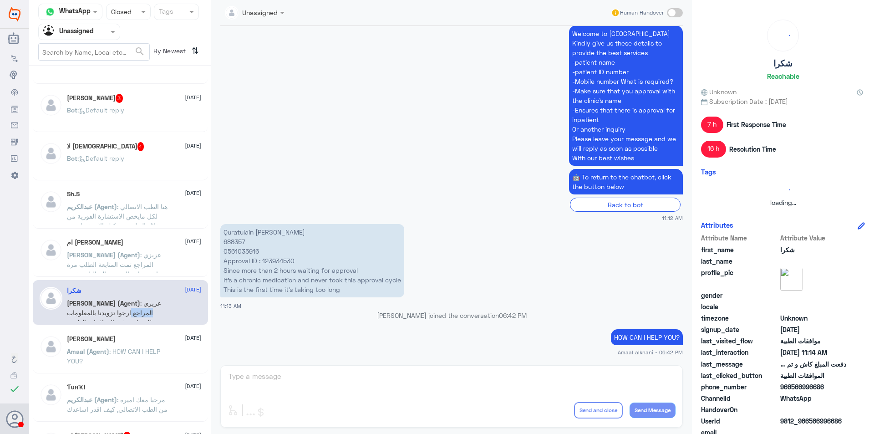
click at [148, 302] on span ": عزيزي المراجع ارجوا تزويدنا بالمعلومات للمساعدة في الموافقات الطبية , متمنين …" at bounding box center [114, 317] width 94 height 36
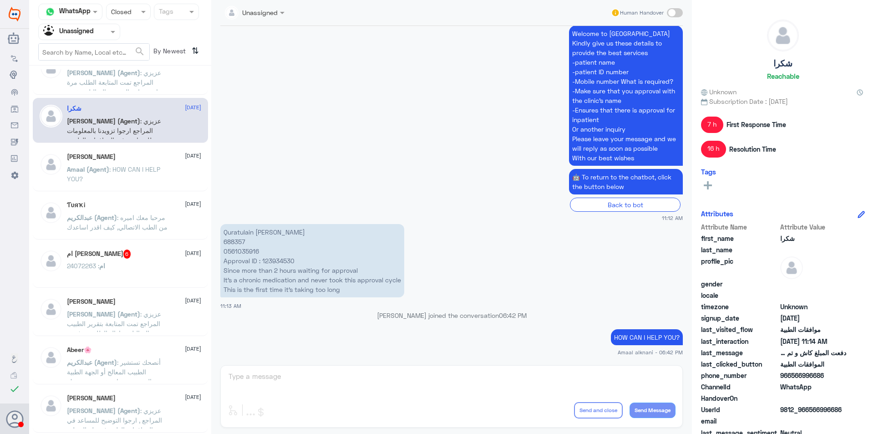
click at [133, 256] on div "ام [PERSON_NAME] 6 [DATE]" at bounding box center [134, 253] width 134 height 9
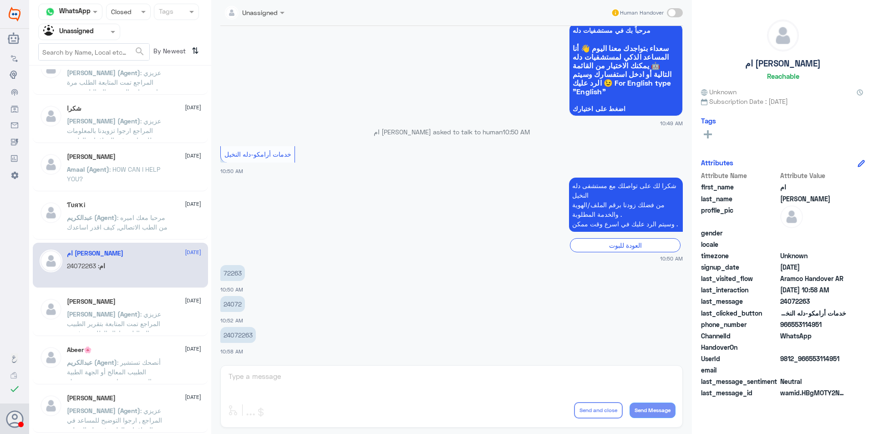
click at [143, 313] on span ": عزيزي المراجع تمت المتابعة بتقرير الطبيب ونتيجة التحاليل ومازال الطلب مرفوض م…" at bounding box center [117, 338] width 101 height 56
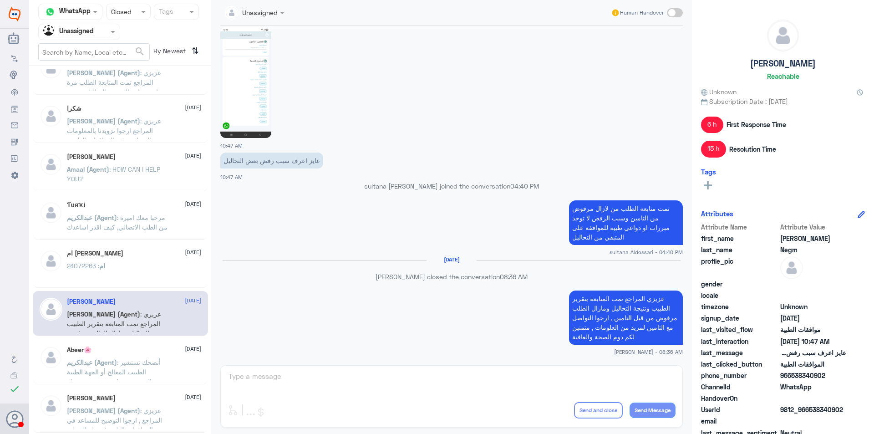
click at [150, 346] on div "Abeer🌸 [DATE]" at bounding box center [134, 350] width 134 height 8
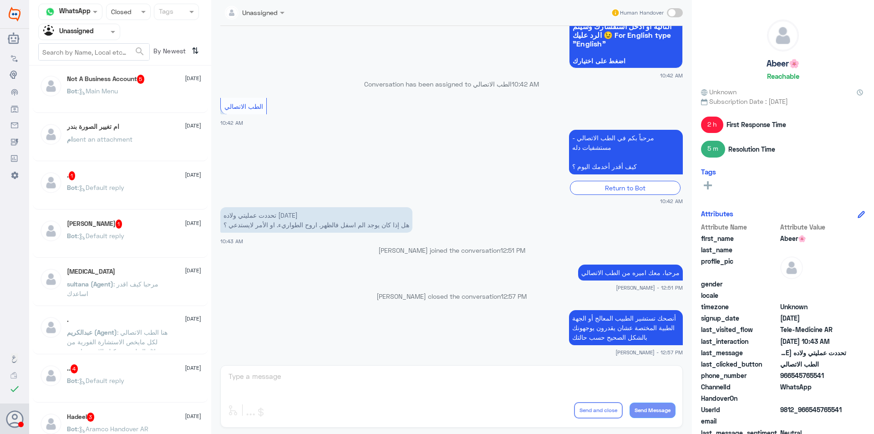
click at [130, 106] on div "Bot : Main Menu" at bounding box center [134, 98] width 134 height 20
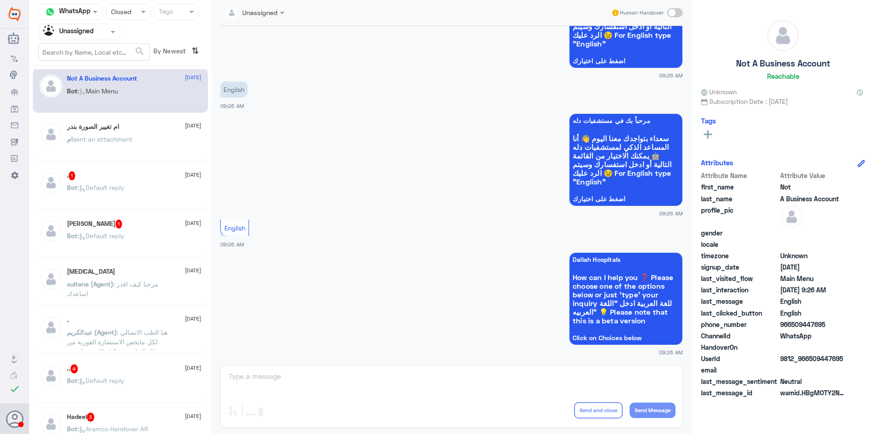
click at [139, 132] on div "ام ‏تغيير الصورة بندر [DATE] ام sent an attachment" at bounding box center [134, 140] width 134 height 34
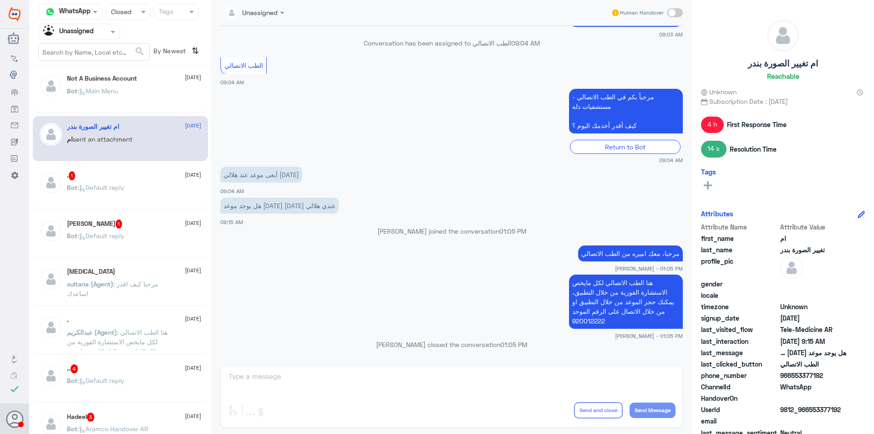
click at [137, 170] on div ". 1 [DATE] Bot : Default reply" at bounding box center [120, 186] width 175 height 45
click at [140, 183] on div ". 1 [DATE] Bot : Default reply" at bounding box center [134, 188] width 134 height 34
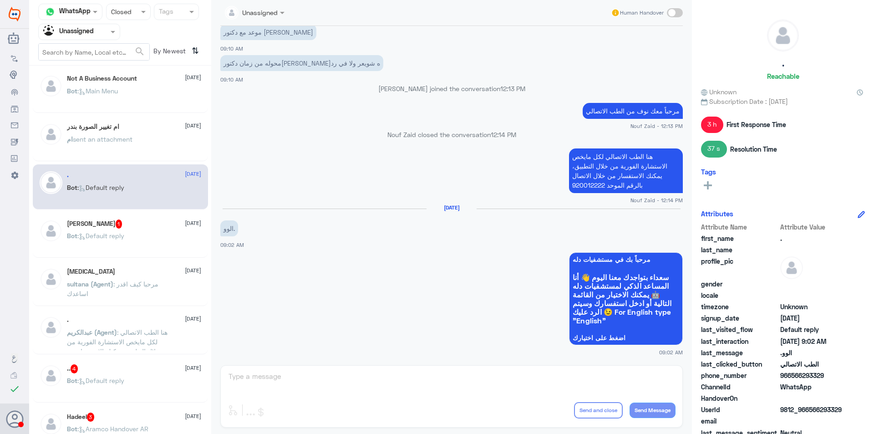
click at [137, 228] on div "[PERSON_NAME] 1 [DATE] Bot : Default reply" at bounding box center [134, 236] width 134 height 34
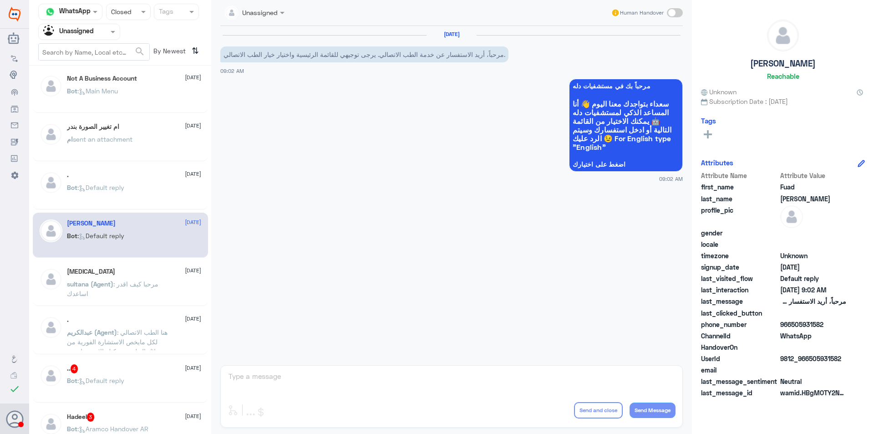
click at [129, 194] on div "Bot : Default reply" at bounding box center [134, 195] width 134 height 20
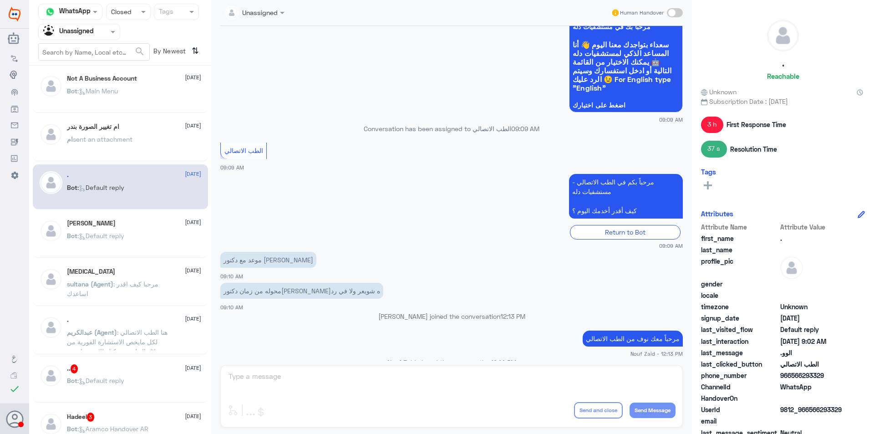
click at [151, 245] on div "Bot : Default reply" at bounding box center [134, 243] width 134 height 20
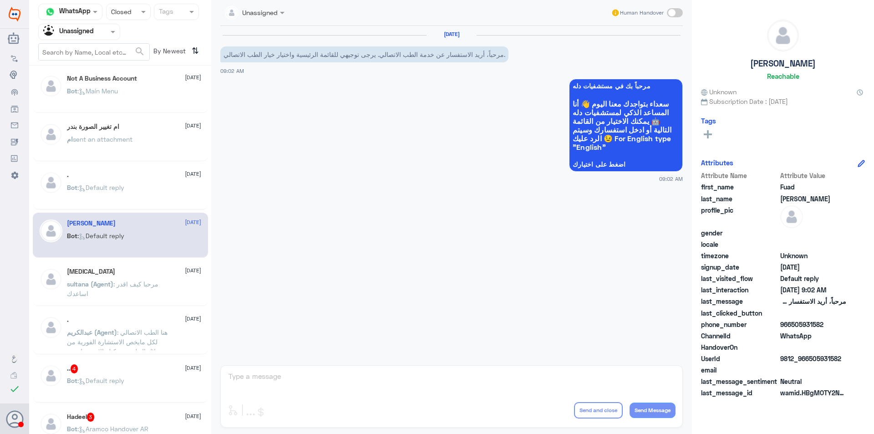
click at [153, 287] on span ": مرحبا كيف اقدر اساعدك" at bounding box center [112, 288] width 91 height 17
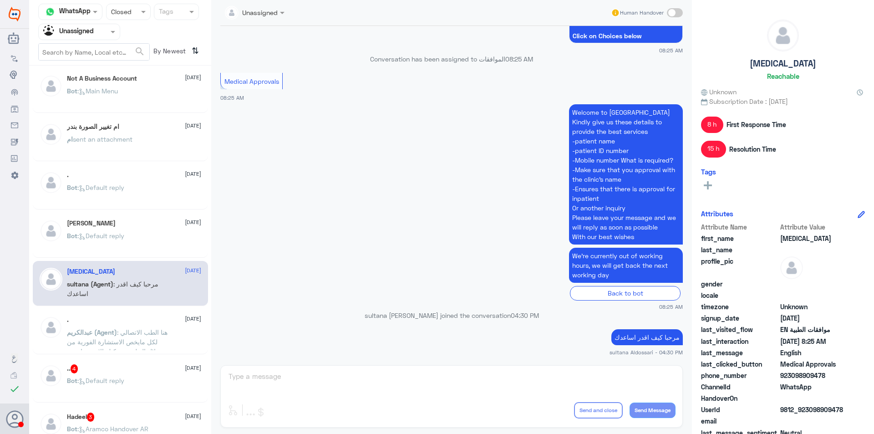
click at [146, 338] on span ": هنا الطب الاتصالي لكل مايخص الاستشارة الفورية من خلال التطبيق، يمكنك الاستفسا…" at bounding box center [117, 351] width 101 height 46
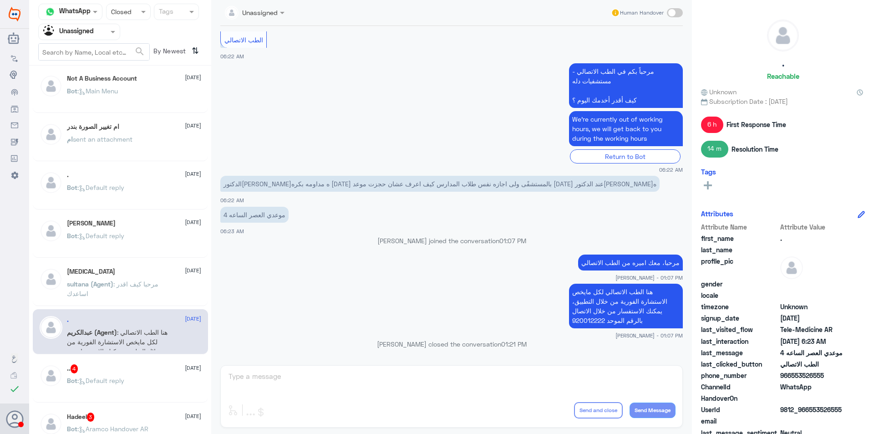
click at [147, 371] on div ".. 4 [DATE]" at bounding box center [134, 368] width 134 height 9
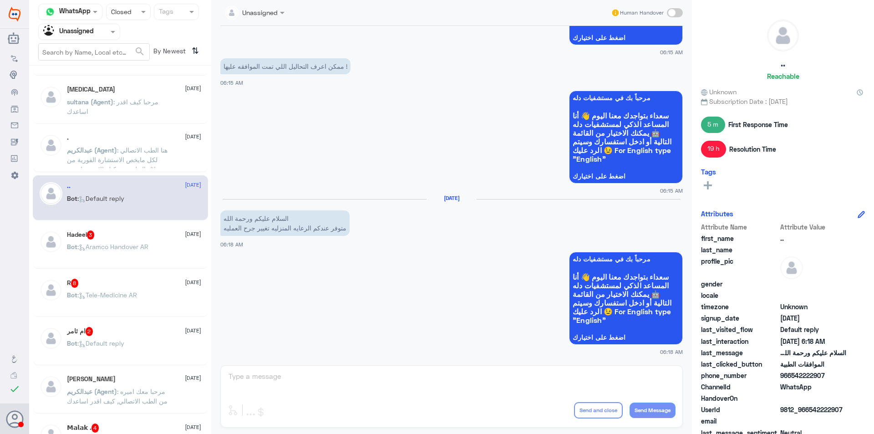
click at [141, 245] on span ": Aramco Handover AR" at bounding box center [112, 247] width 71 height 8
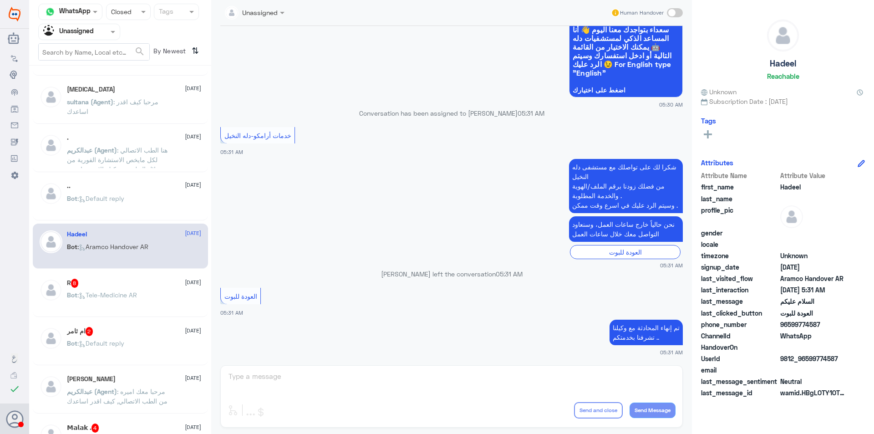
click at [155, 282] on div "R 8 [DATE]" at bounding box center [134, 283] width 134 height 9
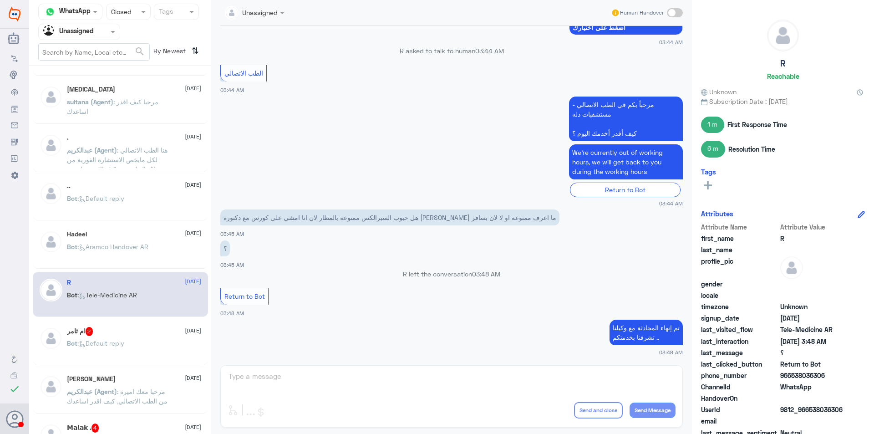
click at [151, 335] on div "ام ثامر 2 [DATE]" at bounding box center [134, 331] width 134 height 9
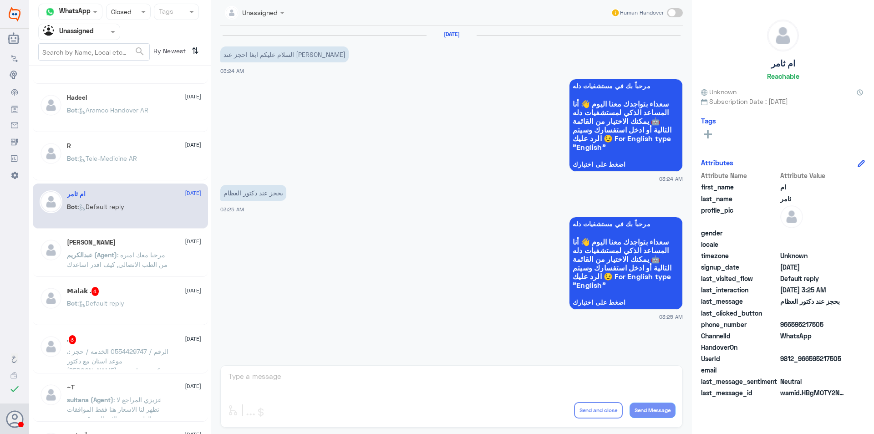
click at [147, 341] on div ". 3 [DATE]" at bounding box center [134, 339] width 134 height 9
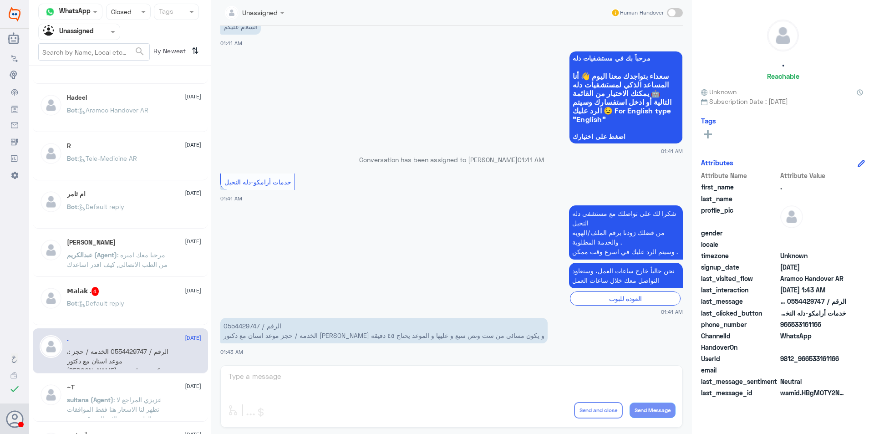
click at [154, 403] on span ": عزيزي المراجع لا تظهر لنا الاسعار هنا فقط الموافقات الطبيه يرجى الاتصال برقم …" at bounding box center [117, 414] width 101 height 36
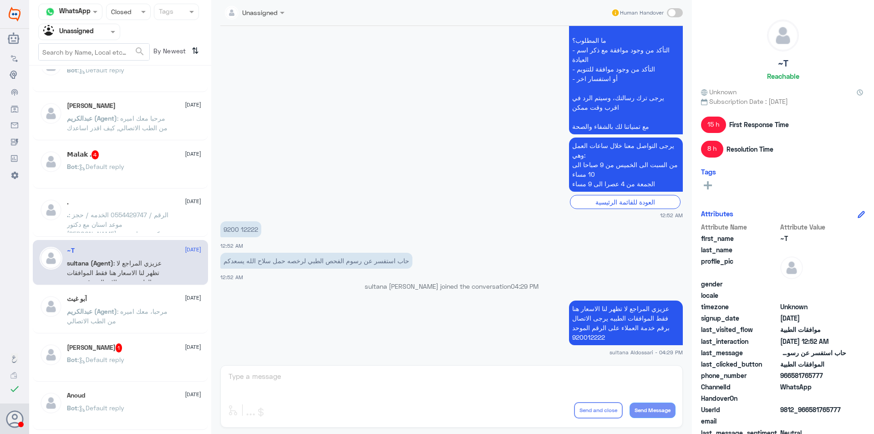
click at [146, 315] on p "[PERSON_NAME] (Agent) : [PERSON_NAME]، معك اميره من الطب الاتصالي" at bounding box center [118, 317] width 102 height 23
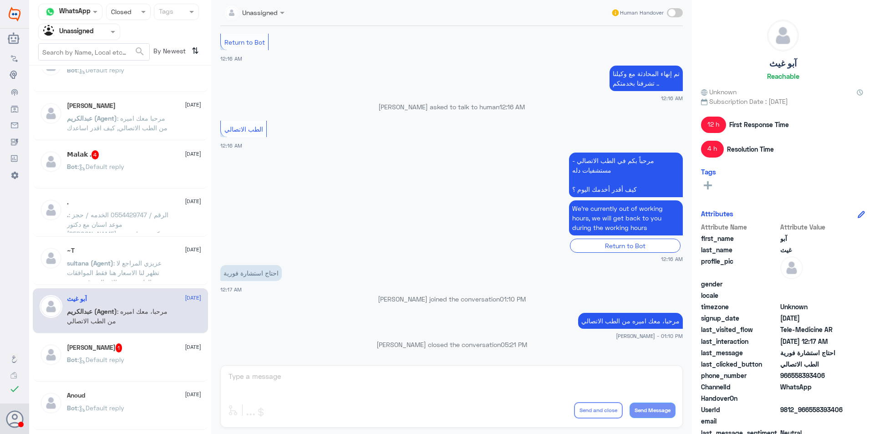
click at [149, 357] on div "Bot : Default reply" at bounding box center [134, 367] width 134 height 20
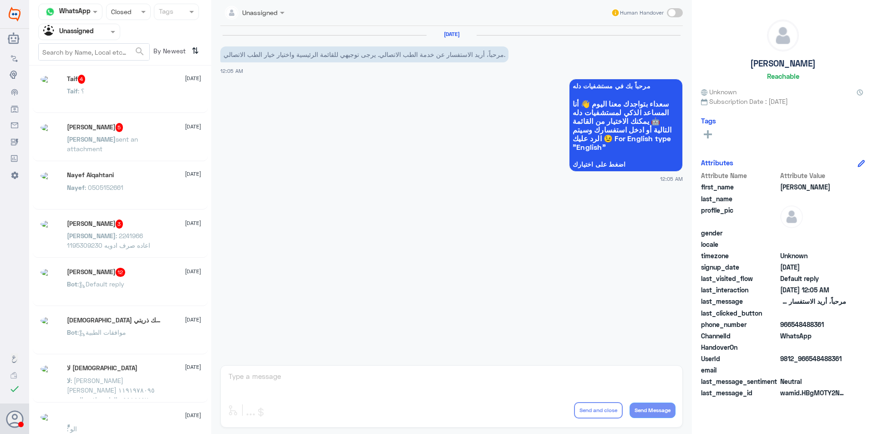
click at [138, 282] on div "Bot : Default reply" at bounding box center [134, 291] width 134 height 20
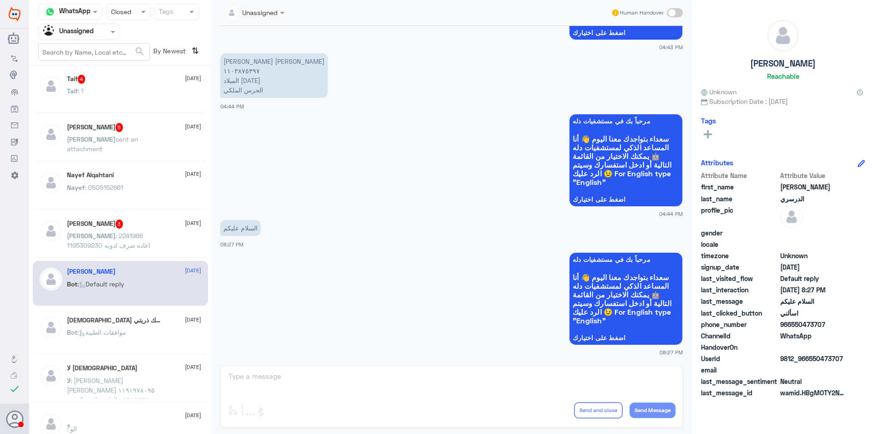
click at [137, 124] on div "Nora 5 [DATE]" at bounding box center [134, 127] width 134 height 9
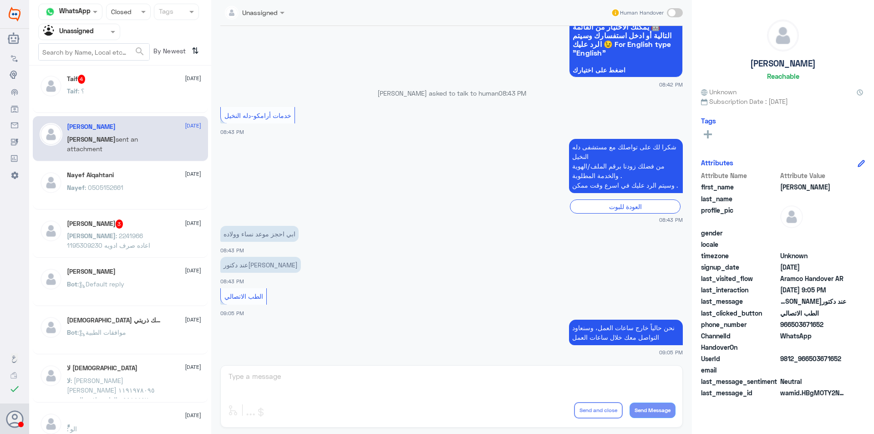
click at [143, 87] on div "Taif 4 [DATE] Taif : ؟" at bounding box center [134, 92] width 134 height 34
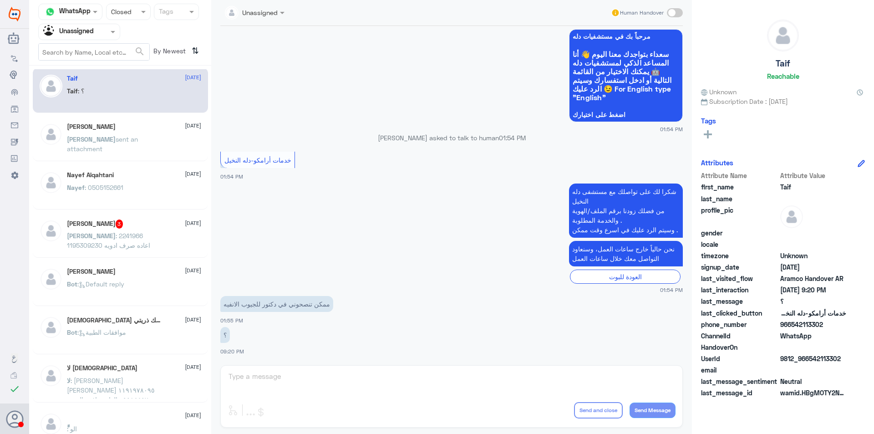
click at [150, 237] on span ": 2241966 1195309230 اعاده صرف ادويه" at bounding box center [108, 240] width 83 height 17
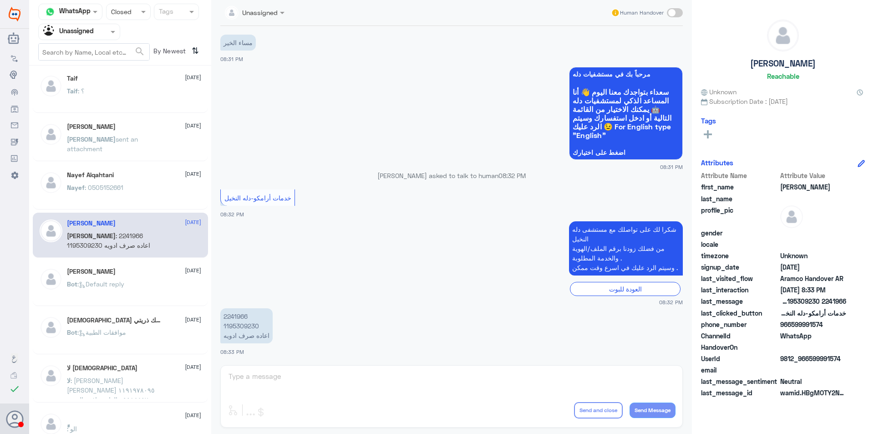
click at [138, 285] on div "Bot : Default reply" at bounding box center [134, 291] width 134 height 20
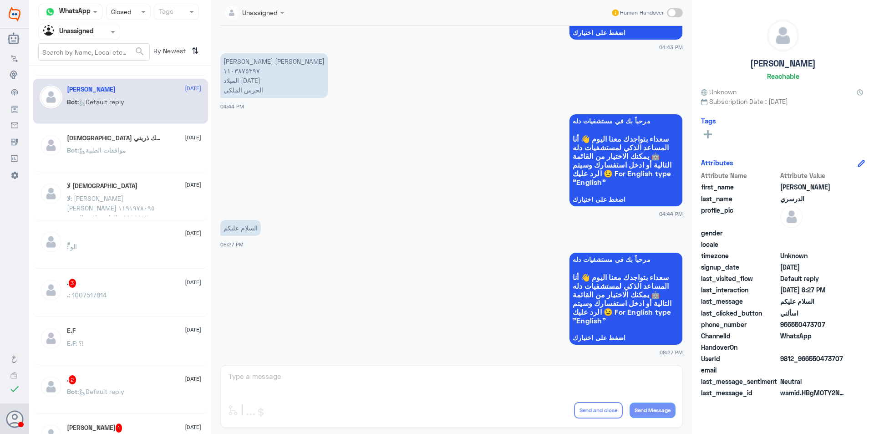
click at [145, 161] on div "Bot : موافقات الطبية" at bounding box center [134, 157] width 134 height 20
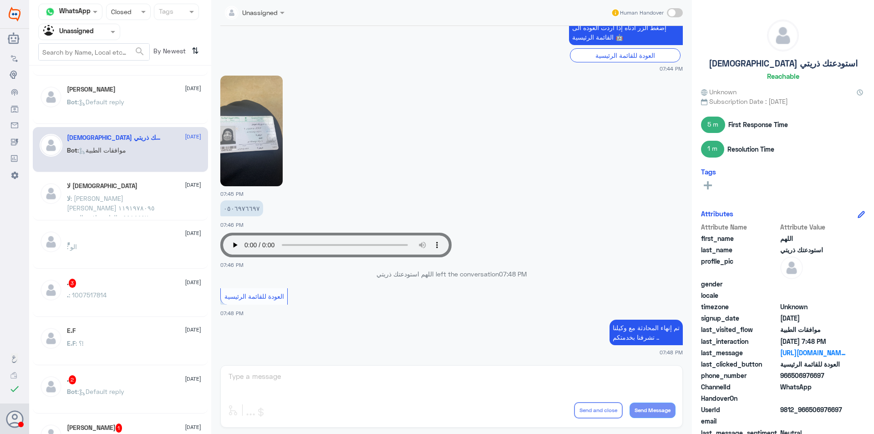
click at [147, 197] on p "لا : [PERSON_NAME] [PERSON_NAME] ١١٩١٩٧٨٠٩٥ ٠٥٥٨٤٤٥٧٠٠ الغاء موافقة التنويم وصل…" at bounding box center [118, 204] width 102 height 23
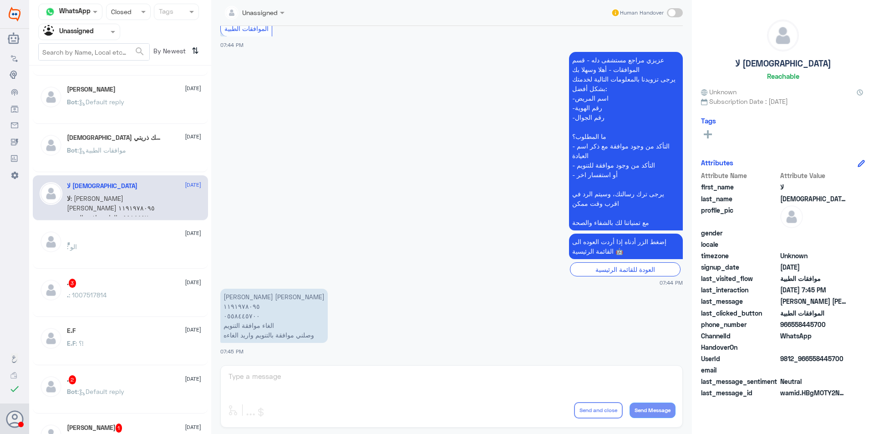
click at [151, 240] on div "ًً [DATE] ًً : الو" at bounding box center [134, 247] width 134 height 34
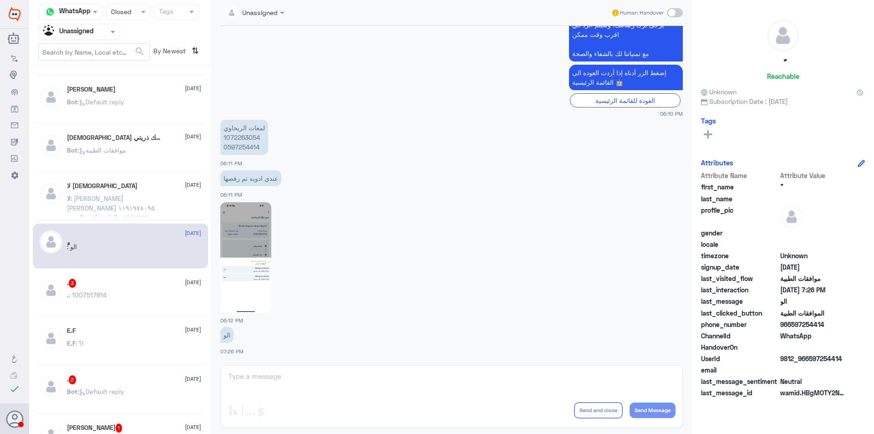
click at [139, 286] on div ". 3 [DATE]" at bounding box center [134, 283] width 134 height 9
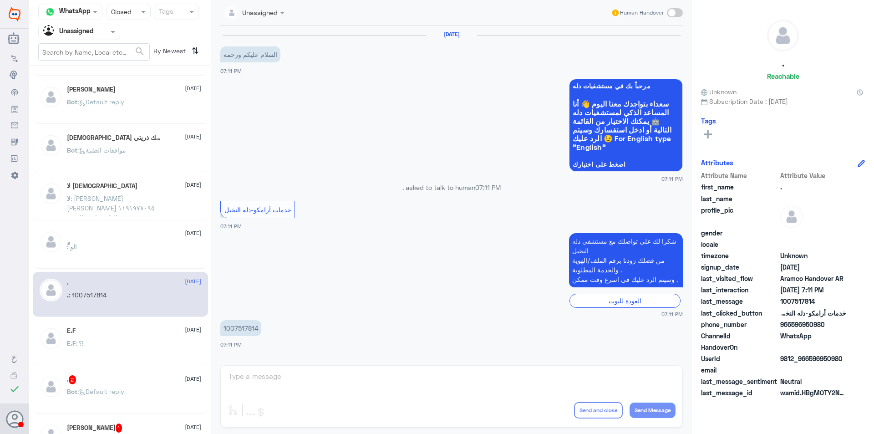
click at [134, 347] on div "E.F : ؟!" at bounding box center [134, 350] width 134 height 20
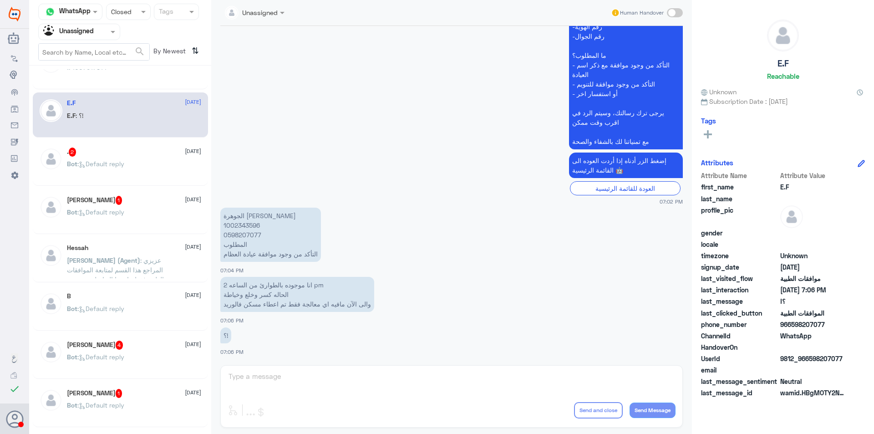
click at [130, 172] on div "Bot : Default reply" at bounding box center [134, 171] width 134 height 20
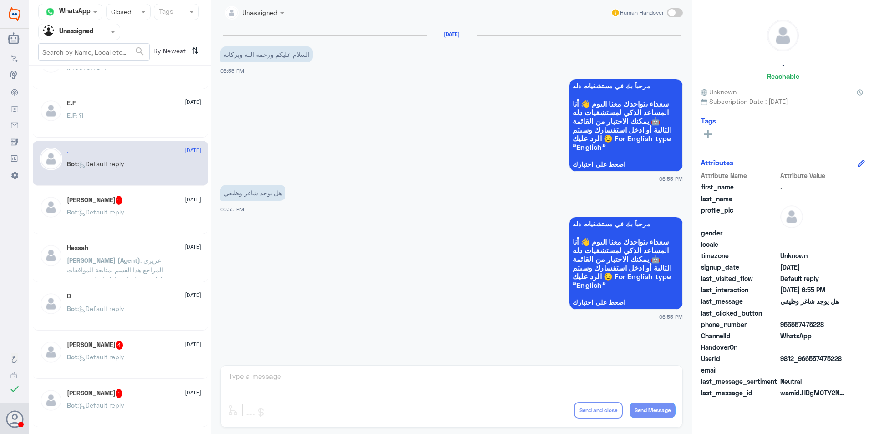
click at [146, 201] on div "[PERSON_NAME] 1 [DATE]" at bounding box center [134, 200] width 134 height 9
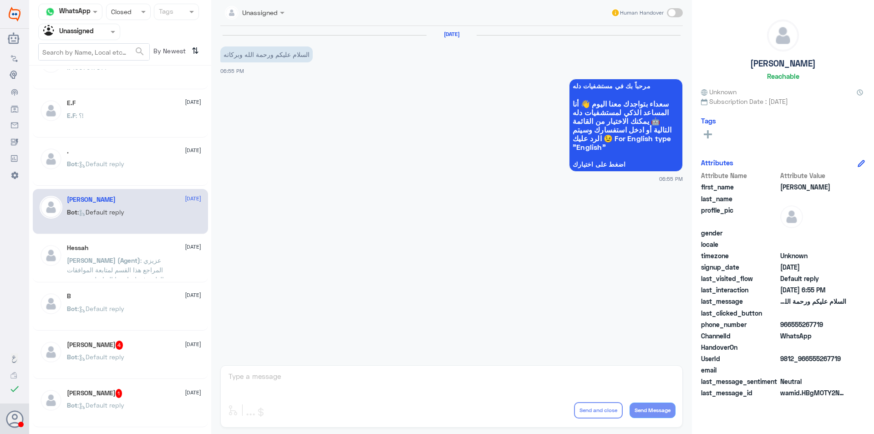
click at [146, 249] on div "Hessah [DATE]" at bounding box center [134, 248] width 134 height 8
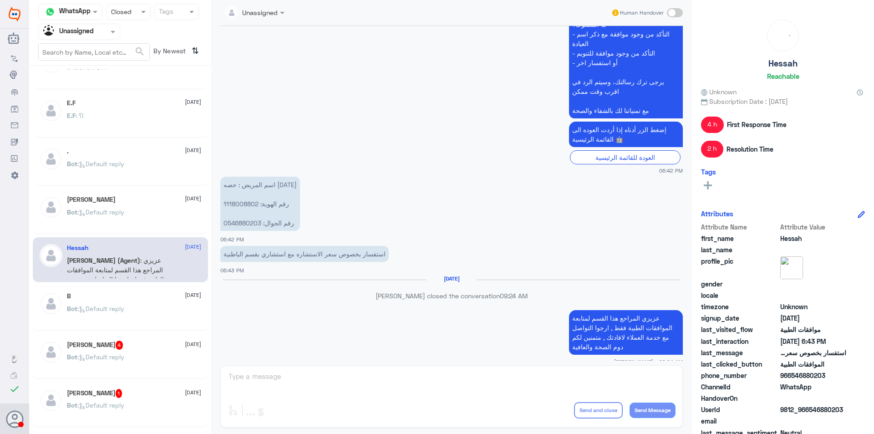
click at [146, 303] on div "B [DATE] Bot : Default reply" at bounding box center [134, 309] width 134 height 34
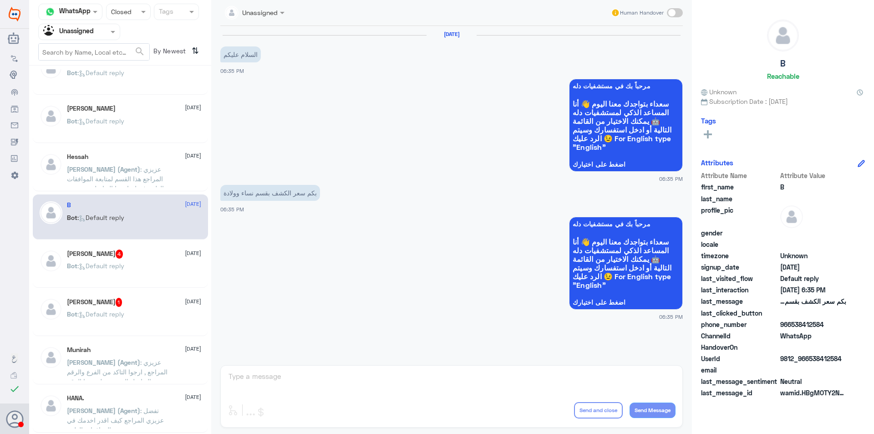
click at [132, 254] on div "Hakim 4 [DATE]" at bounding box center [134, 253] width 134 height 9
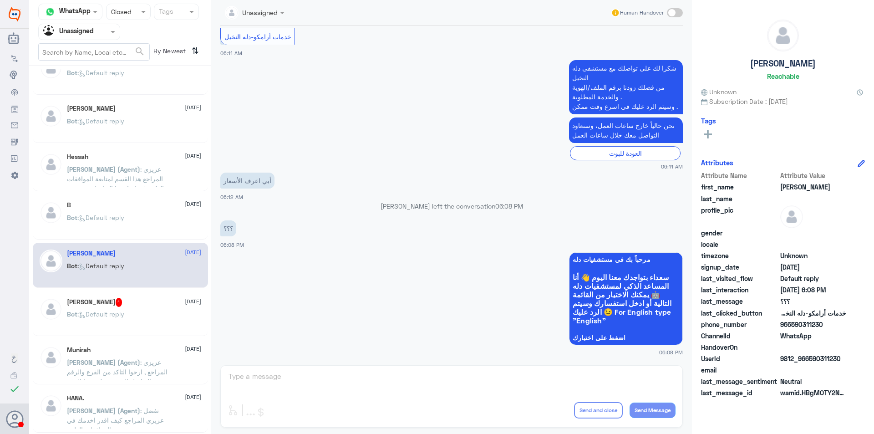
click at [150, 314] on div "Bot : Default reply" at bounding box center [134, 321] width 134 height 20
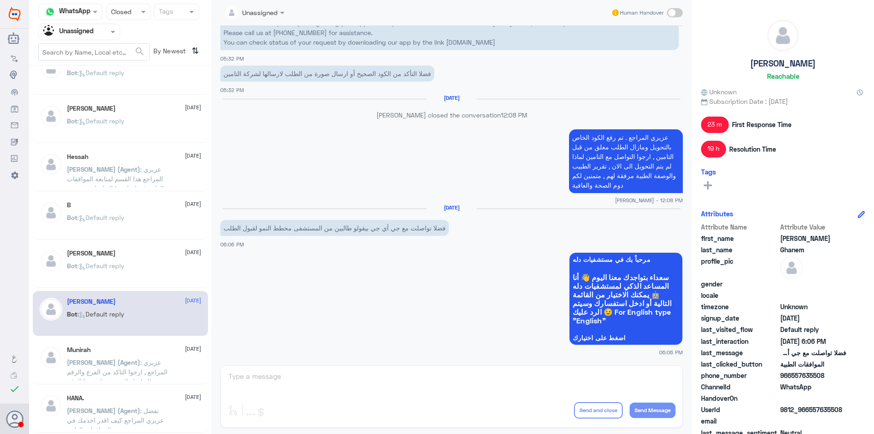
click at [149, 374] on span ": عزيزي المراجع , ارجوا التاكد من الفرع والرقم التواصل المخصص له , هذا الرقم مخ…" at bounding box center [117, 381] width 101 height 46
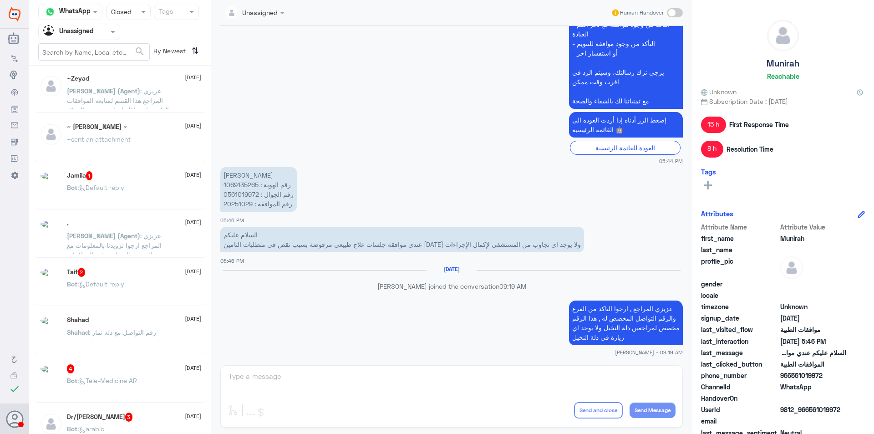
click at [141, 94] on span ": عزيزي المراجع هذا القسم لمتابعة الموافقات الطبية , ارجوا التواصل مع خدمه العم…" at bounding box center [118, 110] width 102 height 46
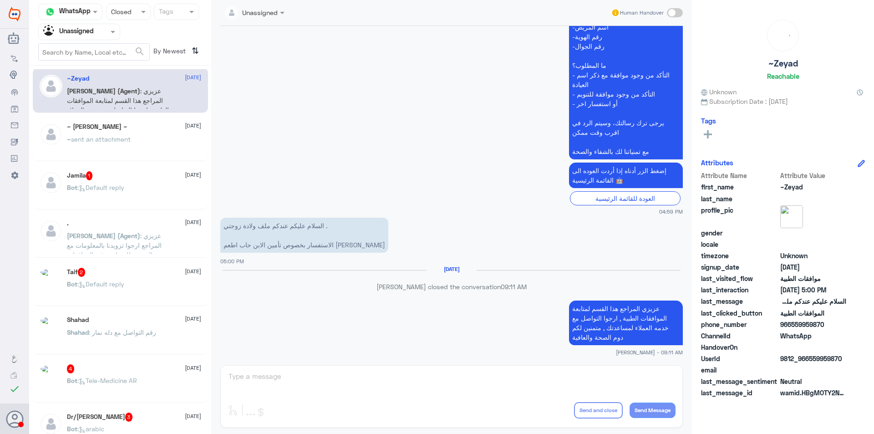
click at [137, 136] on div "~ [PERSON_NAME] ~ [DATE] ~ sent an attachment" at bounding box center [134, 140] width 134 height 34
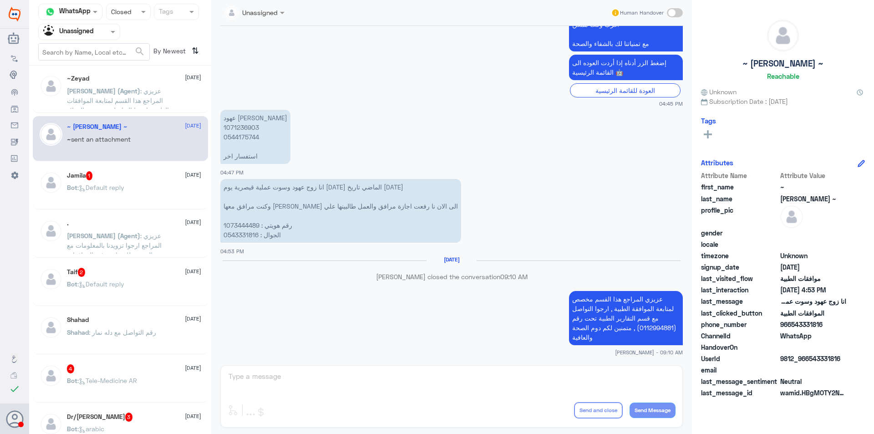
click at [143, 167] on div "Jamila 1 [DATE] Bot : Default reply" at bounding box center [120, 186] width 175 height 45
click at [143, 184] on div "Jamila 1 [DATE] Bot : Default reply" at bounding box center [134, 188] width 134 height 34
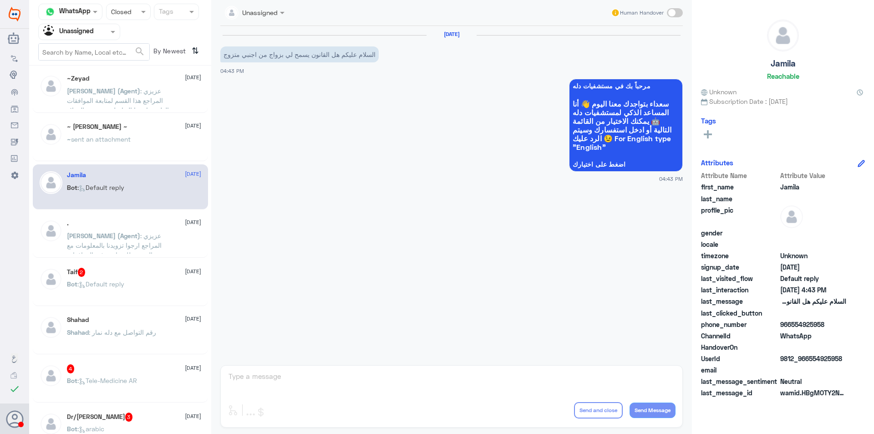
click at [138, 232] on span ": عزيزي المراجع ارجوا تزويدنا بالمعلومات مع التوضيح للمساعدة في الموافقات الطبي…" at bounding box center [114, 255] width 95 height 46
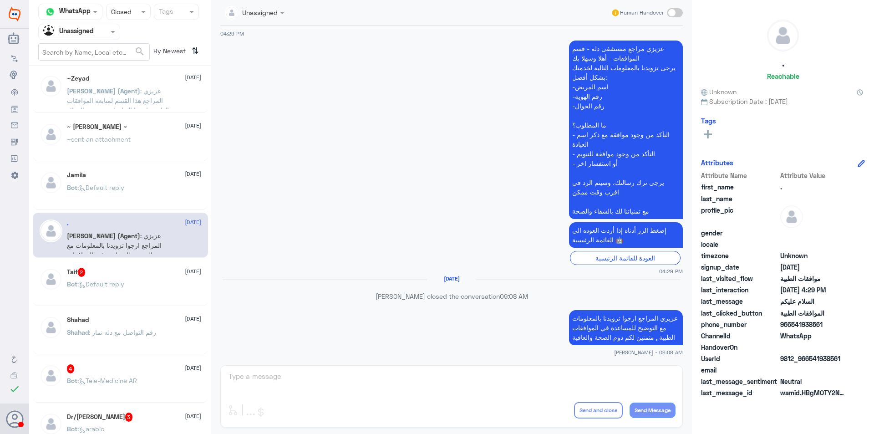
click at [124, 283] on span "Bot : Default reply" at bounding box center [95, 284] width 57 height 8
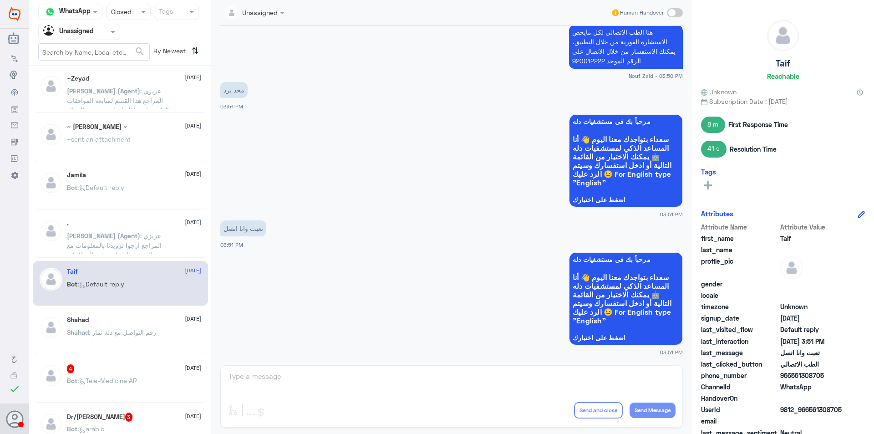
click at [133, 203] on div "Bot : Default reply" at bounding box center [134, 195] width 134 height 20
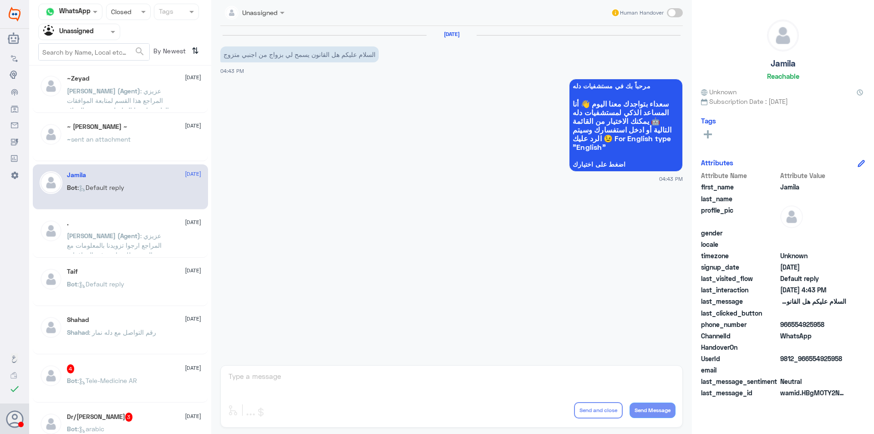
click at [117, 235] on span ": عزيزي المراجع ارجوا تزويدنا بالمعلومات مع التوضيح للمساعدة في الموافقات الطبي…" at bounding box center [114, 255] width 95 height 46
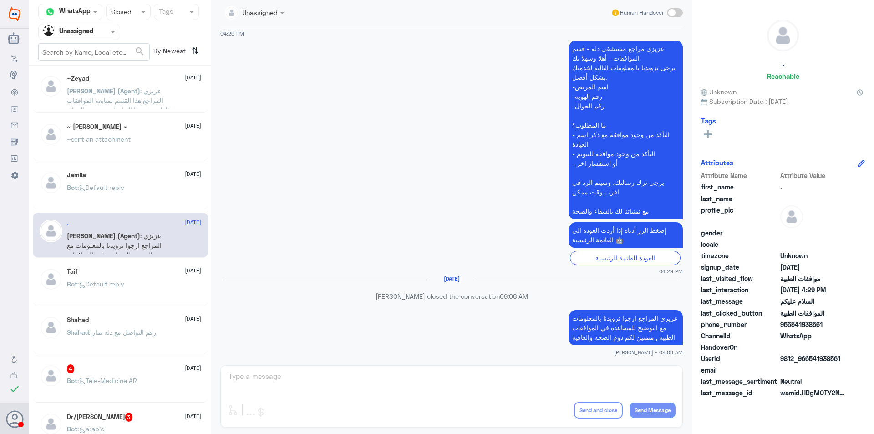
click at [147, 275] on div "Taif [DATE] Bot : Default reply" at bounding box center [134, 285] width 134 height 34
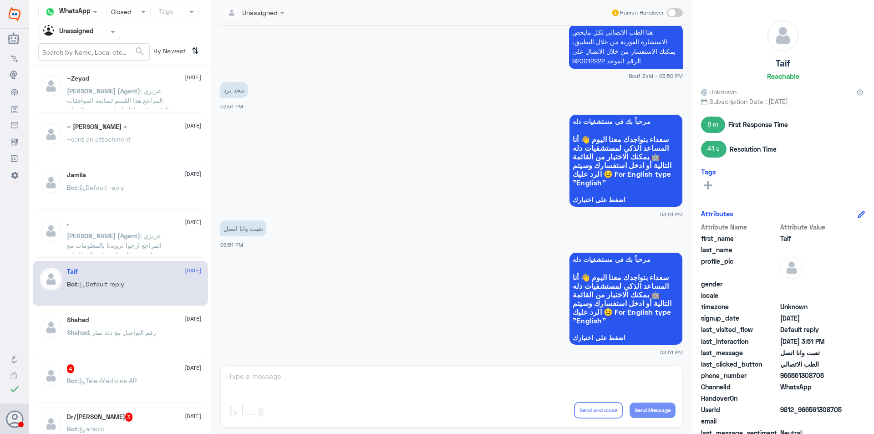
click at [156, 342] on p "Shahad : رقم التواصل مع دله نمار" at bounding box center [111, 338] width 89 height 23
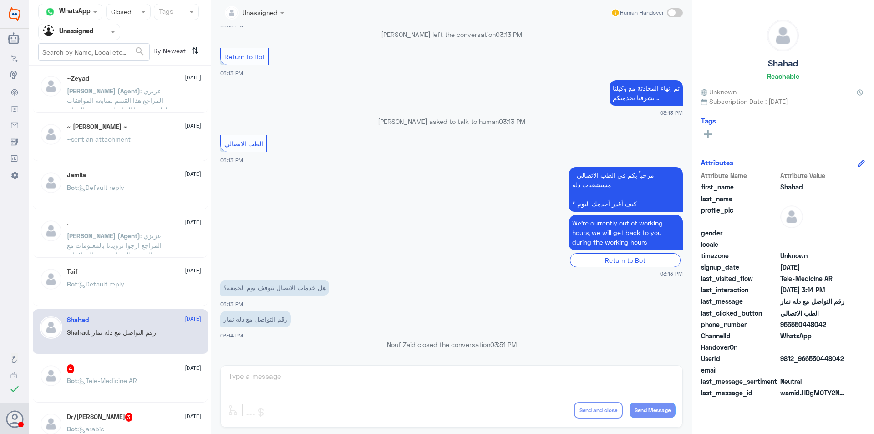
click at [150, 256] on div ". [DATE] [PERSON_NAME] (Agent) : عزيزي المراجع ارجوا تزويدنا بالمعلومات مع التو…" at bounding box center [120, 235] width 175 height 45
click at [153, 285] on div "Bot : Default reply" at bounding box center [134, 291] width 134 height 20
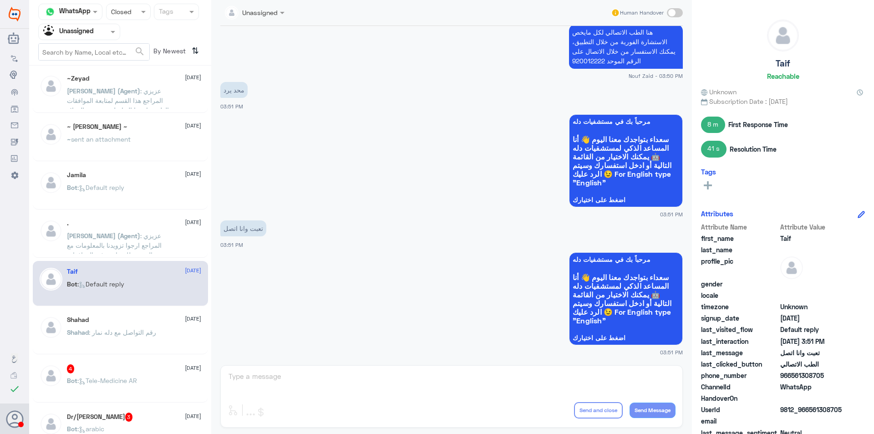
click at [157, 351] on div "Shahad [DATE] Shahad : رقم التواصل مع دله نمار" at bounding box center [120, 331] width 175 height 45
click at [154, 347] on p "Shahad : رقم التواصل مع دله نمار" at bounding box center [111, 338] width 89 height 23
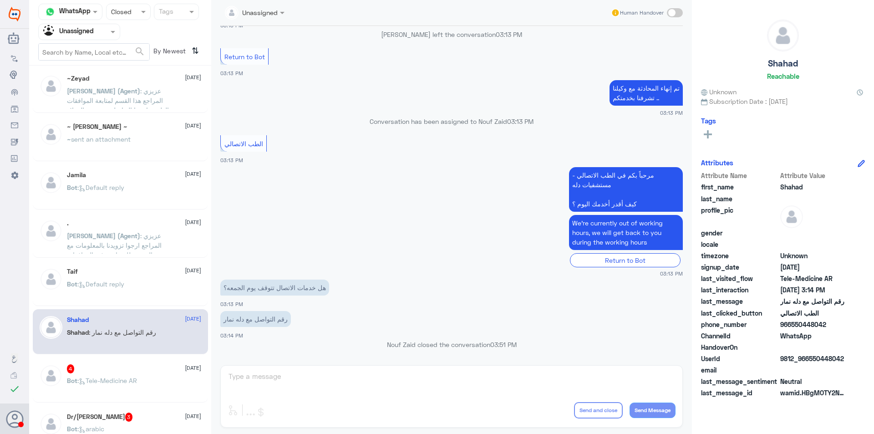
click at [148, 369] on div "َ 4 [DATE]" at bounding box center [134, 368] width 134 height 9
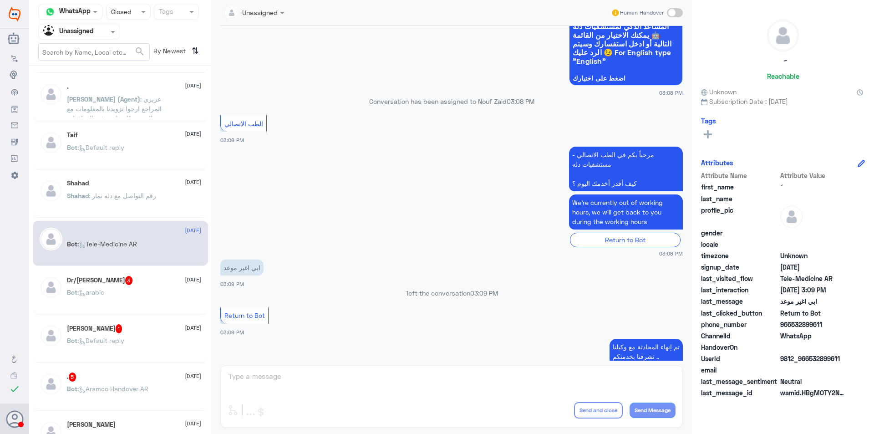
click at [138, 289] on div "Dr/[PERSON_NAME] 3 [DATE] Bot : arabic" at bounding box center [134, 293] width 134 height 34
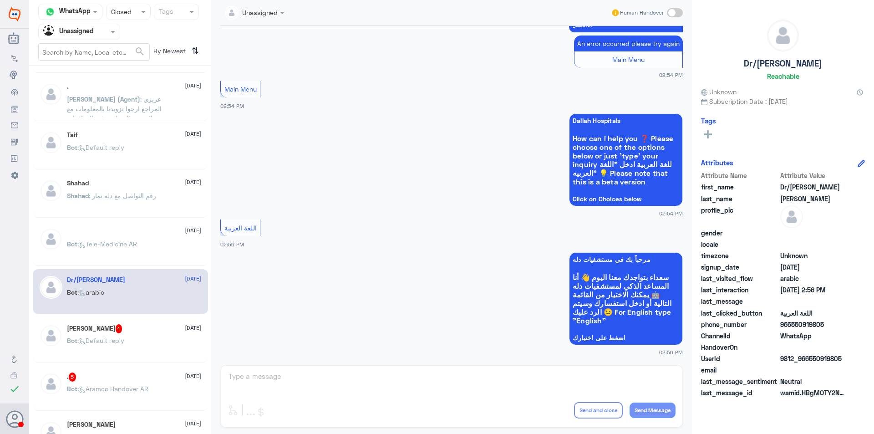
click at [147, 335] on div "[PERSON_NAME] 1 [DATE] Bot : Default reply" at bounding box center [134, 341] width 134 height 34
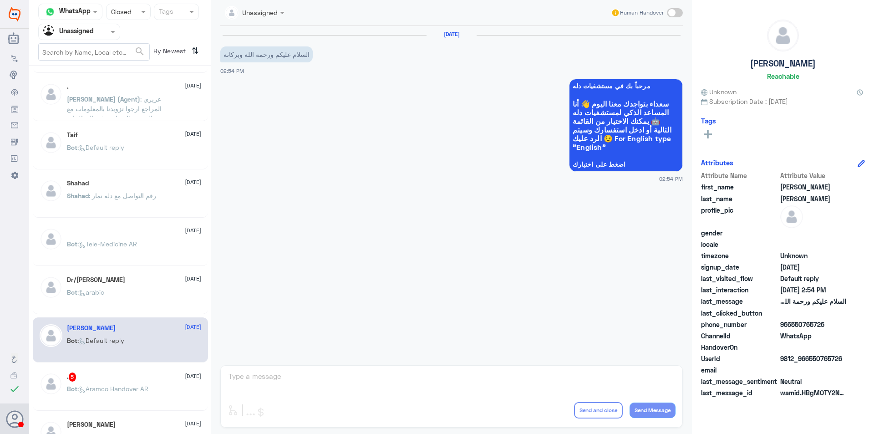
click at [137, 385] on span ": Aramco Handover AR" at bounding box center [112, 389] width 71 height 8
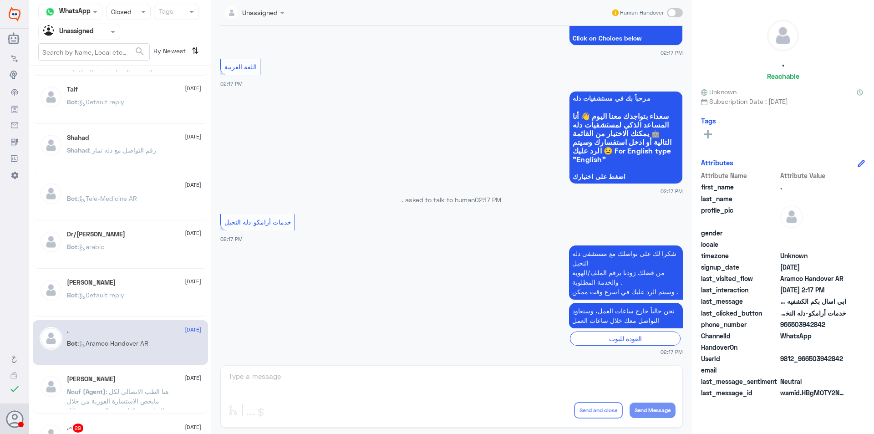
click at [141, 383] on div "[PERSON_NAME] [DATE] Nouf (Agent) : هنا الطب الاتصالي لكل مايخص الاستشارة الفور…" at bounding box center [134, 392] width 134 height 34
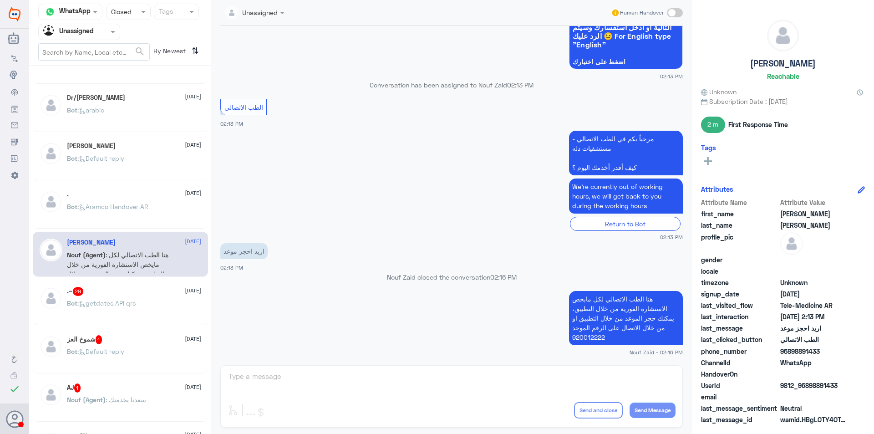
click at [140, 313] on div "Bot : getdates API qrs" at bounding box center [134, 310] width 134 height 20
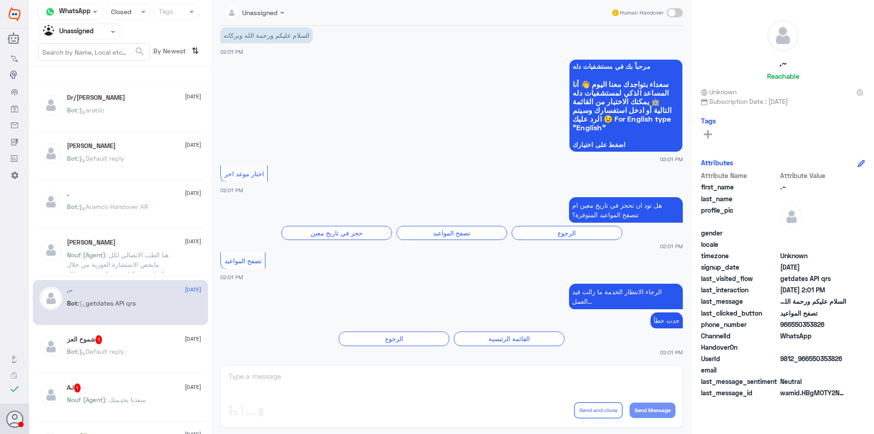
click at [148, 354] on div "Bot : Default reply" at bounding box center [134, 359] width 134 height 20
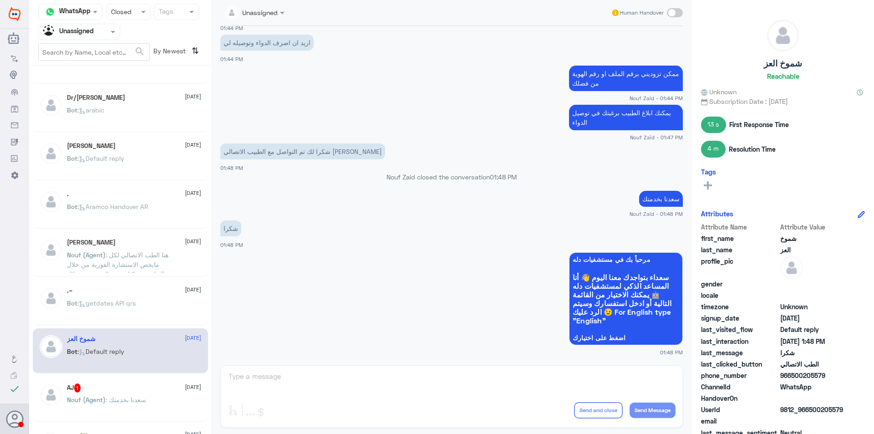
click at [153, 381] on div "AJ 1 [DATE] Nouf (Agent) : [PERSON_NAME] بخدمتك" at bounding box center [120, 398] width 175 height 45
click at [163, 385] on div "AJ 1 [DATE]" at bounding box center [134, 387] width 134 height 9
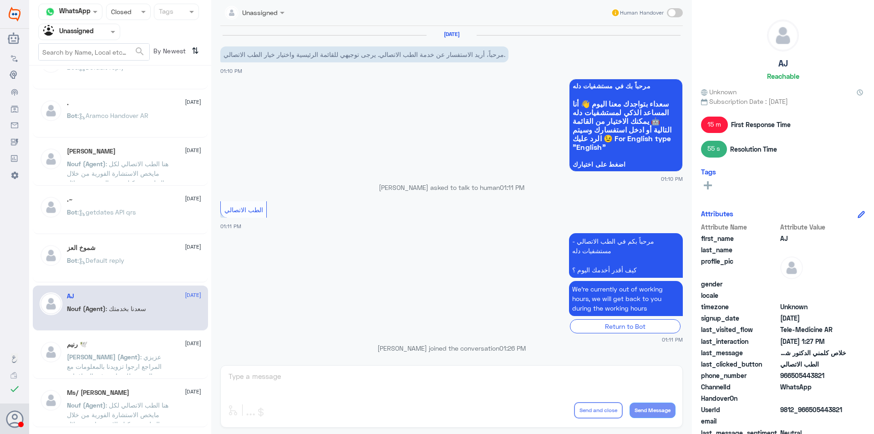
click at [114, 351] on div "رنيم 🕊️ [DATE] [PERSON_NAME] (Agent) : عزيزي المراجع ارجوا تزويدنا بالمعلومات م…" at bounding box center [134, 357] width 134 height 34
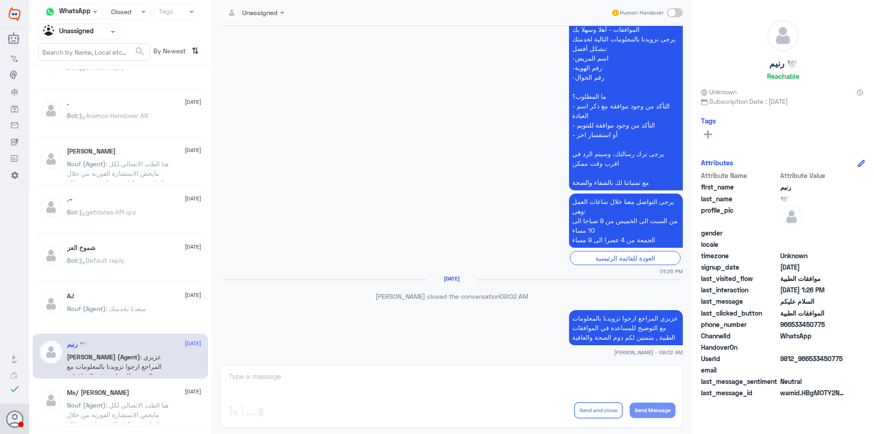
click at [128, 400] on p "Nouf (Agent) : هنا الطب الاتصالي لكل مايخص الاستشارة الفورية من خلال التطبيق، ي…" at bounding box center [118, 411] width 102 height 23
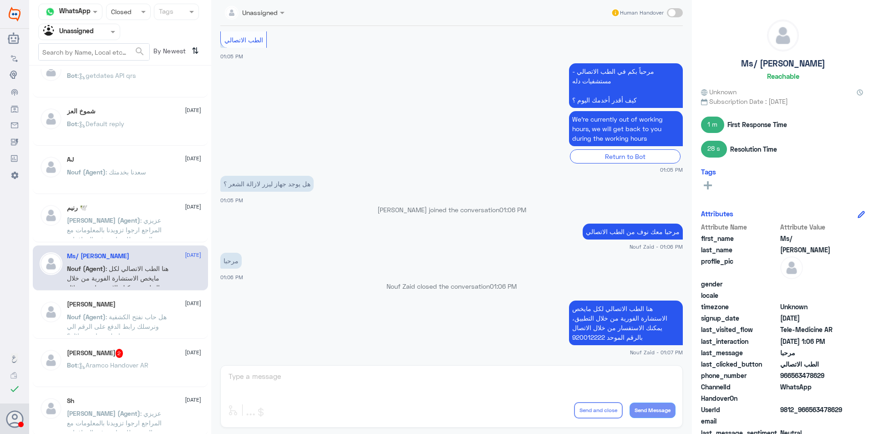
click at [156, 318] on p "Nouf (Agent) : هل حاب نفتح الكشفية ونرسلك رابط الدفع على الرقم الي تتواصل معنا …" at bounding box center [118, 323] width 102 height 23
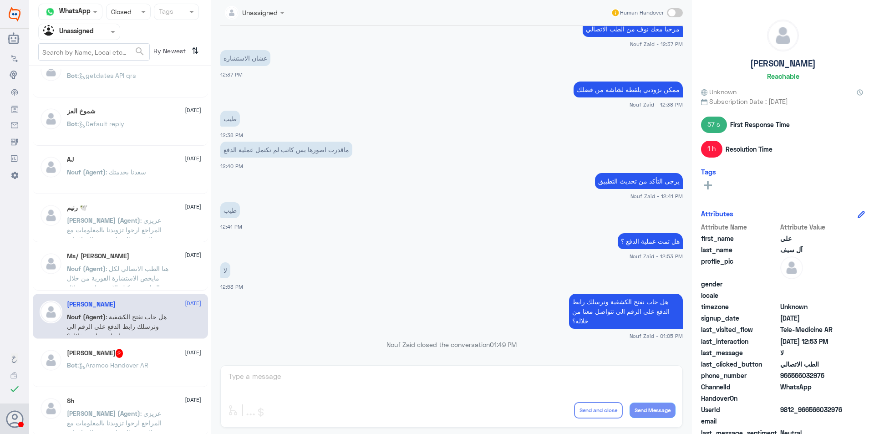
click at [148, 360] on p "Bot : Aramco Handover AR" at bounding box center [107, 371] width 81 height 23
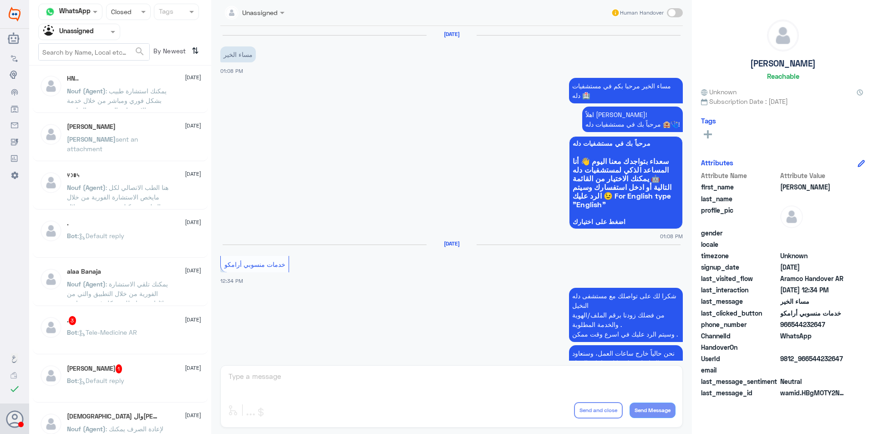
click at [154, 107] on p "Nouf (Agent) : يمكنك استشارة طبيب بشكل فوري ومباشر من خلال خدمة الاستشارة الفور…" at bounding box center [118, 97] width 102 height 23
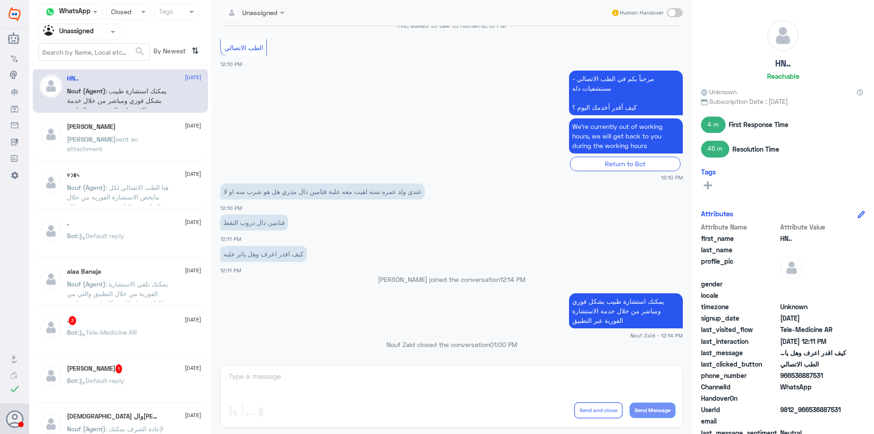
click at [155, 144] on div "[PERSON_NAME] sent an attachment" at bounding box center [134, 147] width 134 height 20
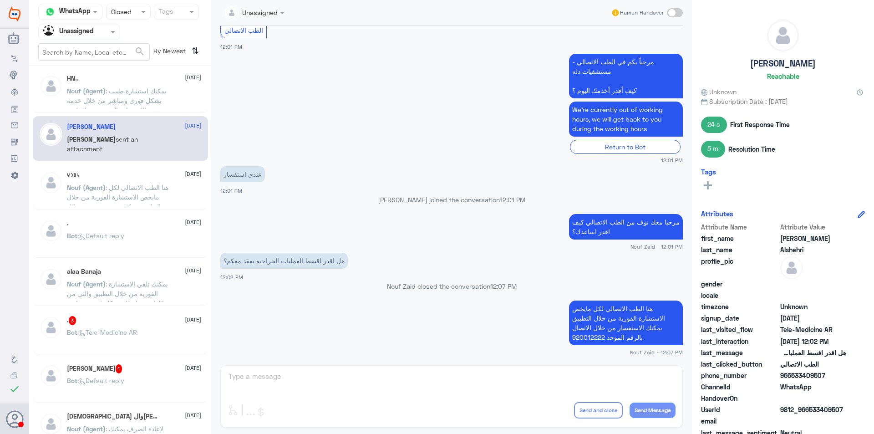
click at [158, 174] on div "𐩬𐩥𐩧𐩠 [DATE]" at bounding box center [134, 175] width 134 height 8
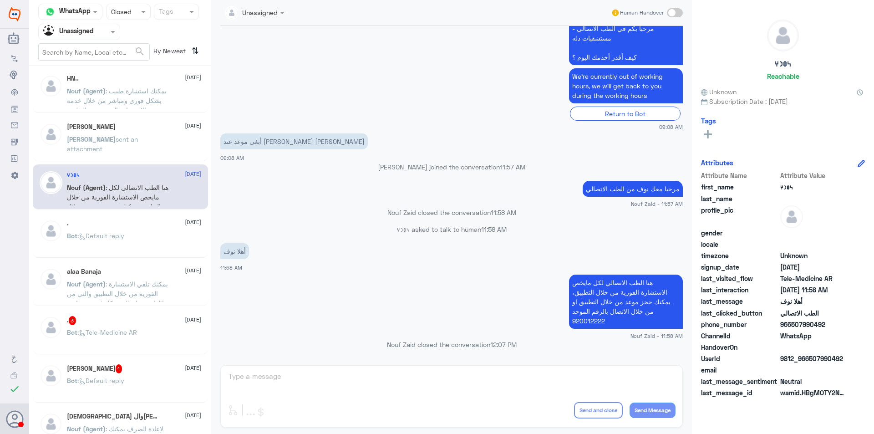
click at [148, 227] on div ". [DATE]" at bounding box center [134, 223] width 134 height 8
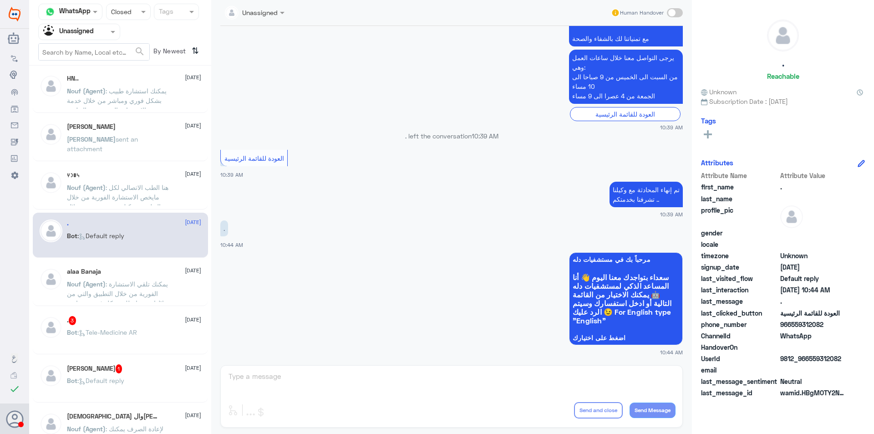
click at [151, 285] on p "Nouf (Agent) : يمكنك تلقي الاستشارة الفورية من خلال التطبيق والتي من خلالها يتم…" at bounding box center [118, 290] width 102 height 23
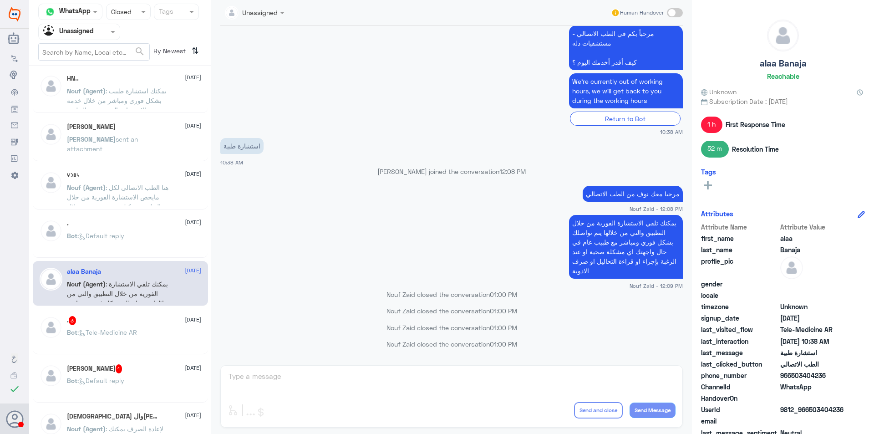
click at [139, 362] on div "Abu shafi 1 [DATE] Bot : Default reply" at bounding box center [120, 379] width 175 height 45
click at [137, 339] on p "Bot : Tele-Medicine AR" at bounding box center [102, 338] width 70 height 23
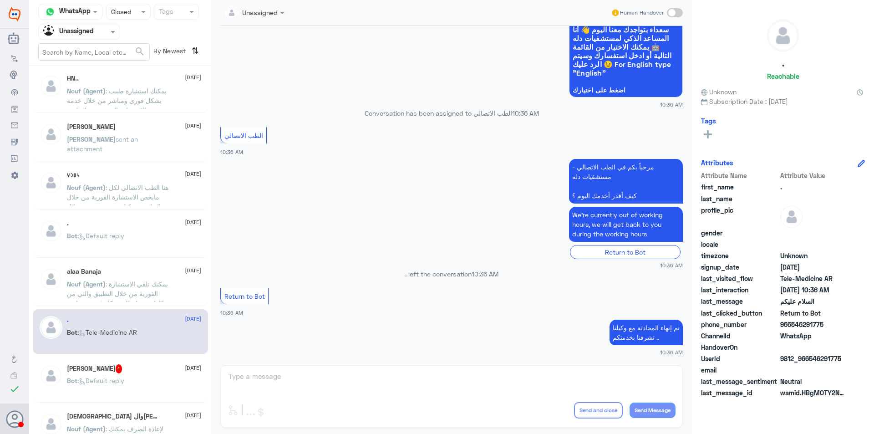
click at [149, 366] on div "Abu shafi 1 [DATE]" at bounding box center [134, 368] width 134 height 9
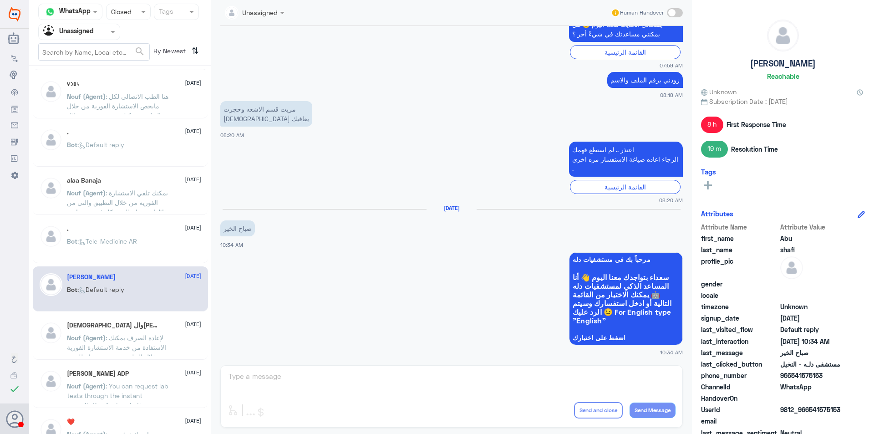
click at [152, 327] on div "[DEMOGRAPHIC_DATA] وال[PERSON_NAME] [DATE]" at bounding box center [134, 325] width 134 height 8
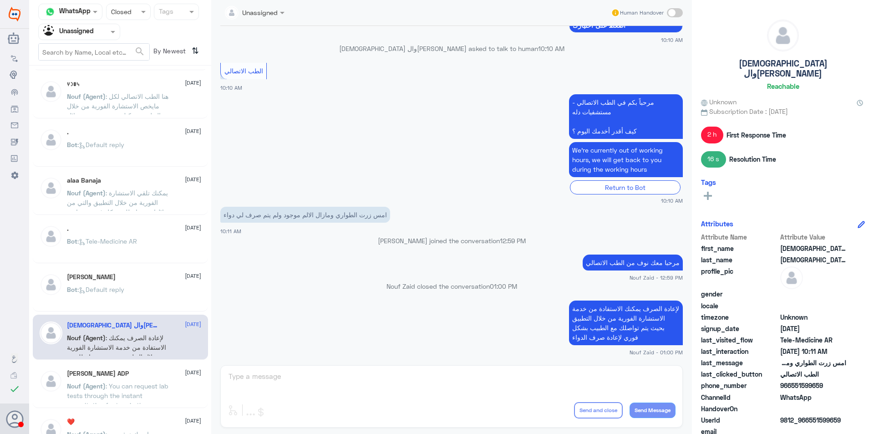
click at [134, 299] on div "Bot : Default reply" at bounding box center [134, 297] width 134 height 20
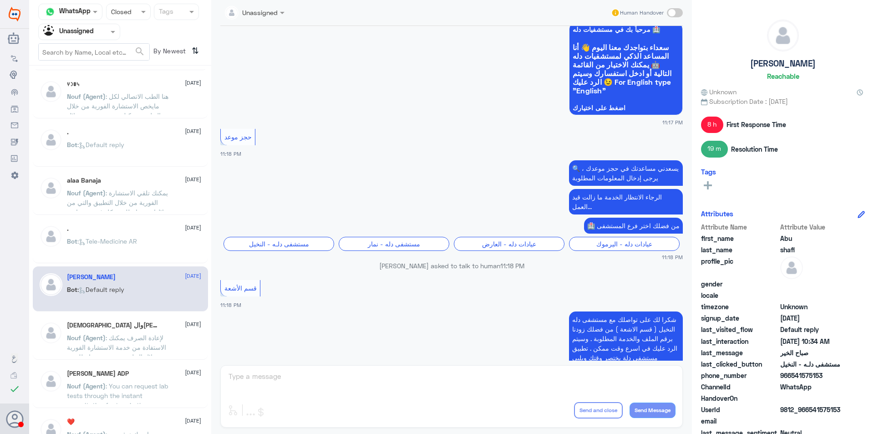
click at [97, 358] on div "[DEMOGRAPHIC_DATA] وال[PERSON_NAME] [DATE] Nouf (Agent) : لإعادة الصرف يمكنك ال…" at bounding box center [120, 337] width 175 height 45
click at [122, 393] on span ": You can request lab tests through the instant consultation feature in the app…" at bounding box center [118, 424] width 102 height 84
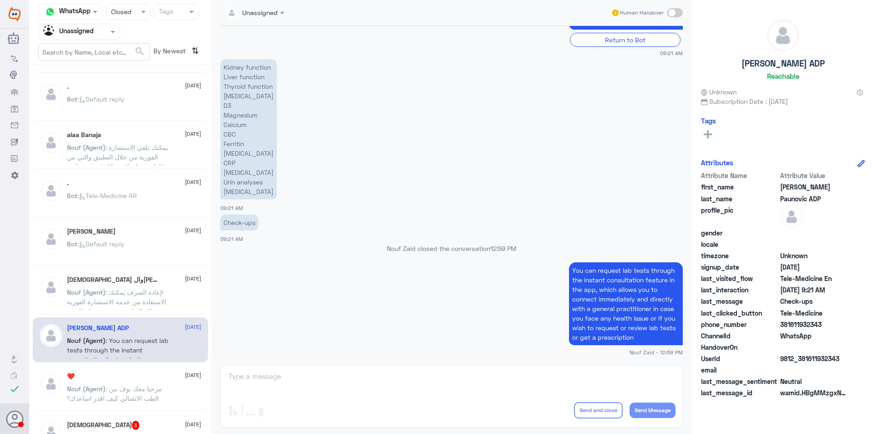
click at [163, 378] on div "❤️ [DATE]" at bounding box center [134, 376] width 134 height 8
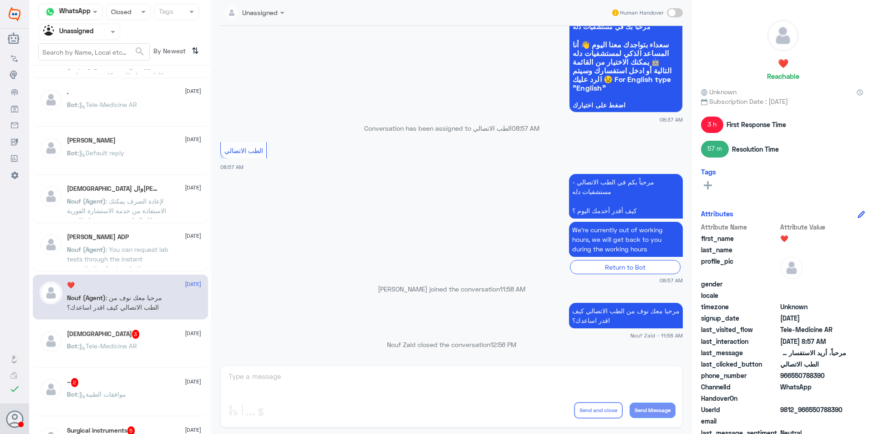
click at [135, 366] on div "Rasha 3 [DATE] Bot : Tele-Medicine [GEOGRAPHIC_DATA]" at bounding box center [120, 345] width 175 height 45
click at [135, 329] on div "Rasha 3 [DATE] Bot : Tele-Medicine [GEOGRAPHIC_DATA]" at bounding box center [120, 345] width 175 height 45
click at [135, 355] on p "Bot : Tele-Medicine AR" at bounding box center [102, 352] width 70 height 23
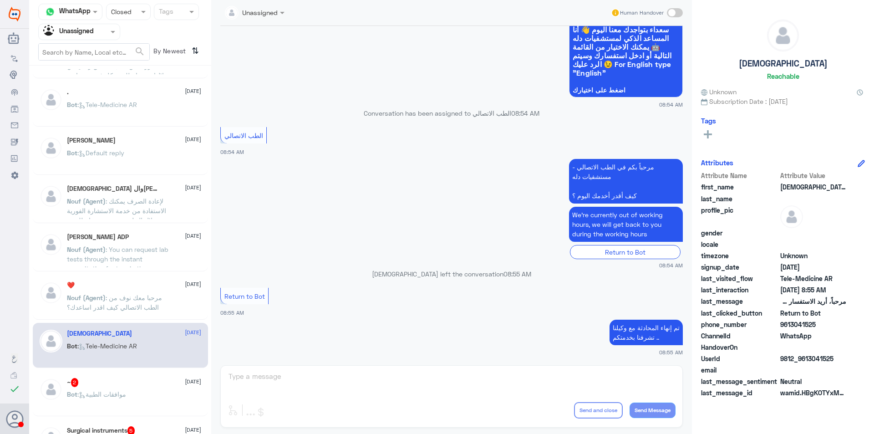
click at [136, 380] on div "~ 2 [DATE]" at bounding box center [134, 382] width 134 height 9
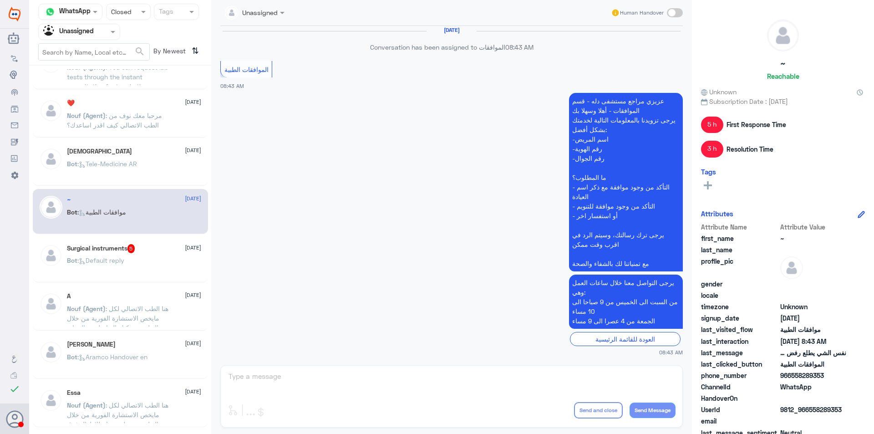
click at [131, 269] on div "Bot : Default reply" at bounding box center [134, 268] width 134 height 20
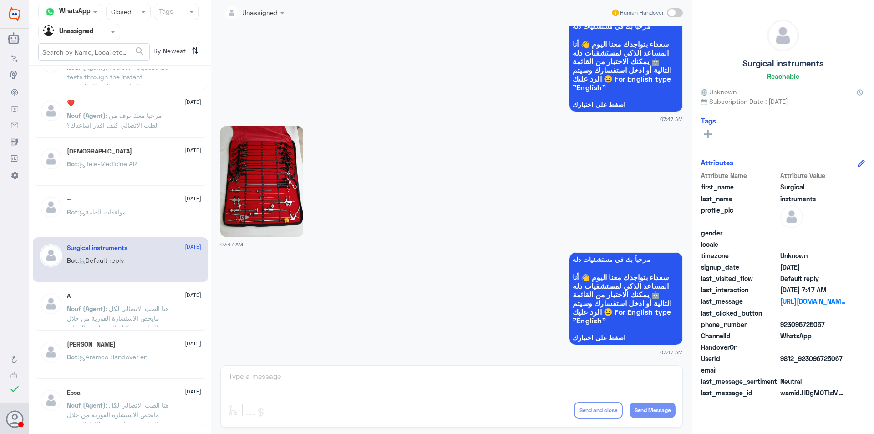
click at [145, 318] on span ": هنا الطب الاتصالي لكل مايخص الاستشارة الفورية من خلال التطبيق، يمكنك التواصل …" at bounding box center [118, 323] width 102 height 36
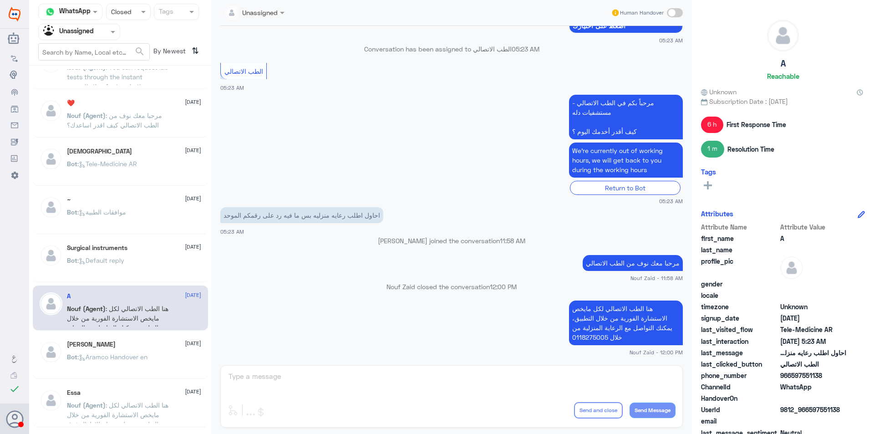
click at [136, 355] on span ": Aramco Handover en" at bounding box center [112, 357] width 70 height 8
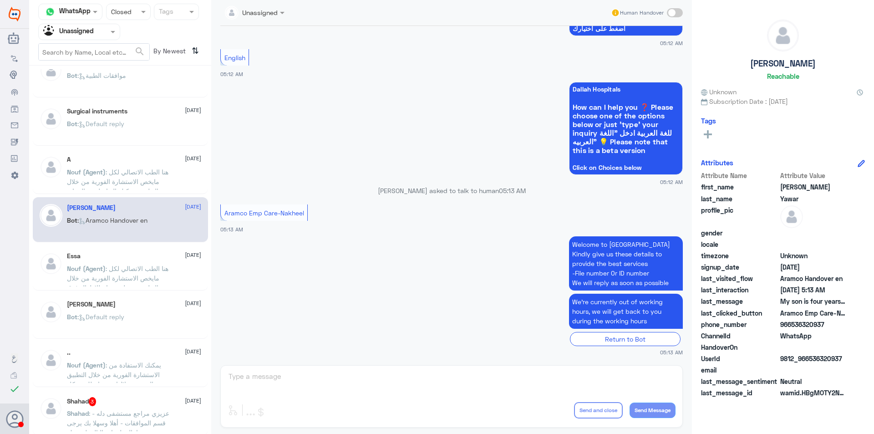
click at [151, 262] on div "Essa [DATE] Nouf (Agent) : هنا الطب الاتصالي لكل مايخص الاستشارة الفورية من خلا…" at bounding box center [134, 269] width 134 height 34
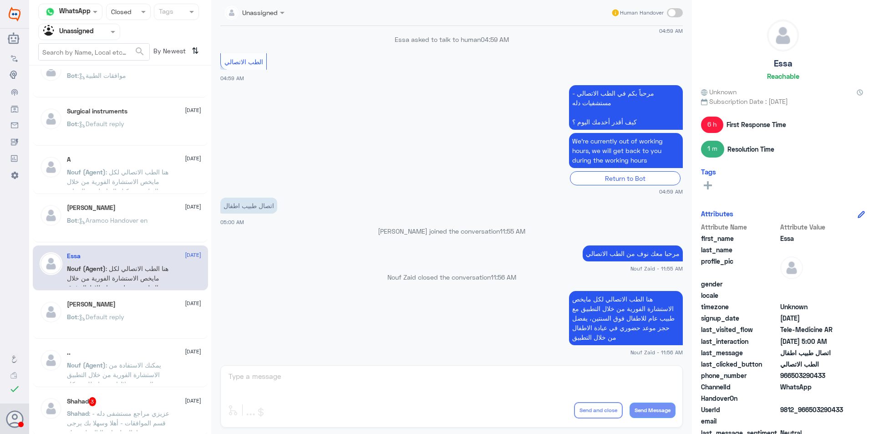
click at [154, 350] on div ".. [DATE]" at bounding box center [134, 353] width 134 height 8
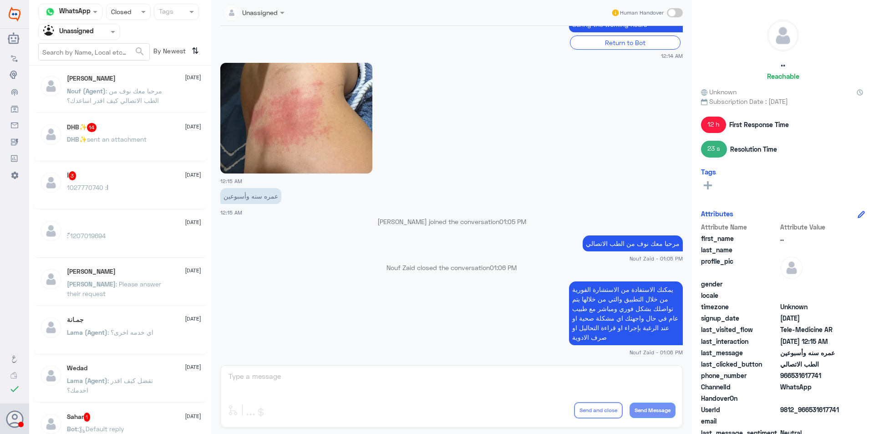
click at [162, 125] on div "DHB✨ 14 [DATE]" at bounding box center [134, 127] width 134 height 9
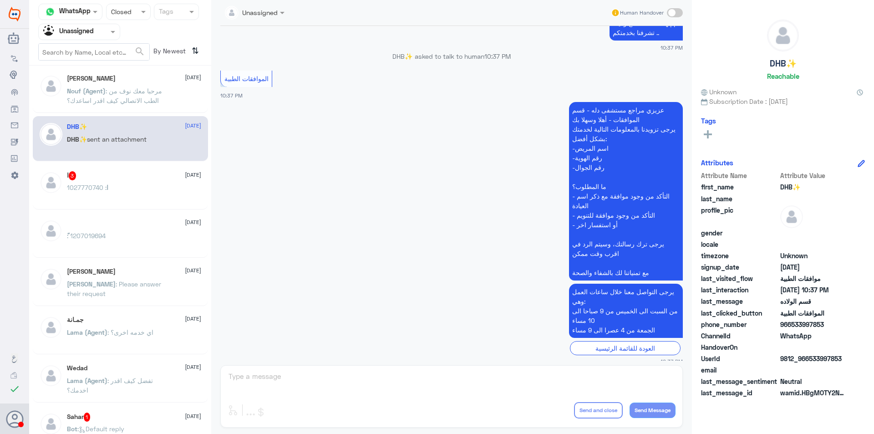
click at [162, 91] on span ": مرحبا معك نوف من الطب الاتصالي كيف اقدر اساعدك؟" at bounding box center [114, 95] width 95 height 17
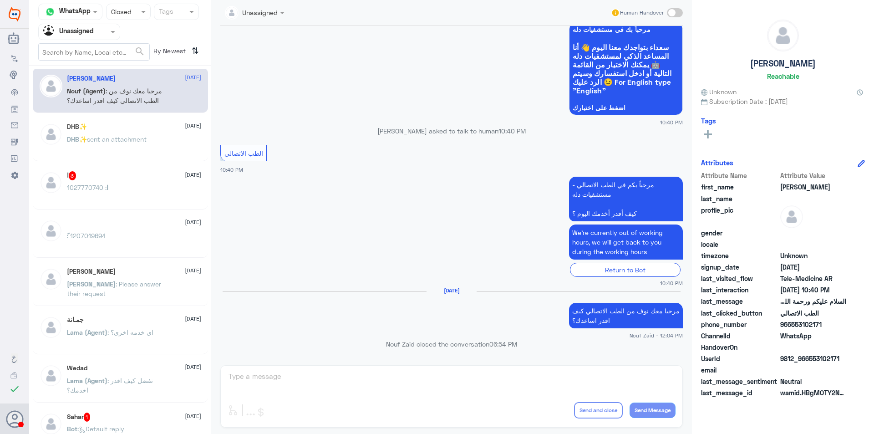
click at [159, 193] on div "ا : 1027770740" at bounding box center [134, 195] width 134 height 20
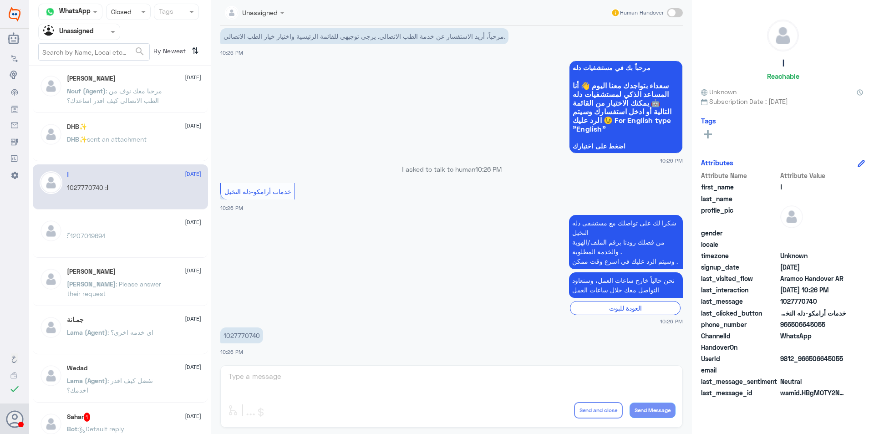
click at [155, 233] on div "ً [DATE] ً : 1207019694" at bounding box center [134, 236] width 134 height 34
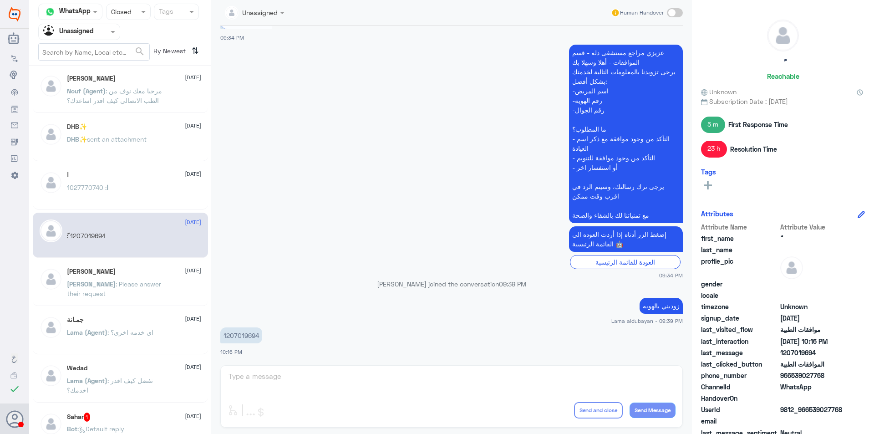
click at [157, 271] on div "[PERSON_NAME] [DATE]" at bounding box center [134, 272] width 134 height 8
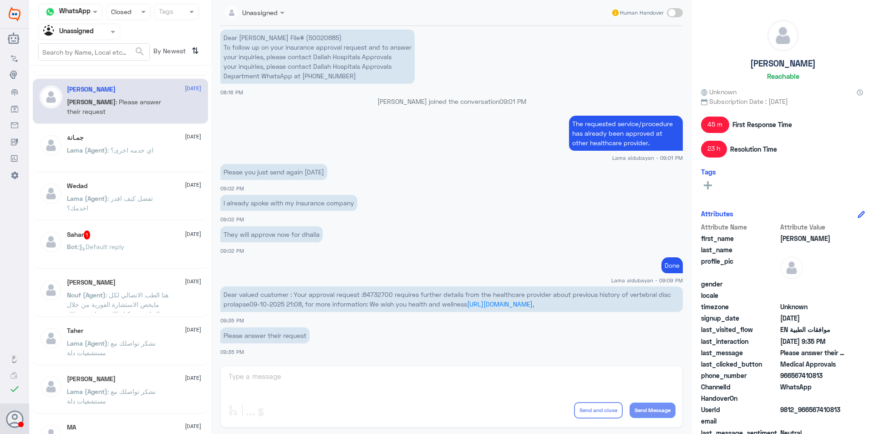
click at [147, 153] on span ": اي خدمه اخرى؟" at bounding box center [130, 150] width 46 height 8
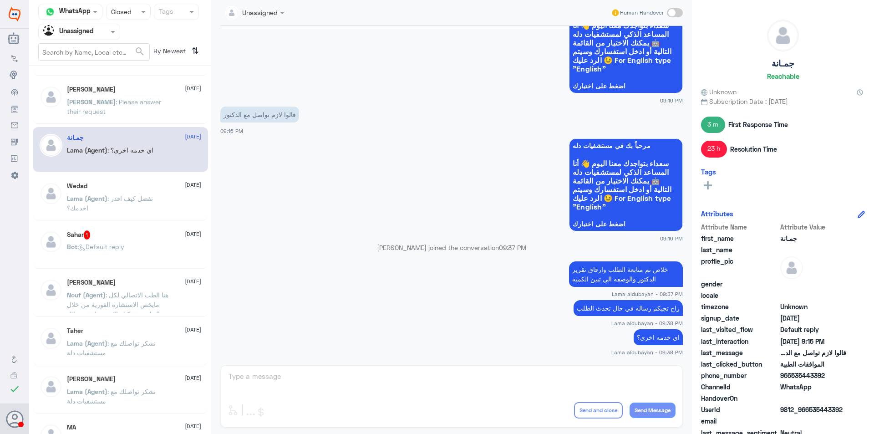
click at [149, 197] on span ": تفضل كيف اقدر اخدمك؟" at bounding box center [110, 202] width 86 height 17
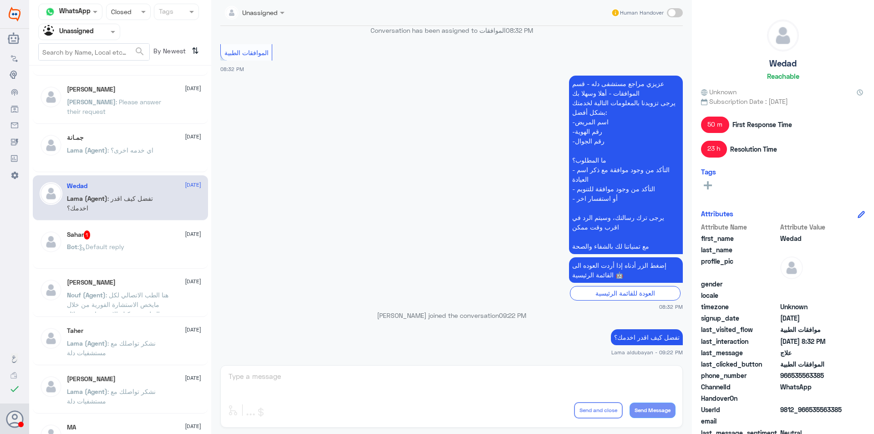
click at [138, 242] on div "Sahar 1 [DATE] Bot : Default reply" at bounding box center [134, 247] width 134 height 34
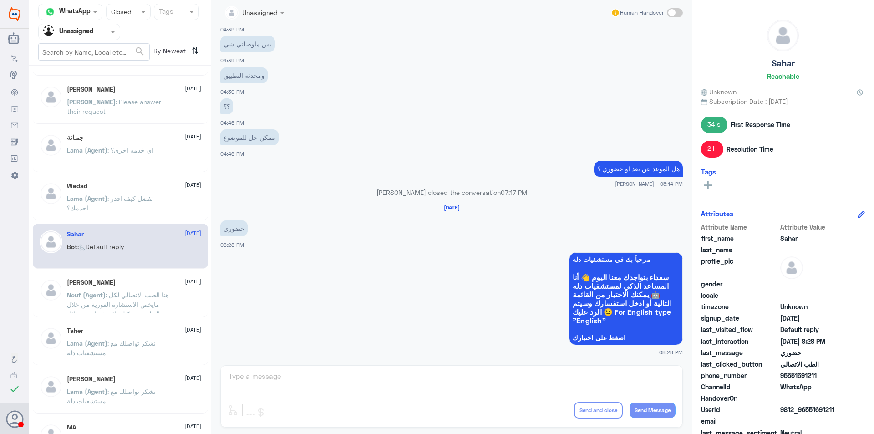
click at [135, 283] on div "[PERSON_NAME] [DATE]" at bounding box center [134, 283] width 134 height 8
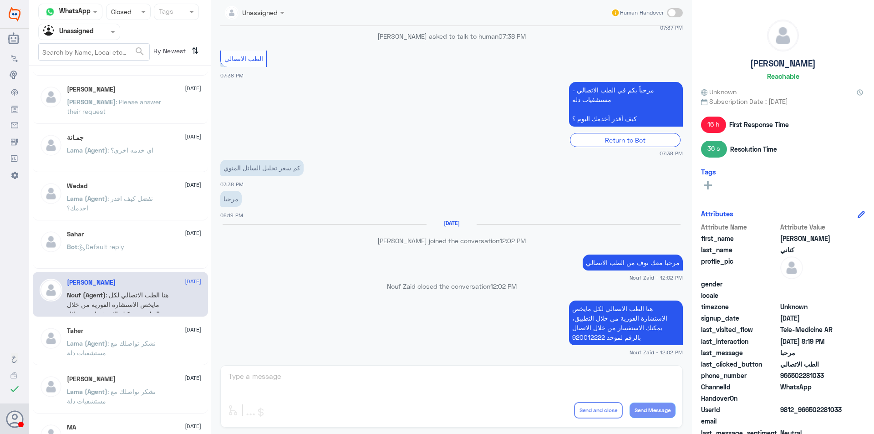
click at [143, 238] on div "Sahar [DATE]" at bounding box center [134, 234] width 134 height 8
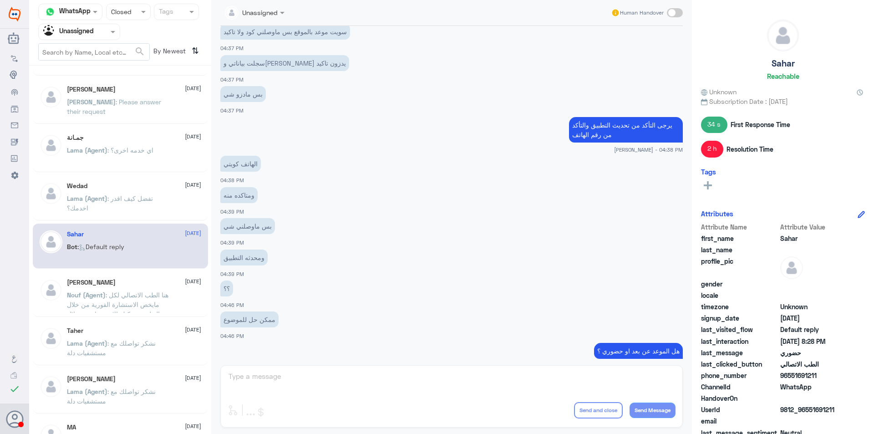
click at [138, 306] on span ": هنا الطب الاتصالي لكل مايخص الاستشارة الفورية من خلال التطبيق، يمكنك الاستفسا…" at bounding box center [118, 309] width 102 height 36
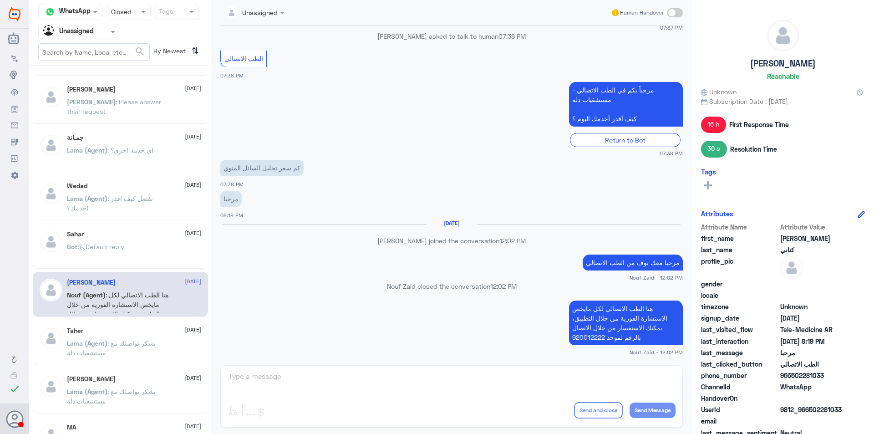
click at [144, 340] on span ": نشكر تواصلك مع مستشفيات دلة" at bounding box center [111, 347] width 89 height 17
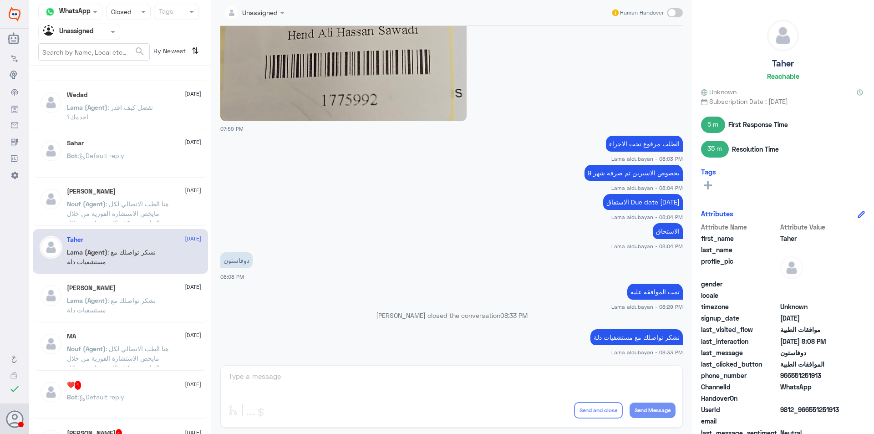
click at [144, 317] on p "Lama (Agent) : نشكر تواصلك مع مستشفيات دلة" at bounding box center [118, 306] width 102 height 23
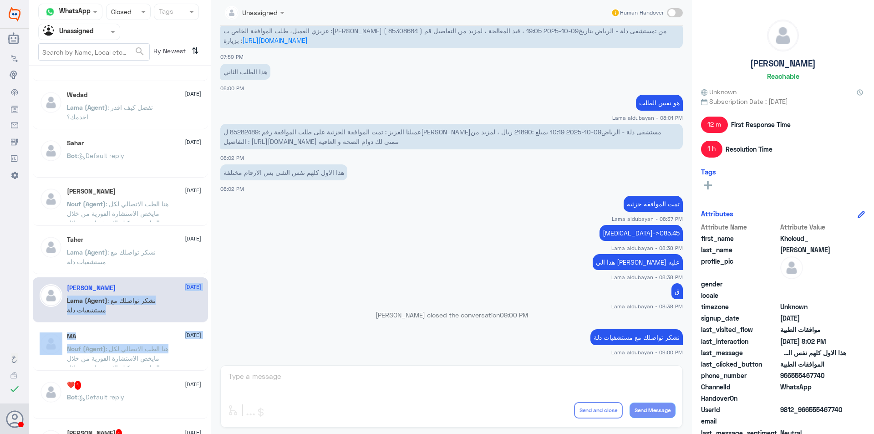
drag, startPoint x: 144, startPoint y: 354, endPoint x: 144, endPoint y: 276, distance: 77.8
click at [144, 276] on div "[PERSON_NAME] [DATE] Nouf (Agent) : مرحبا معك نوف من الطب الاتصالي كيف اقدر اسا…" at bounding box center [120, 253] width 182 height 368
click at [302, 196] on app-msgs-text "تمت الموافقه جزئيه" at bounding box center [451, 204] width 462 height 17
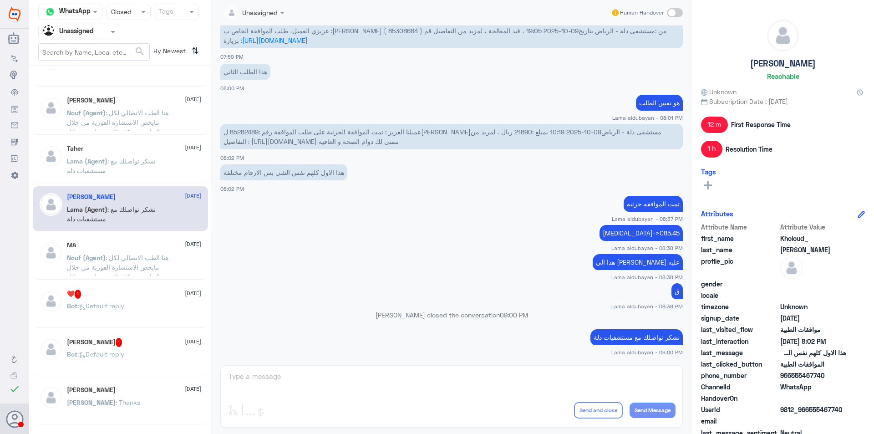
click at [112, 254] on span ": هنا الطب الاتصالي لكل مايخص الاستشارة الفورية من خلال التطبيق، يمكنك الاستفسا…" at bounding box center [118, 277] width 102 height 46
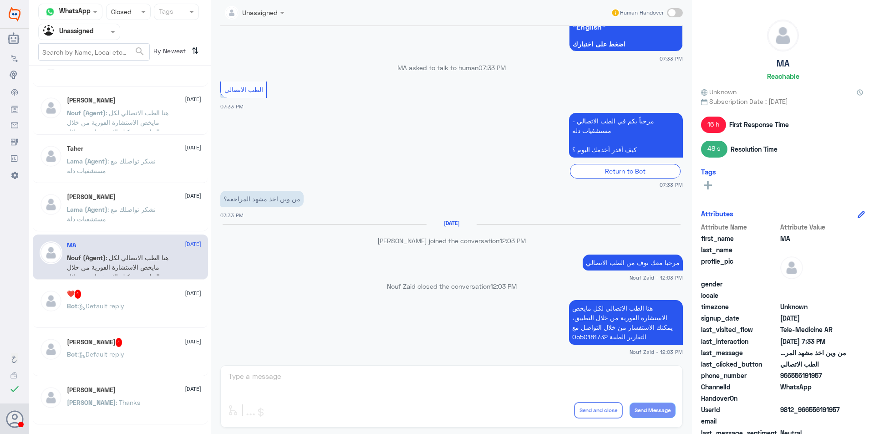
click at [132, 300] on div "❤️ 1 [DATE] Bot : Default reply" at bounding box center [134, 306] width 134 height 34
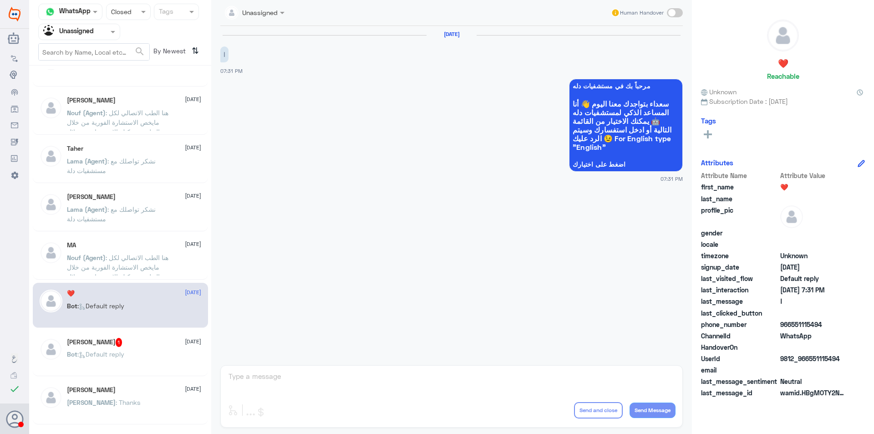
click at [147, 344] on div "[PERSON_NAME] 1 [DATE]" at bounding box center [134, 342] width 134 height 9
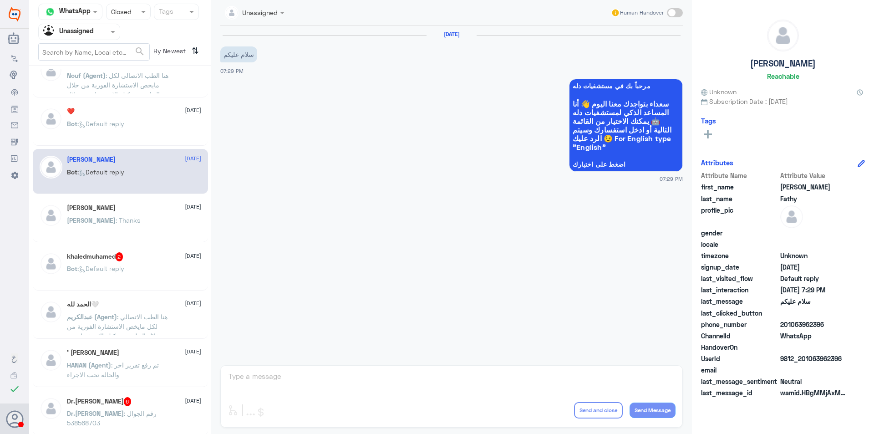
click at [135, 232] on div "[PERSON_NAME] : Thanks" at bounding box center [134, 228] width 134 height 20
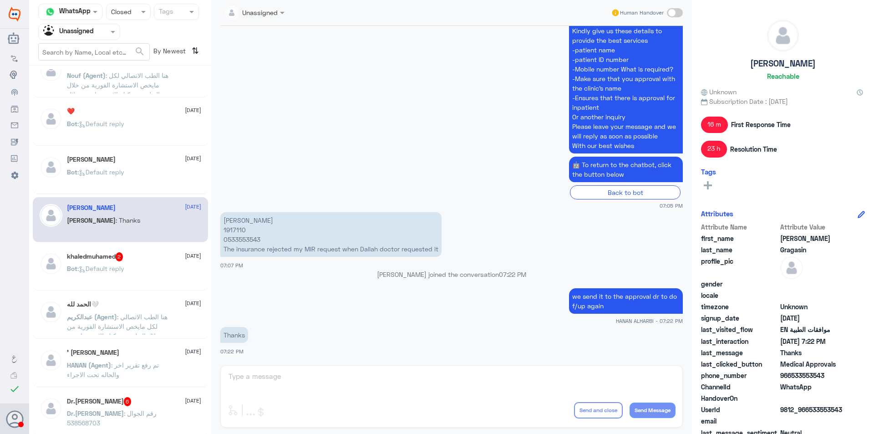
click at [160, 368] on p "HANAN (Agent) : تم رفع تقرير اخر والحاله تحت الاجراء" at bounding box center [118, 371] width 102 height 23
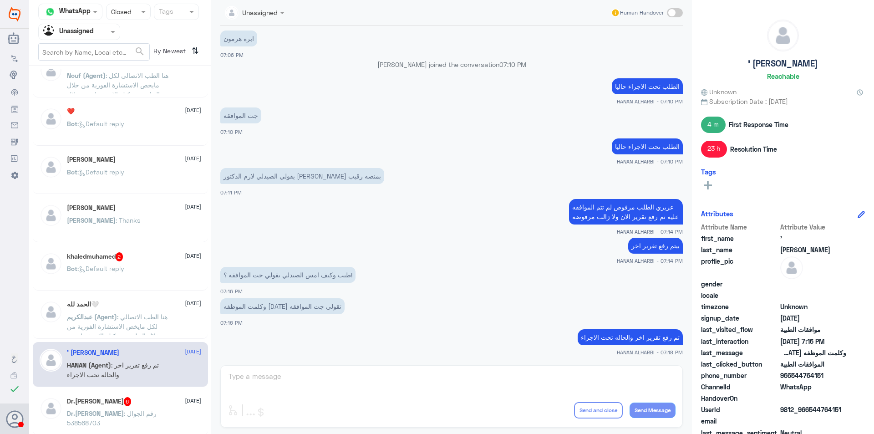
click at [161, 273] on div "Bot : Default reply" at bounding box center [134, 276] width 134 height 20
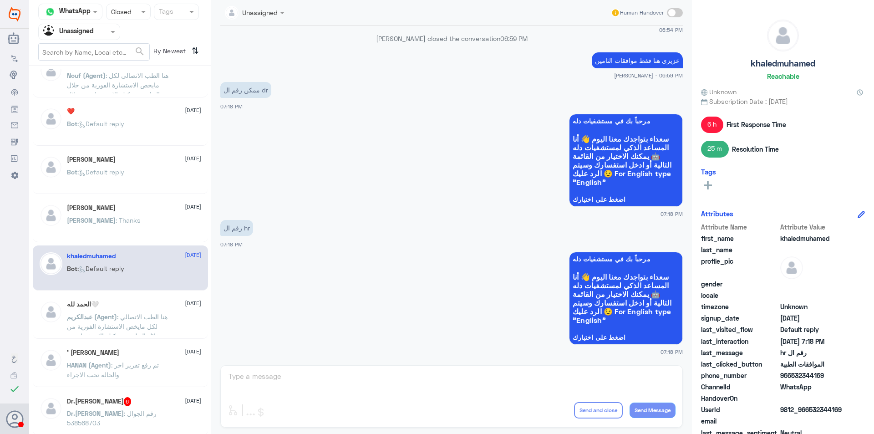
click at [147, 406] on div "Dr.[PERSON_NAME] 6 [DATE] Dr.[PERSON_NAME] : رقم الجوال 538568703" at bounding box center [134, 414] width 134 height 34
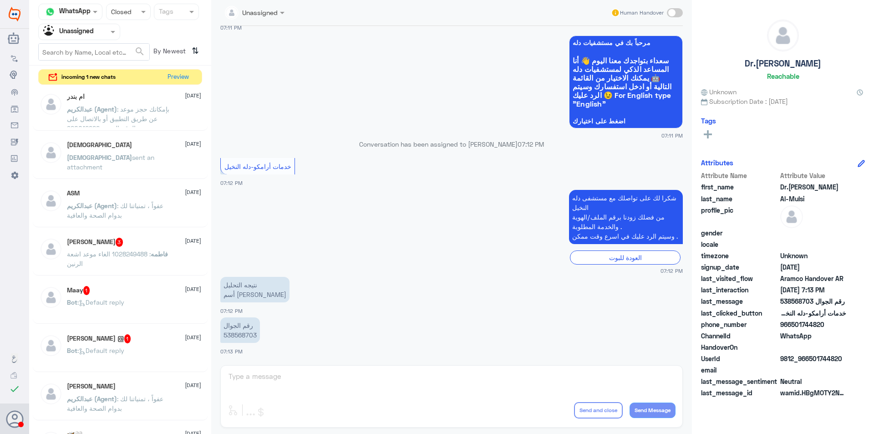
click at [158, 117] on span ": بإمكانك حجز موعد عن طريق التطبيق أو بالاتصال على الرقم الموحد 920012222" at bounding box center [118, 118] width 102 height 27
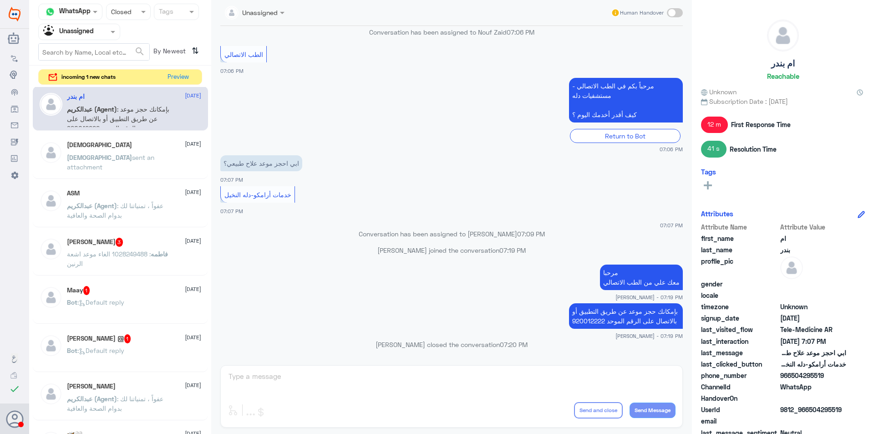
click at [157, 164] on p "[PERSON_NAME] sent an attachment" at bounding box center [118, 163] width 102 height 23
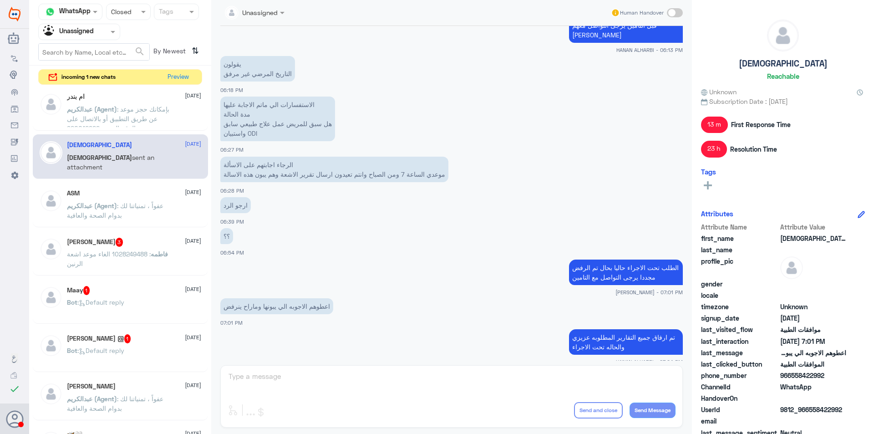
click at [141, 212] on p "[PERSON_NAME] (Agent) : عفواً ، تمنياتنا لك بدوام الصحة والعافية" at bounding box center [118, 212] width 102 height 23
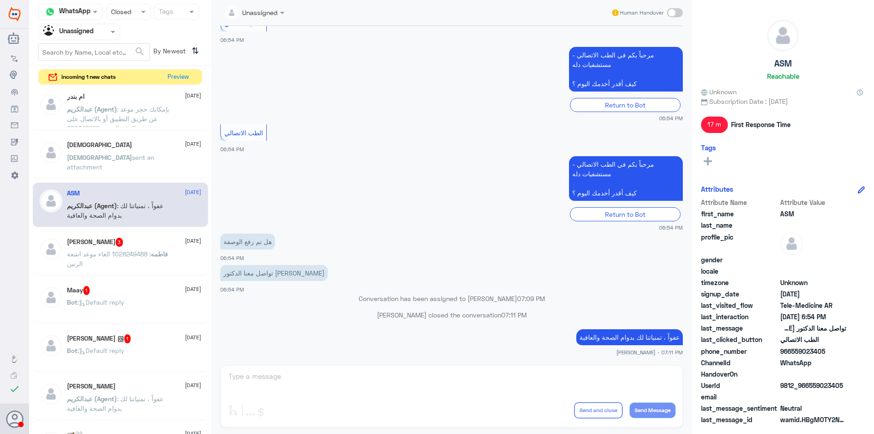
click at [151, 252] on span "فاطمه" at bounding box center [159, 254] width 17 height 8
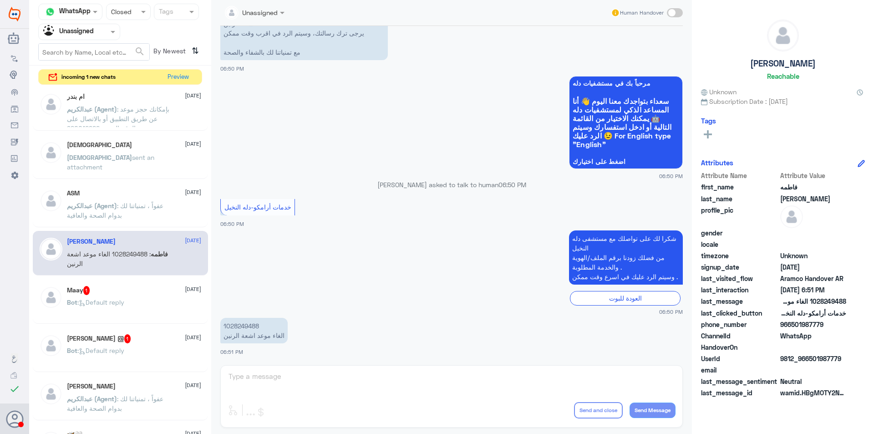
click at [143, 298] on div "Maay 1 [DATE] Bot : Default reply" at bounding box center [134, 303] width 134 height 34
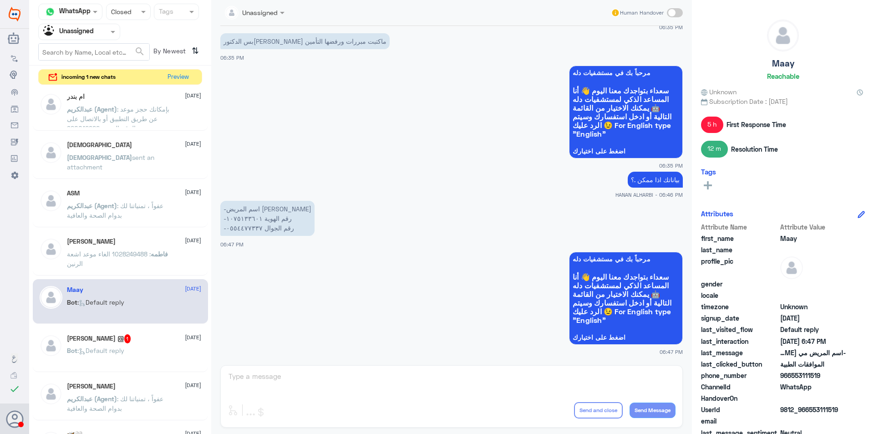
click at [143, 345] on div "[PERSON_NAME] @ 1 [DATE] Bot : Default reply" at bounding box center [134, 351] width 134 height 34
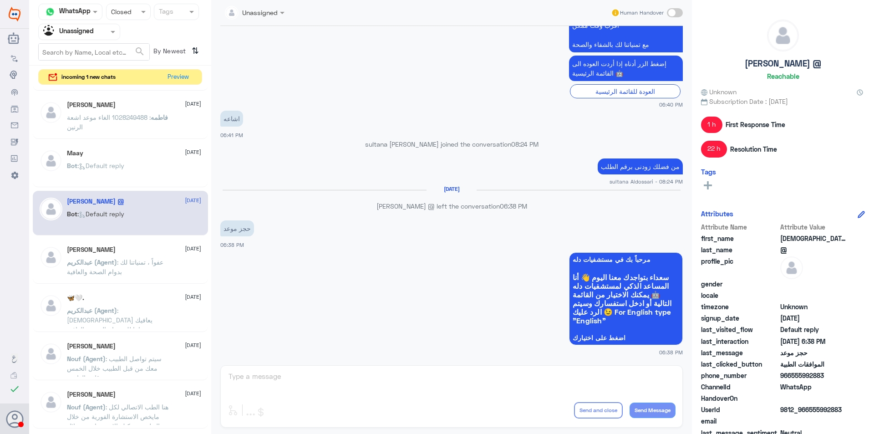
click at [140, 264] on span ": عفواً ، تمنياتنا لك بدوام الصحة والعافية" at bounding box center [115, 266] width 96 height 17
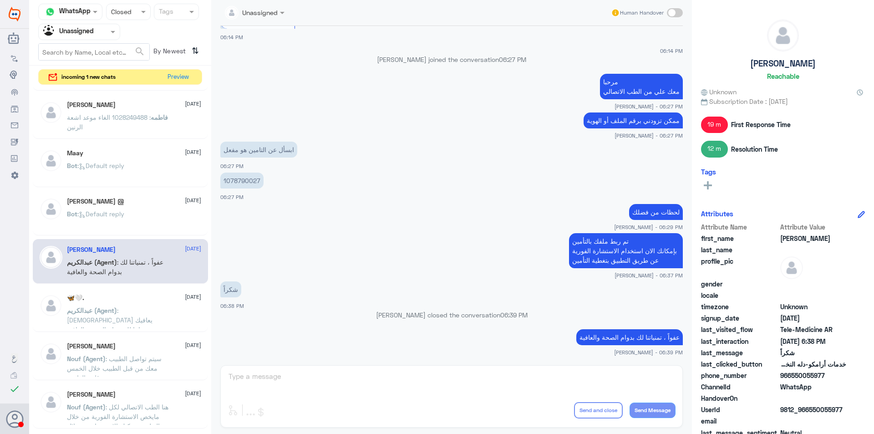
click at [153, 310] on p "[PERSON_NAME] (Agent) : الله يعافيك وتمنياتنا لك بدوام الصحة والعافية" at bounding box center [118, 316] width 102 height 23
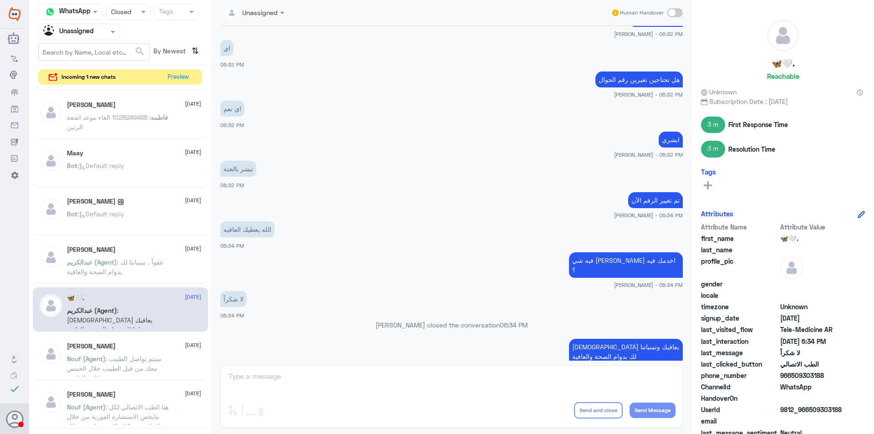
click at [152, 357] on span ": سيتم تواصل الطبيب معك من قبل الطبيب خلال الخمس دقائق القادمة" at bounding box center [114, 368] width 95 height 27
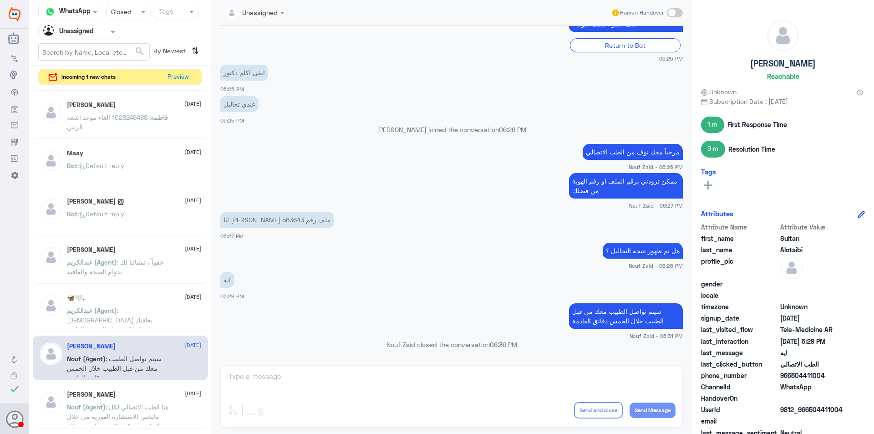
click at [149, 396] on div "[PERSON_NAME] [DATE]" at bounding box center [134, 395] width 134 height 8
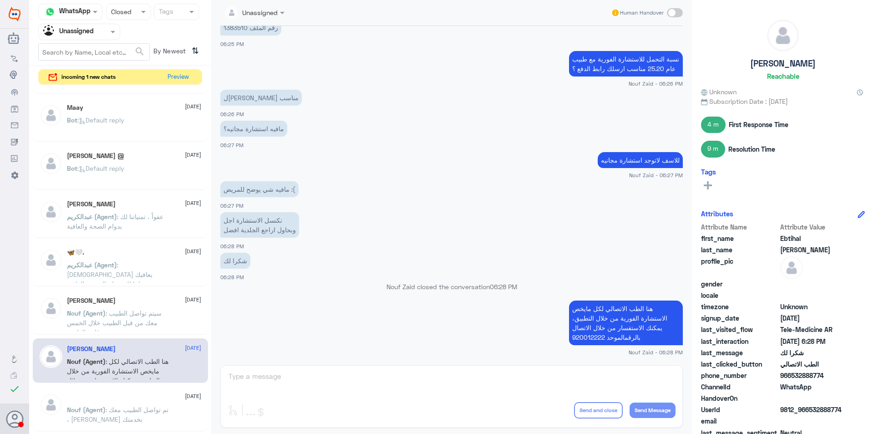
click at [168, 405] on p "Nouf (Agent) : تم تواصل الطبيب معك ، [PERSON_NAME] بخدمتك" at bounding box center [118, 416] width 102 height 23
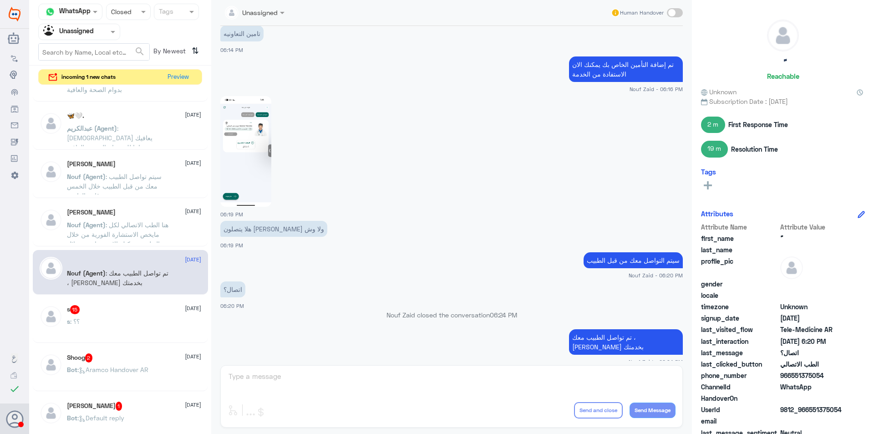
click at [152, 311] on div "s 15 [DATE]" at bounding box center [134, 309] width 134 height 9
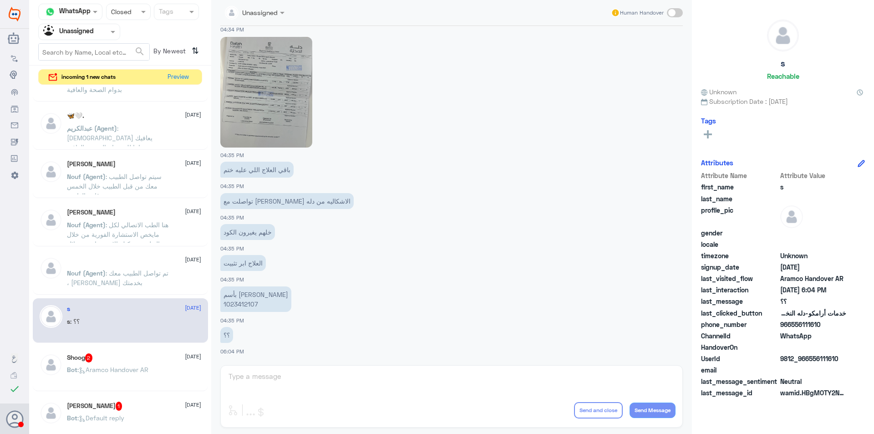
click at [153, 352] on div "Shoog 2 [DATE] Bot : Aramco Handover AR" at bounding box center [120, 368] width 175 height 45
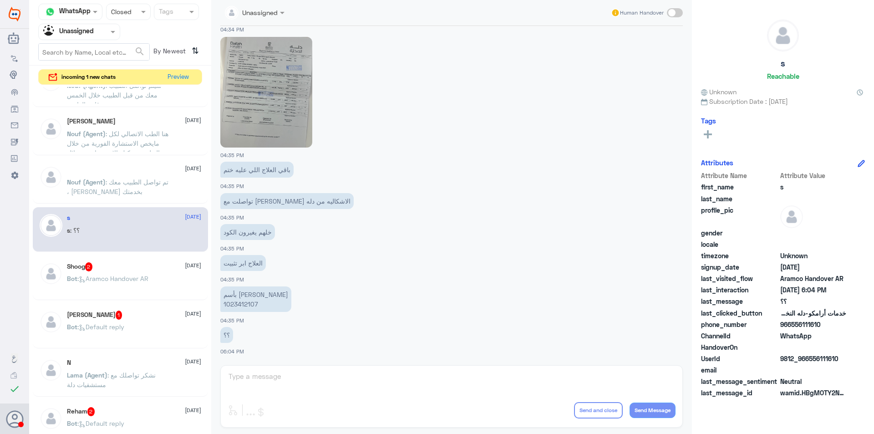
click at [159, 384] on p "Lama (Agent) : نشكر تواصلك مع مستشفيات دلة" at bounding box center [118, 381] width 102 height 23
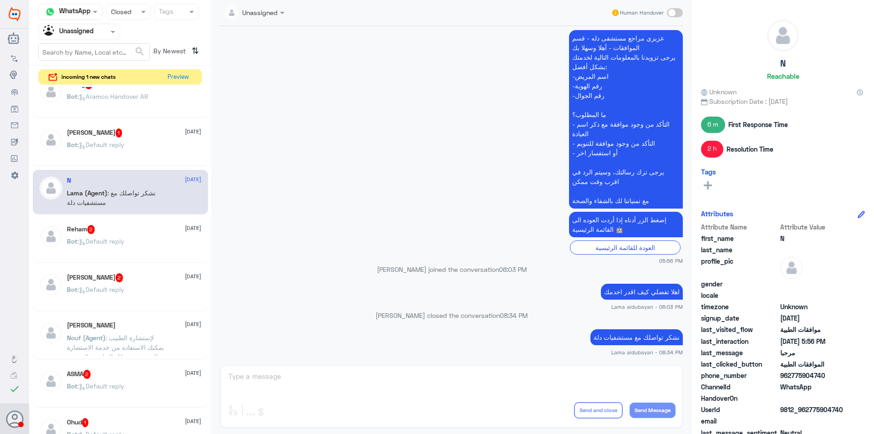
click at [144, 313] on div "ام بندر [DATE] [PERSON_NAME] (Agent) : بإمكانك حجز موعد عن طريق التطبيق أو بالا…" at bounding box center [120, 262] width 182 height 350
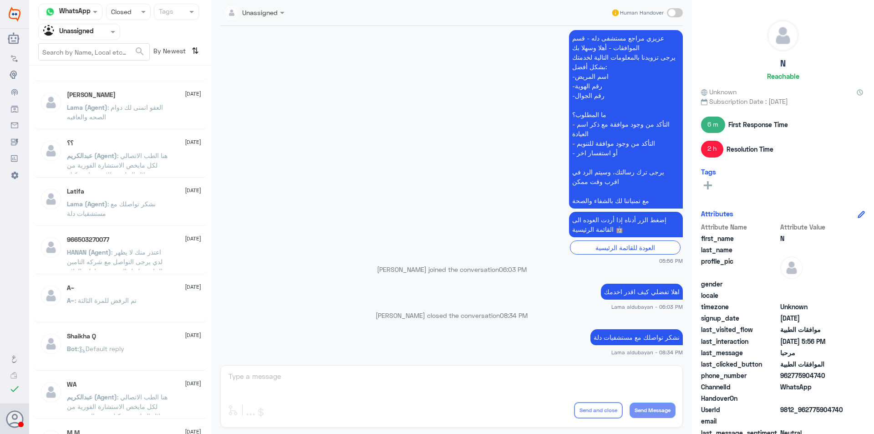
click at [159, 294] on div "A~ [DATE] A~ : تم الرفض للمرة الثالثة" at bounding box center [134, 301] width 134 height 34
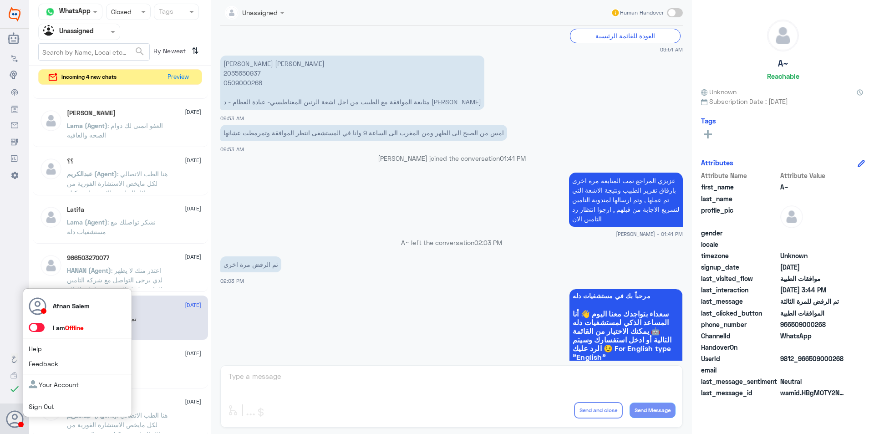
click at [47, 402] on span "Sign Out" at bounding box center [57, 406] width 56 height 10
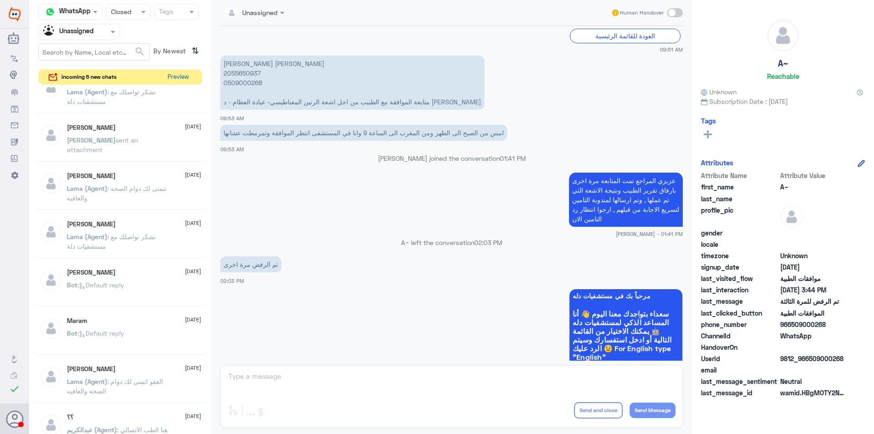
scroll to position [5, 0]
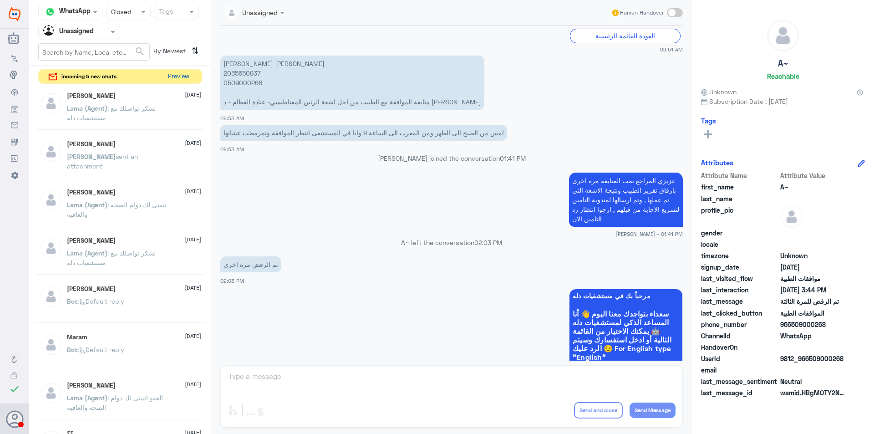
click at [177, 78] on button "Preview" at bounding box center [178, 77] width 28 height 14
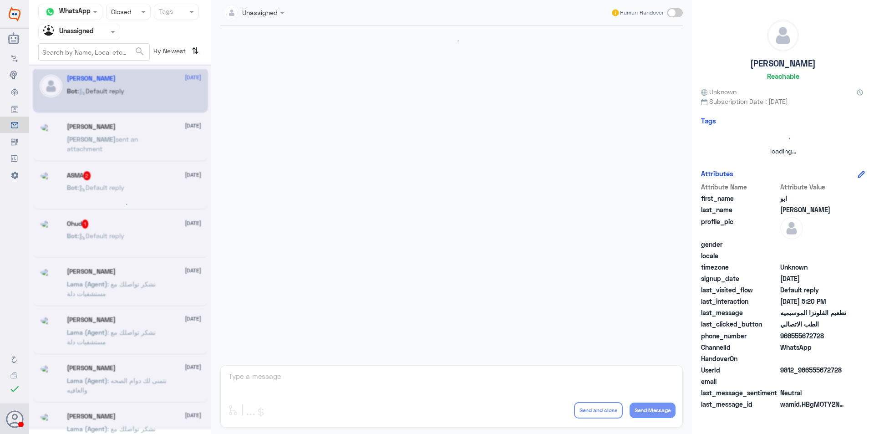
scroll to position [635, 0]
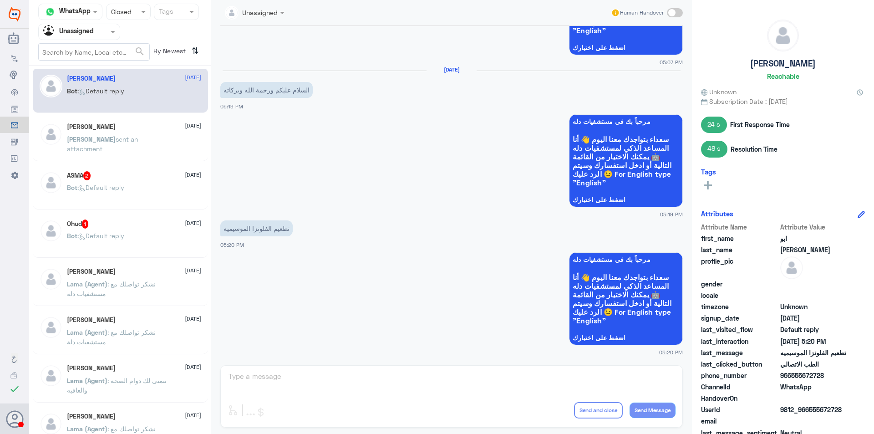
click at [126, 126] on div "[PERSON_NAME] [DATE]" at bounding box center [134, 127] width 134 height 8
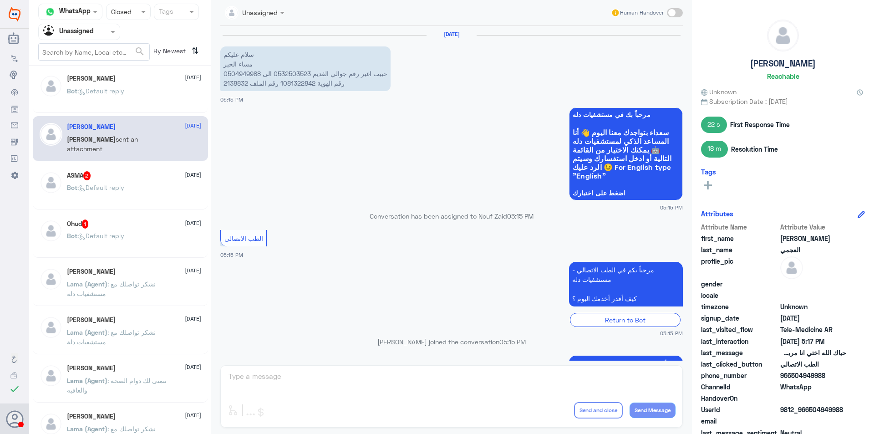
scroll to position [189, 0]
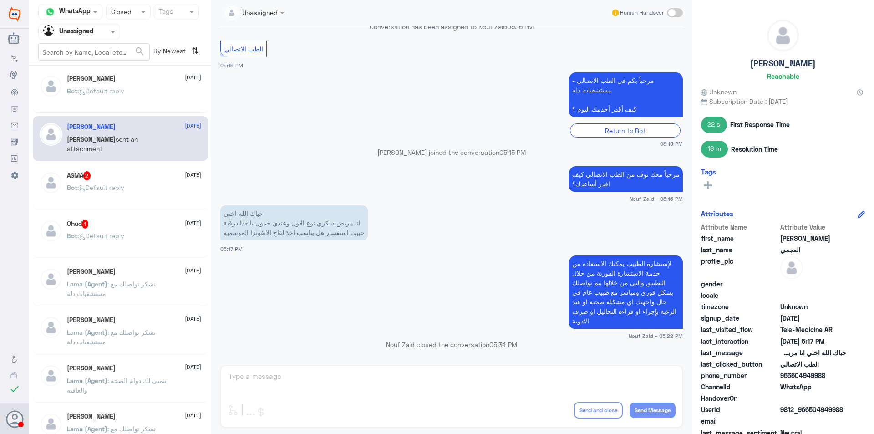
click at [145, 182] on div "ASMA 2 [DATE] Bot : Default reply" at bounding box center [134, 188] width 134 height 34
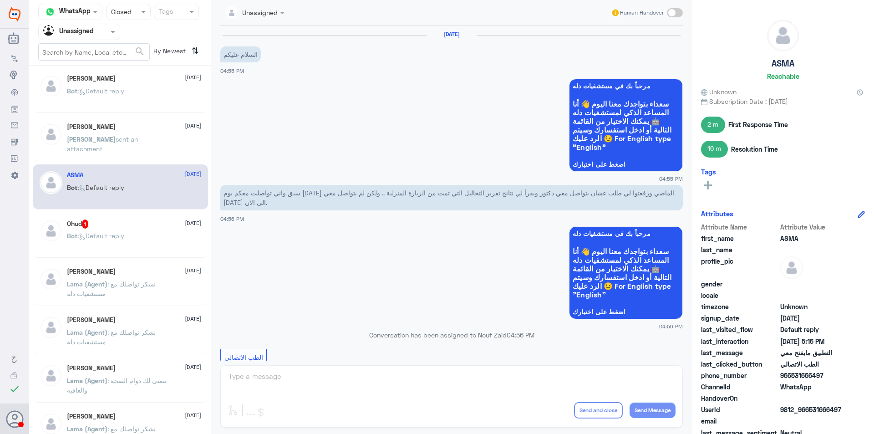
scroll to position [538, 0]
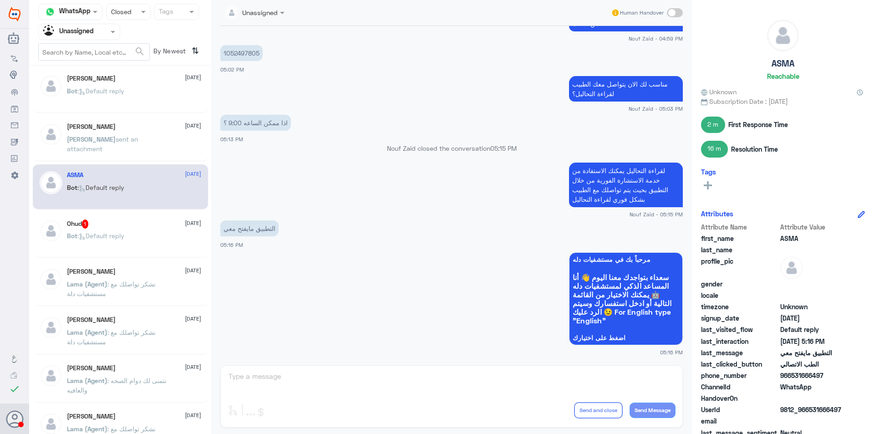
click at [138, 218] on div "Ohud 1 [DATE] Bot : Default reply" at bounding box center [120, 235] width 175 height 45
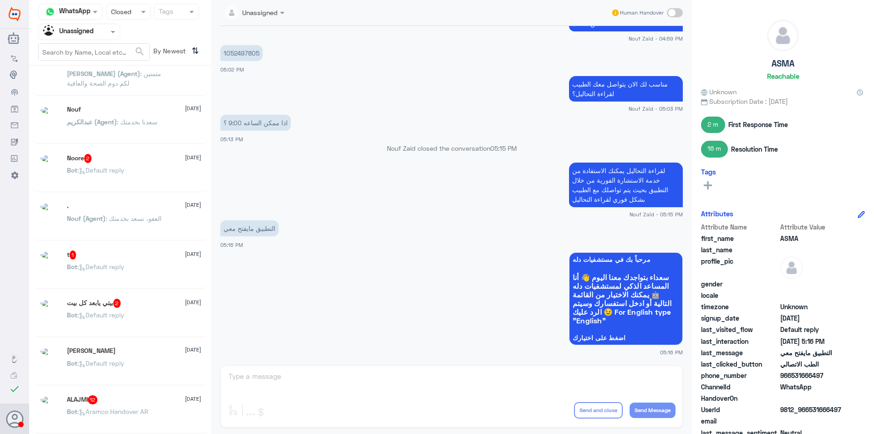
scroll to position [5, 0]
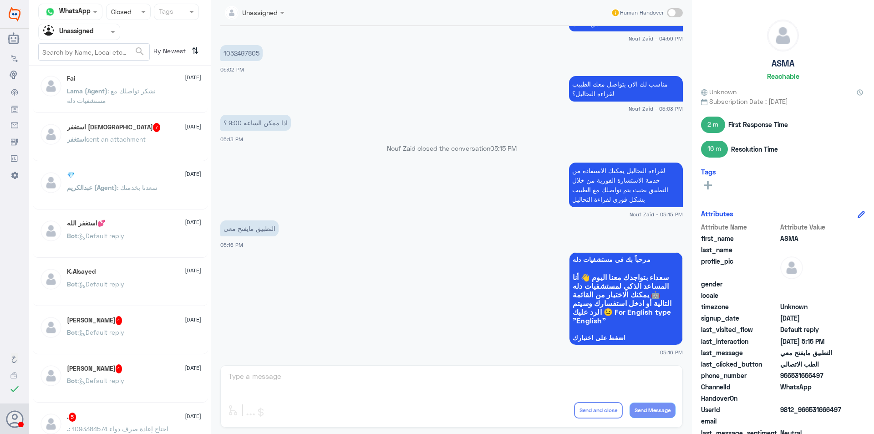
click at [127, 188] on span ": سعدنا بخدمتك" at bounding box center [137, 187] width 41 height 8
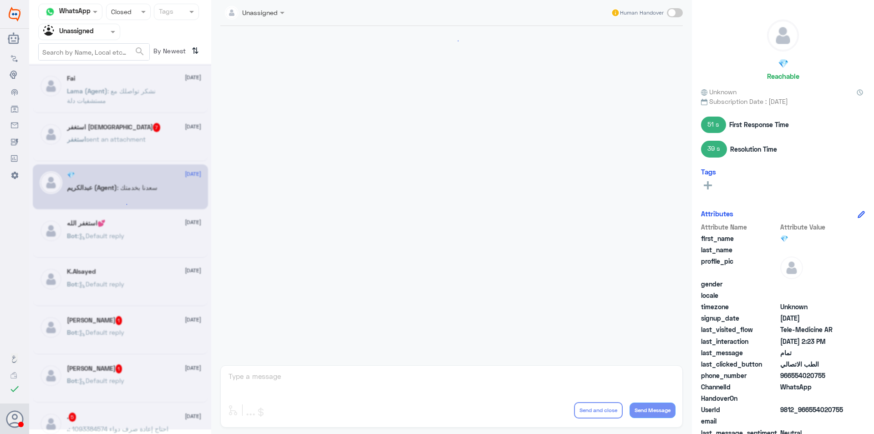
scroll to position [346, 0]
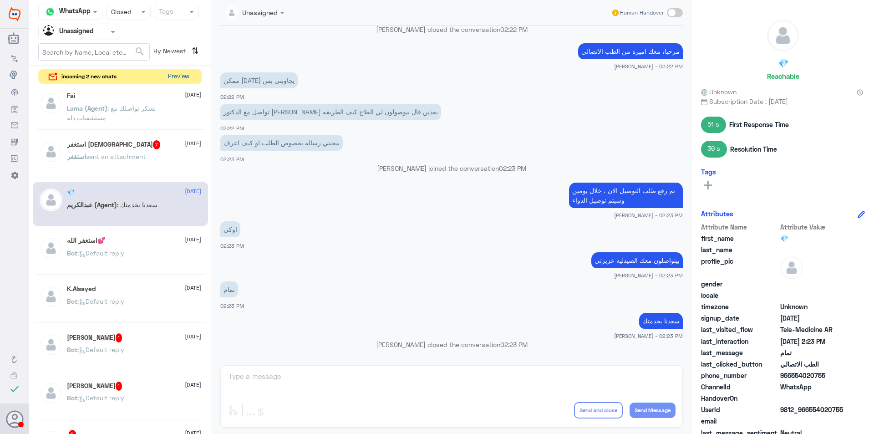
click at [176, 79] on button "Preview" at bounding box center [178, 77] width 28 height 14
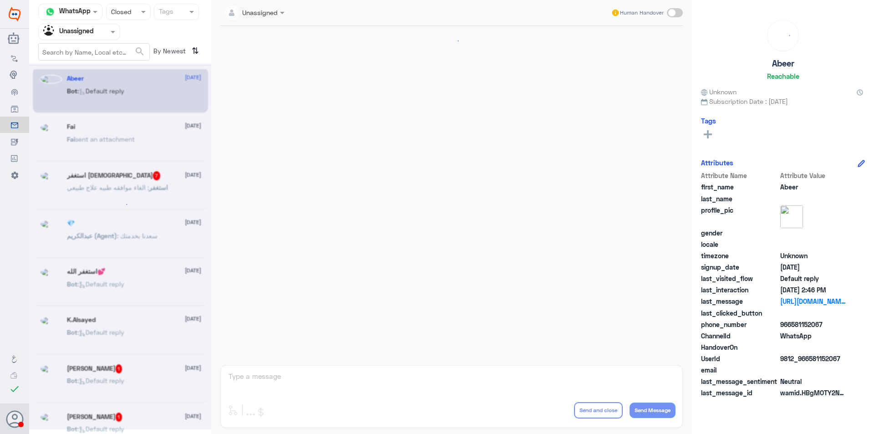
scroll to position [188, 0]
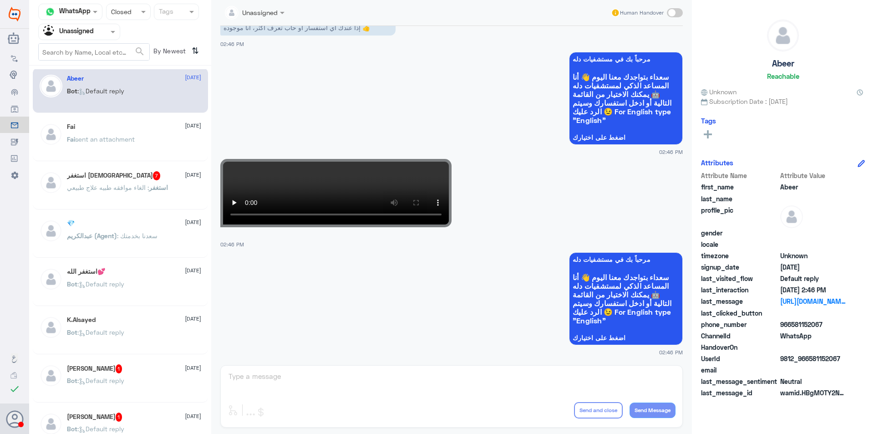
click at [176, 116] on div "Fai [DATE] Fai sent an attachment" at bounding box center [120, 138] width 175 height 45
click at [159, 143] on div "Fai sent an attachment" at bounding box center [134, 147] width 134 height 20
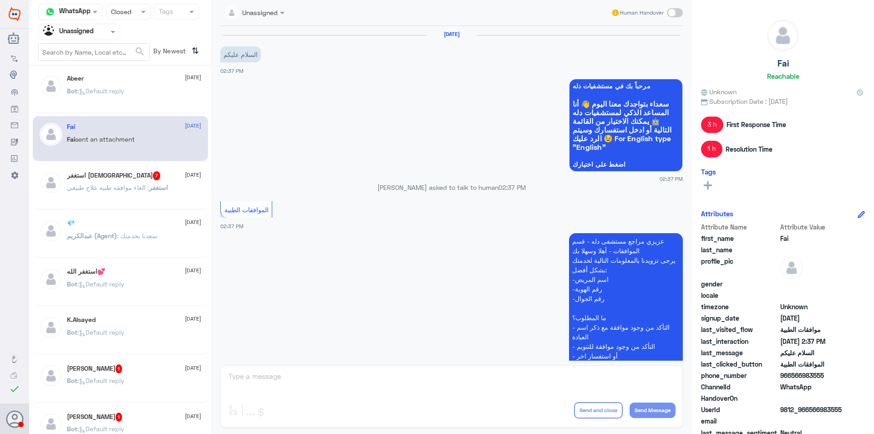
scroll to position [203, 0]
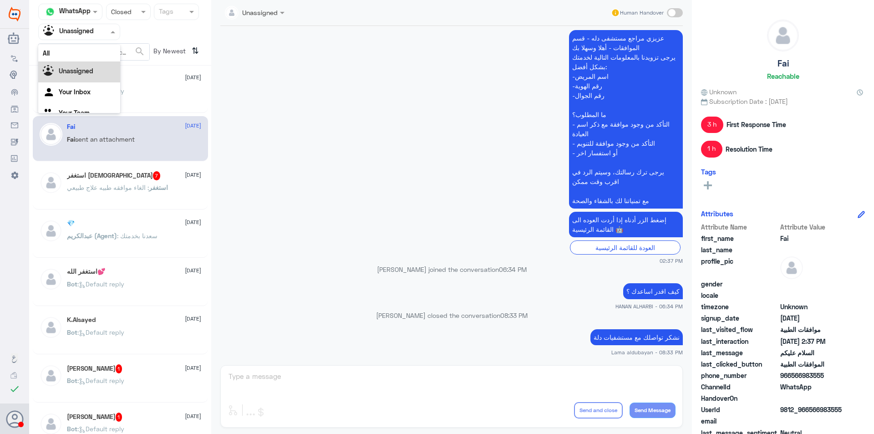
click at [109, 39] on div "Agent Filter Unassigned" at bounding box center [79, 32] width 82 height 16
click at [105, 96] on div "Your Team" at bounding box center [79, 102] width 82 height 21
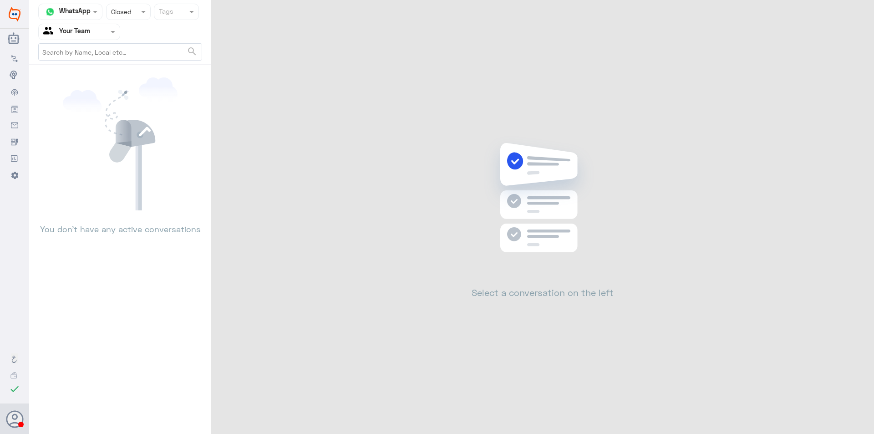
click at [136, 11] on div at bounding box center [129, 11] width 44 height 10
click at [134, 36] on div "All" at bounding box center [128, 33] width 45 height 17
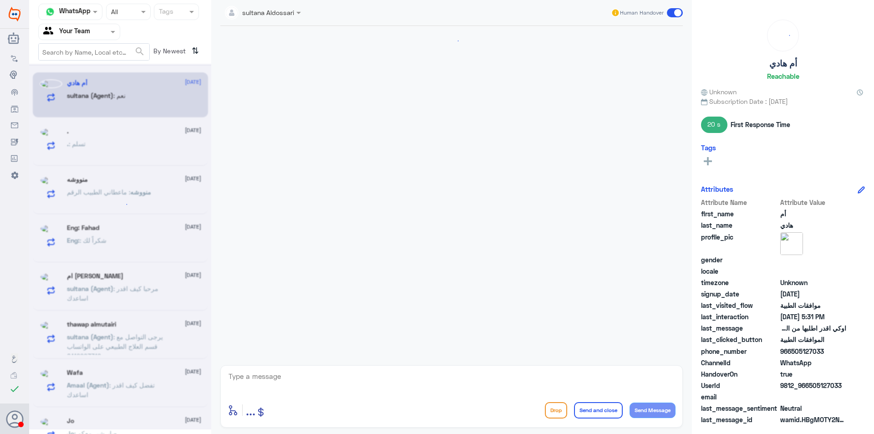
scroll to position [489, 0]
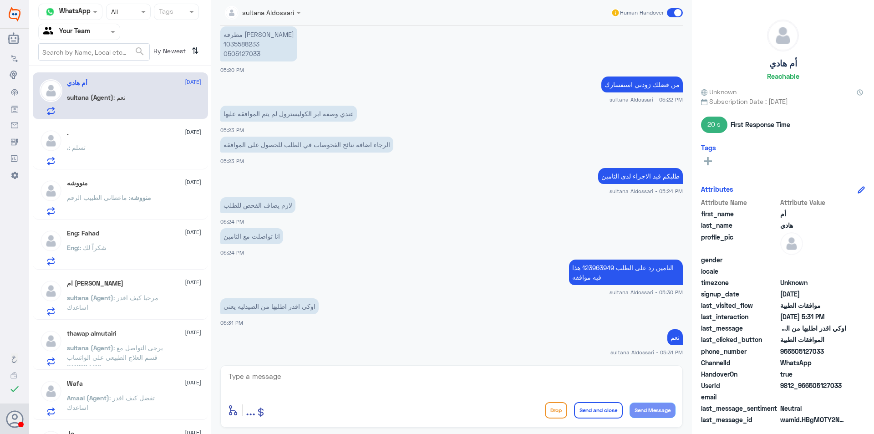
click at [133, 147] on div ". : تسلم" at bounding box center [134, 155] width 134 height 20
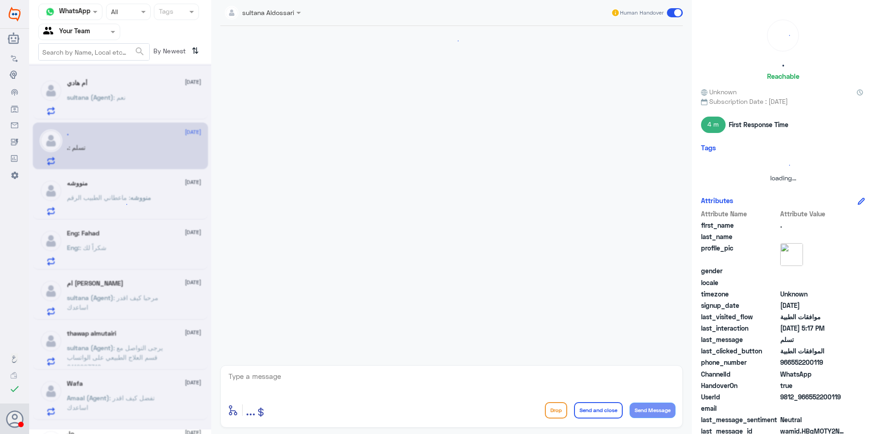
scroll to position [546, 0]
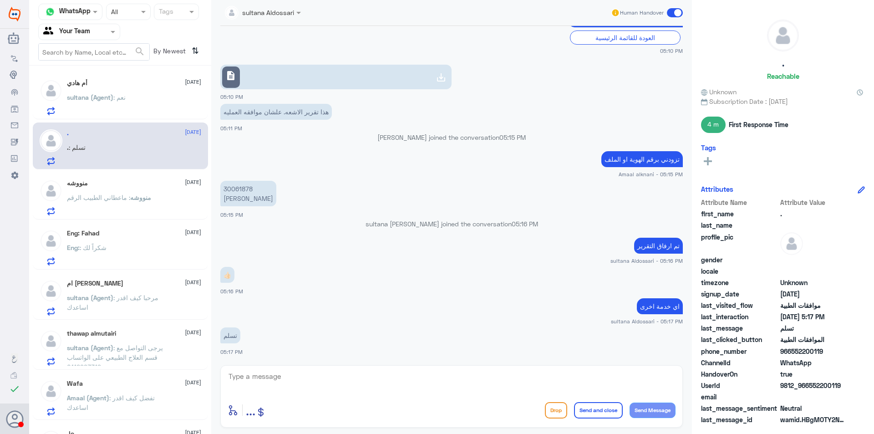
click at [152, 180] on div "منووشه [DATE]" at bounding box center [134, 183] width 134 height 8
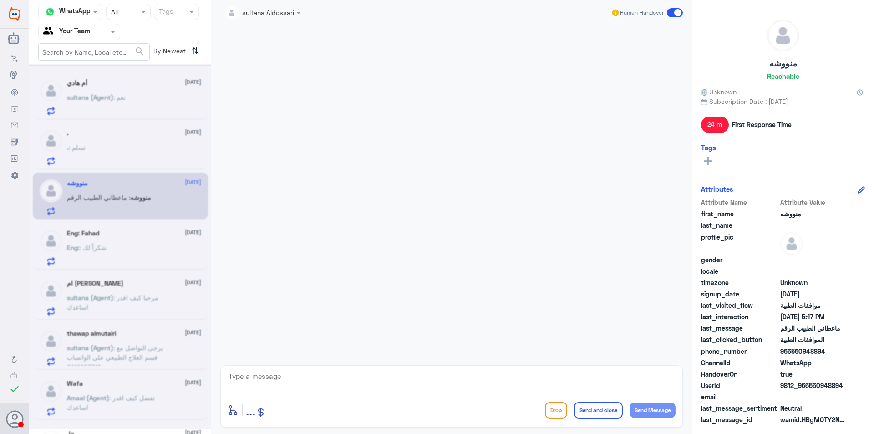
scroll to position [823, 0]
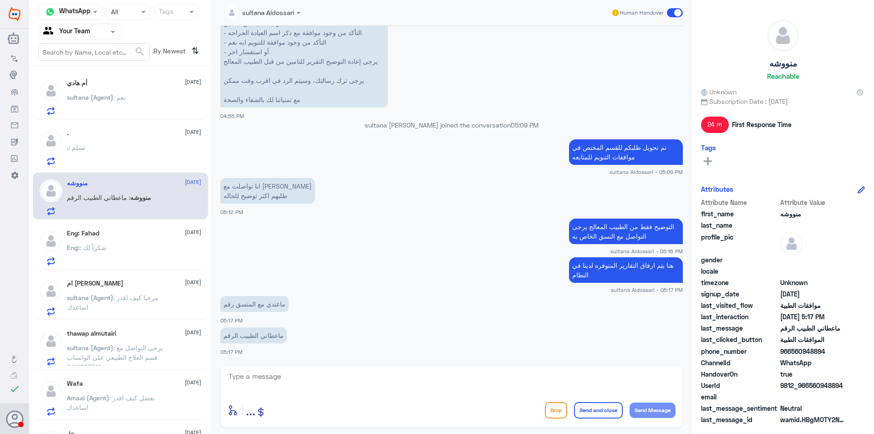
click at [149, 235] on div "Eng: Fahad [DATE]" at bounding box center [134, 233] width 134 height 8
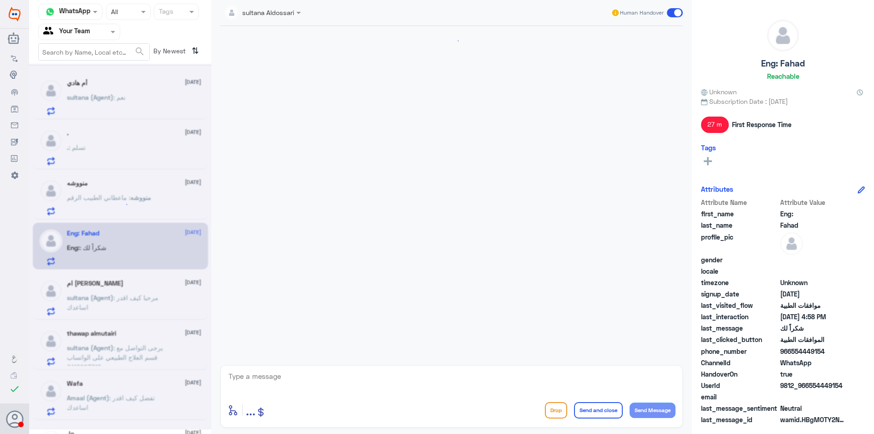
scroll to position [311, 0]
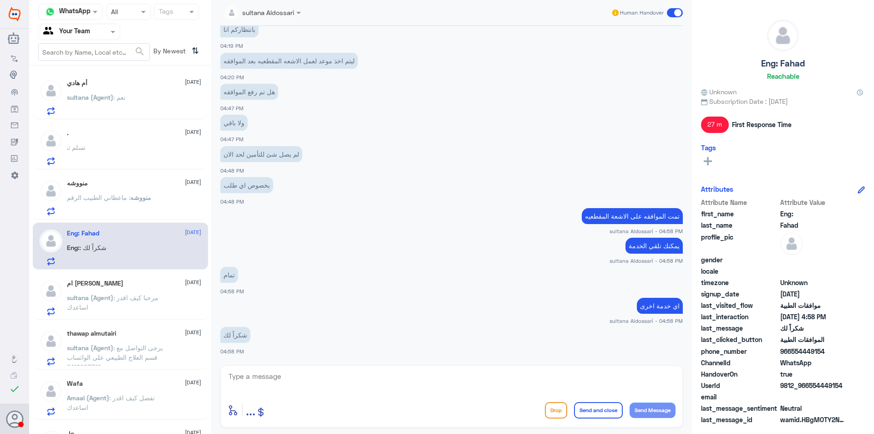
click at [146, 283] on div "ام [PERSON_NAME] [DATE]" at bounding box center [134, 283] width 134 height 8
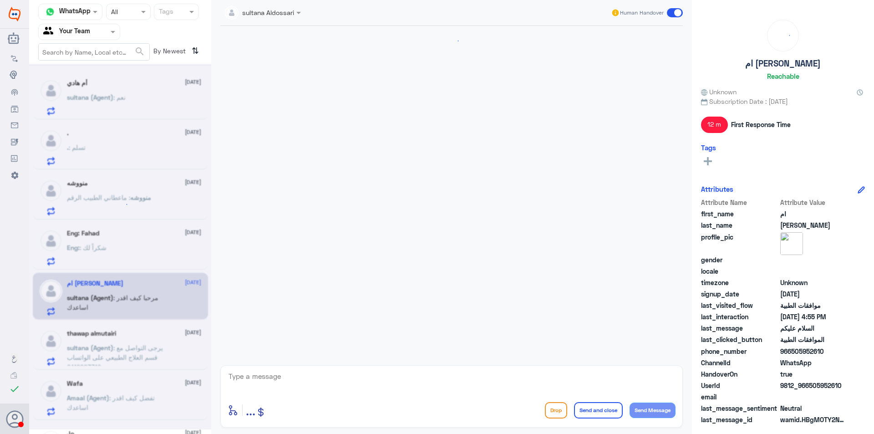
scroll to position [157, 0]
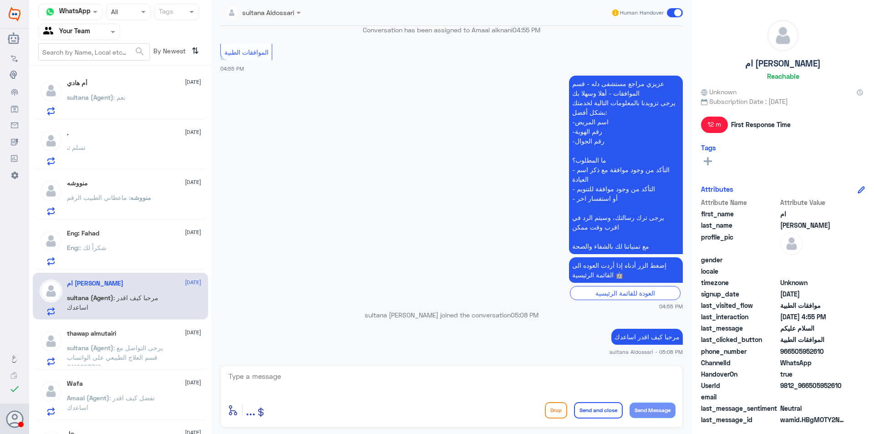
click at [139, 337] on div "thawap almutairi [DATE]" at bounding box center [134, 334] width 134 height 8
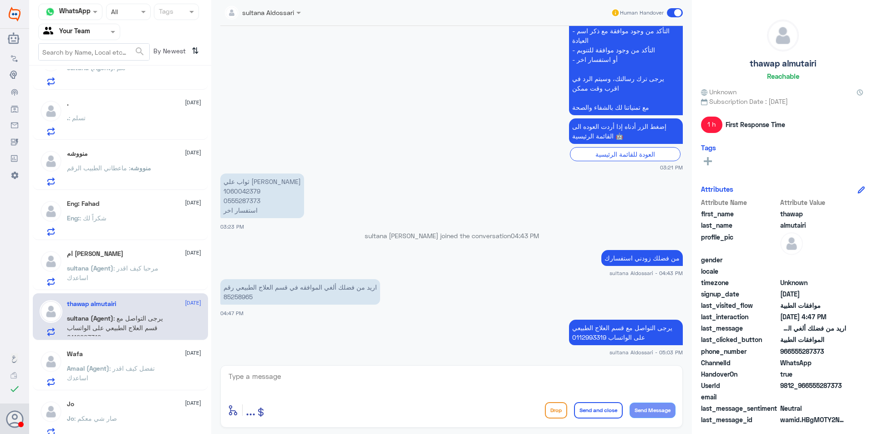
scroll to position [46, 0]
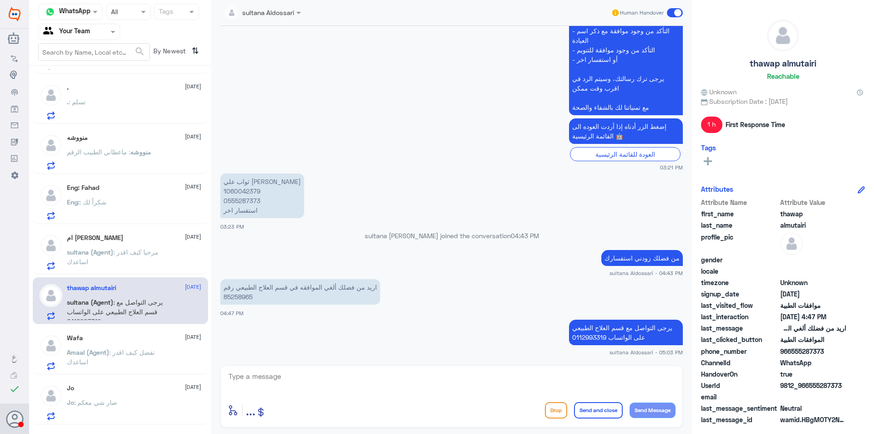
click at [157, 341] on div "Wafa [DATE]" at bounding box center [134, 338] width 134 height 8
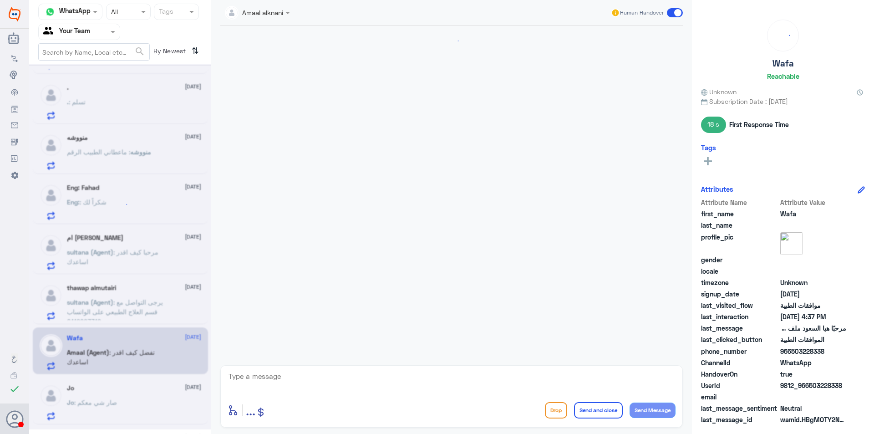
scroll to position [592, 0]
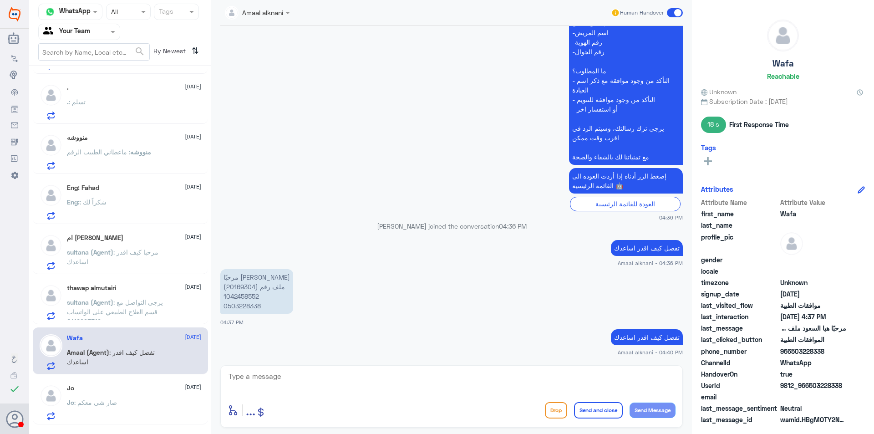
click at [146, 405] on div "Jo : صار شي معكم" at bounding box center [134, 410] width 134 height 20
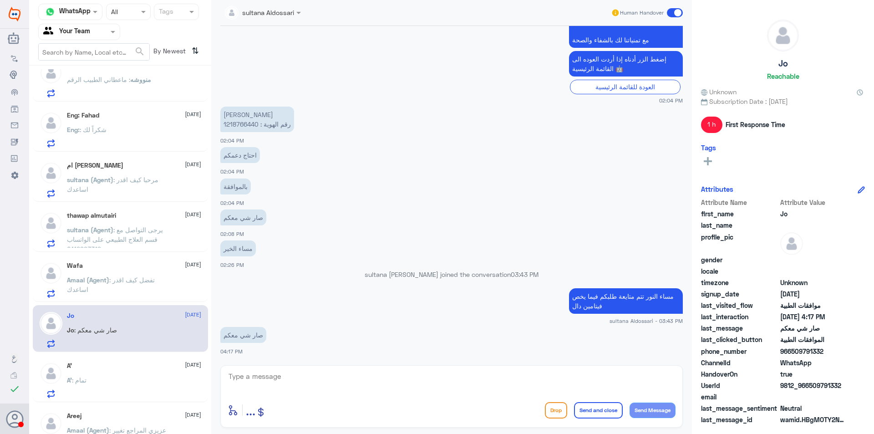
scroll to position [228, 0]
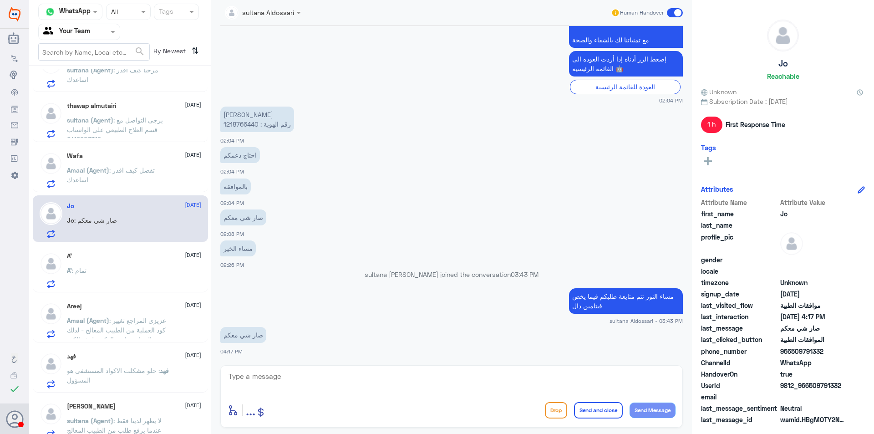
click at [138, 269] on div "A’ : تمام" at bounding box center [134, 278] width 134 height 20
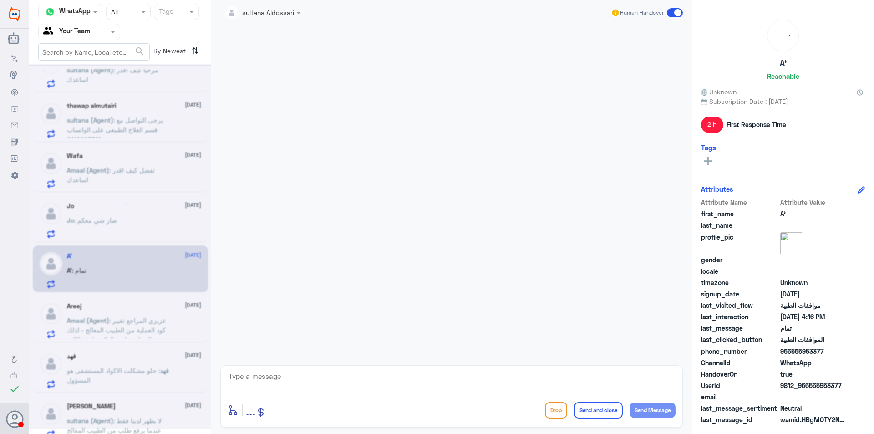
scroll to position [586, 0]
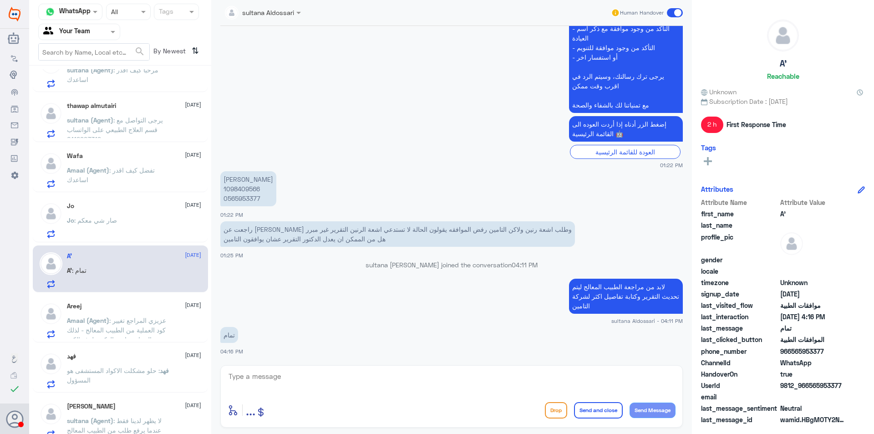
click at [110, 327] on span ": عزيزي المراجع تغيير كود العملية من الطبيب المعالج - لذلك الرجاء معاودة الدكتو…" at bounding box center [116, 334] width 99 height 36
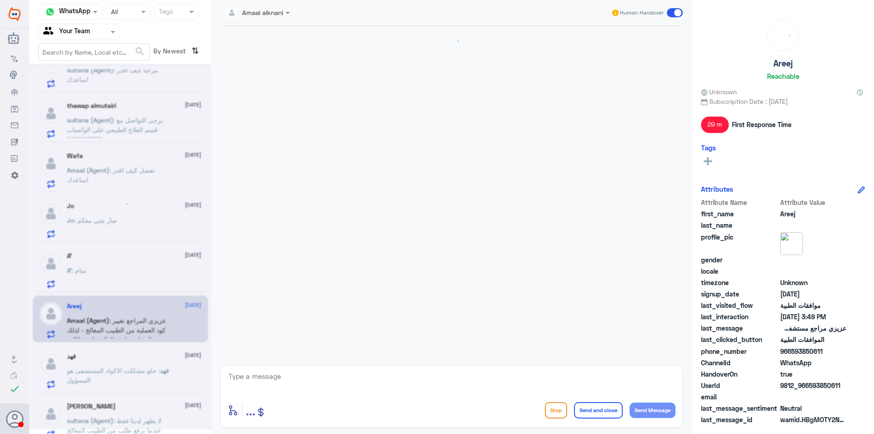
scroll to position [506, 0]
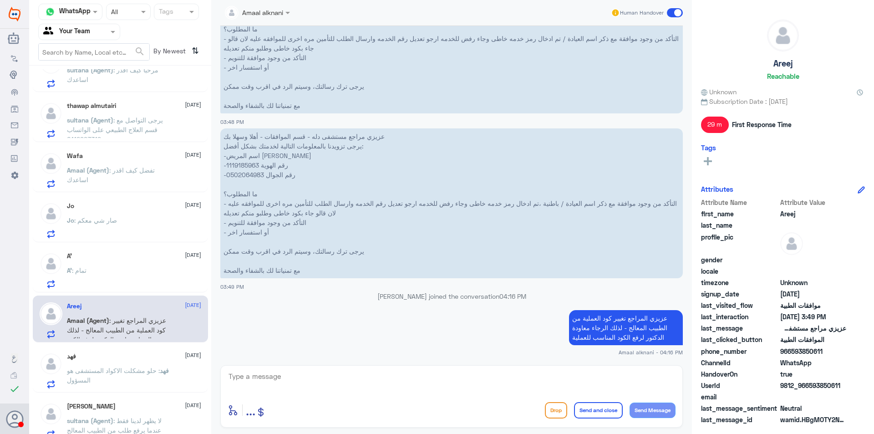
click at [126, 366] on p "[PERSON_NAME] : حلو مشكلت الاكواد المستشفى هو المسؤول" at bounding box center [118, 377] width 102 height 23
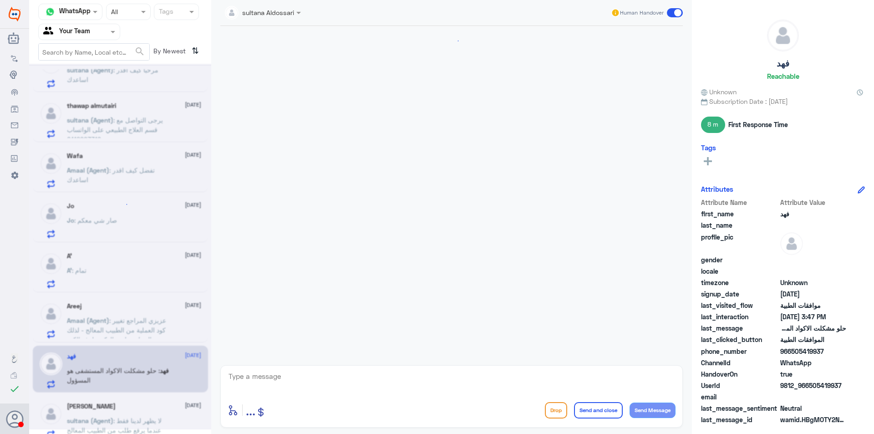
scroll to position [1036, 0]
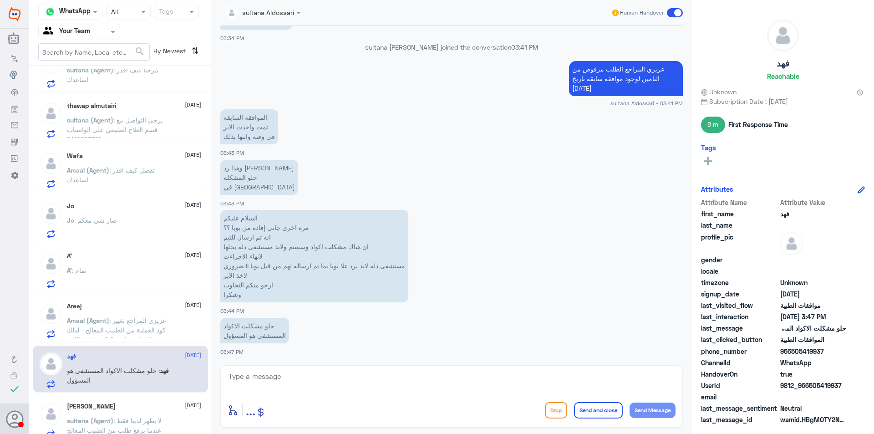
click at [138, 410] on div "[PERSON_NAME] [DATE]" at bounding box center [134, 406] width 134 height 8
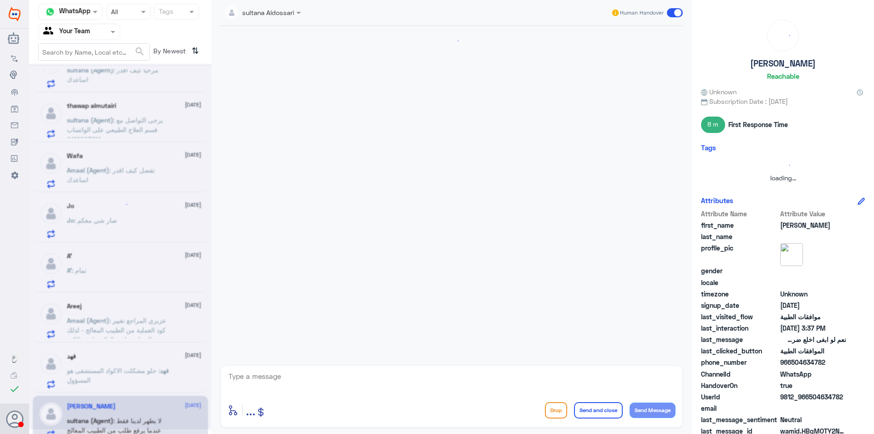
scroll to position [860, 0]
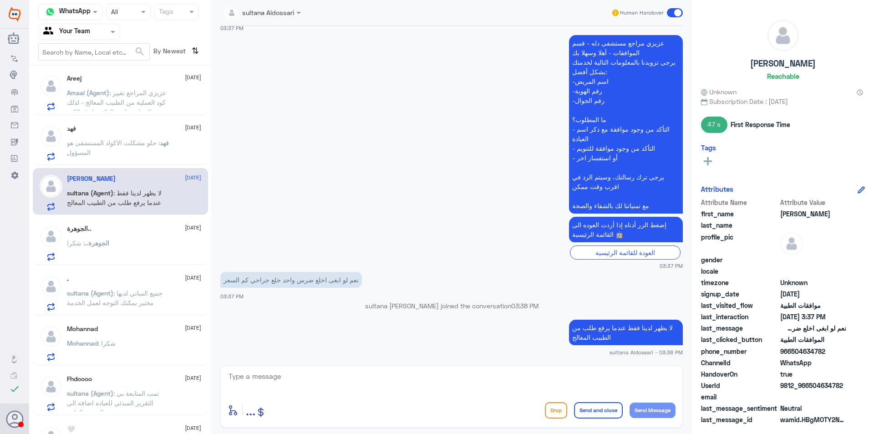
click at [127, 250] on div "الجوهرة.. : شكرا" at bounding box center [134, 250] width 134 height 20
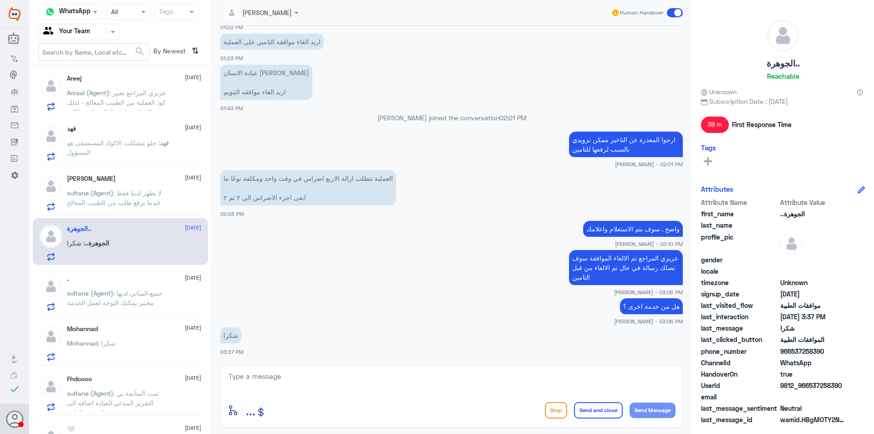
click at [149, 298] on p "sultana (Agent) : جميع المباني لديها مختبر يمكنك التوجه لعمل الخدمة" at bounding box center [118, 299] width 102 height 23
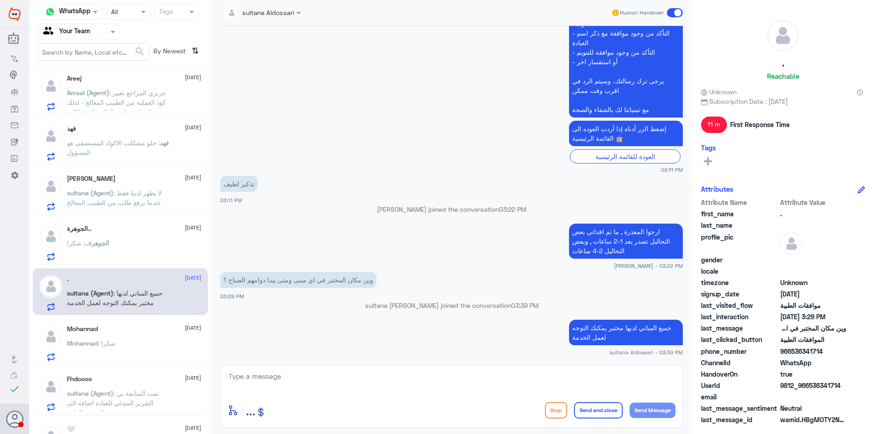
click at [157, 321] on div "Mohannad [DATE] Mohannad : شكرا" at bounding box center [120, 341] width 175 height 47
click at [155, 329] on div "Mohannad [DATE]" at bounding box center [134, 329] width 134 height 8
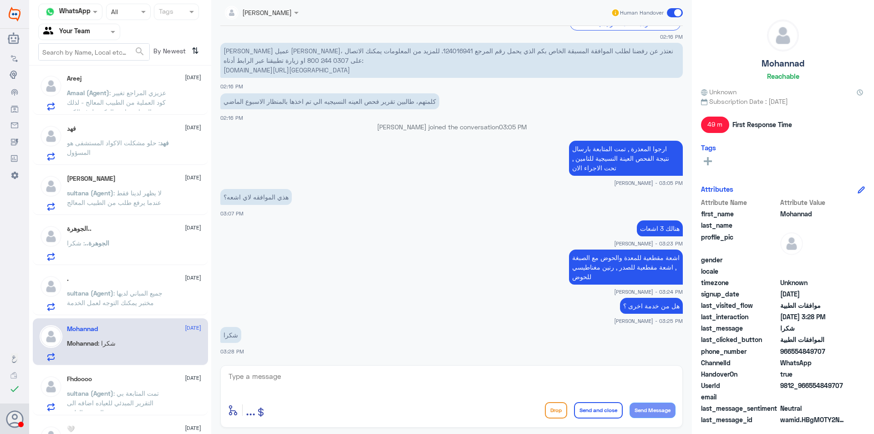
click at [142, 379] on div "Fhdoooo [DATE]" at bounding box center [134, 379] width 134 height 8
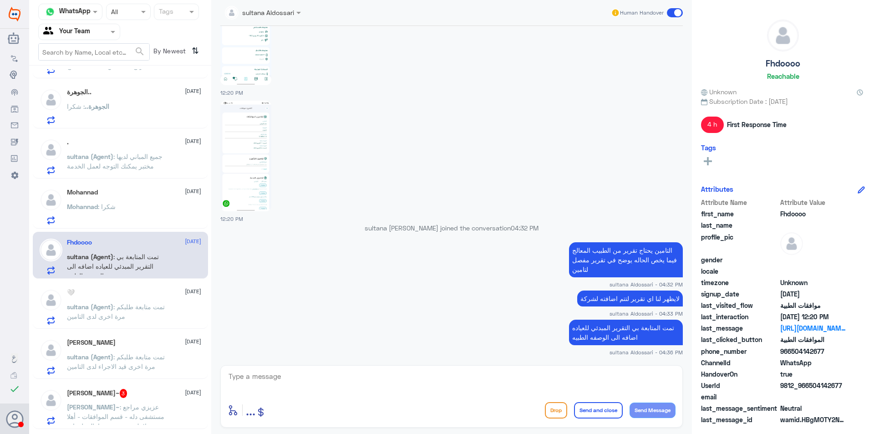
click at [126, 297] on div "🤍 [DATE] sultana (Agent) : تمت متابعة طلبكم مرة اخرى لدى التامين" at bounding box center [134, 307] width 134 height 36
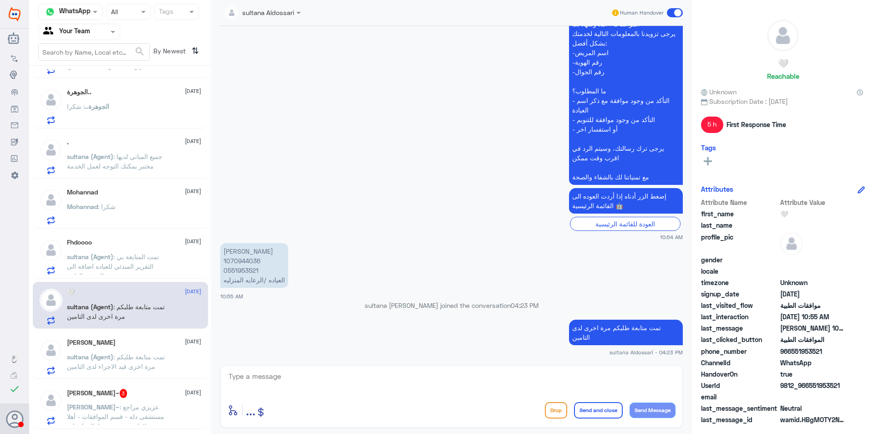
click at [148, 335] on div "[PERSON_NAME] [DATE] sultana (Agent) : تمت متابعة طلبكم مرة اخرى قيد الاجراء لد…" at bounding box center [120, 355] width 175 height 47
click at [149, 364] on span ": تمت متابعة طلبكم مرة اخرى قيد الاجراء لدى التامين" at bounding box center [116, 361] width 98 height 17
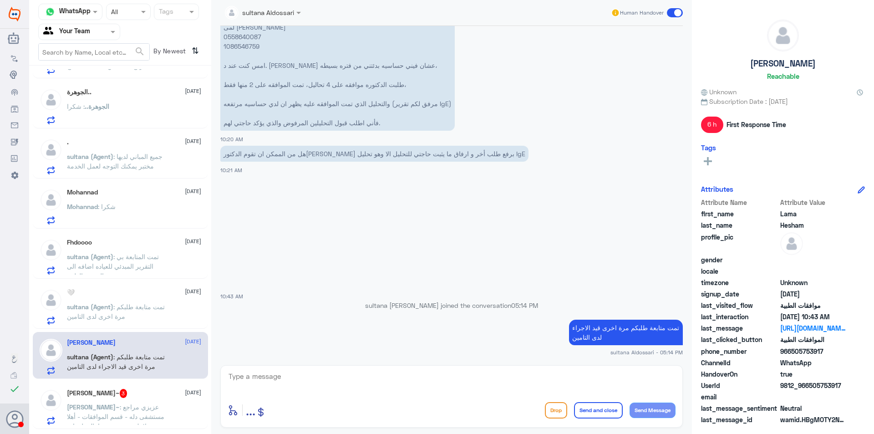
click at [120, 404] on span "[PERSON_NAME]~" at bounding box center [93, 407] width 53 height 8
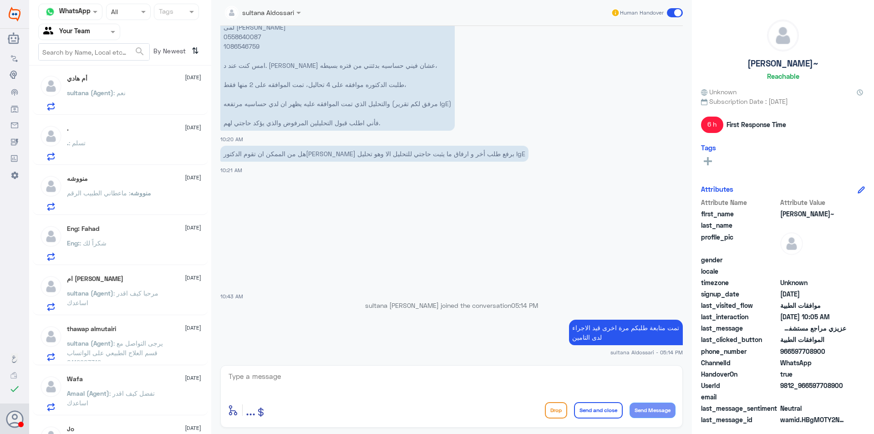
click at [148, 94] on div "sultana (Agent) : نعم" at bounding box center [134, 100] width 134 height 20
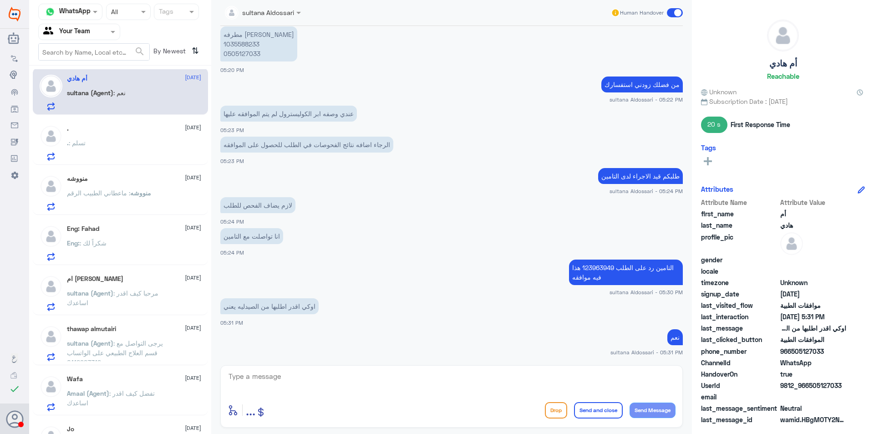
click at [148, 151] on div ". : تسلم" at bounding box center [134, 150] width 134 height 20
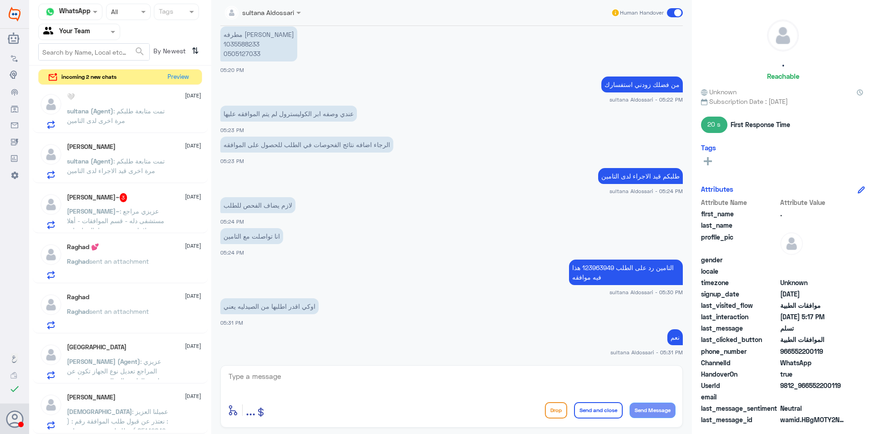
scroll to position [856, 0]
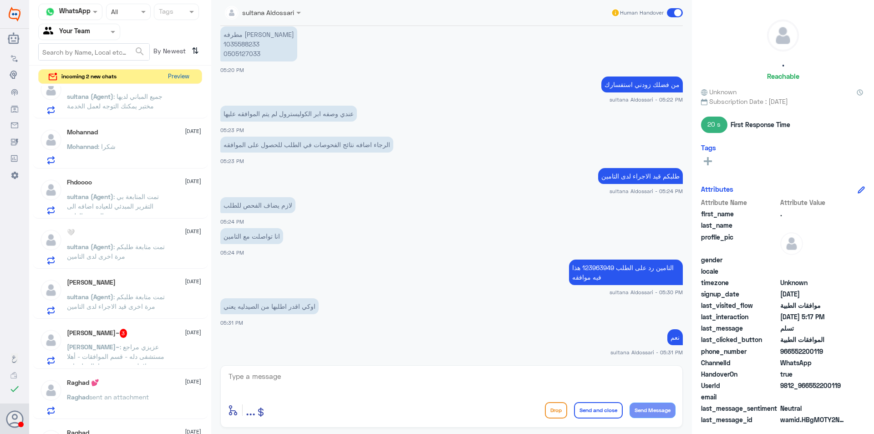
click at [179, 77] on button "Preview" at bounding box center [178, 77] width 28 height 14
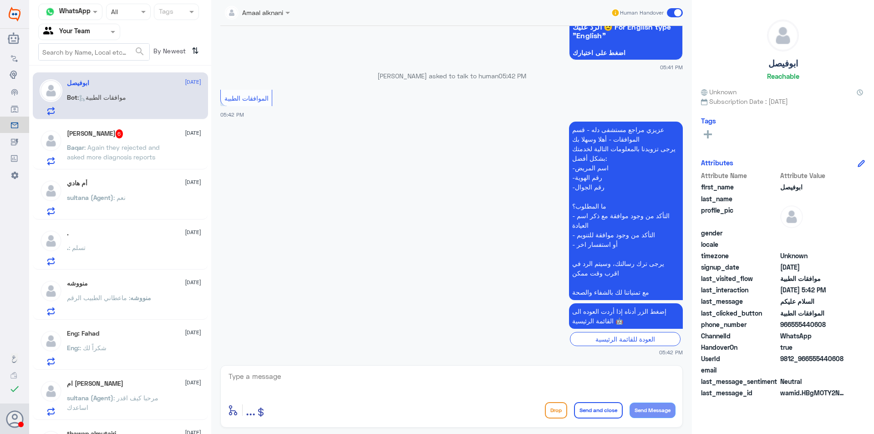
click at [107, 171] on div "ابوفيصل [DATE] Bot : موافقات الطبية [PERSON_NAME] 6 [DATE] Baqar : Again they r…" at bounding box center [120, 253] width 182 height 368
click at [109, 163] on p "Baqar : Again they rejected and asked more diagnosis reports" at bounding box center [118, 153] width 102 height 23
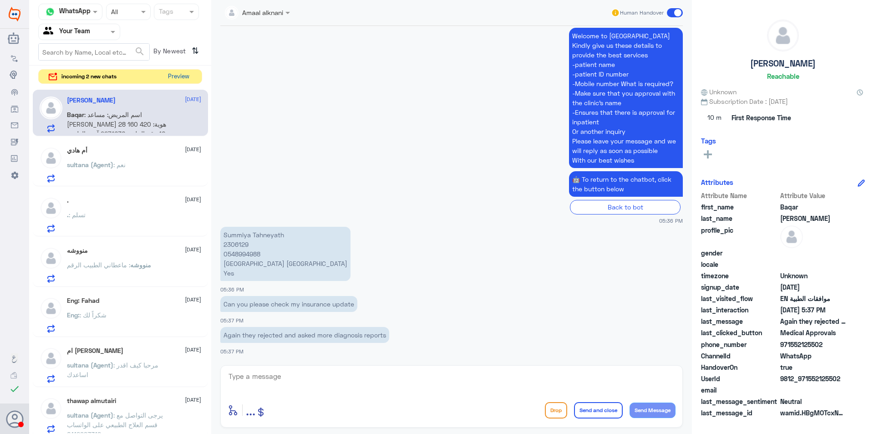
click at [176, 74] on button "Preview" at bounding box center [178, 77] width 28 height 14
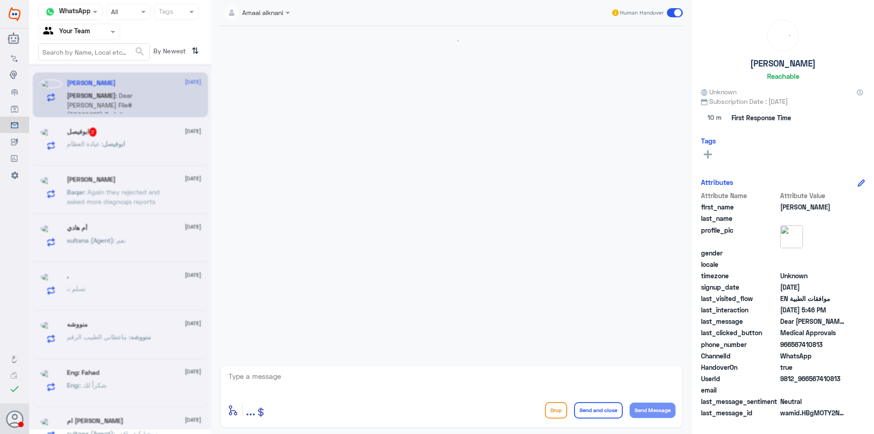
scroll to position [683, 0]
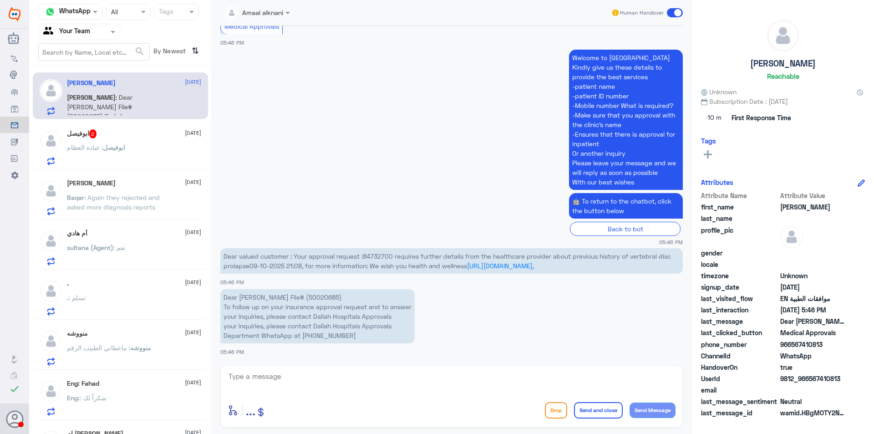
click at [152, 155] on div "ابوفيصل : عيادة العظام" at bounding box center [134, 155] width 134 height 20
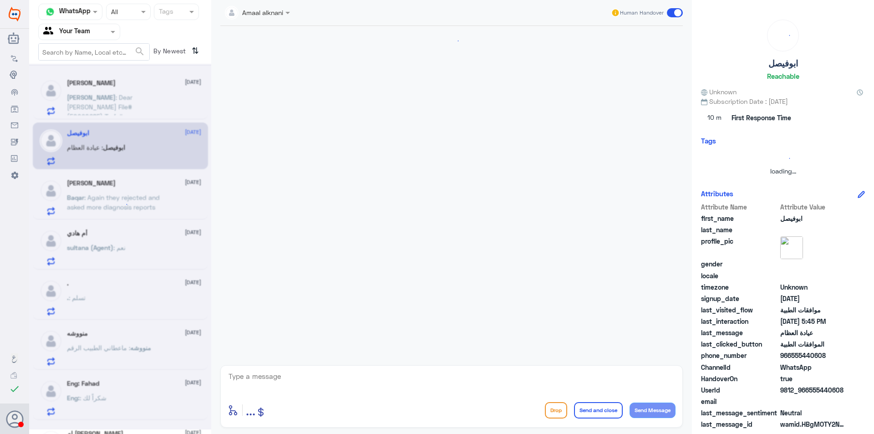
scroll to position [250, 0]
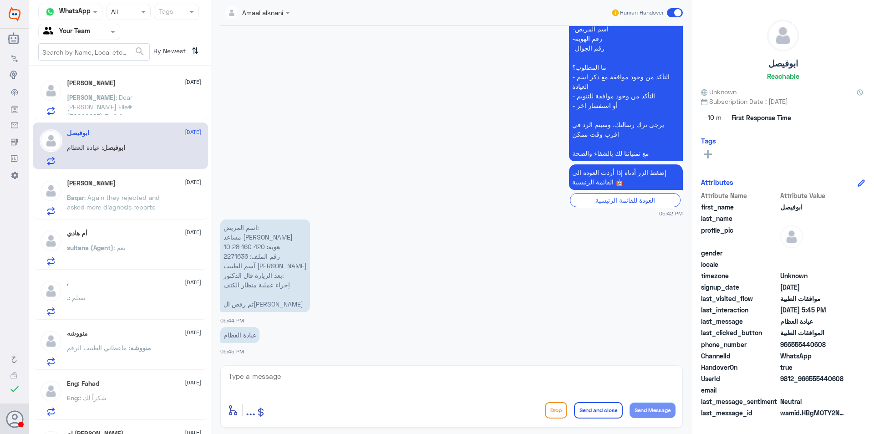
click at [234, 256] on p "‏اسم المريض: مساعد [PERSON_NAME] ‏هوية: 420 160 28 10 ‏رقم الملف: 2271636 ‏آسم …" at bounding box center [265, 265] width 90 height 92
copy p "2271636"
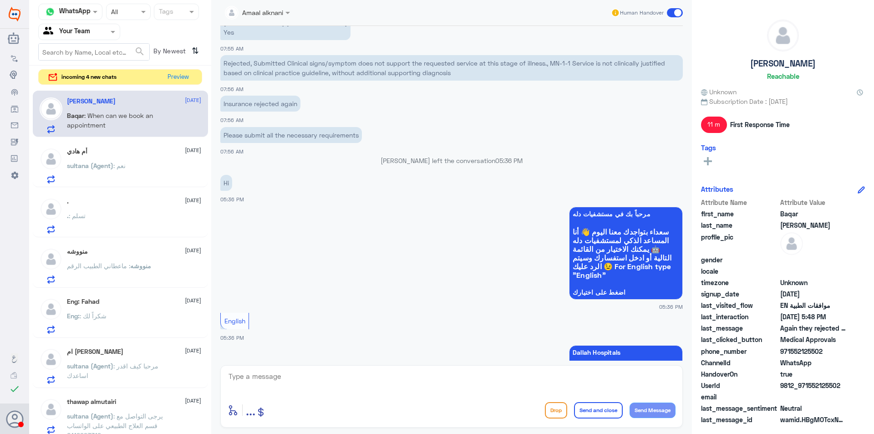
scroll to position [947, 0]
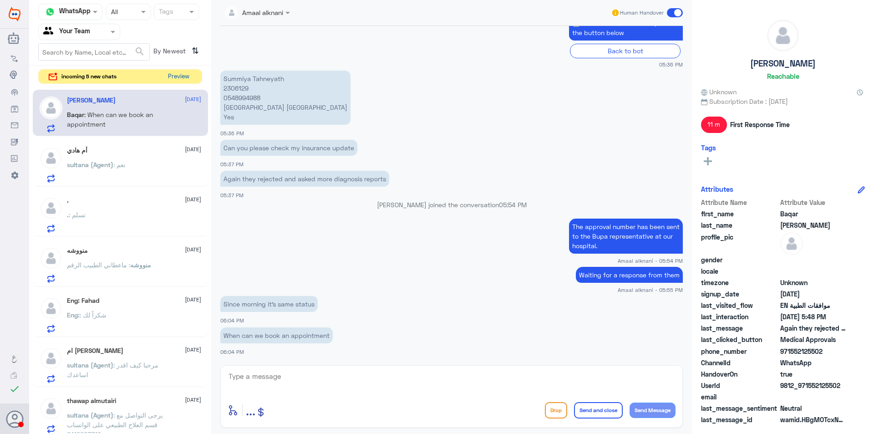
click at [188, 78] on button "Preview" at bounding box center [178, 77] width 28 height 14
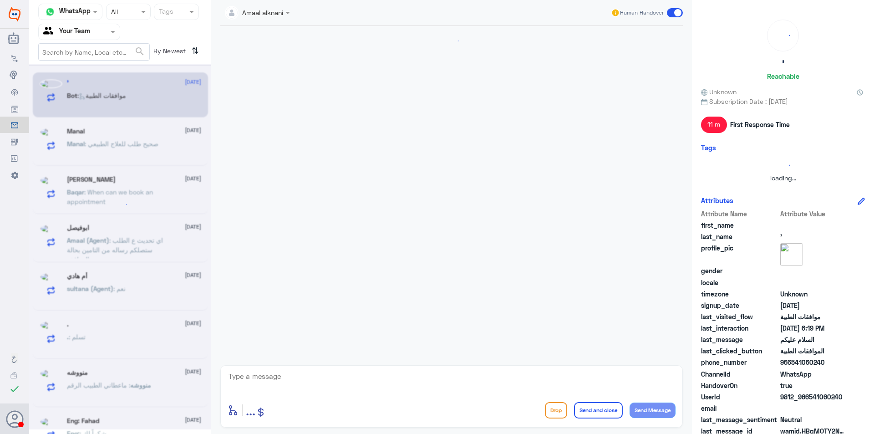
scroll to position [112, 0]
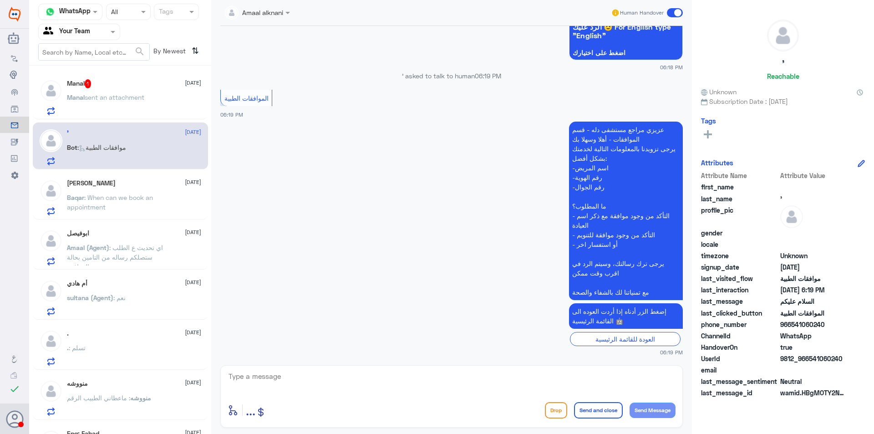
click at [136, 102] on p "Manal sent an attachment" at bounding box center [105, 103] width 77 height 23
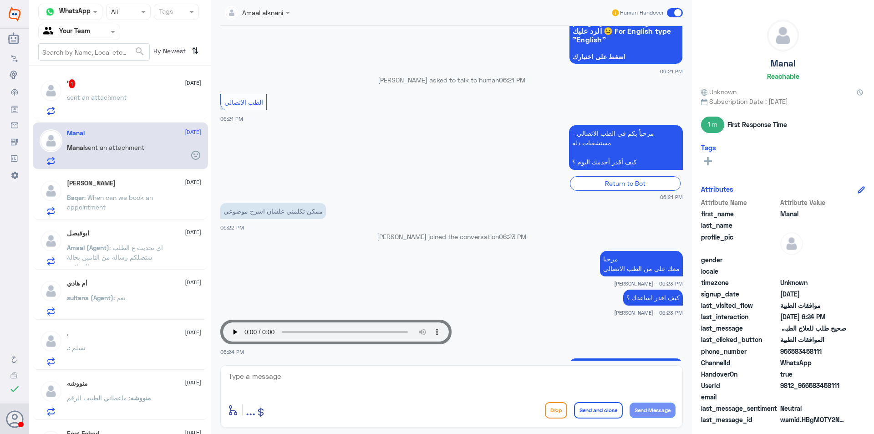
scroll to position [433, 0]
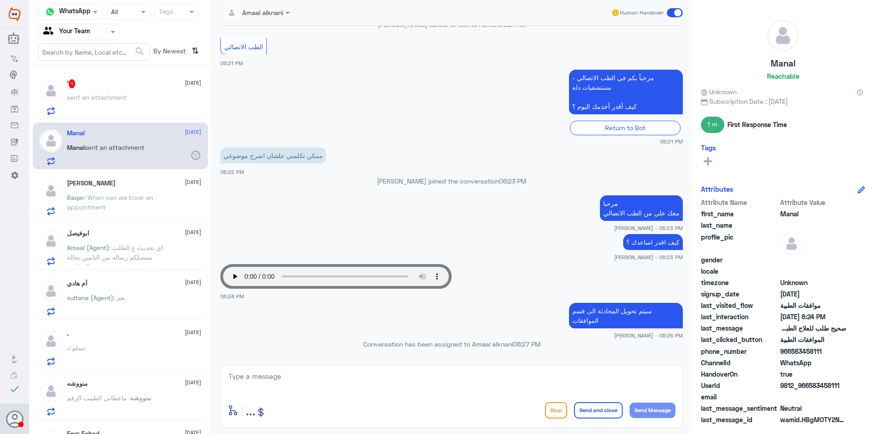
click at [121, 96] on span "sent an attachment" at bounding box center [97, 97] width 60 height 8
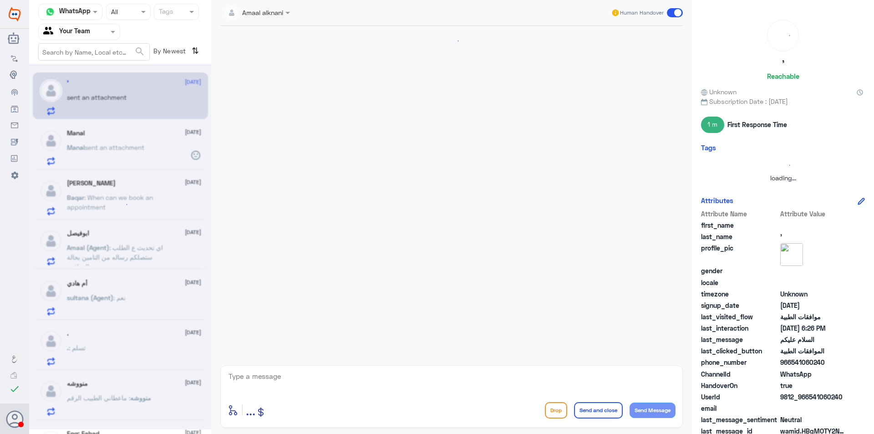
scroll to position [267, 0]
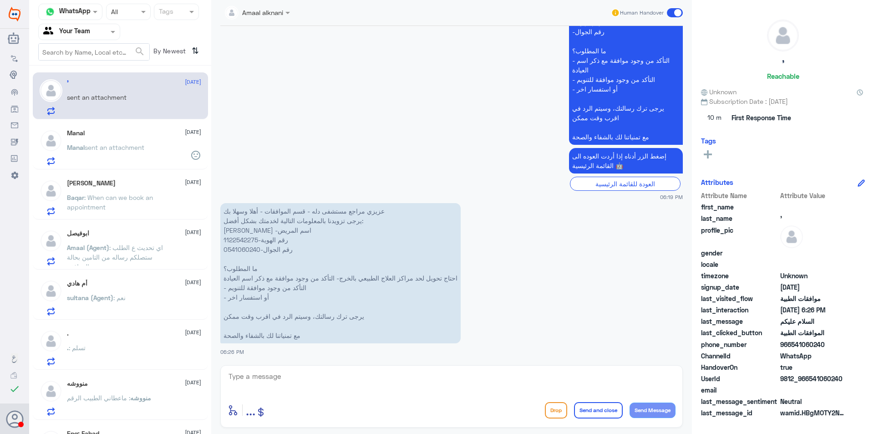
click at [239, 253] on p "عزيزي مراجع مستشفى دله - قسم الموافقات - أهلا وسهلا بك يرجى تزويدنا بالمعلومات …" at bounding box center [340, 273] width 240 height 140
copy p "0541060240"
drag, startPoint x: 381, startPoint y: 281, endPoint x: 315, endPoint y: 289, distance: 65.5
click at [315, 289] on p "عزيزي مراجع مستشفى دله - قسم الموافقات - أهلا وسهلا بك يرجى تزويدنا بالمعلومات …" at bounding box center [340, 273] width 240 height 140
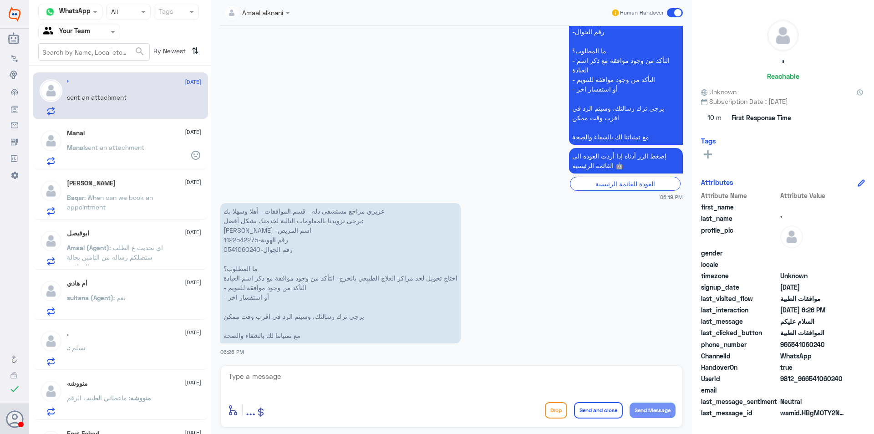
click at [131, 149] on span "sent an attachment" at bounding box center [115, 147] width 60 height 8
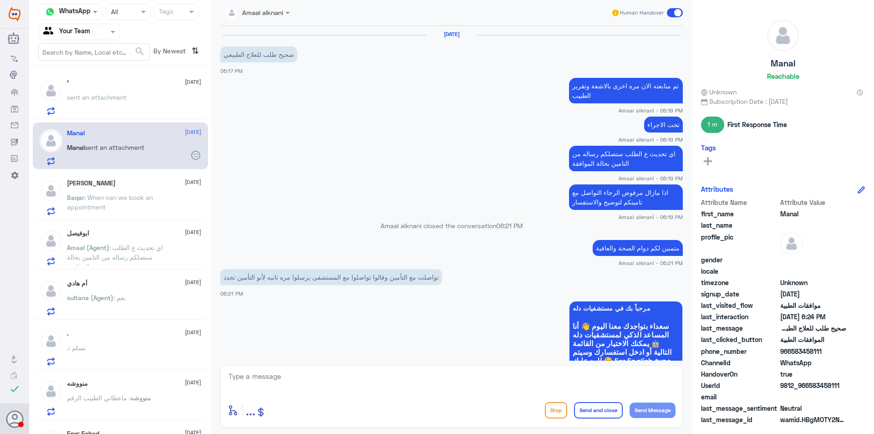
scroll to position [385, 0]
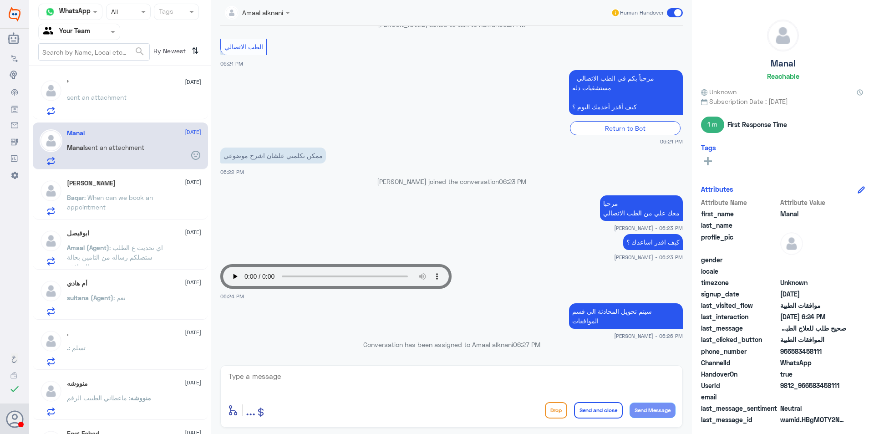
click at [163, 233] on div "ابوفيصل [DATE]" at bounding box center [134, 233] width 134 height 8
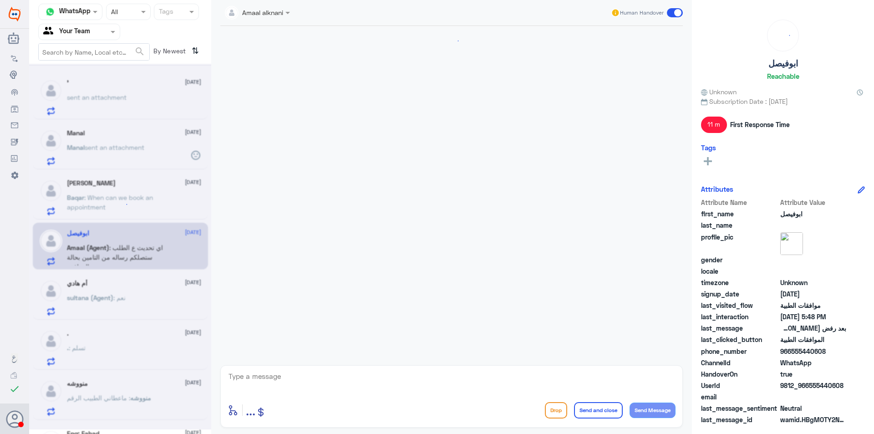
scroll to position [443, 0]
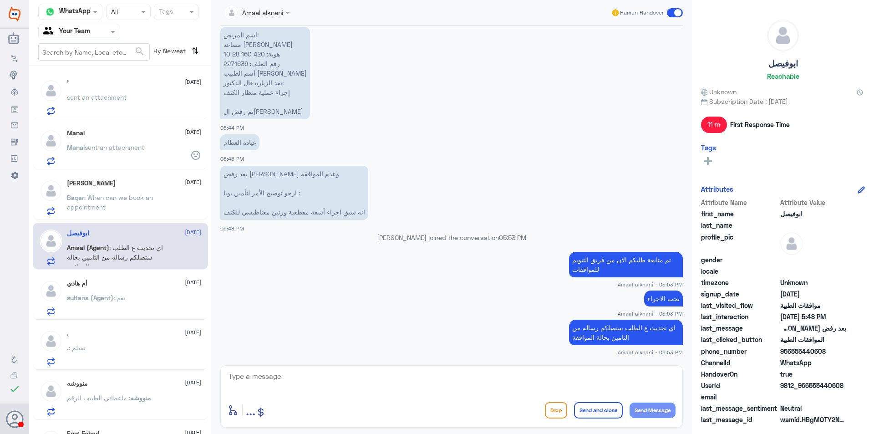
click at [144, 162] on p "Manal sent an attachment" at bounding box center [105, 153] width 77 height 23
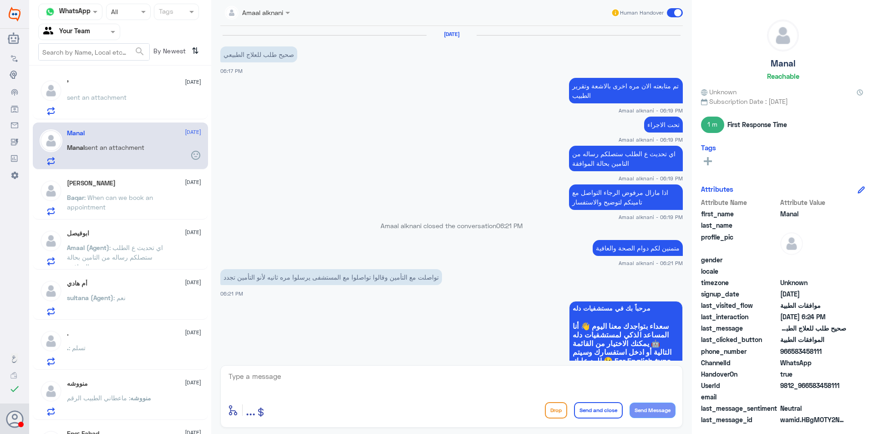
scroll to position [385, 0]
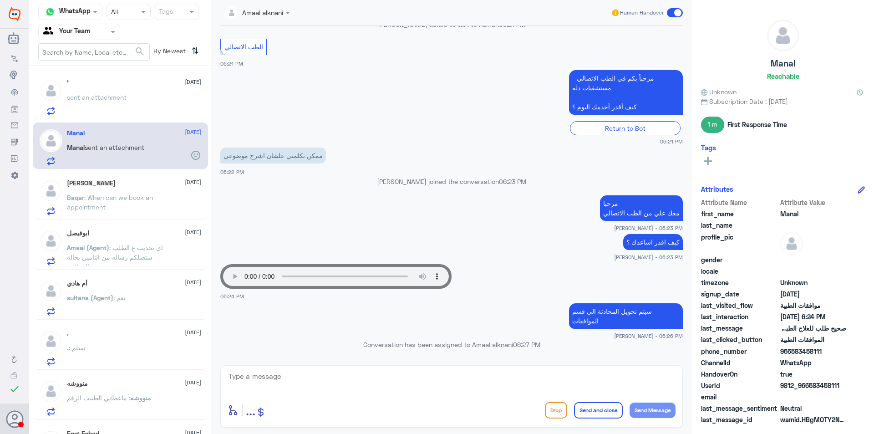
click at [335, 165] on div "ممكن تكلمني علشان اشرح موضوعي 06:22 PM" at bounding box center [451, 160] width 462 height 31
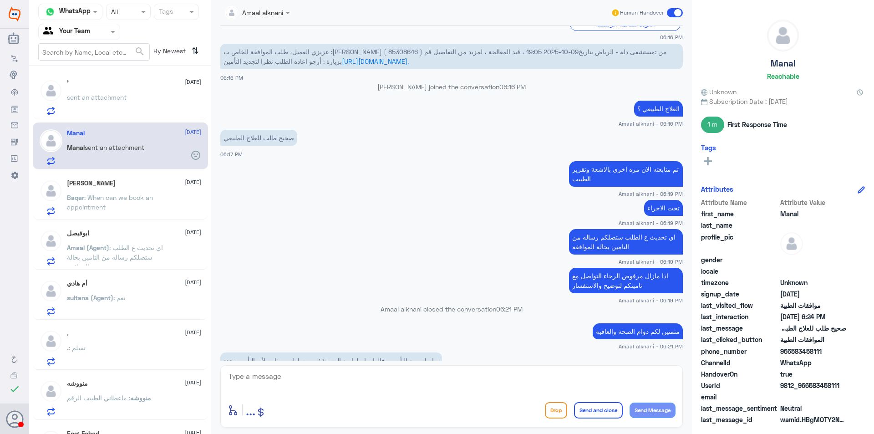
scroll to position [455, 0]
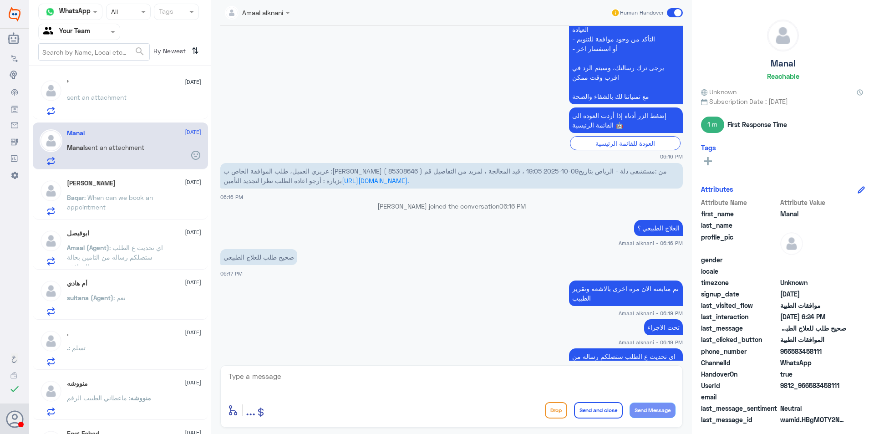
click at [453, 174] on span "عزيزي العميل، طلب الموافقة الخاص ب :[PERSON_NAME] ( 85308646 ) من :مستشفى دلة -…" at bounding box center [444, 175] width 443 height 17
copy span "85308646"
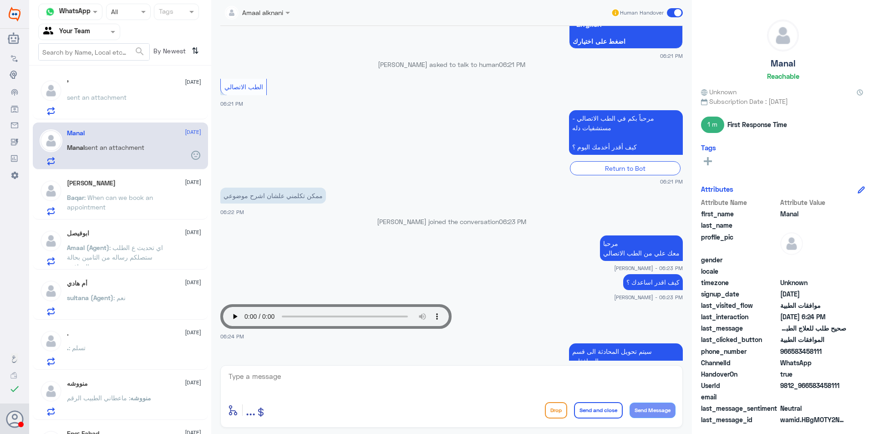
scroll to position [1042, 0]
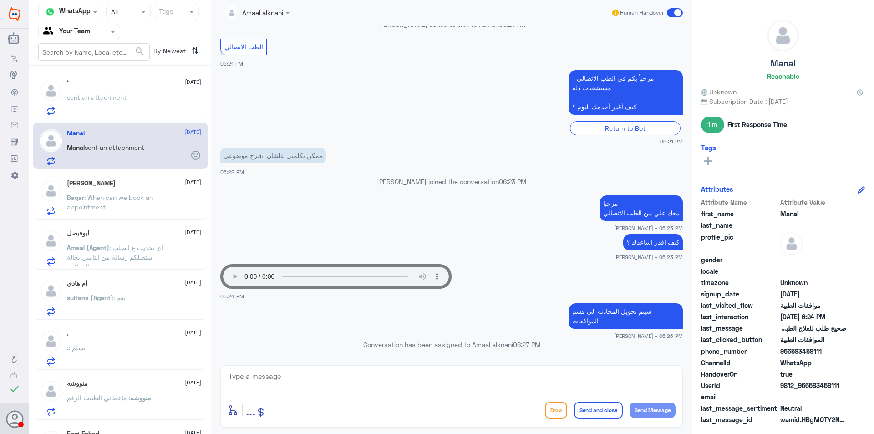
click at [400, 300] on div "Your browser does not support the audio tag. 06:24 PM" at bounding box center [451, 281] width 462 height 40
click at [147, 190] on div "[PERSON_NAME] [DATE] Baqar : When can we book an appointment" at bounding box center [134, 197] width 134 height 36
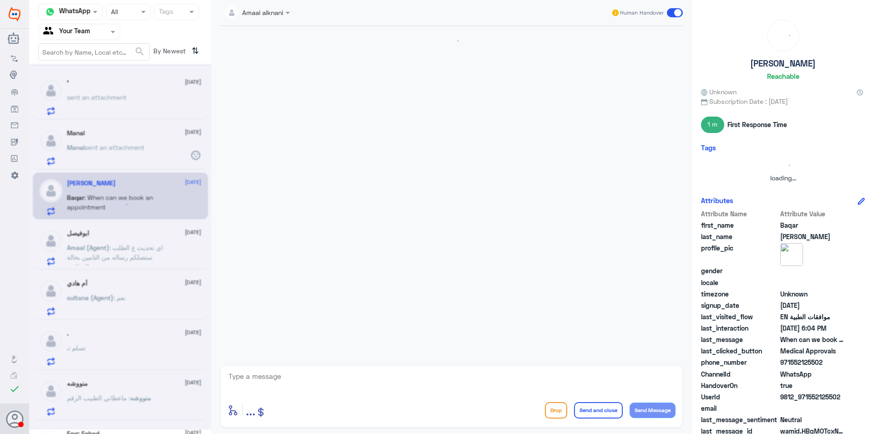
scroll to position [619, 0]
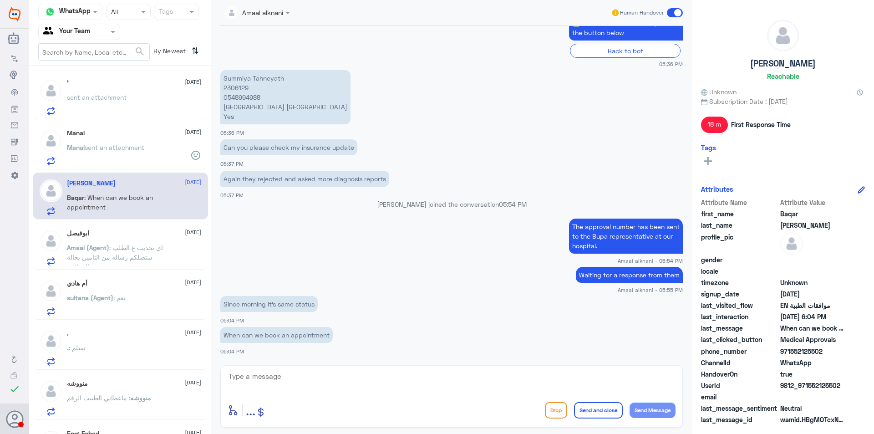
click at [114, 62] on nav "Channel WhatsApp Status × All Tags Agent Filter Your Team search By Newest ⇅" at bounding box center [120, 35] width 182 height 62
click at [123, 103] on p "sent an attachment" at bounding box center [97, 103] width 60 height 23
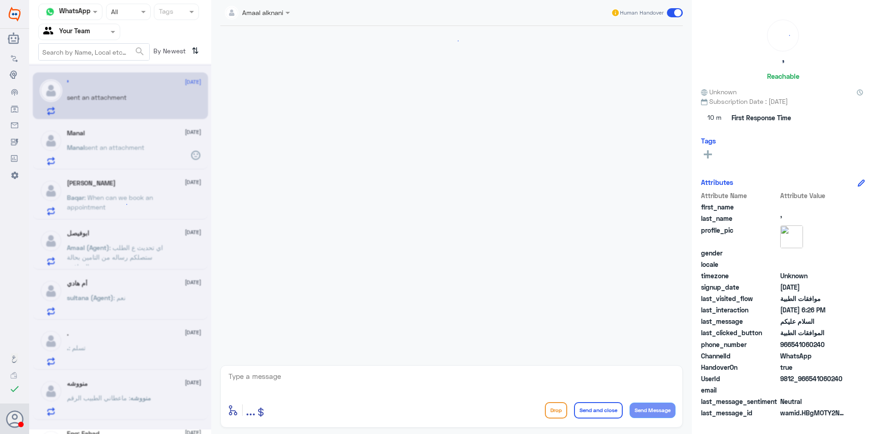
scroll to position [267, 0]
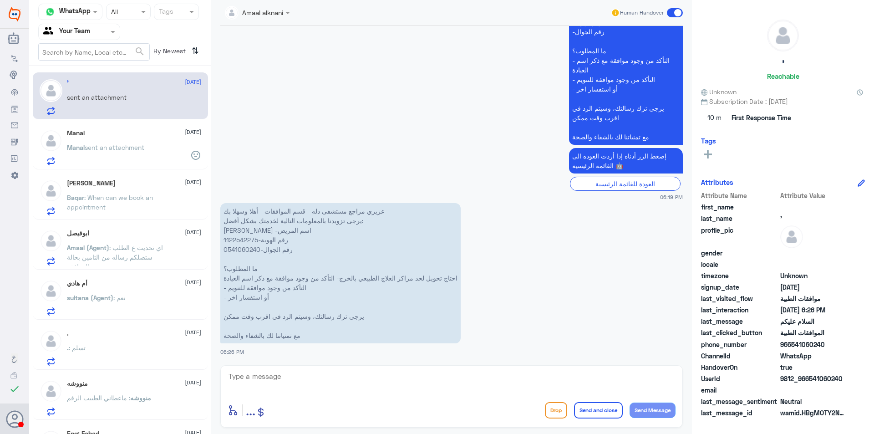
click at [109, 36] on span at bounding box center [113, 32] width 11 height 10
click at [95, 76] on div "Your Inbox" at bounding box center [79, 81] width 82 height 21
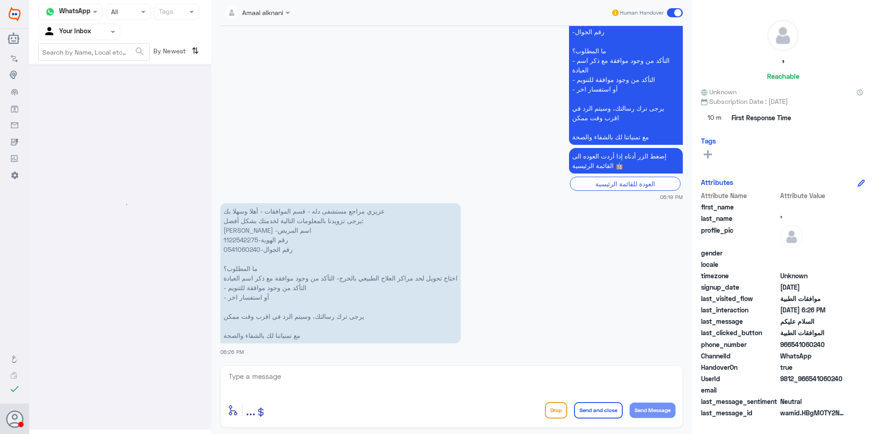
scroll to position [0, 0]
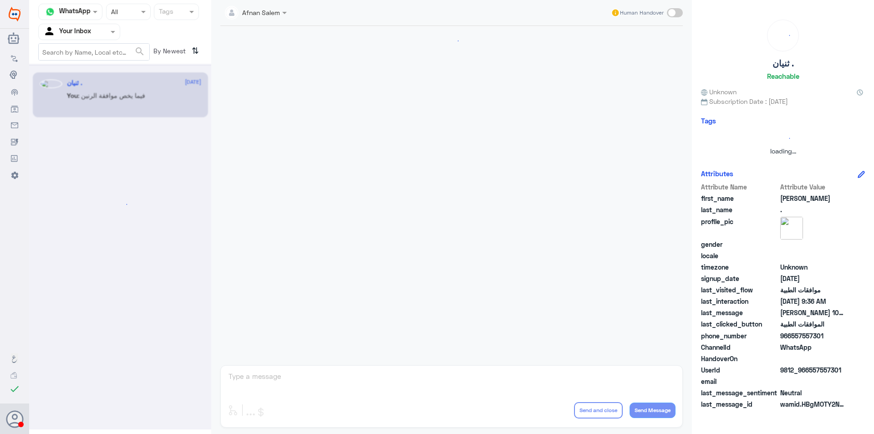
click at [91, 25] on div "Agent Filter Your Inbox" at bounding box center [74, 32] width 70 height 14
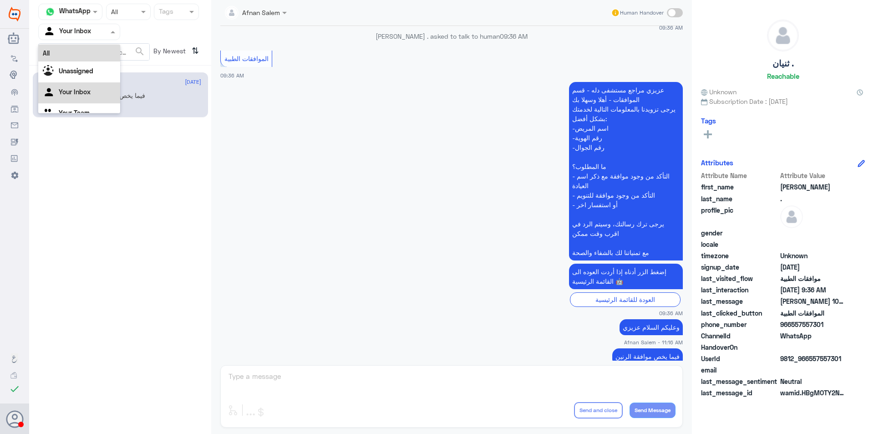
scroll to position [11, 0]
click at [104, 99] on div "Your Team" at bounding box center [79, 102] width 82 height 21
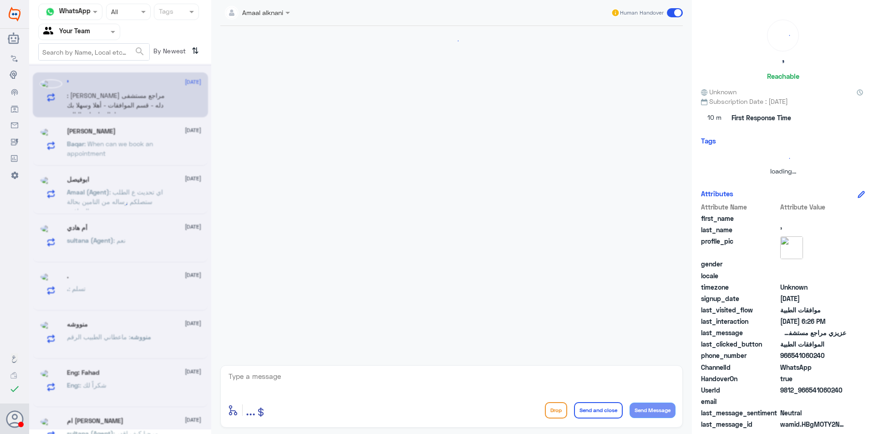
scroll to position [267, 0]
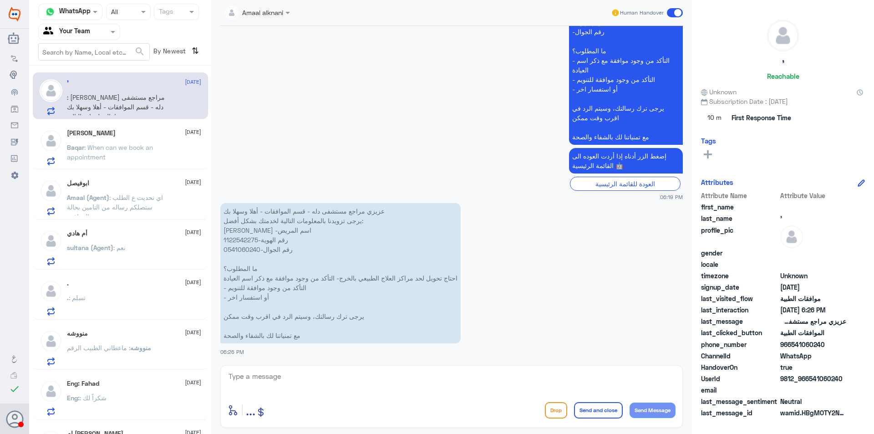
click at [242, 250] on p "عزيزي مراجع مستشفى دله - قسم الموافقات - أهلا وسهلا بك يرجى تزويدنا بالمعلومات …" at bounding box center [340, 273] width 240 height 140
copy p "0541060240"
click at [91, 146] on span ": When can we book an appointment" at bounding box center [110, 151] width 86 height 17
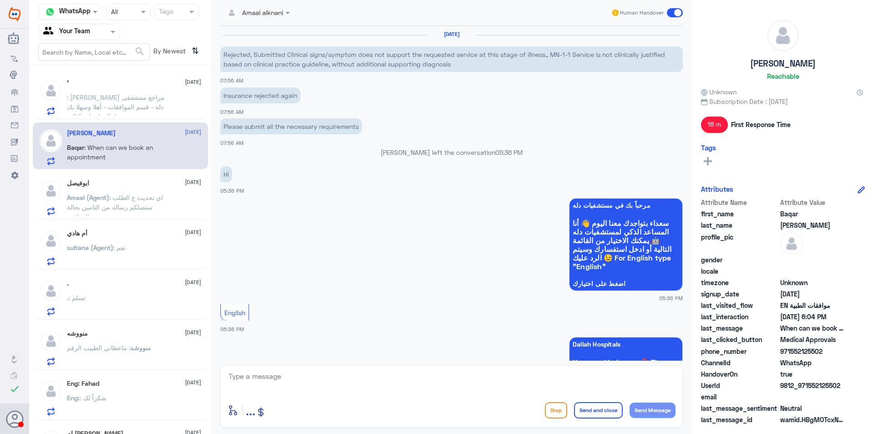
scroll to position [619, 0]
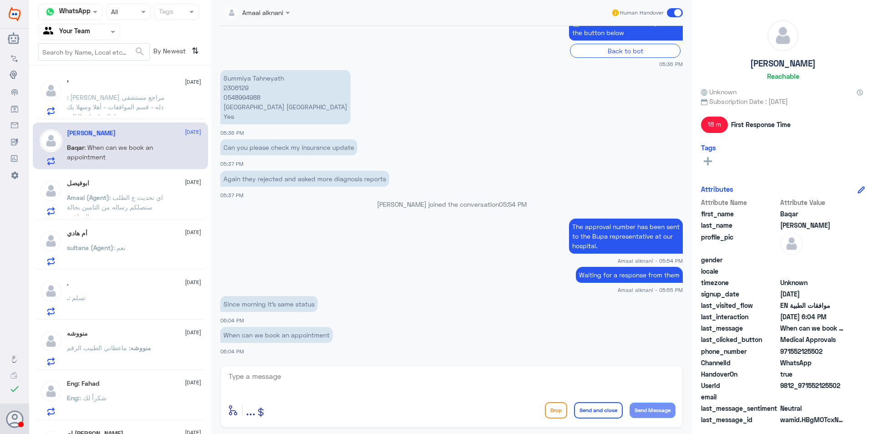
click at [144, 209] on span ": اي تحديث ع الطلب ستصلكم رساله من التامين بحالة الموافقة" at bounding box center [115, 206] width 96 height 27
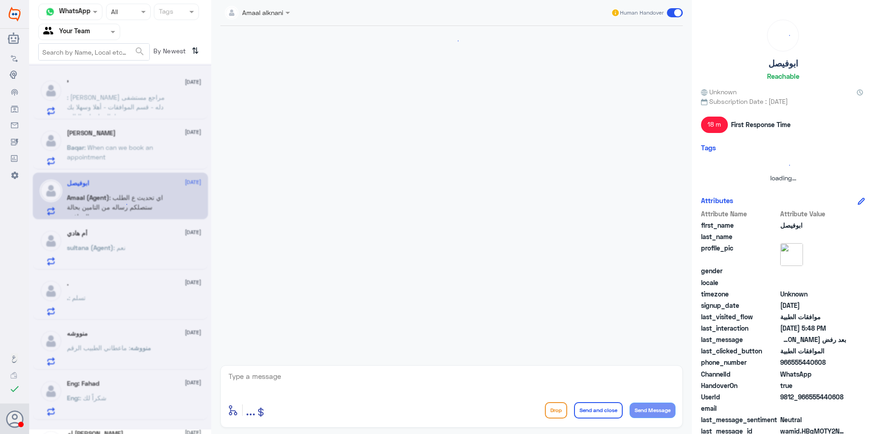
scroll to position [443, 0]
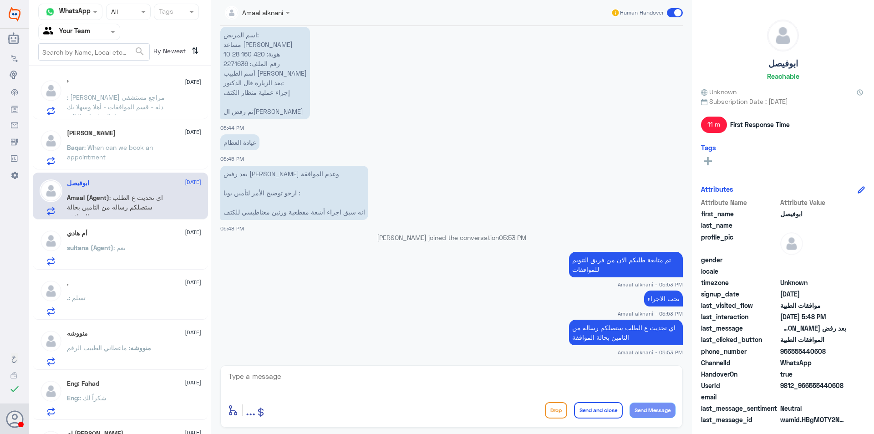
click at [133, 243] on div "أم هادي [DATE] sultana (Agent) : نعم" at bounding box center [134, 247] width 134 height 36
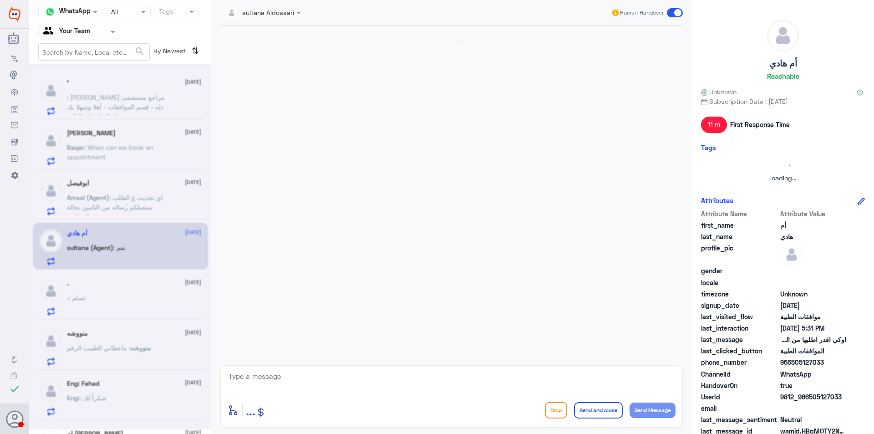
scroll to position [489, 0]
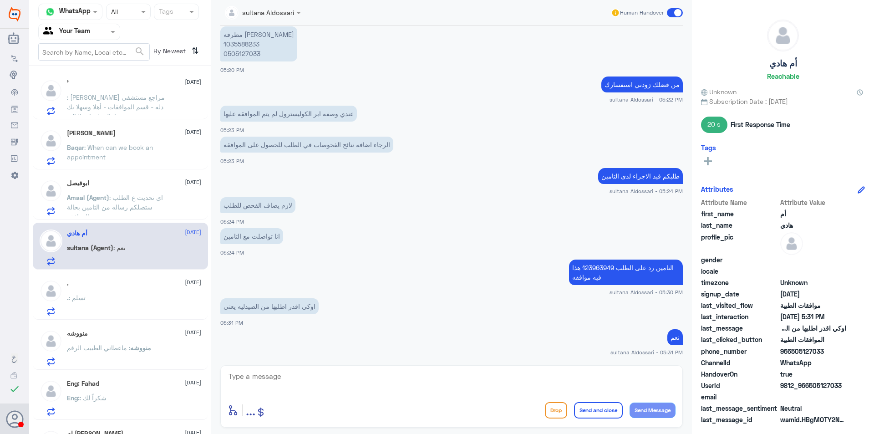
click at [134, 293] on div ". [DATE] . : تسلم" at bounding box center [134, 297] width 134 height 36
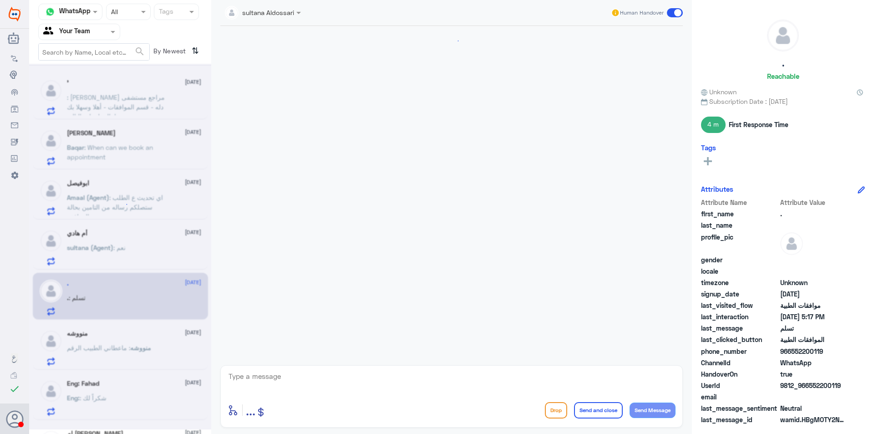
scroll to position [546, 0]
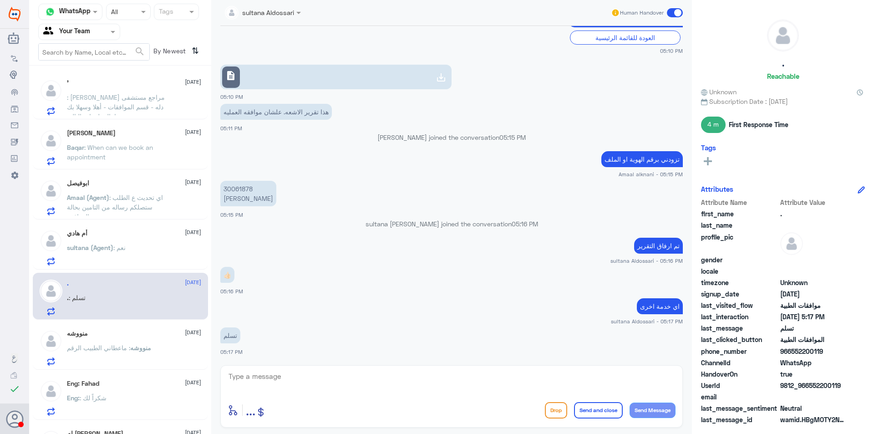
click at [130, 350] on span "منووشه" at bounding box center [140, 348] width 21 height 8
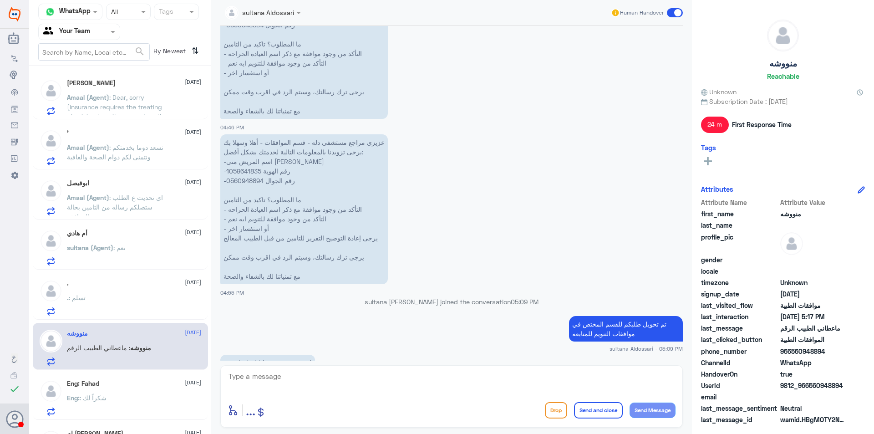
scroll to position [641, 0]
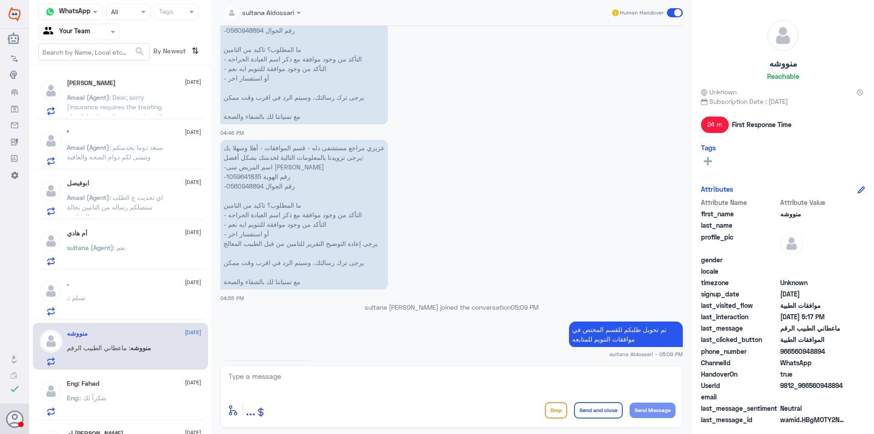
click at [257, 183] on p "عزيزي مراجع مستشفى دله - قسم الموافقات - أهلا وسهلا بك يرجى تزويدنا بالمعلومات …" at bounding box center [304, 215] width 168 height 150
copy p "0560948894"
click at [158, 107] on p ": [PERSON_NAME] مراجع مستشفى دله - قسم الموافقات - أهلا وسهلا بك يرجى تزويدنا ب…" at bounding box center [118, 103] width 102 height 23
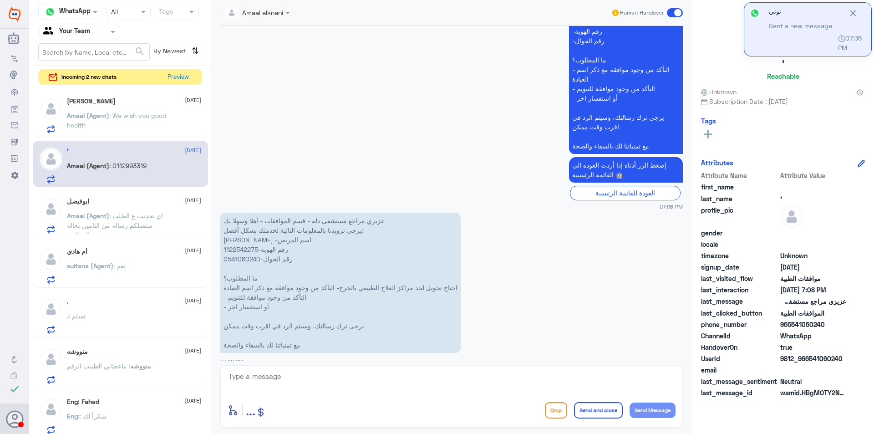
scroll to position [1256, 0]
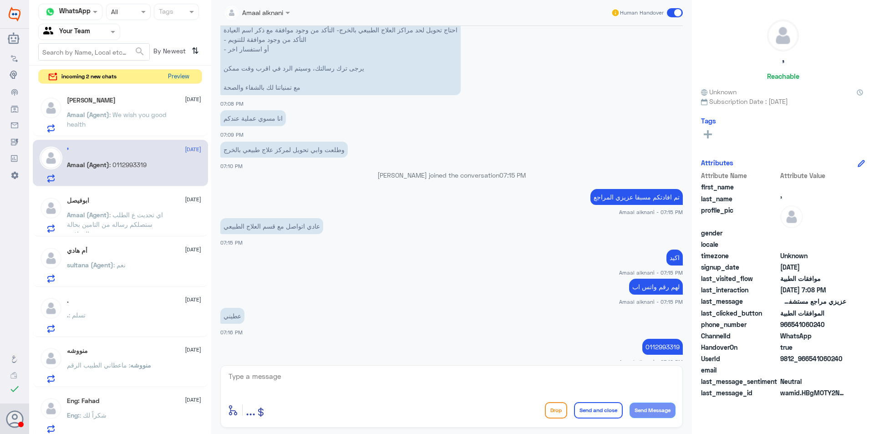
click at [180, 76] on button "Preview" at bounding box center [178, 77] width 28 height 14
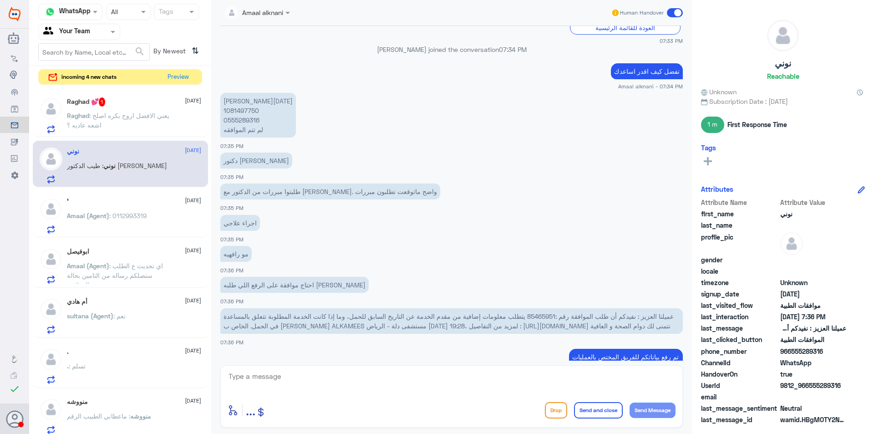
scroll to position [775, 0]
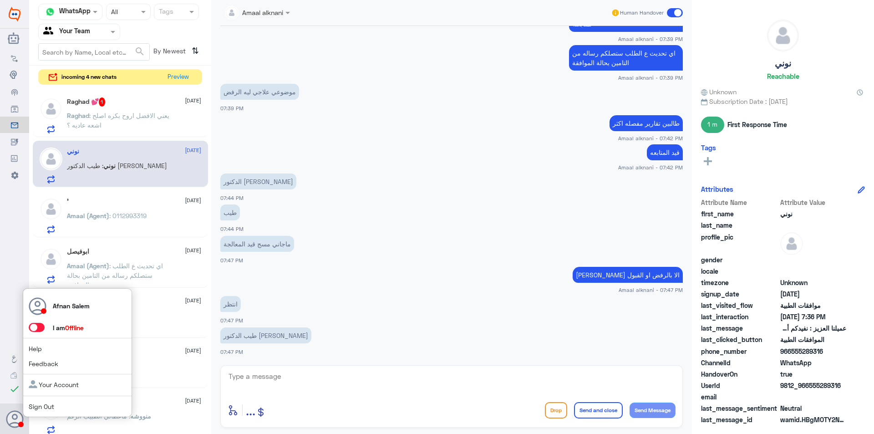
click at [46, 408] on link "Sign Out" at bounding box center [41, 406] width 25 height 8
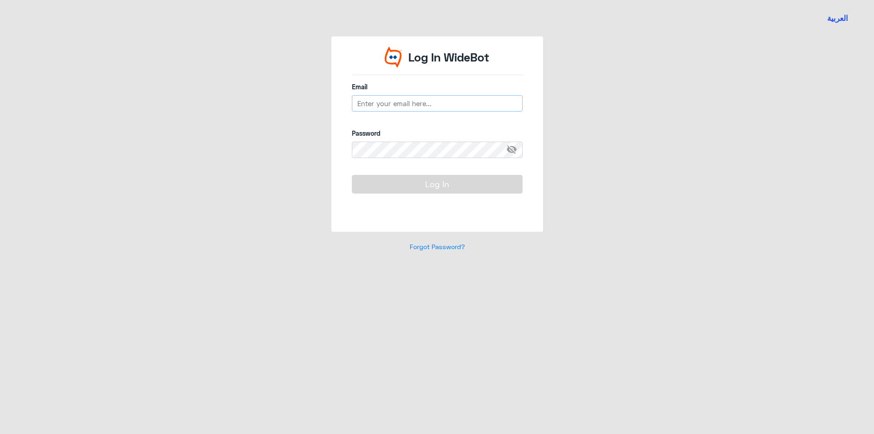
type input "[EMAIL_ADDRESS][DOMAIN_NAME]"
